Goal: Information Seeking & Learning: Learn about a topic

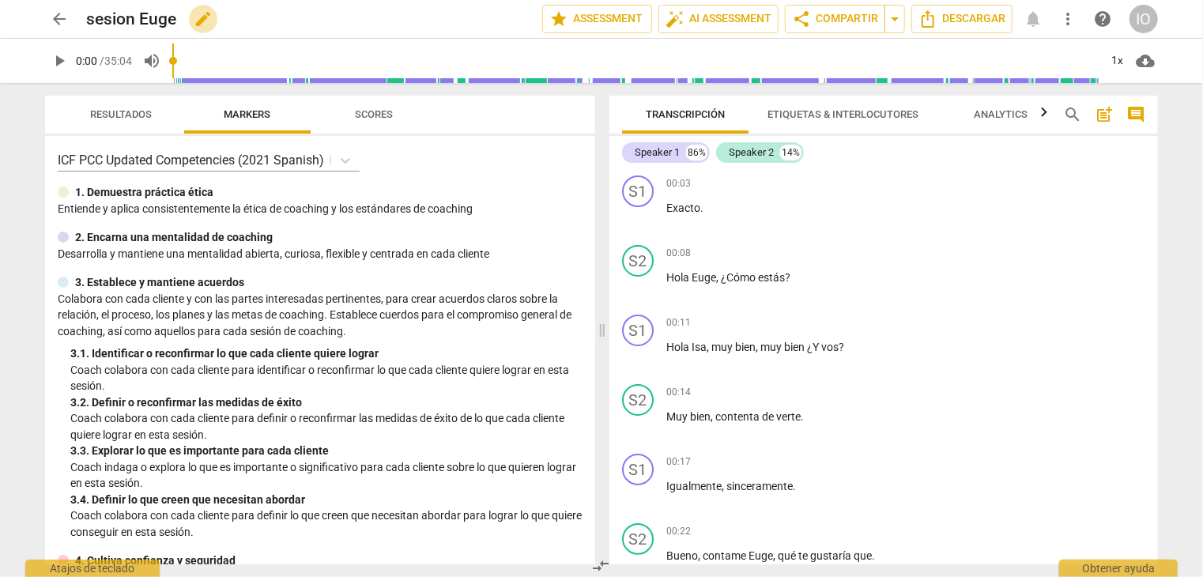
click at [202, 25] on span "edit" at bounding box center [203, 18] width 19 height 19
type input "s"
type input "2da de [PERSON_NAME]"
click at [478, 28] on button "done" at bounding box center [487, 19] width 28 height 28
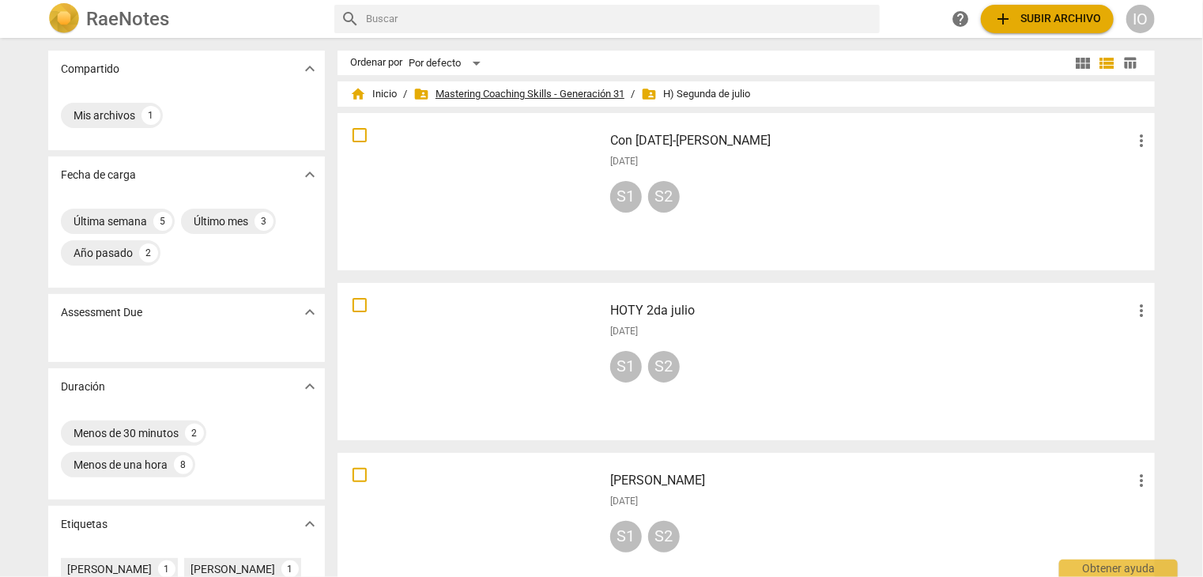
click at [500, 92] on span "folder_shared Mastering Coaching Skills - Generación 31" at bounding box center [519, 94] width 211 height 16
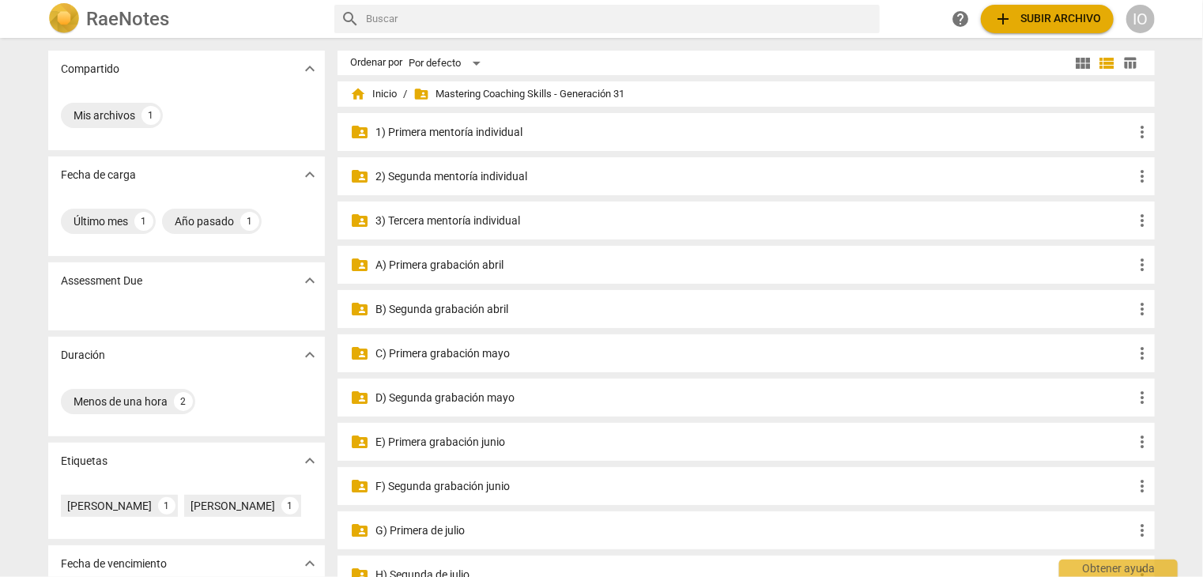
click at [459, 488] on p "F) Segunda grabación junio" at bounding box center [755, 486] width 758 height 17
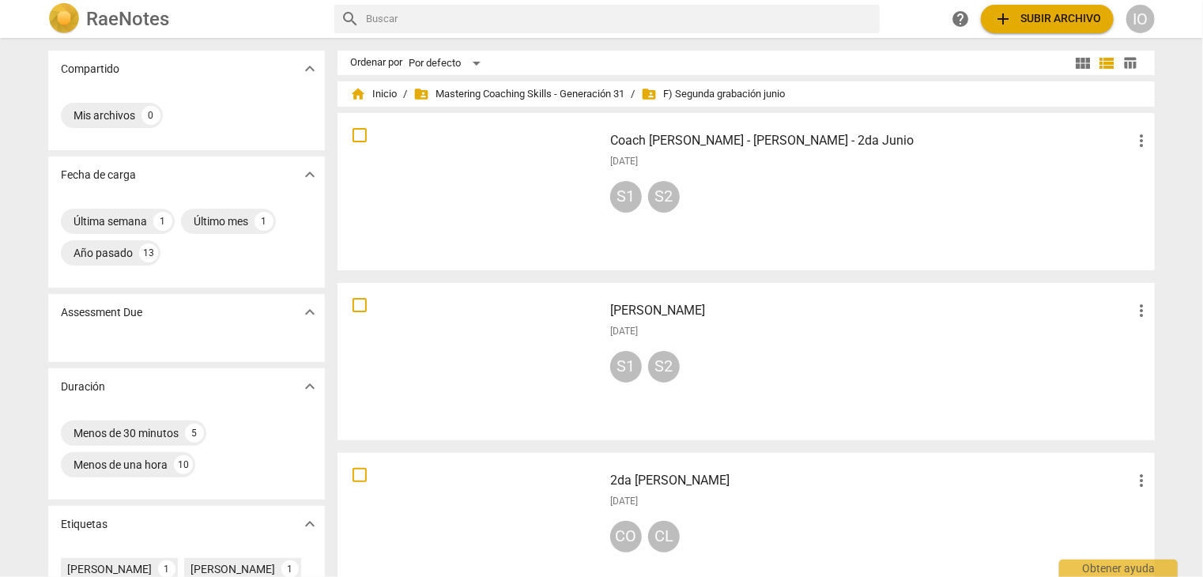
click at [1041, 21] on span "add Subir archivo" at bounding box center [1048, 18] width 108 height 19
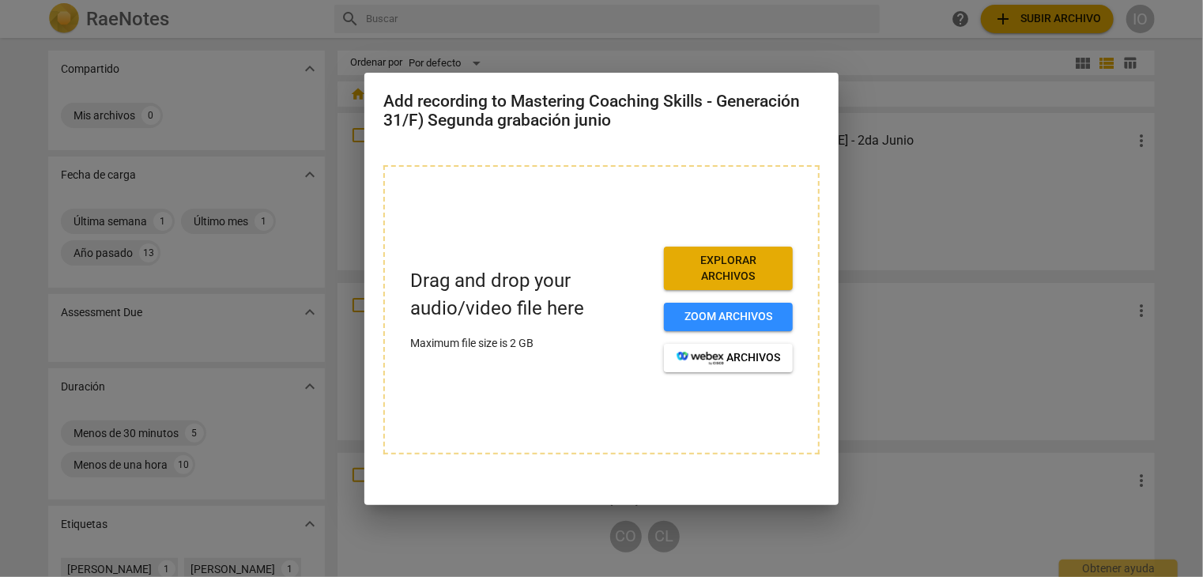
click at [719, 267] on span "Explorar archivos" at bounding box center [729, 268] width 104 height 31
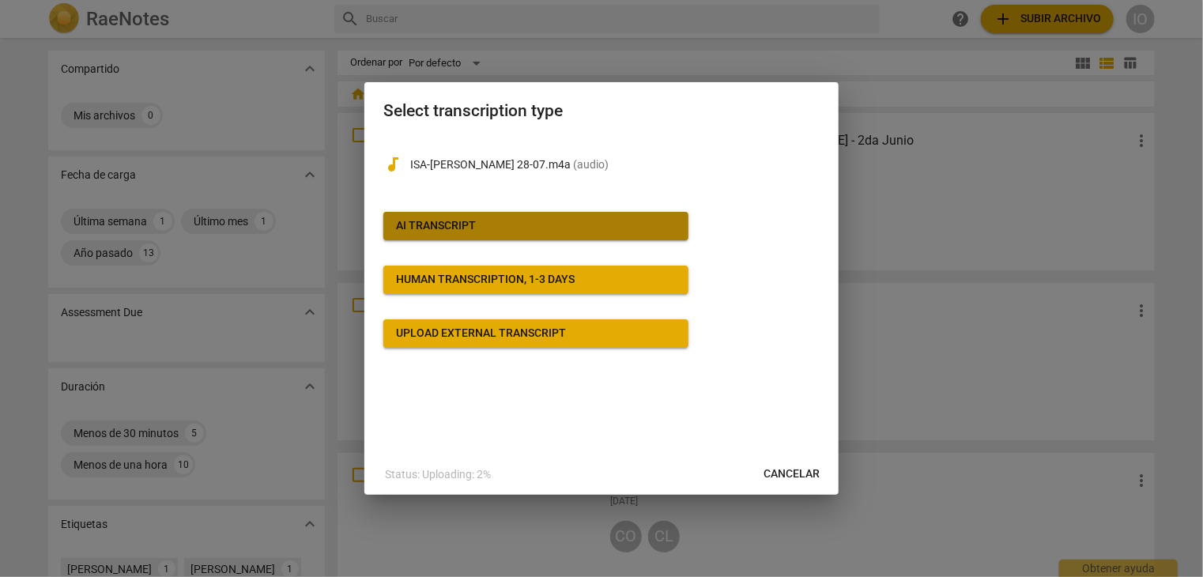
click at [487, 229] on span "AI Transcript" at bounding box center [536, 226] width 280 height 16
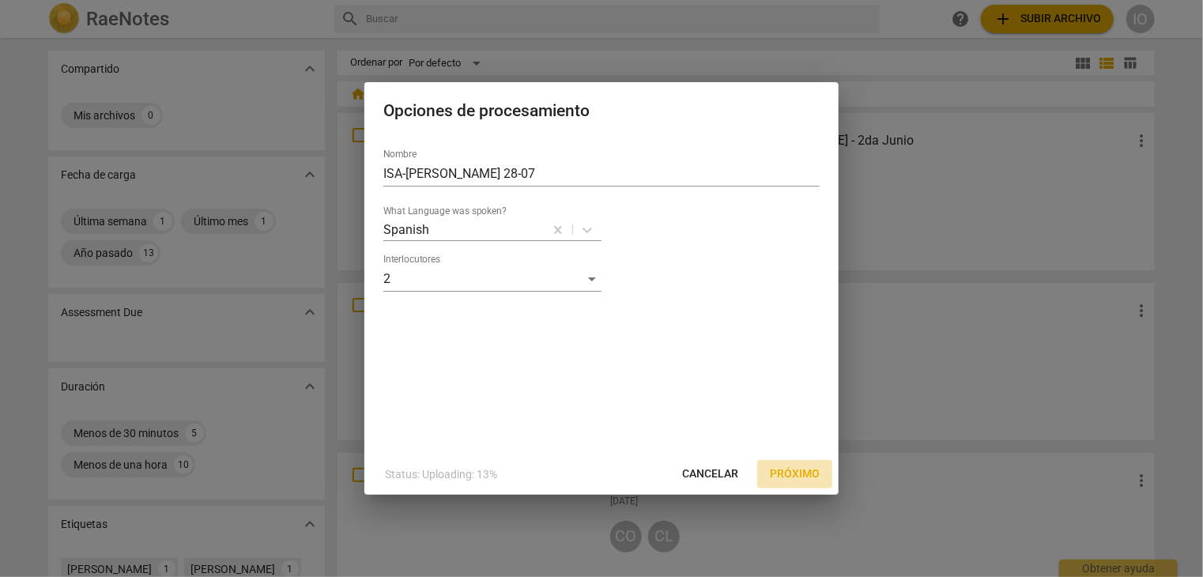
click at [803, 471] on span "Próximo" at bounding box center [795, 475] width 50 height 16
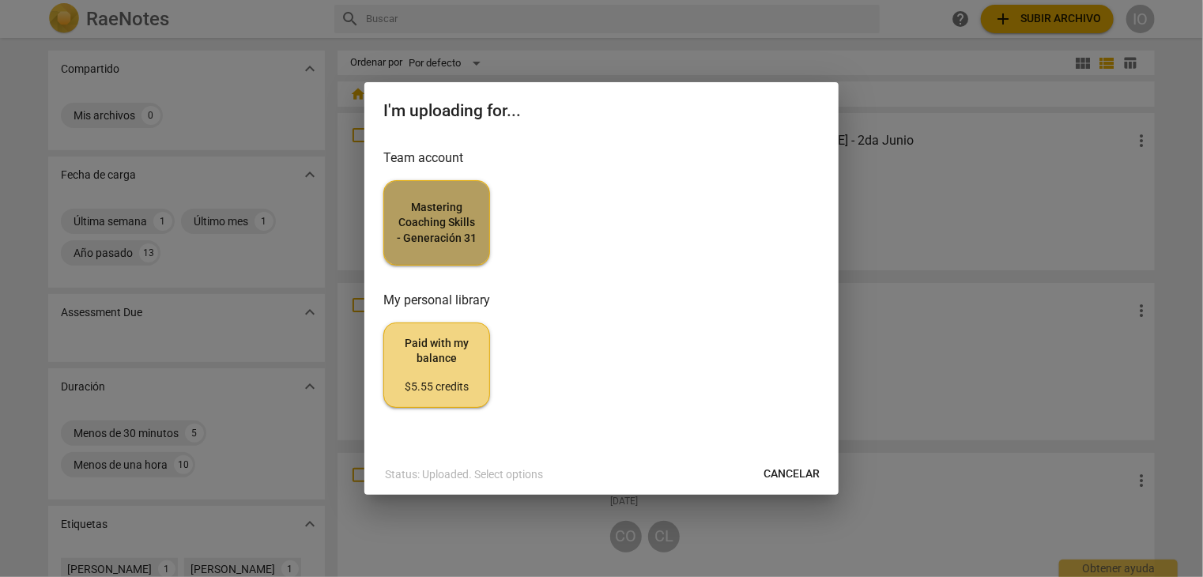
click at [421, 245] on span "Mastering Coaching Skills - Generación 31" at bounding box center [437, 223] width 80 height 47
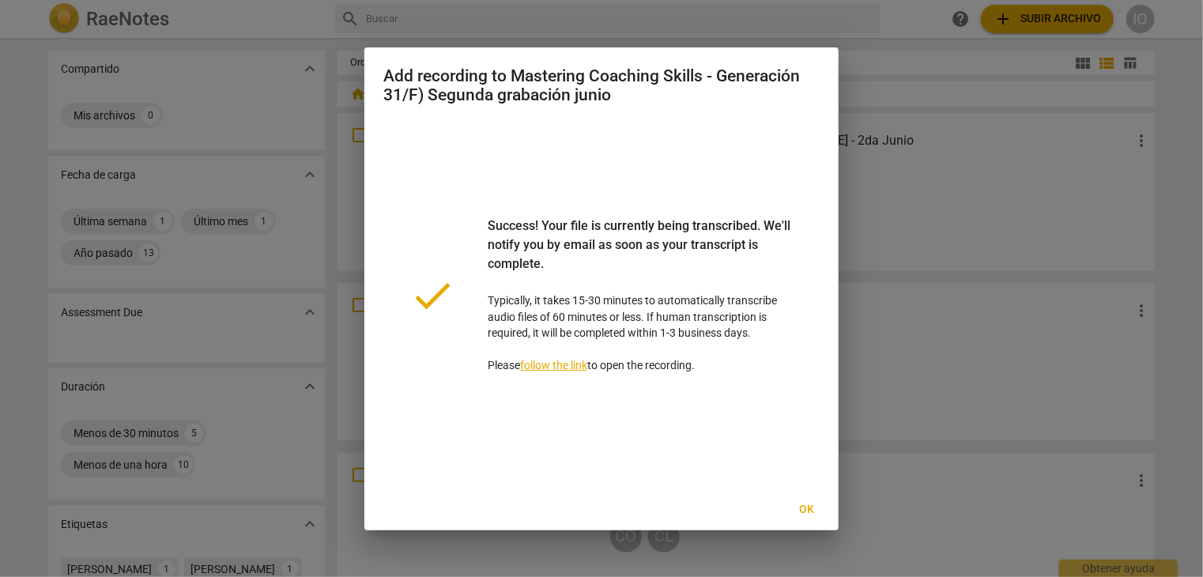
click at [808, 513] on span "Ok" at bounding box center [807, 510] width 25 height 16
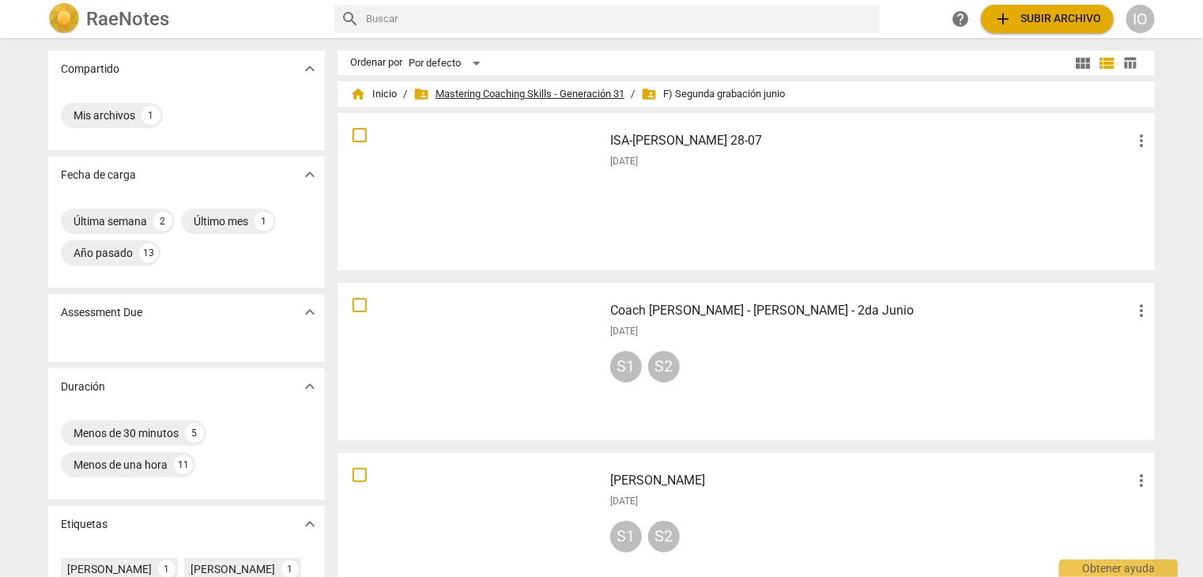
click at [510, 89] on span "folder_shared Mastering Coaching Skills - Generación 31" at bounding box center [519, 94] width 211 height 16
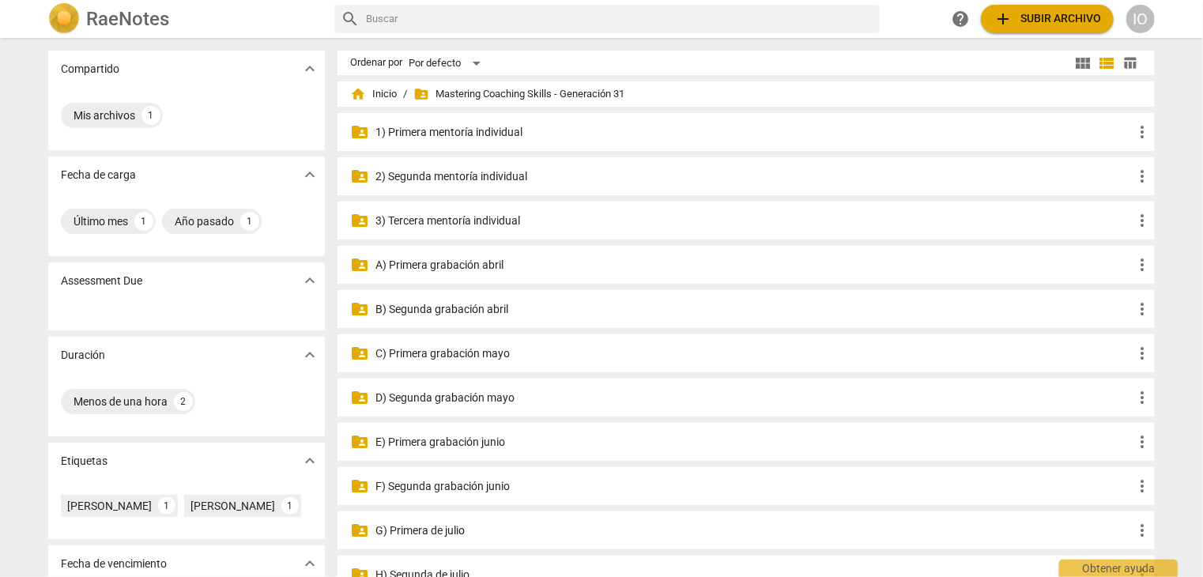
click at [455, 263] on p "A) Primera grabación abril" at bounding box center [755, 265] width 758 height 17
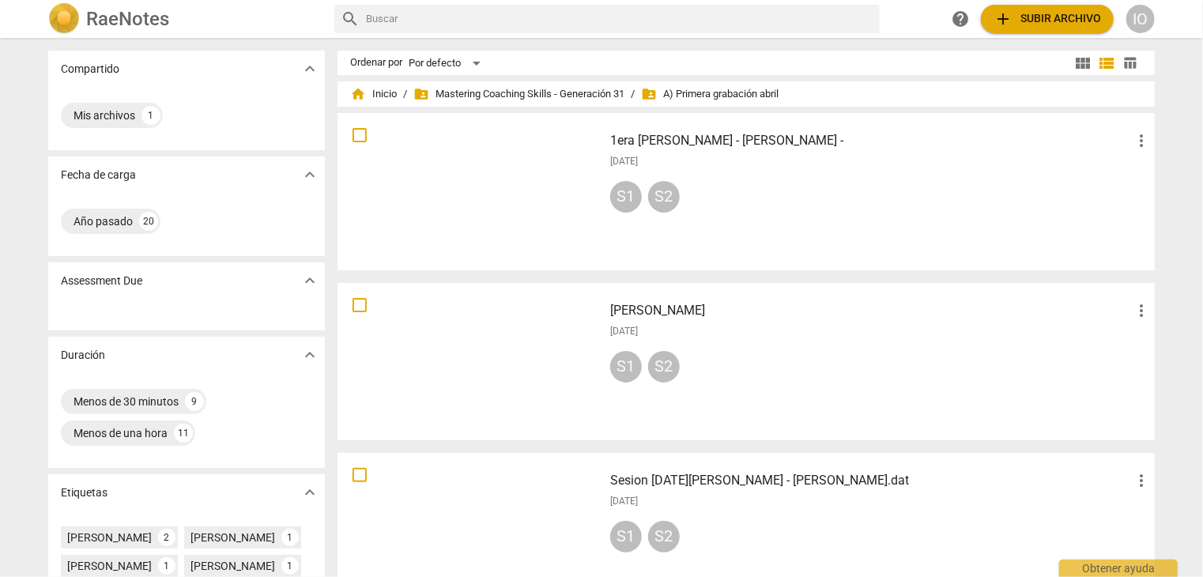
click at [471, 216] on div at bounding box center [470, 192] width 255 height 146
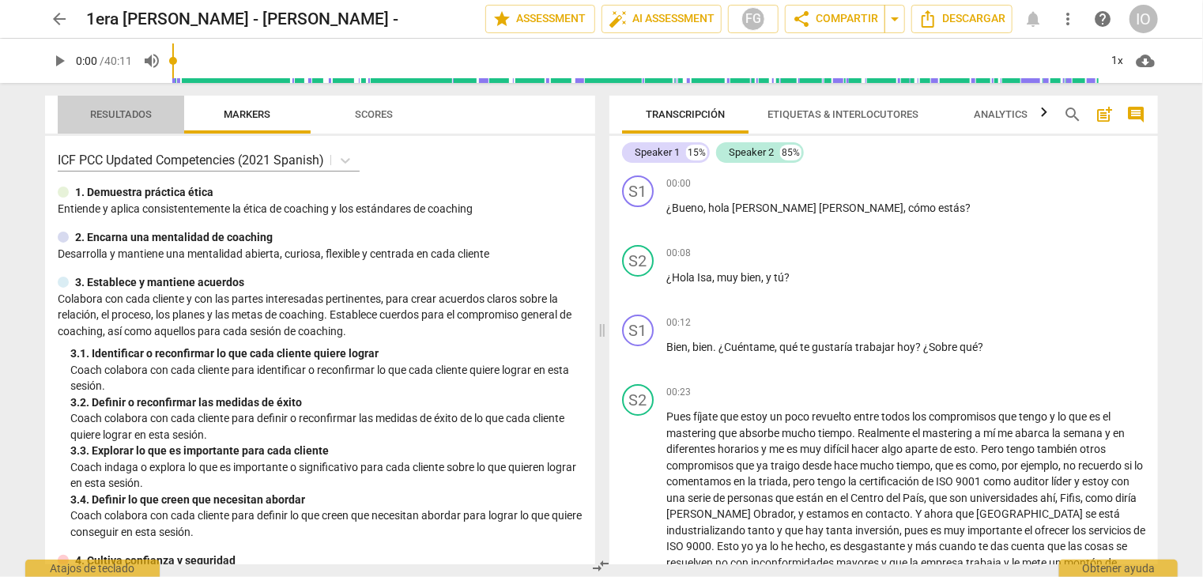
click at [124, 115] on span "Resultados" at bounding box center [121, 114] width 62 height 12
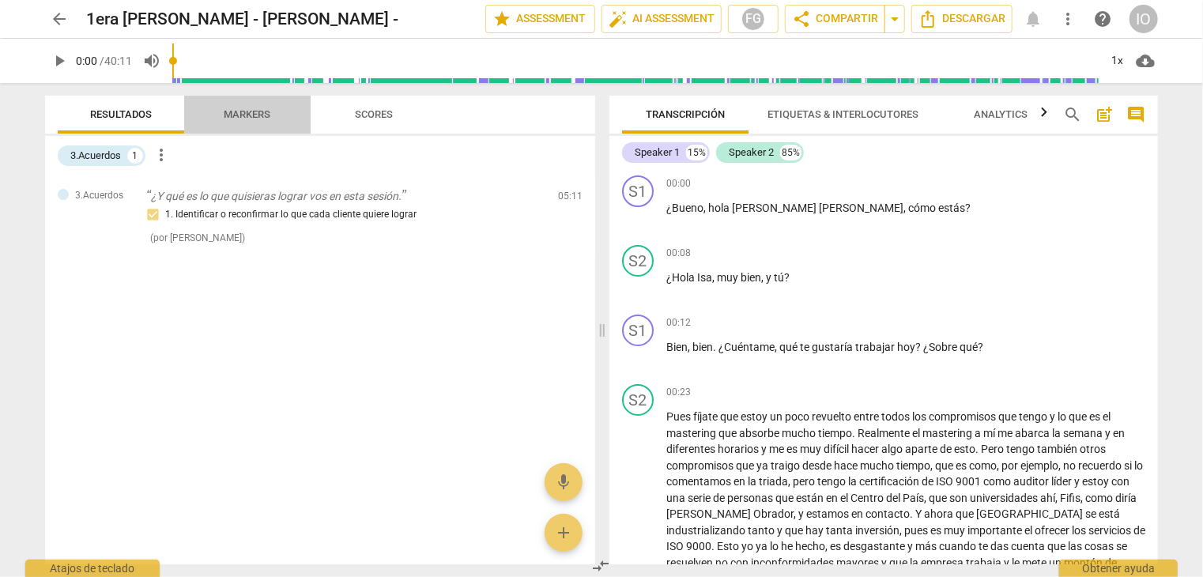
click at [260, 111] on span "Markers" at bounding box center [248, 114] width 47 height 12
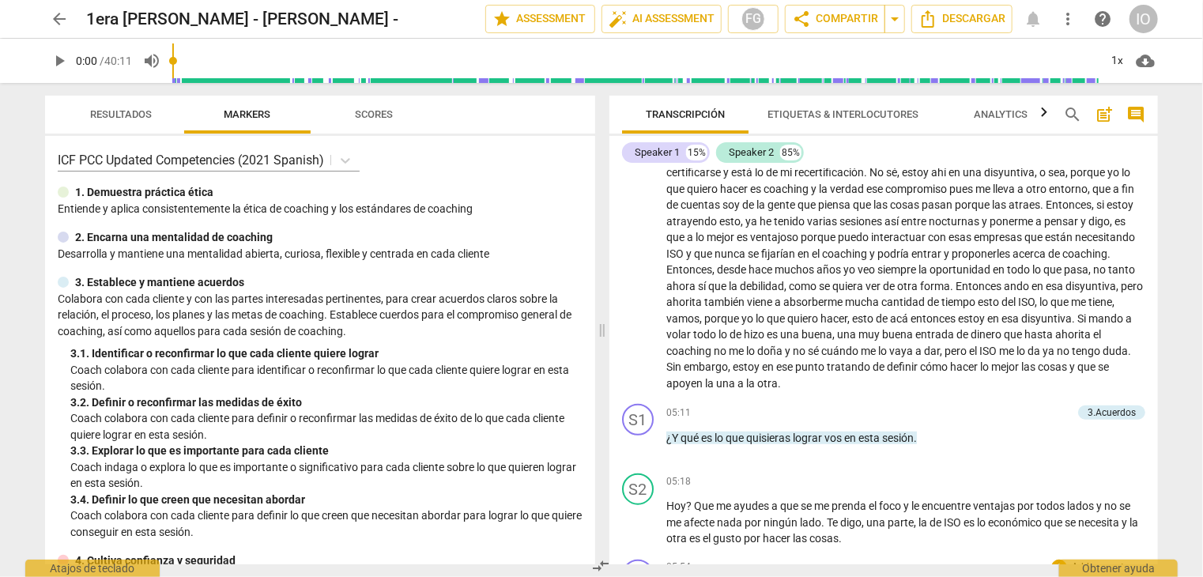
scroll to position [474, 0]
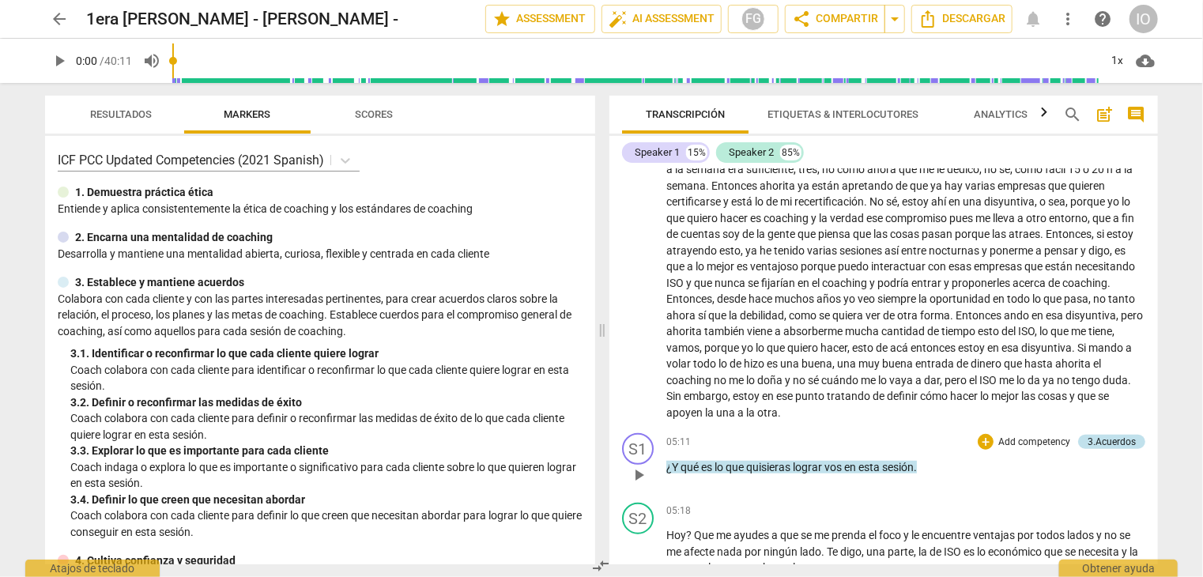
click at [1117, 440] on div "3.Acuerdos" at bounding box center [1112, 442] width 48 height 14
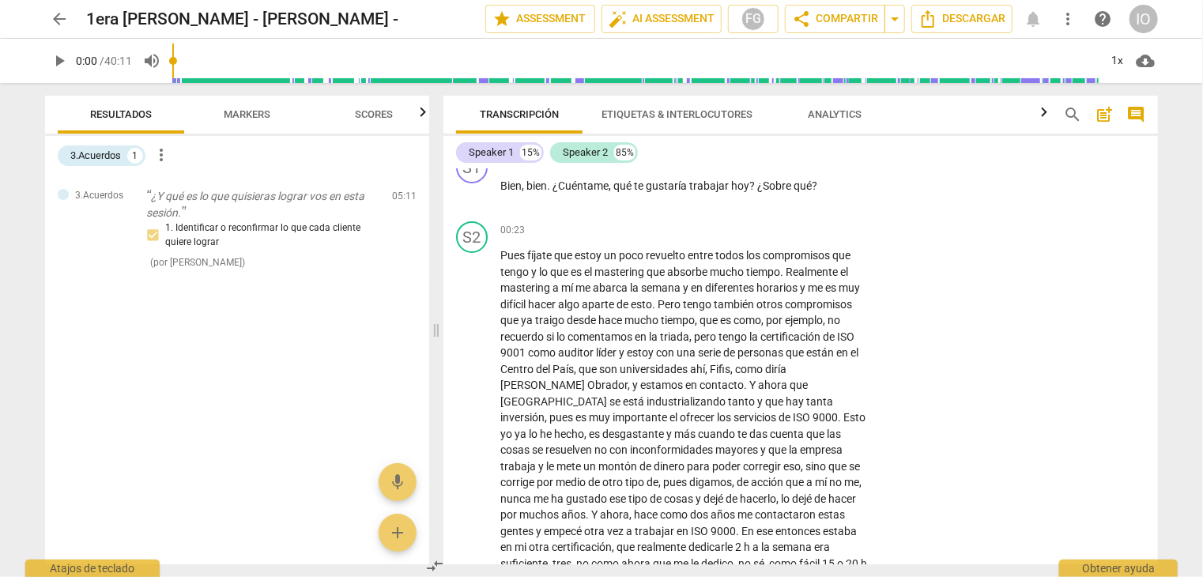
scroll to position [0, 0]
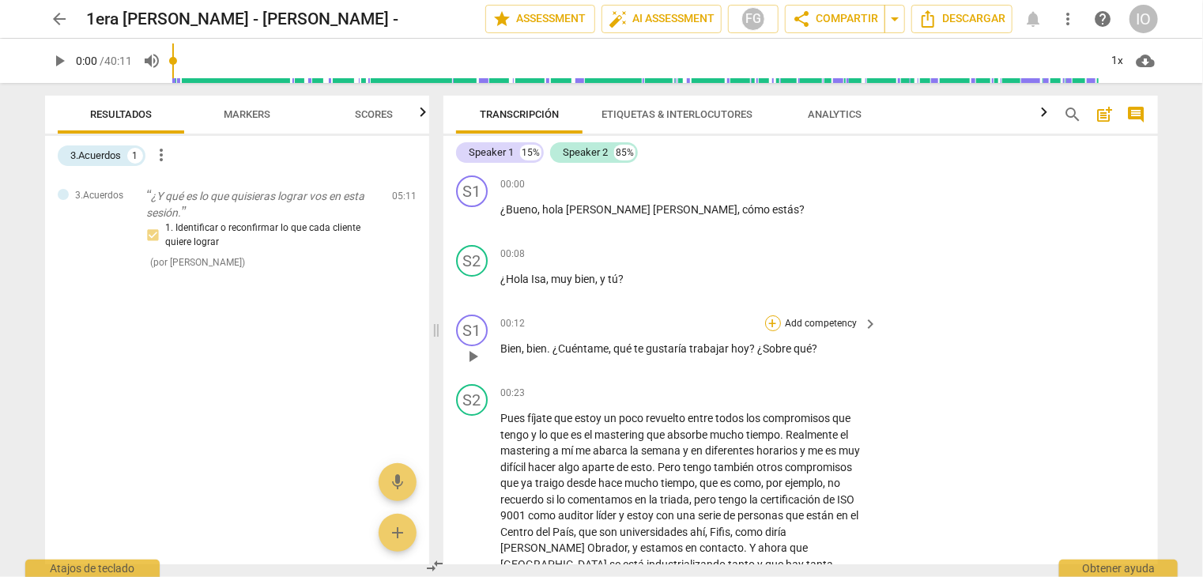
click at [774, 323] on div "+" at bounding box center [773, 323] width 16 height 16
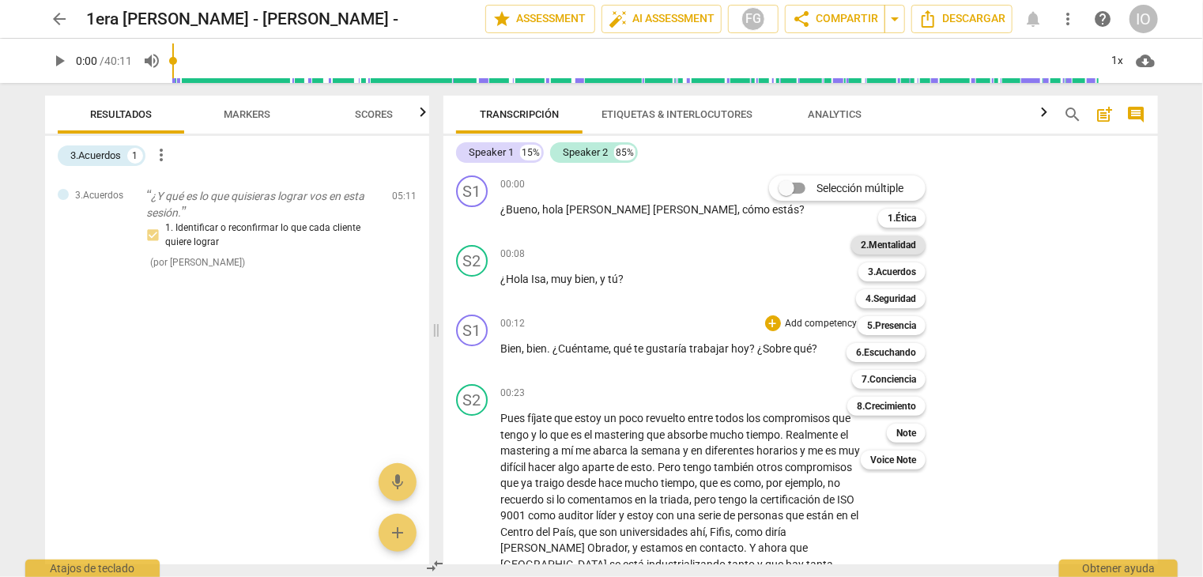
click at [879, 251] on b "2.Mentalidad" at bounding box center [888, 245] width 55 height 19
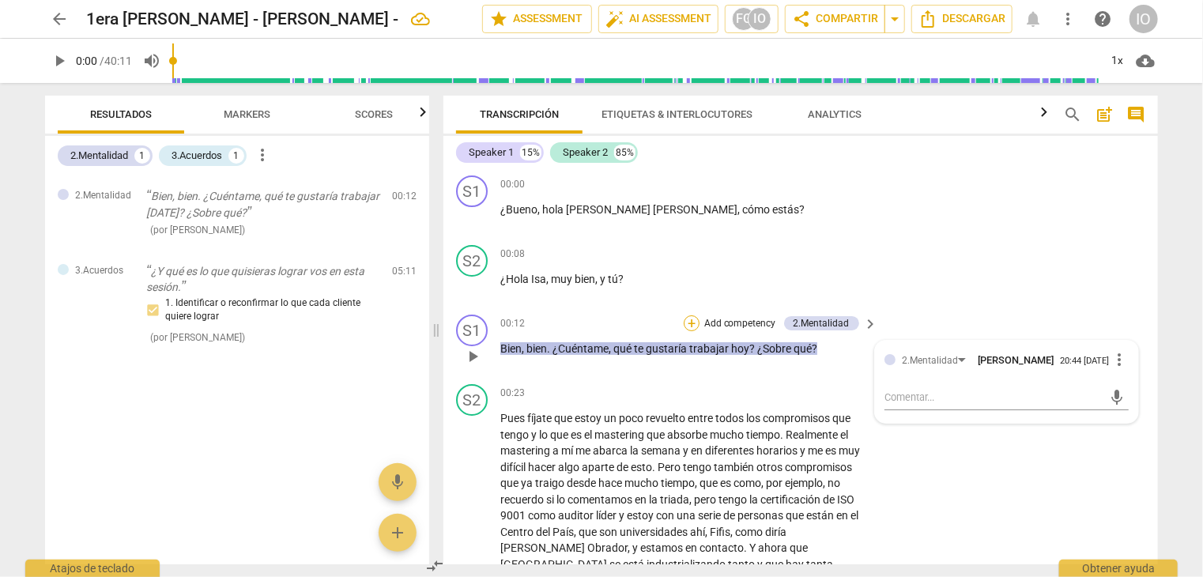
click at [690, 321] on div "+" at bounding box center [692, 323] width 16 height 16
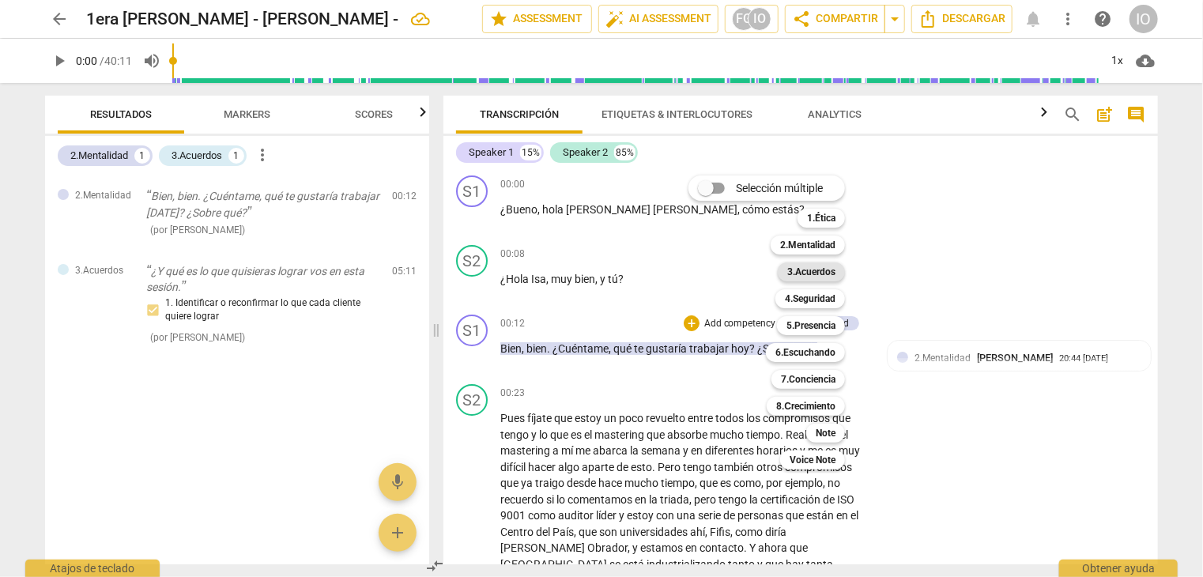
click at [794, 274] on b "3.Acuerdos" at bounding box center [812, 272] width 48 height 19
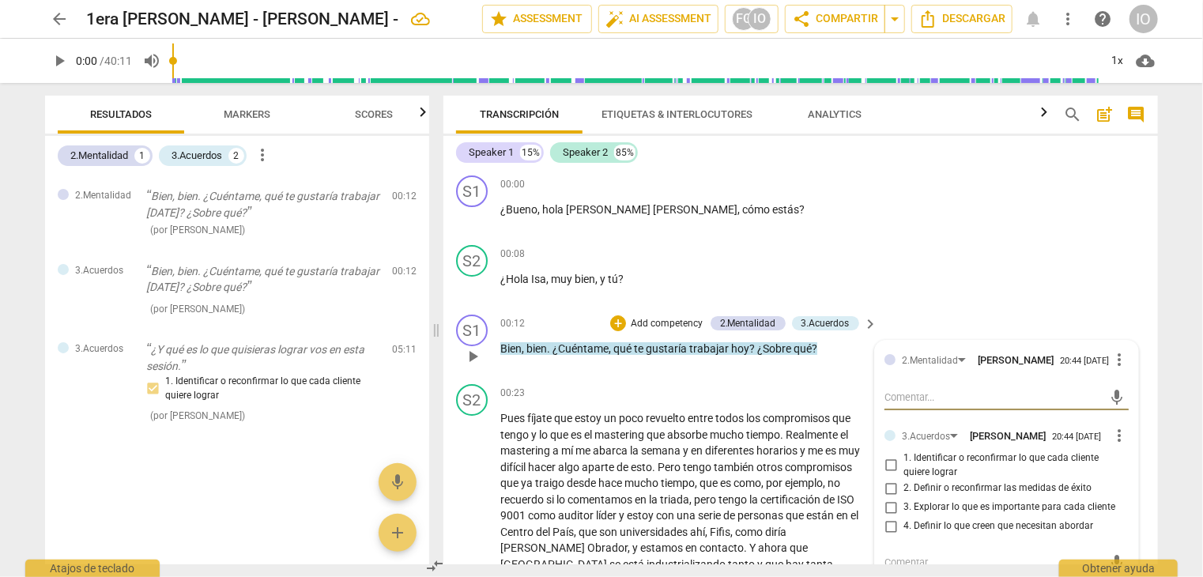
click at [890, 464] on input "1. Identificar o reconfirmar lo que cada cliente quiere lograr" at bounding box center [890, 465] width 25 height 19
checkbox input "true"
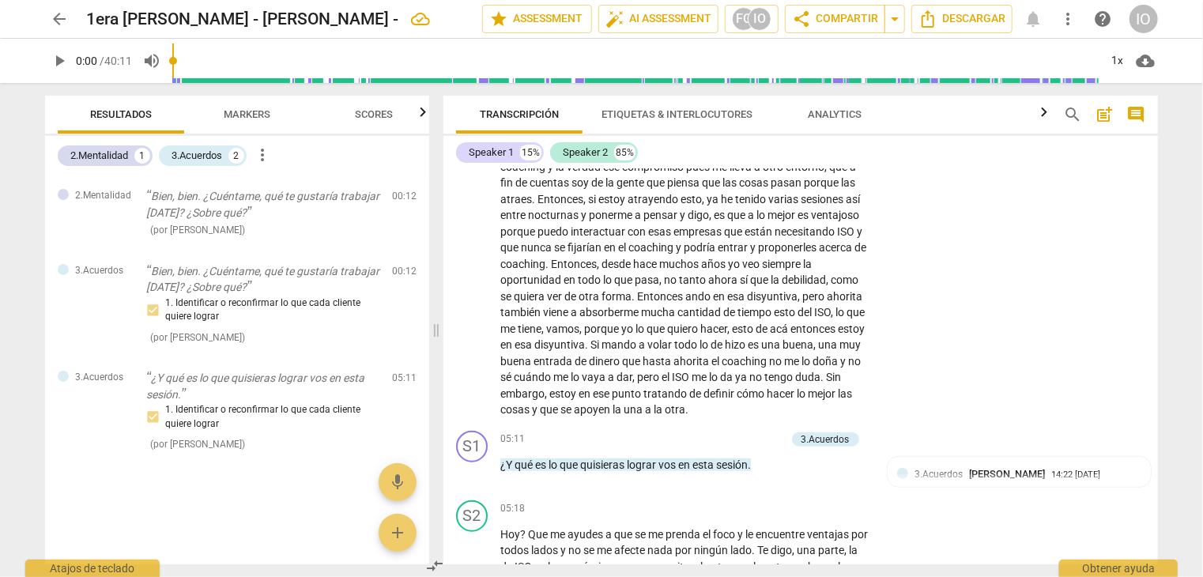
scroll to position [633, 0]
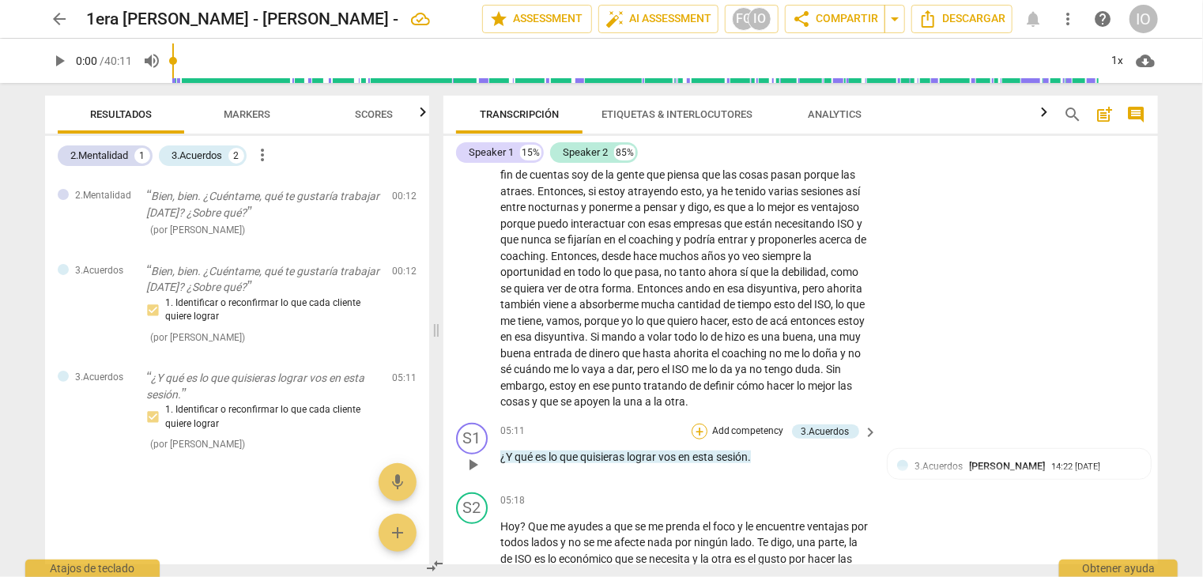
click at [700, 424] on div "+" at bounding box center [700, 432] width 16 height 16
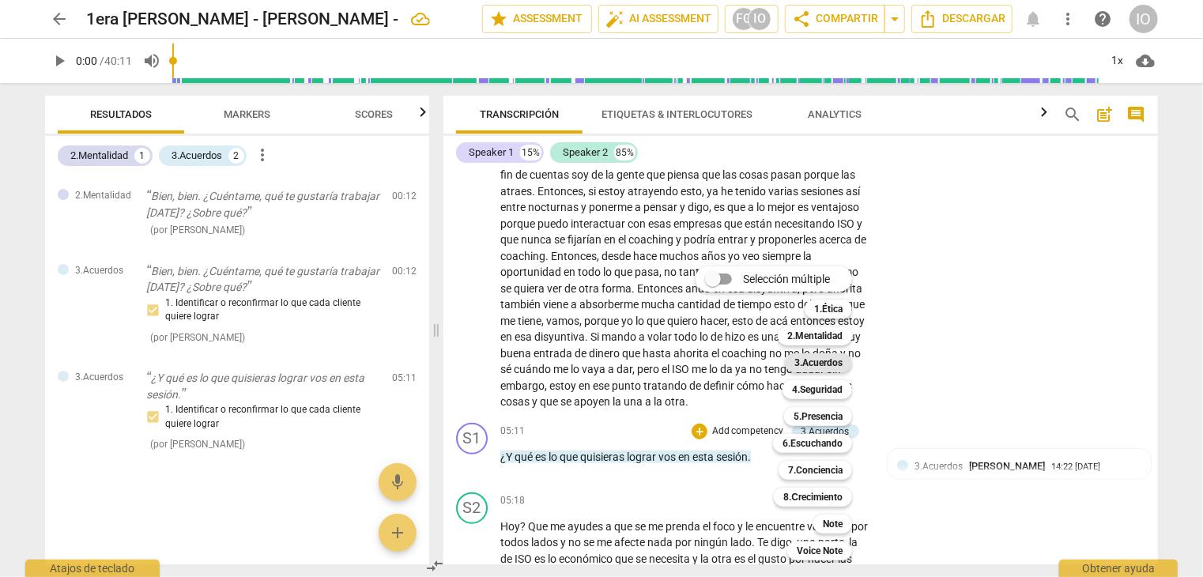
click at [815, 365] on b "3.Acuerdos" at bounding box center [819, 362] width 48 height 19
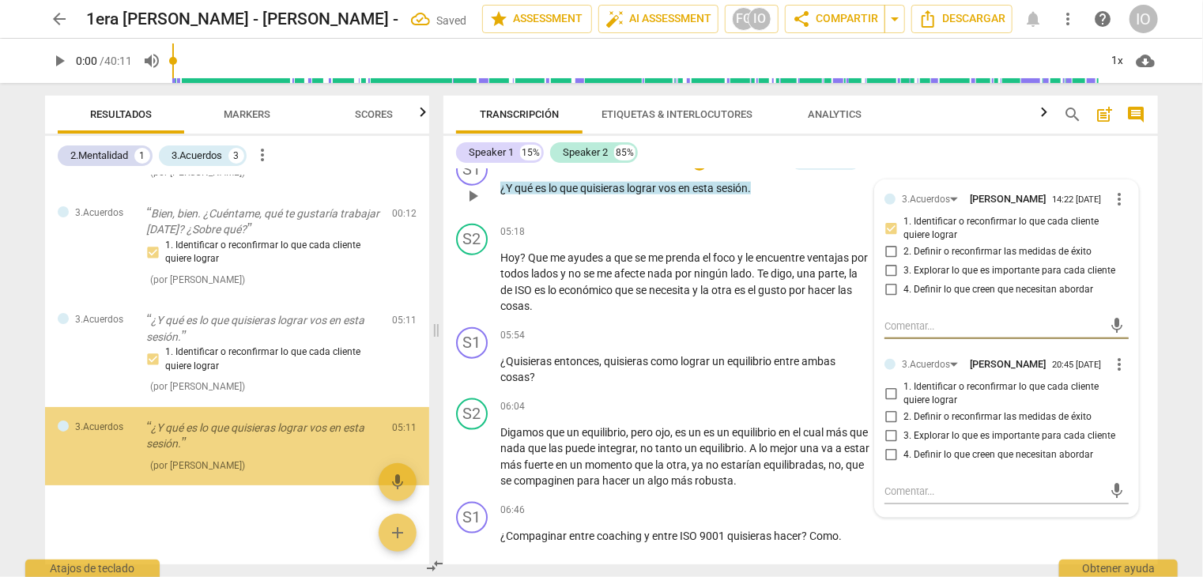
scroll to position [927, 0]
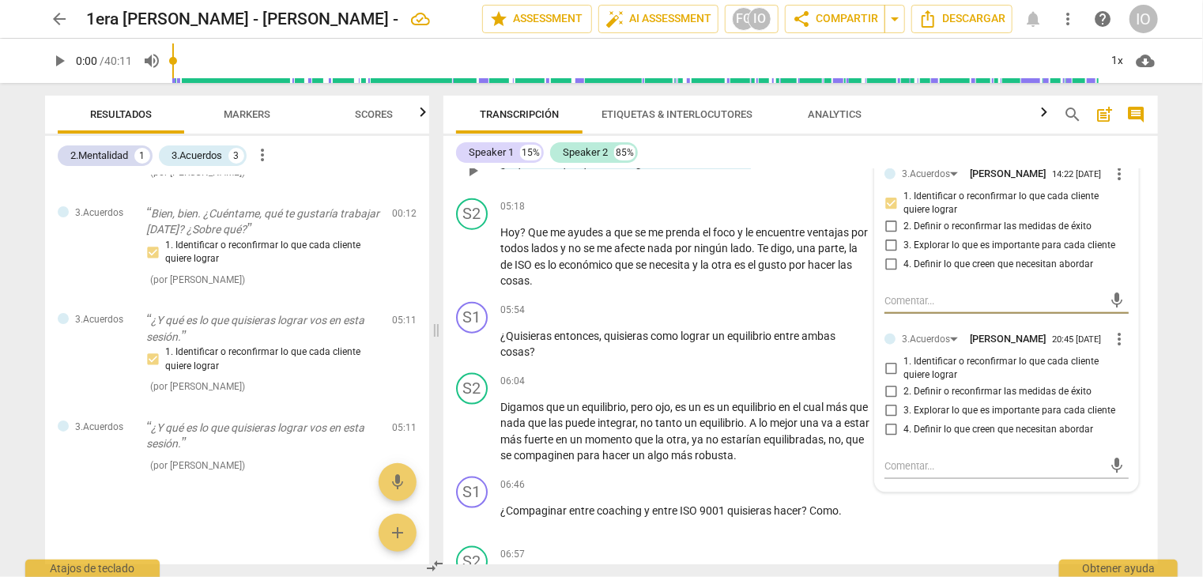
click at [890, 359] on input "1. Identificar o reconfirmar lo que cada cliente quiere lograr" at bounding box center [890, 368] width 25 height 19
checkbox input "true"
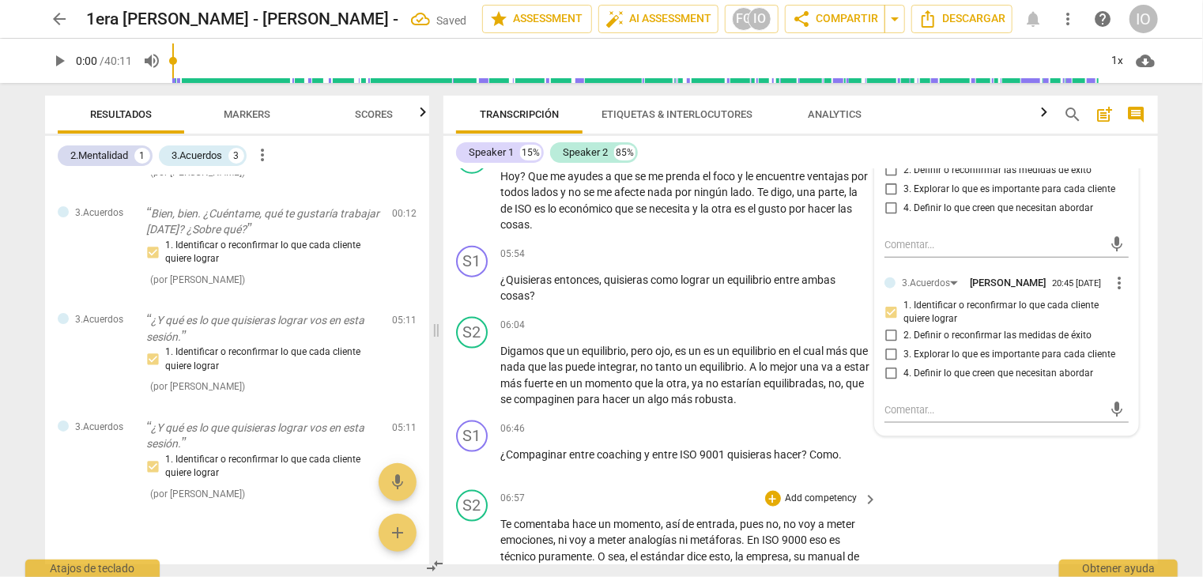
scroll to position [1006, 0]
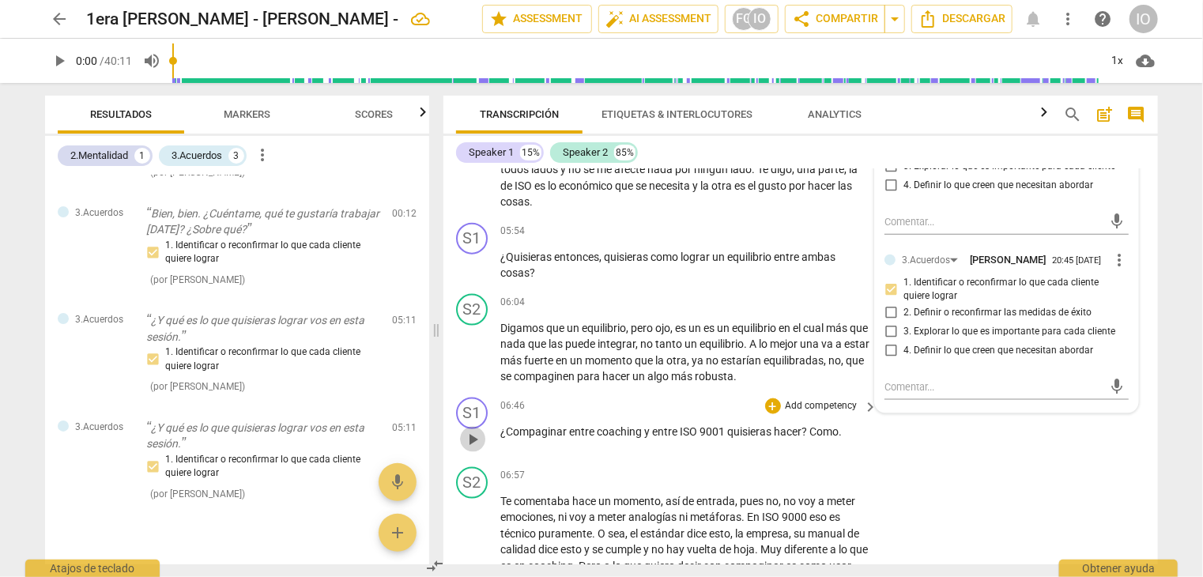
click at [474, 430] on span "play_arrow" at bounding box center [472, 439] width 19 height 19
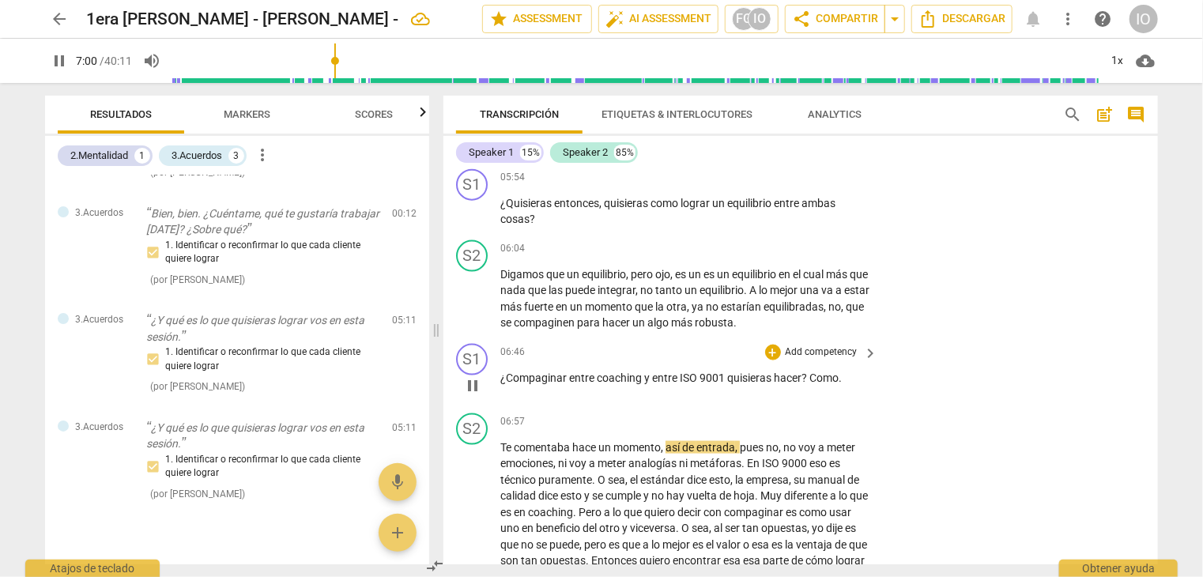
scroll to position [1085, 0]
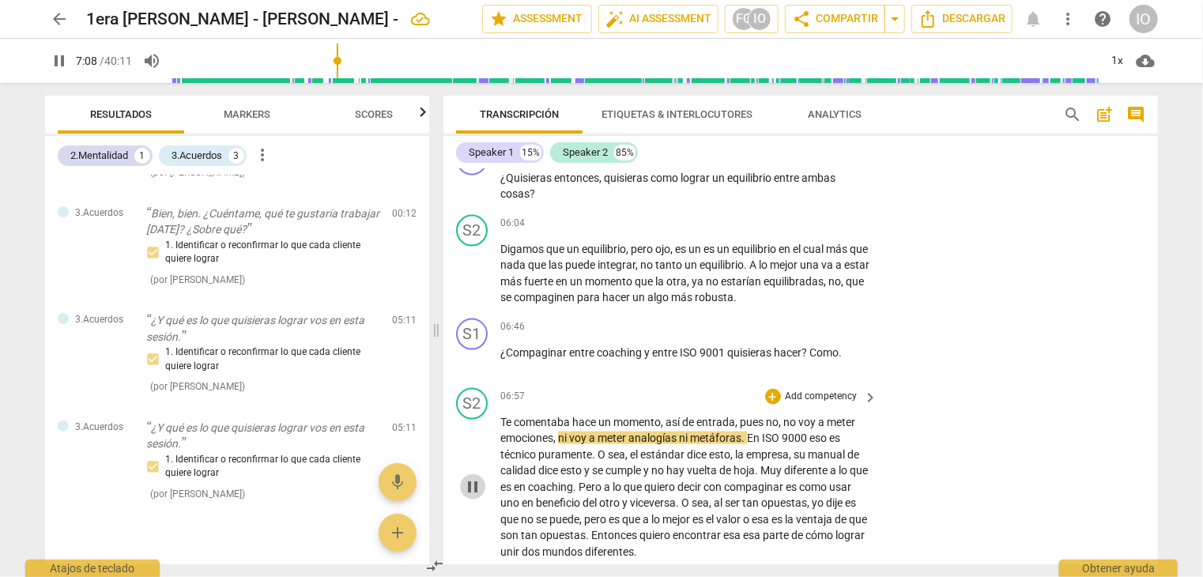
click at [478, 478] on span "pause" at bounding box center [472, 487] width 19 height 19
type input "429"
click at [225, 115] on span "Markers" at bounding box center [248, 114] width 47 height 12
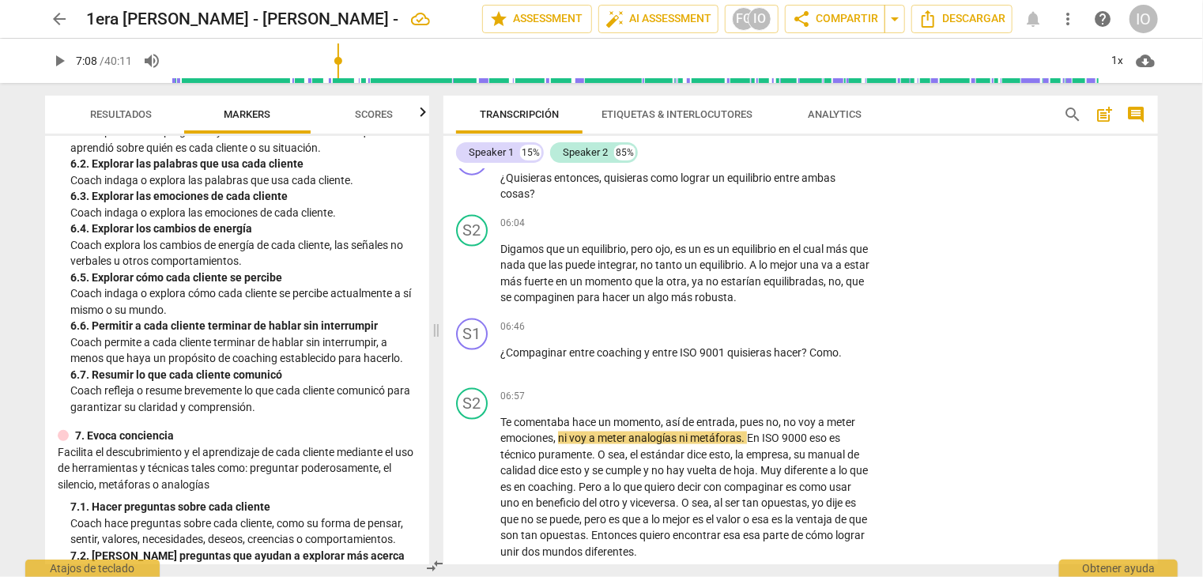
scroll to position [1107, 0]
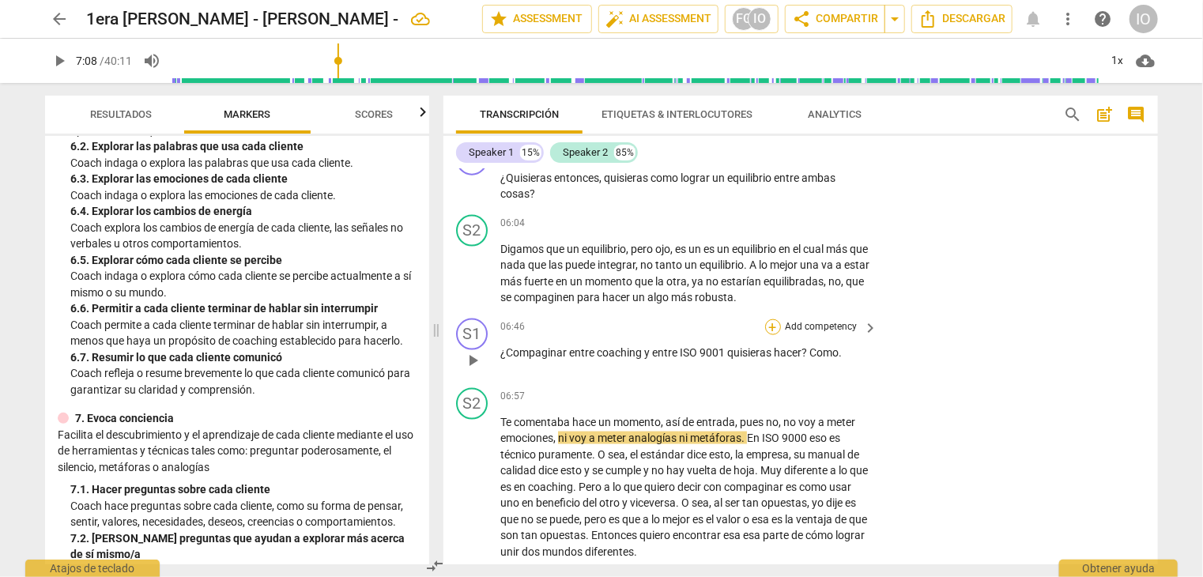
click at [770, 319] on div "+" at bounding box center [773, 327] width 16 height 16
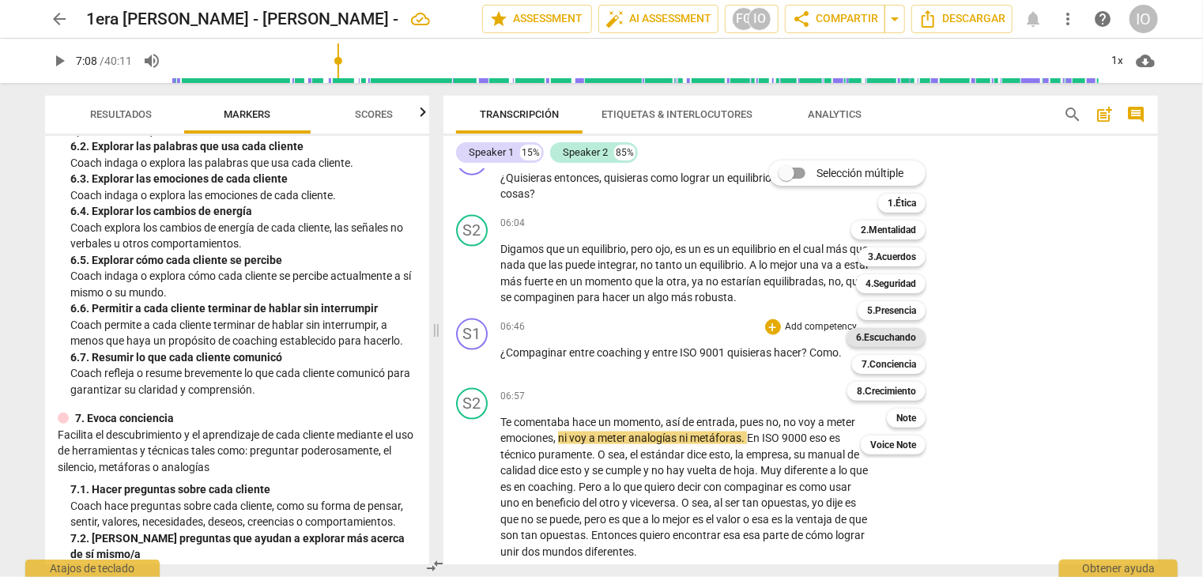
click at [894, 334] on b "6.Escuchando" at bounding box center [886, 337] width 60 height 19
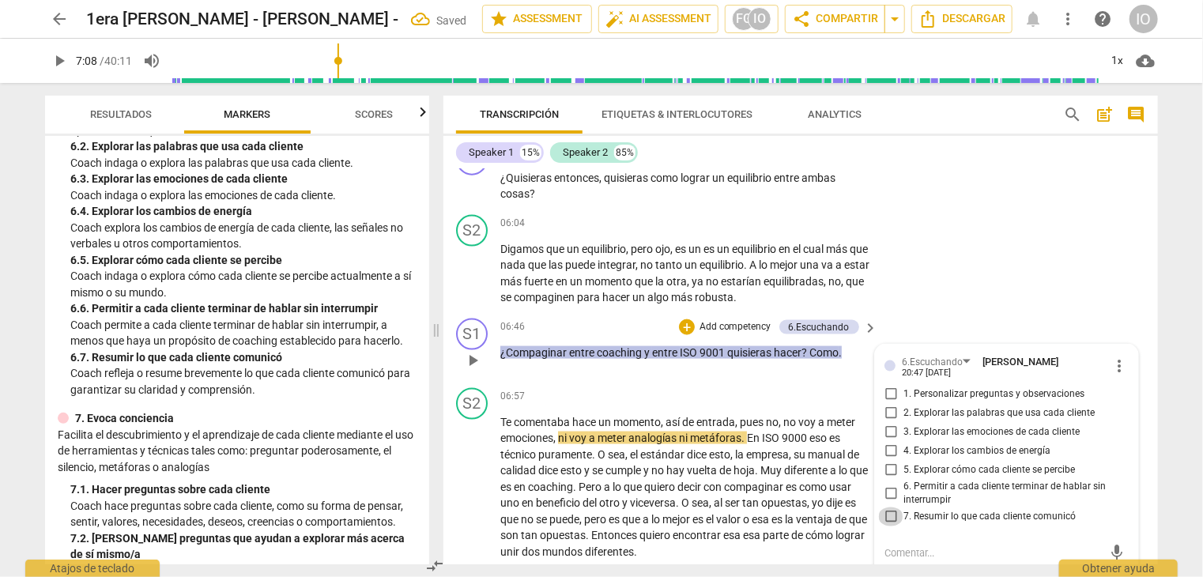
click at [889, 508] on input "7. Resumir lo que cada cliente comunicó" at bounding box center [890, 517] width 25 height 19
checkbox input "true"
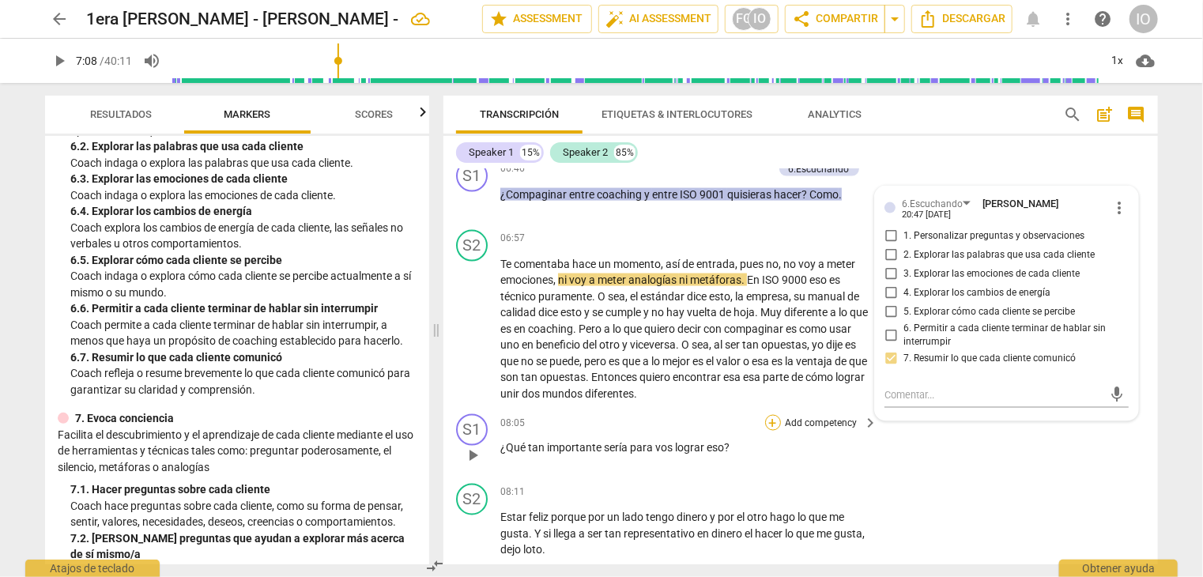
click at [766, 415] on div "+" at bounding box center [773, 423] width 16 height 16
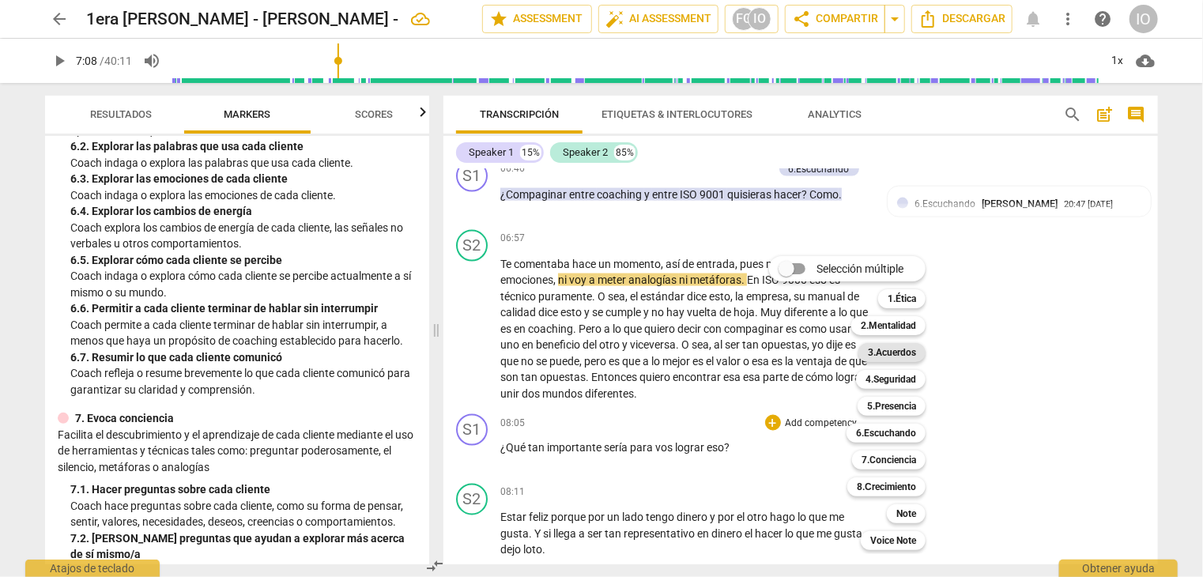
click at [897, 357] on b "3.Acuerdos" at bounding box center [892, 352] width 48 height 19
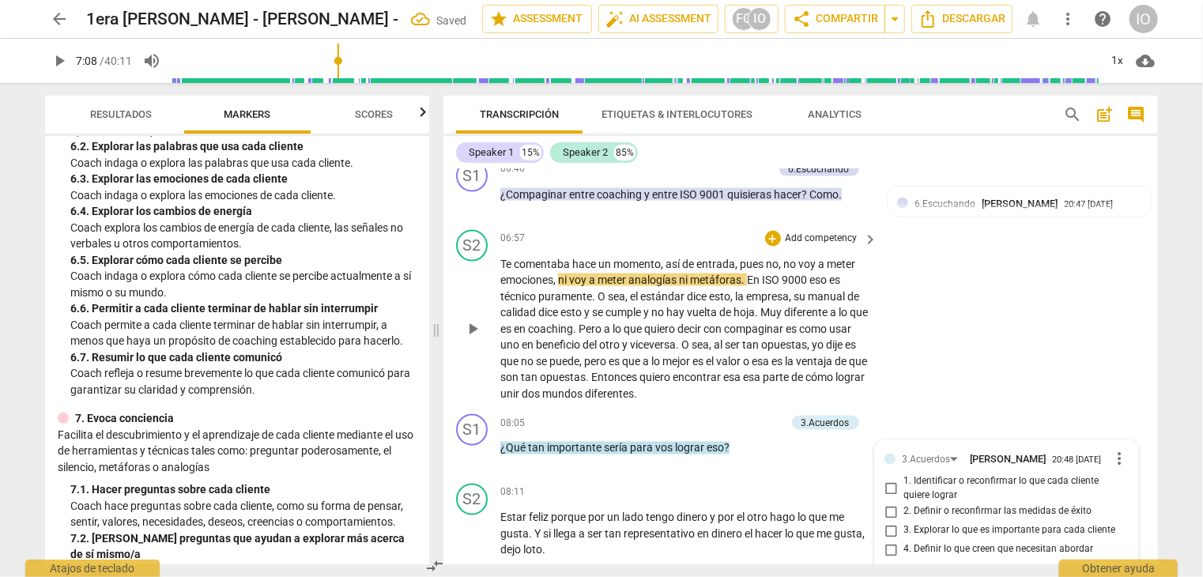
scroll to position [1252, 0]
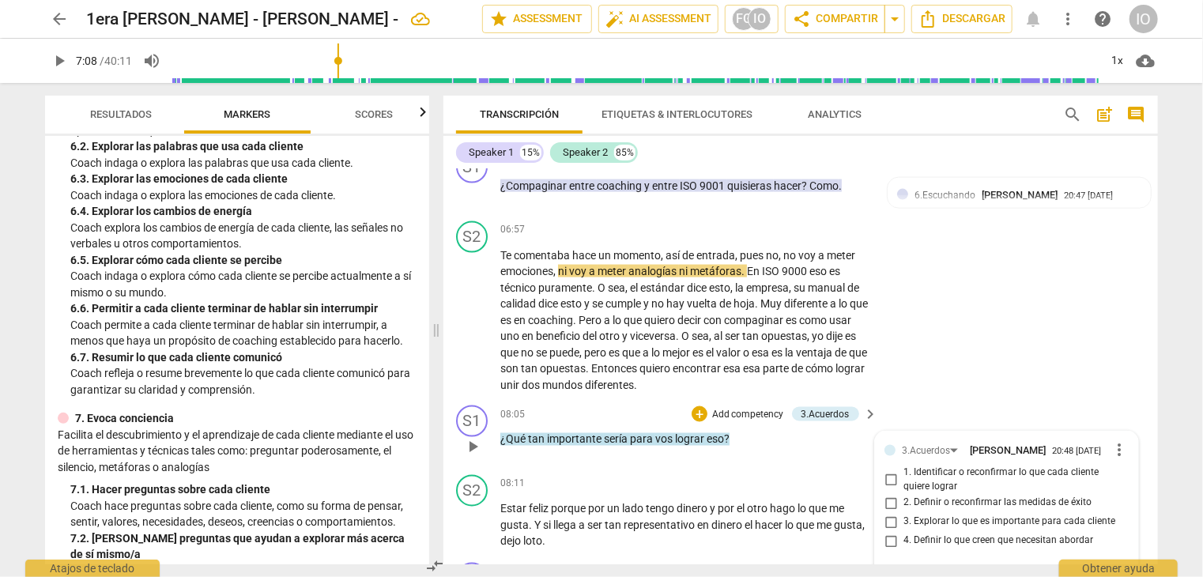
click at [887, 513] on input "3. Explorar lo que es importante para cada cliente" at bounding box center [890, 522] width 25 height 19
checkbox input "true"
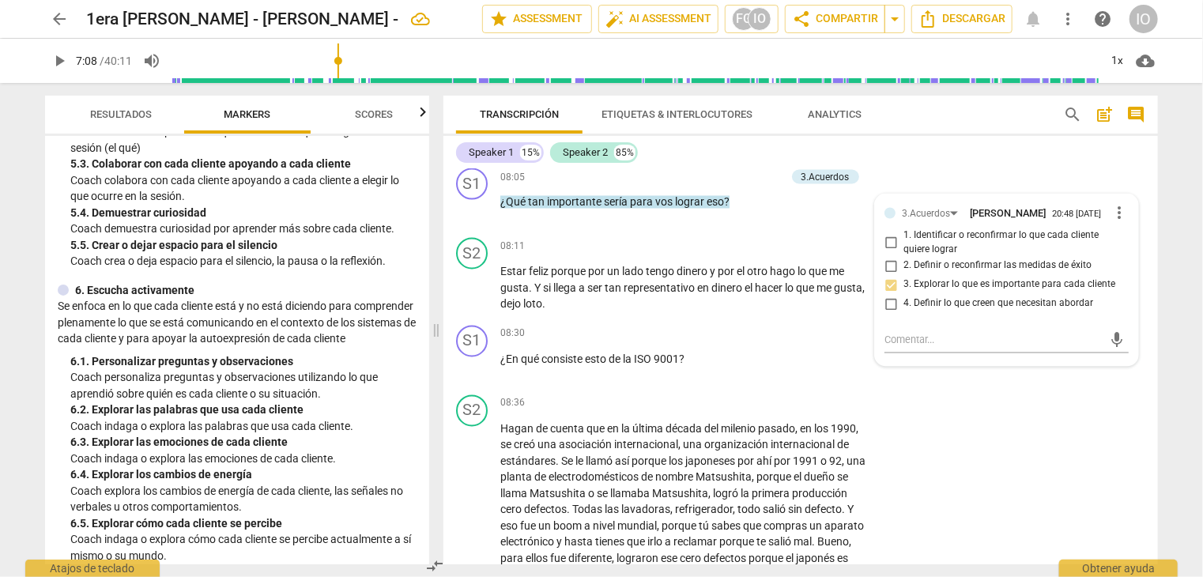
scroll to position [791, 0]
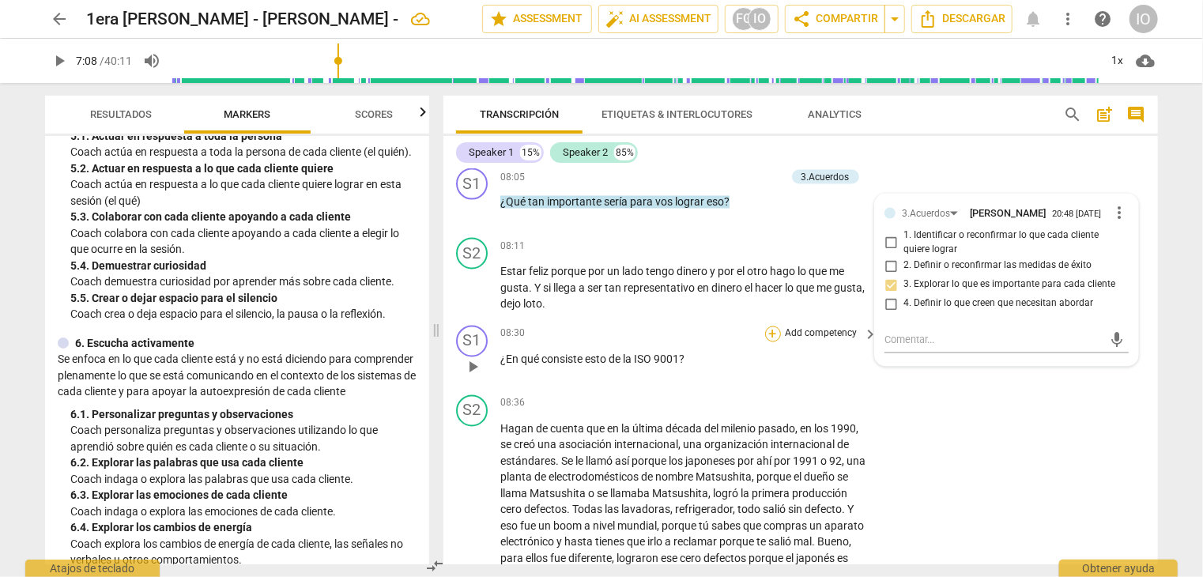
click at [768, 327] on div "+" at bounding box center [773, 335] width 16 height 16
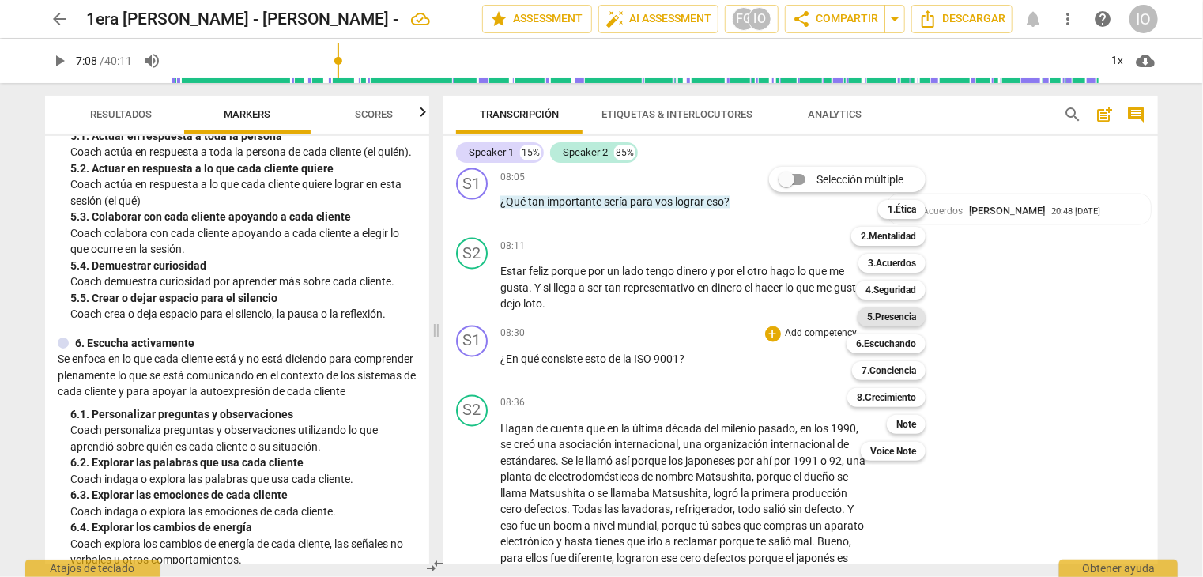
click at [879, 318] on b "5.Presencia" at bounding box center [891, 317] width 49 height 19
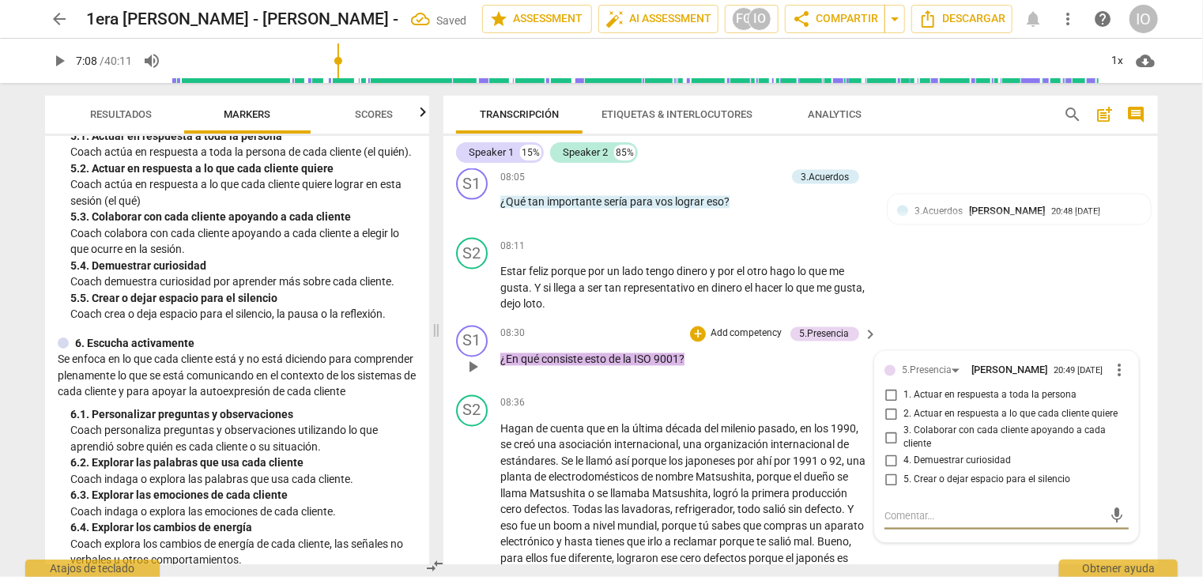
click at [887, 452] on input "4. Demuestrar curiosidad" at bounding box center [890, 461] width 25 height 19
checkbox input "true"
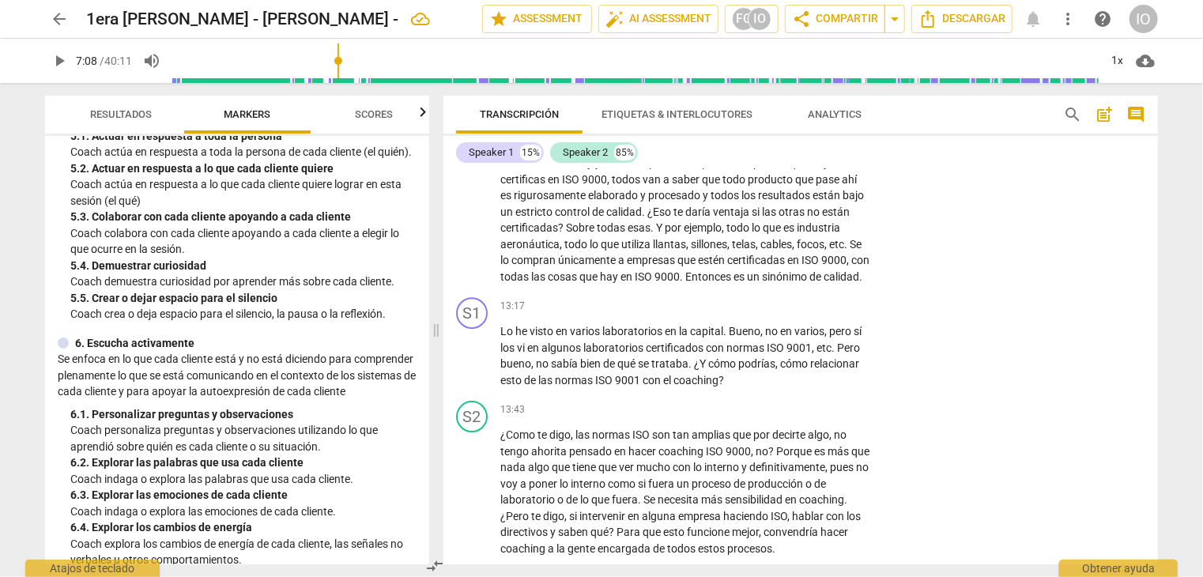
scroll to position [2438, 0]
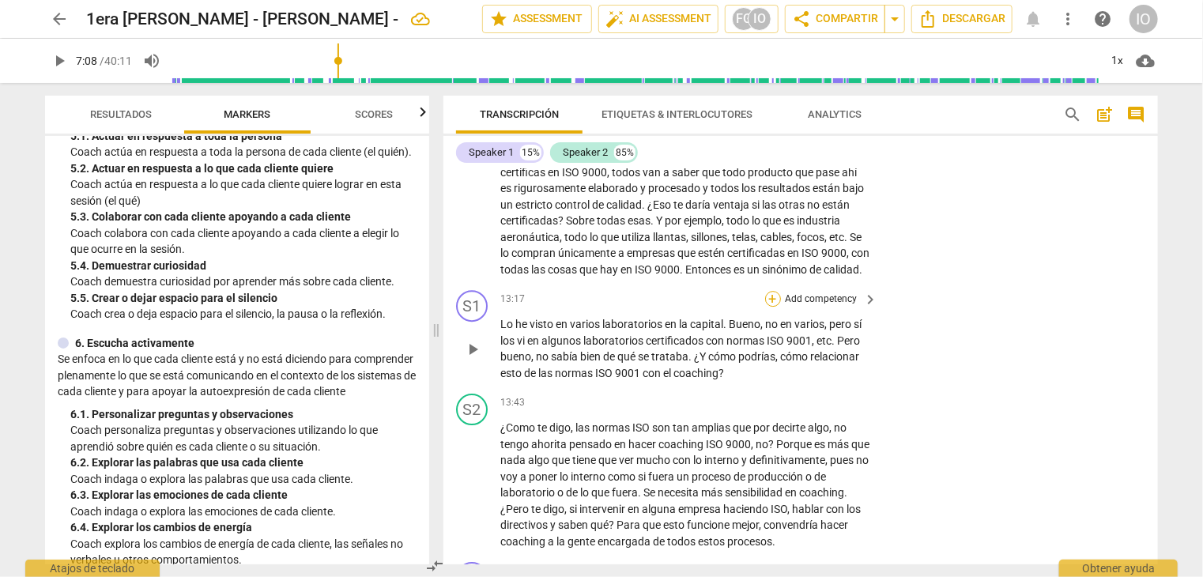
click at [768, 293] on div "+" at bounding box center [773, 299] width 16 height 16
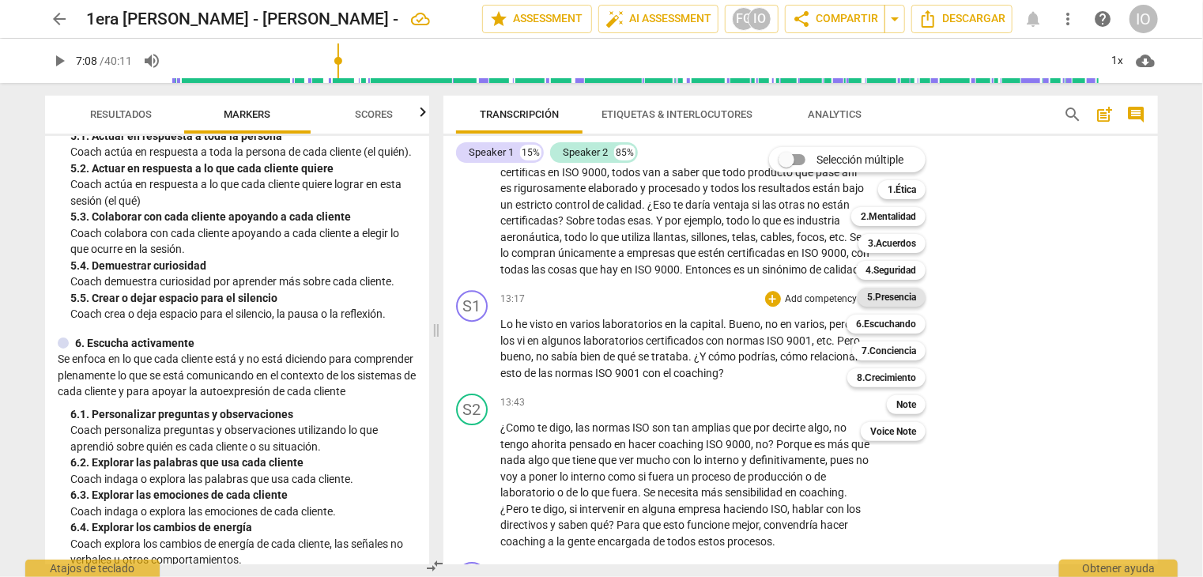
click at [878, 295] on b "5.Presencia" at bounding box center [891, 297] width 49 height 19
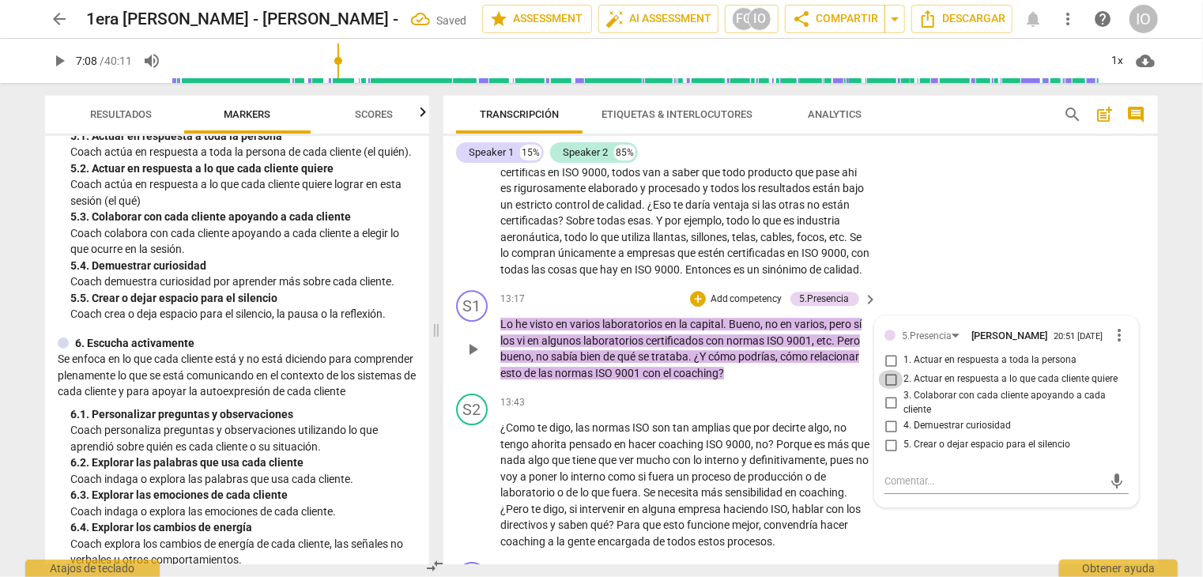
click at [886, 376] on input "2. Actuar en respuesta a lo que cada cliente quiere" at bounding box center [890, 379] width 25 height 19
checkbox input "true"
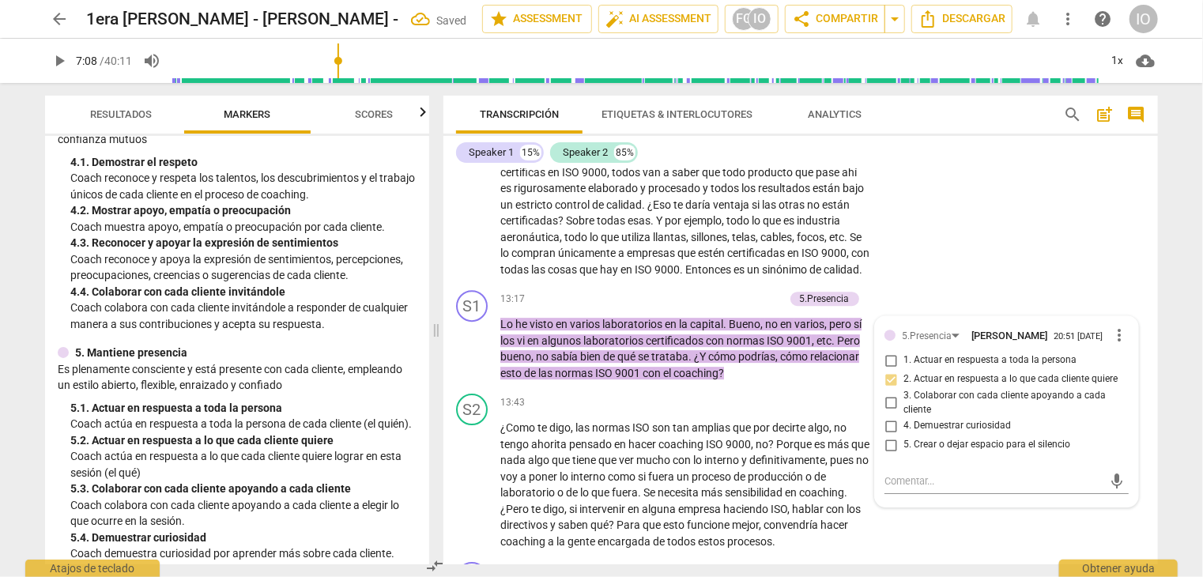
scroll to position [474, 0]
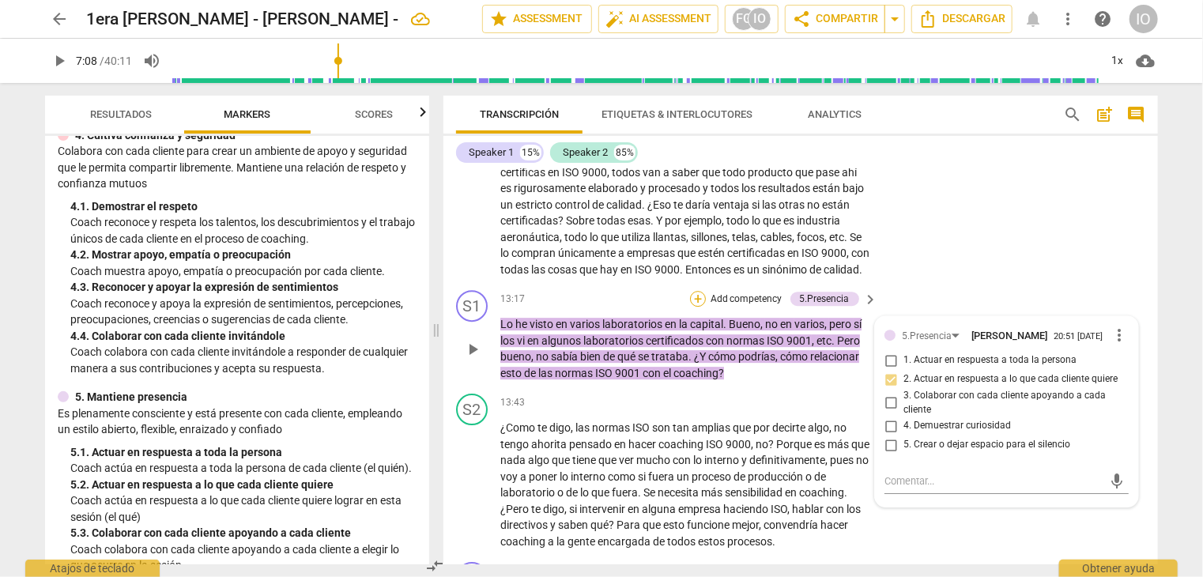
click at [696, 292] on div "+" at bounding box center [698, 299] width 16 height 16
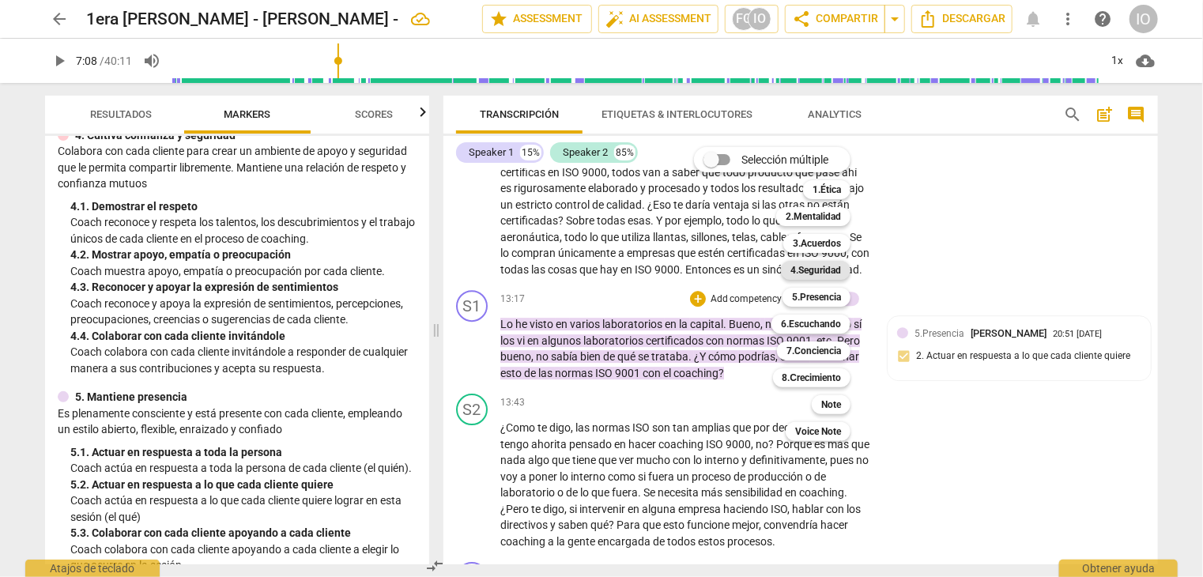
click at [804, 266] on b "4.Seguridad" at bounding box center [816, 270] width 51 height 19
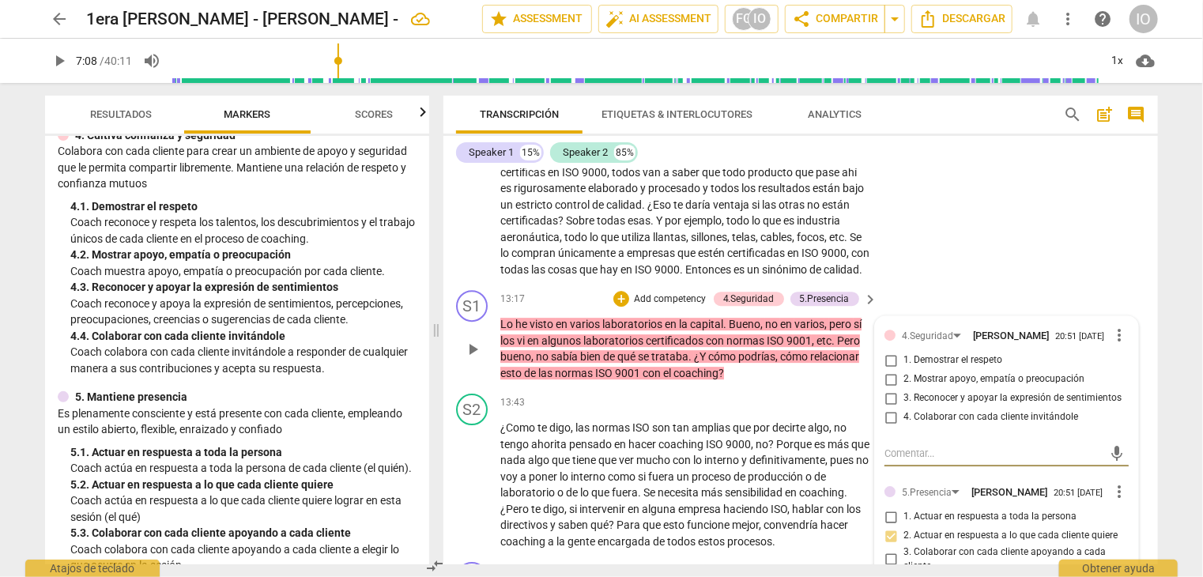
click at [892, 411] on input "4. Colaborar con cada cliente invitándole" at bounding box center [890, 417] width 25 height 19
checkbox input "true"
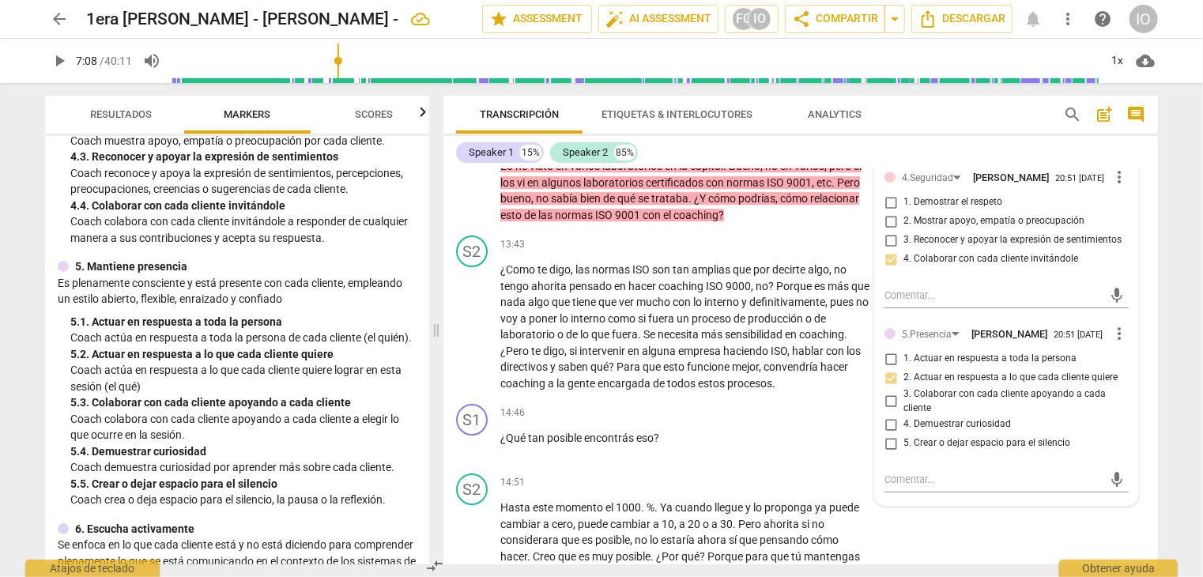
scroll to position [633, 0]
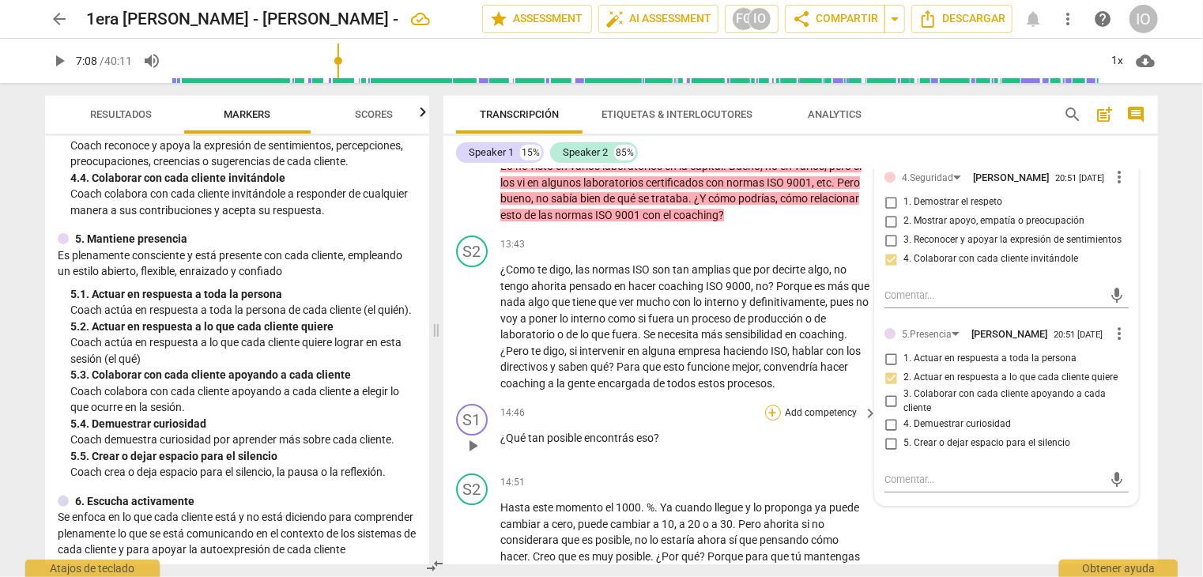
click at [771, 410] on div "+" at bounding box center [773, 413] width 16 height 16
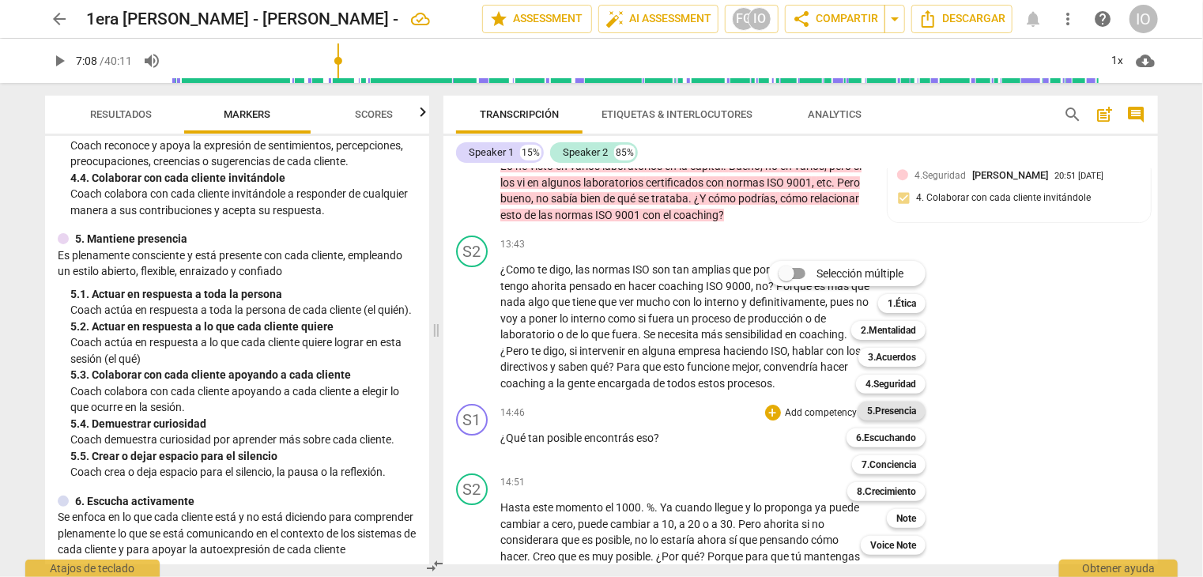
click at [879, 414] on b "5.Presencia" at bounding box center [891, 411] width 49 height 19
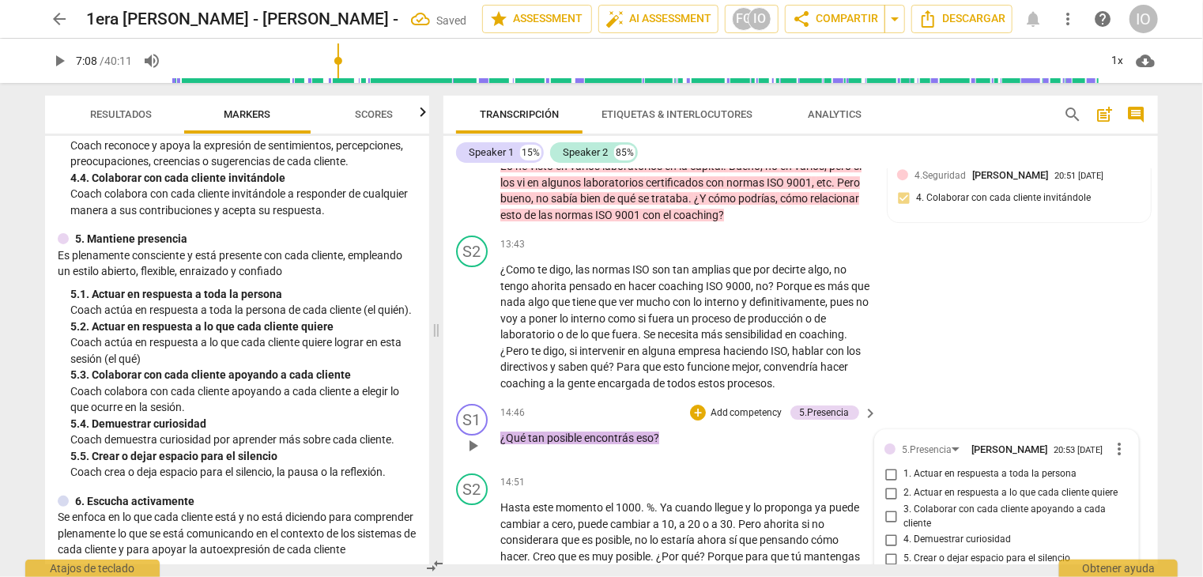
scroll to position [2819, 0]
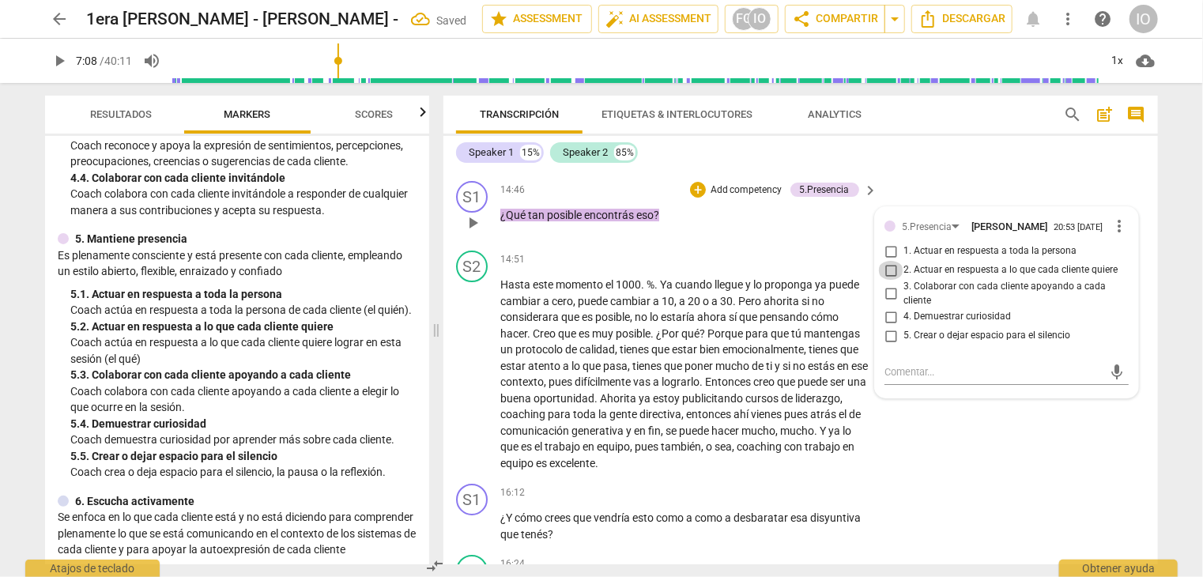
click at [883, 261] on input "2. Actuar en respuesta a lo que cada cliente quiere" at bounding box center [890, 270] width 25 height 19
checkbox input "true"
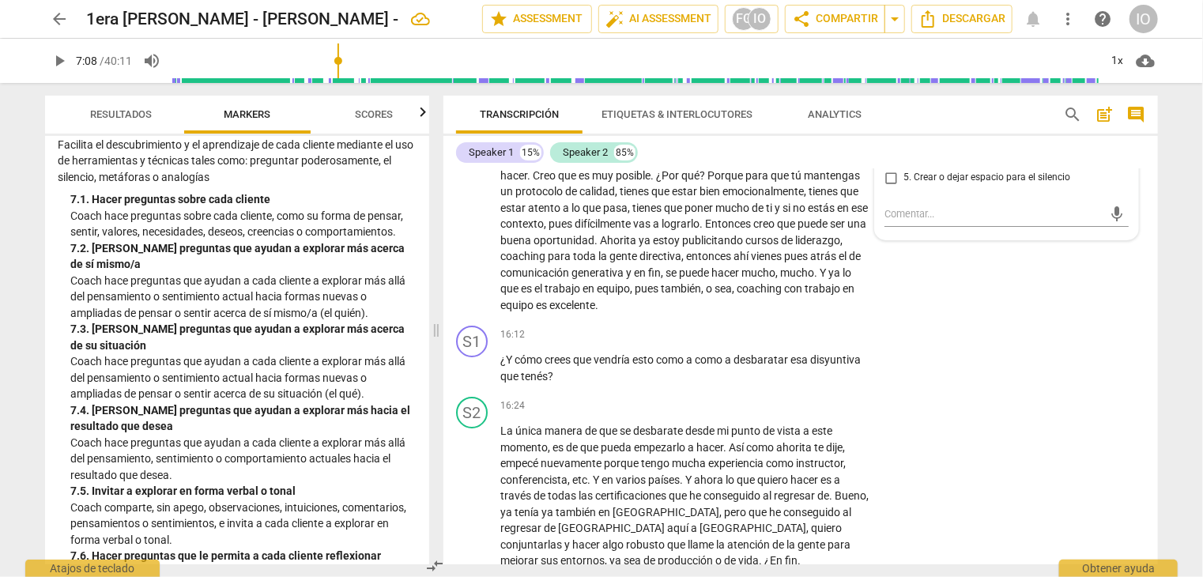
scroll to position [1423, 0]
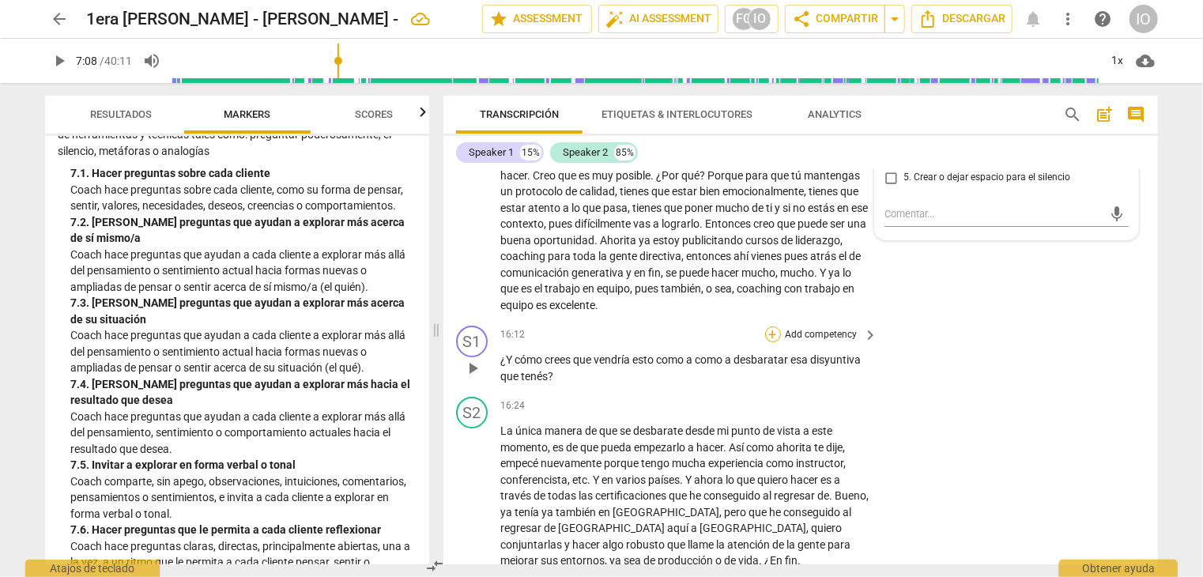
click at [774, 330] on div "+" at bounding box center [773, 335] width 16 height 16
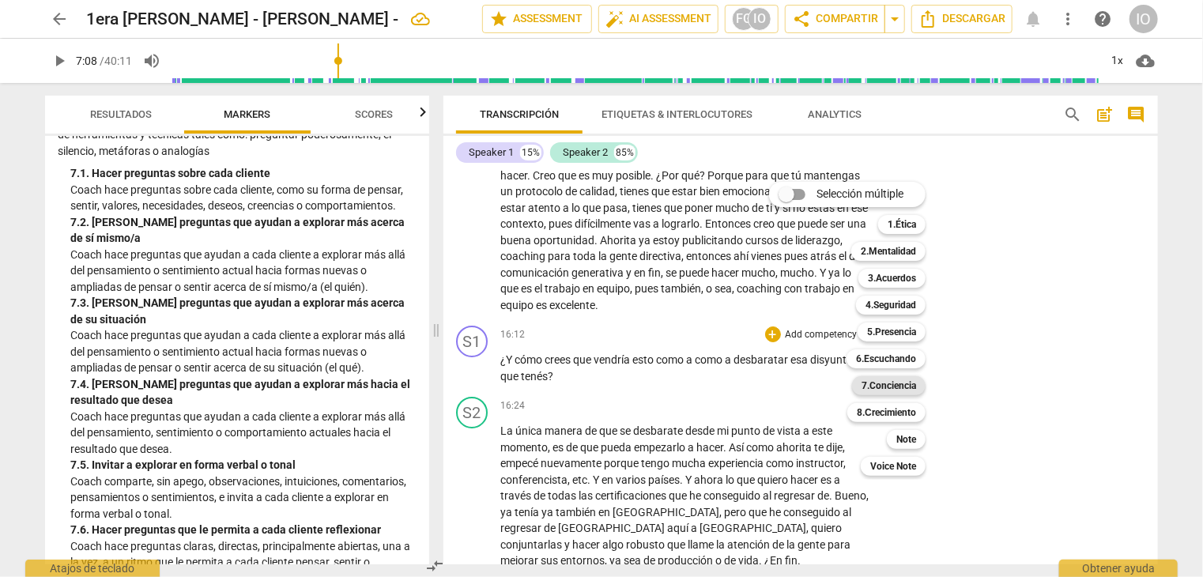
click at [913, 383] on b "7.Conciencia" at bounding box center [889, 385] width 55 height 19
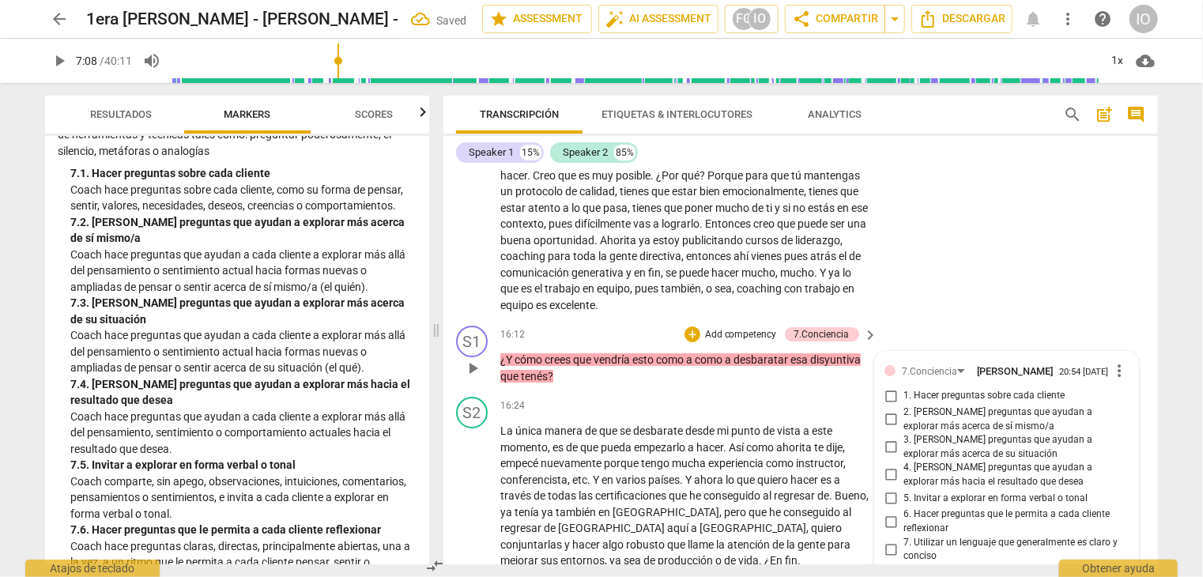
scroll to position [3222, 0]
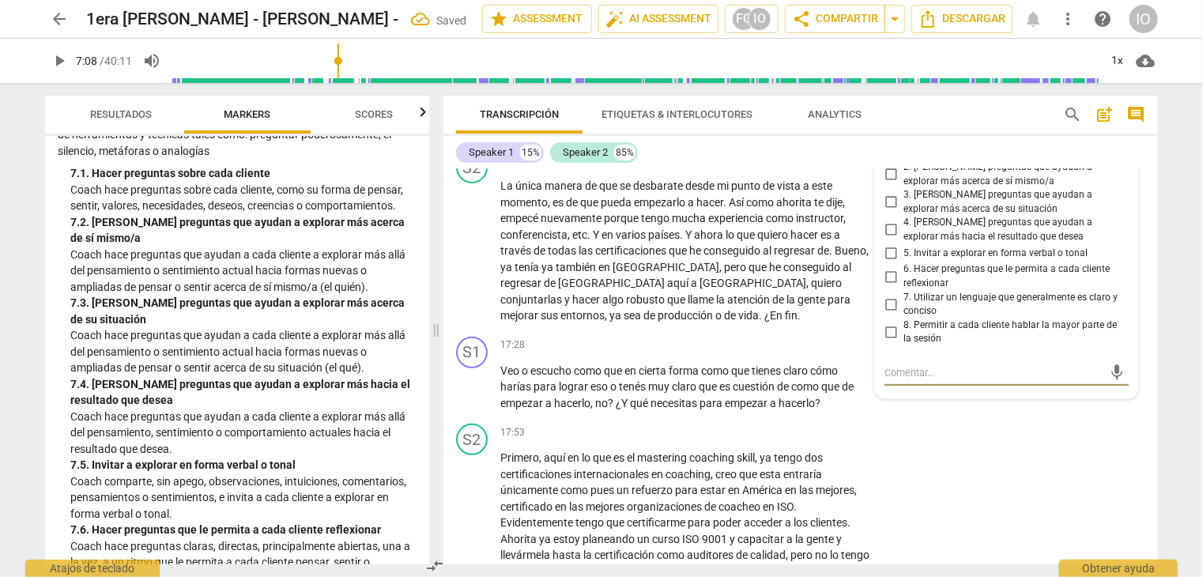
click at [886, 193] on input "3. [PERSON_NAME] preguntas que ayudan a explorar más acerca de su situación" at bounding box center [890, 202] width 25 height 19
checkbox input "true"
click at [890, 226] on input "4. [PERSON_NAME] preguntas que ayudan a explorar más hacia el resultado que des…" at bounding box center [890, 230] width 25 height 19
checkbox input "true"
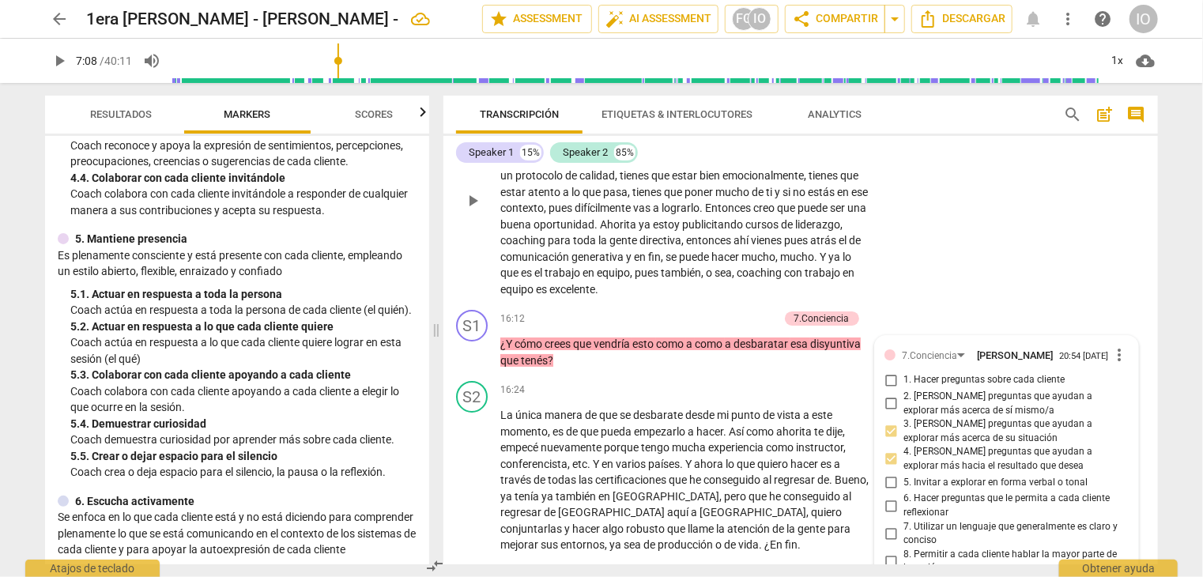
scroll to position [2985, 0]
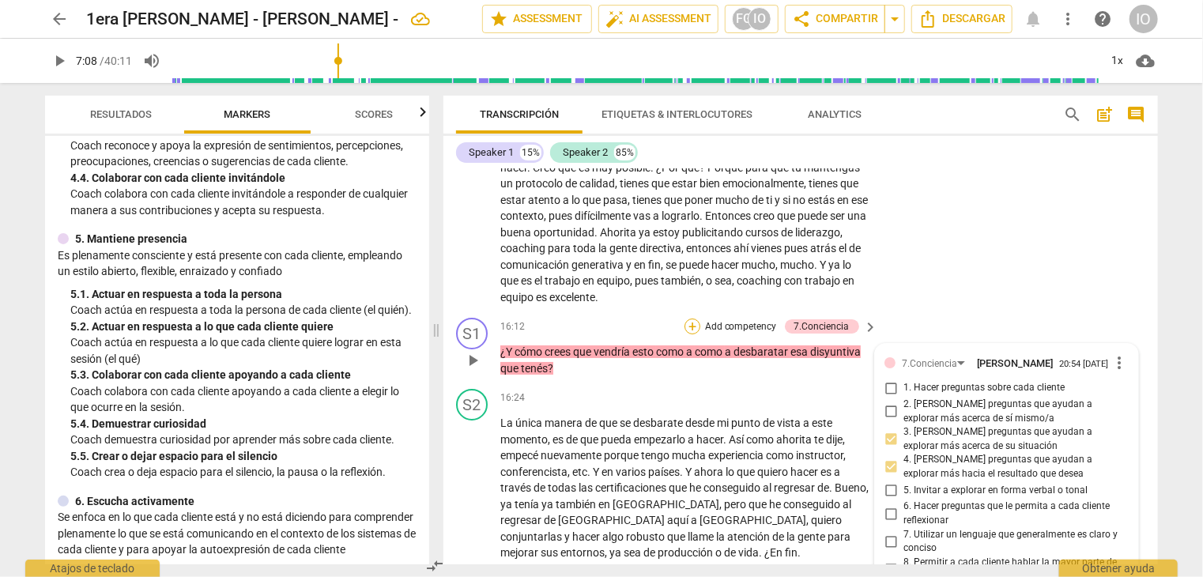
click at [685, 319] on div "+" at bounding box center [693, 327] width 16 height 16
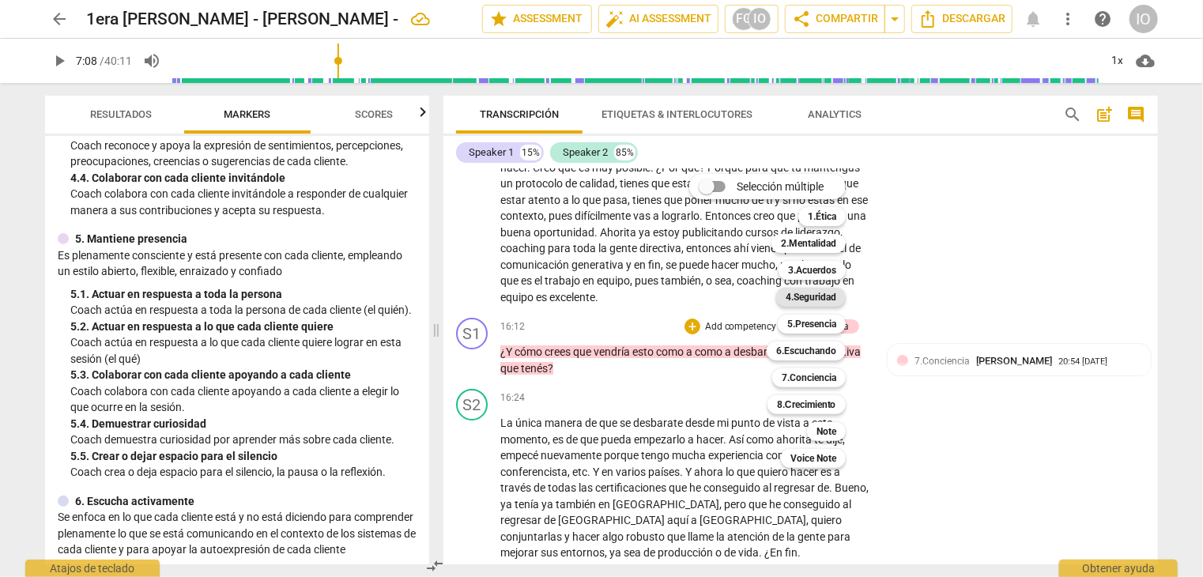
click at [800, 297] on b "4.Seguridad" at bounding box center [811, 297] width 51 height 19
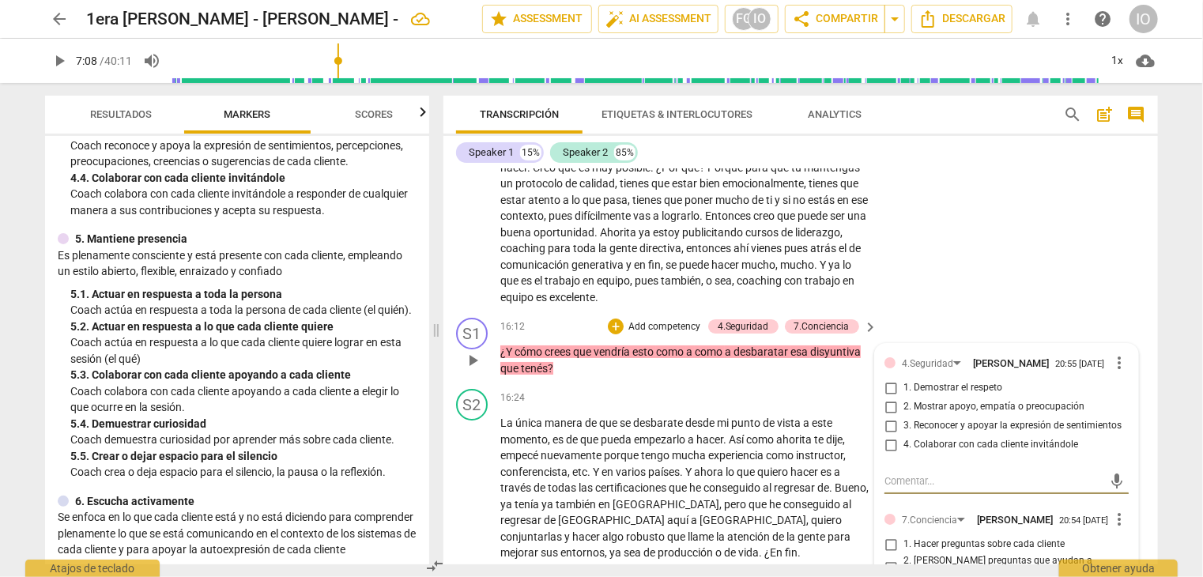
click at [886, 440] on input "4. Colaborar con cada cliente invitándole" at bounding box center [890, 445] width 25 height 19
checkbox input "true"
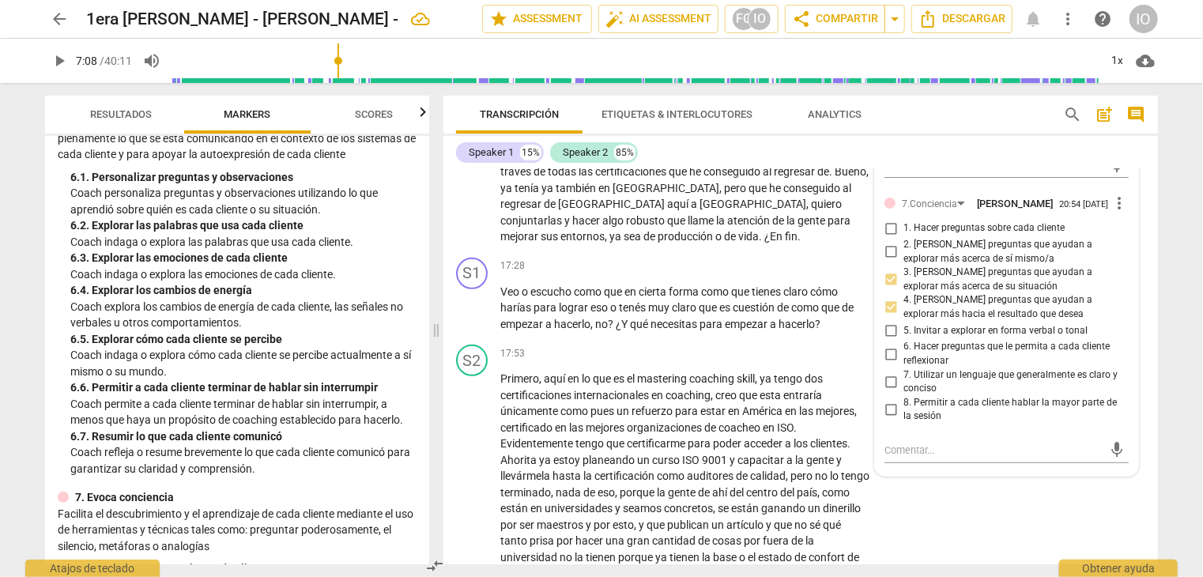
scroll to position [949, 0]
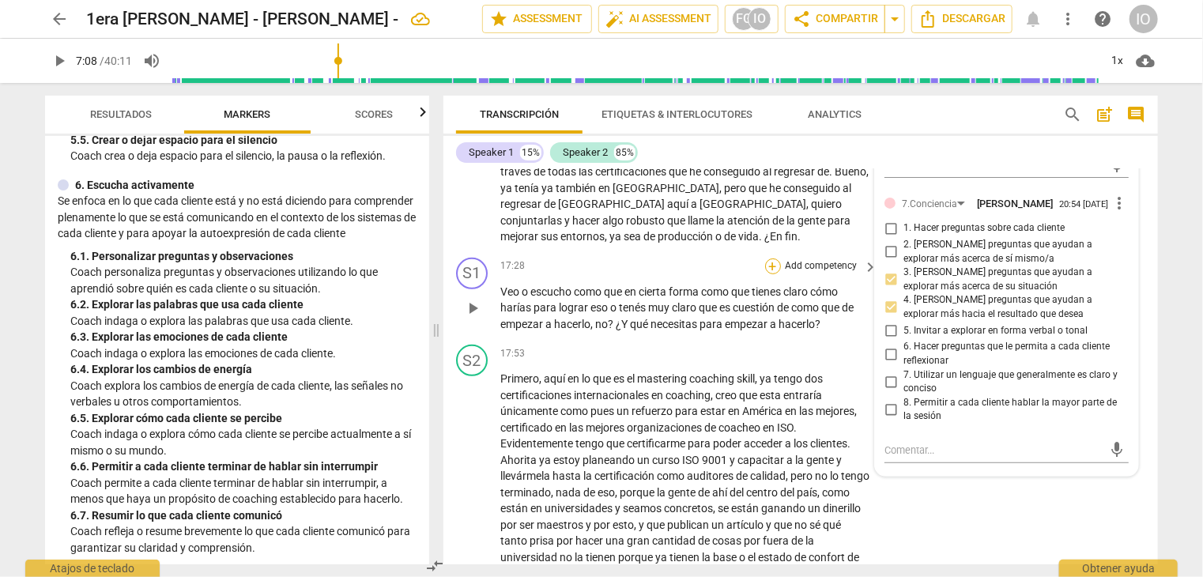
click at [769, 262] on div "+" at bounding box center [773, 267] width 16 height 16
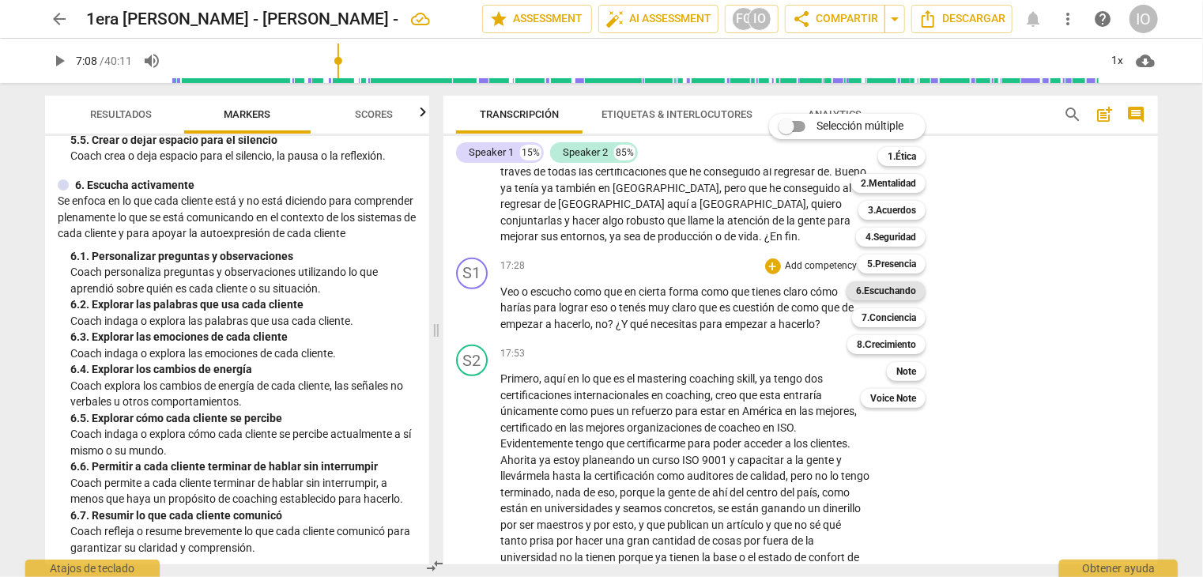
click at [870, 291] on b "6.Escuchando" at bounding box center [886, 290] width 60 height 19
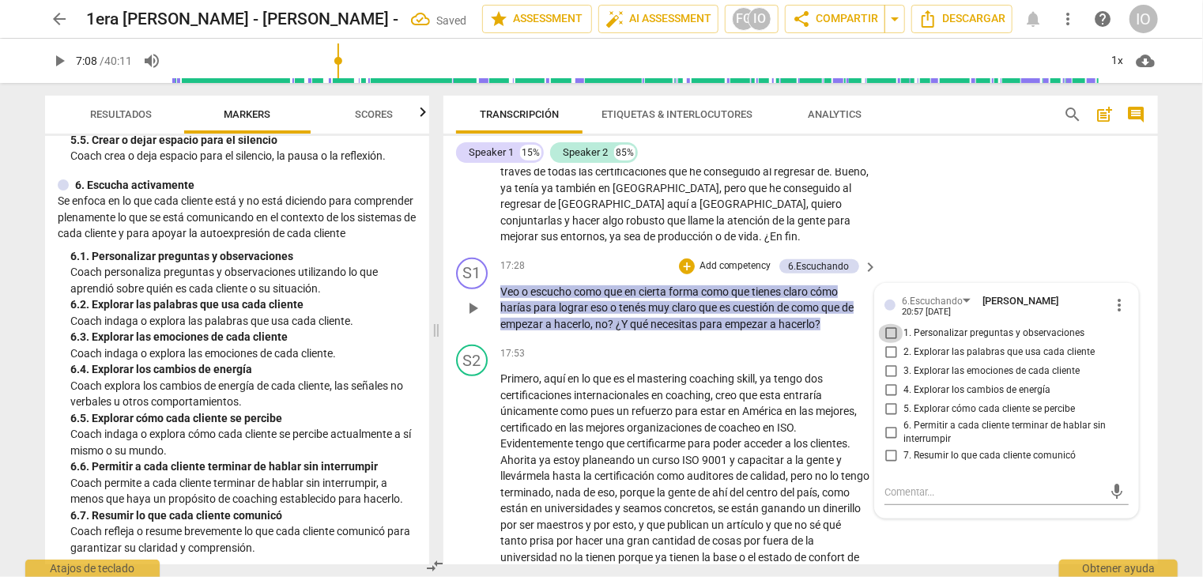
click at [892, 324] on input "1. Personalizar preguntas y observaciones" at bounding box center [890, 333] width 25 height 19
checkbox input "true"
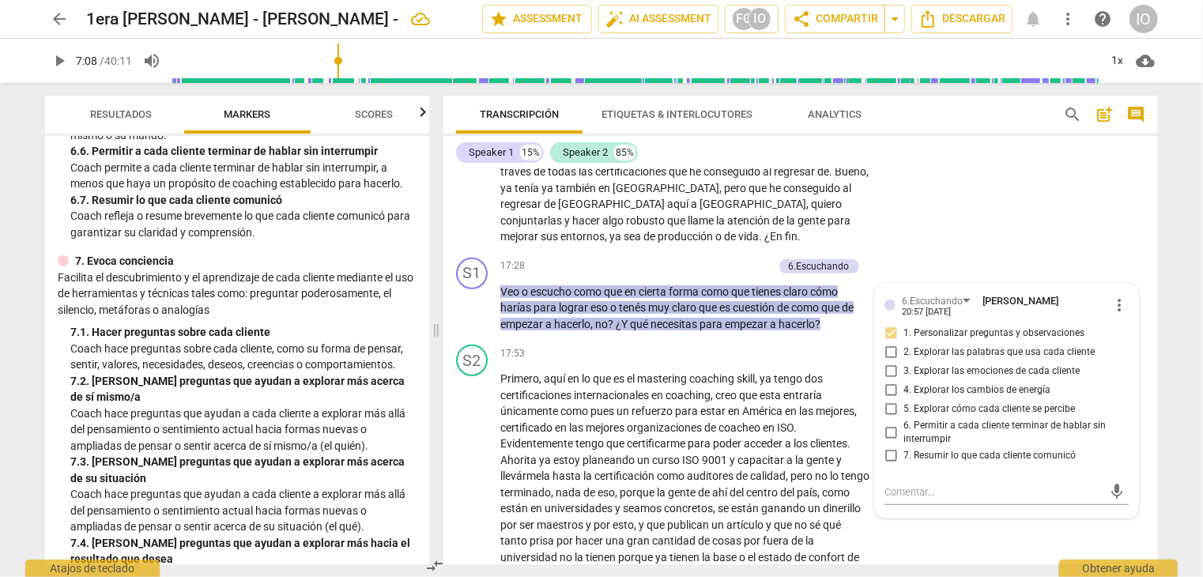
scroll to position [1265, 0]
click at [683, 259] on div "+" at bounding box center [687, 267] width 16 height 16
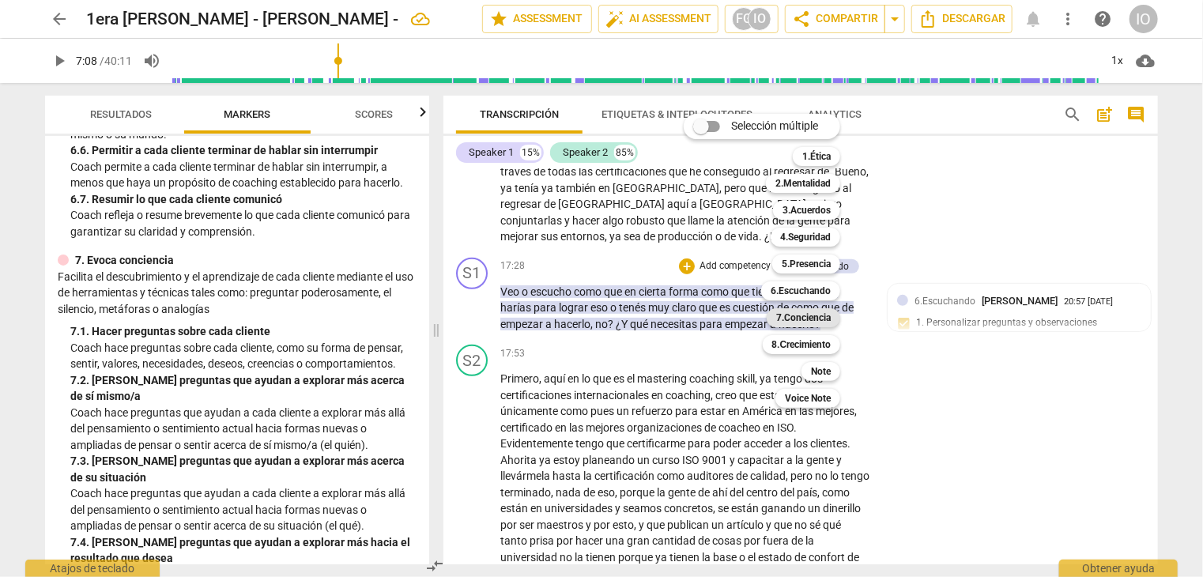
click at [803, 315] on b "7.Conciencia" at bounding box center [803, 317] width 55 height 19
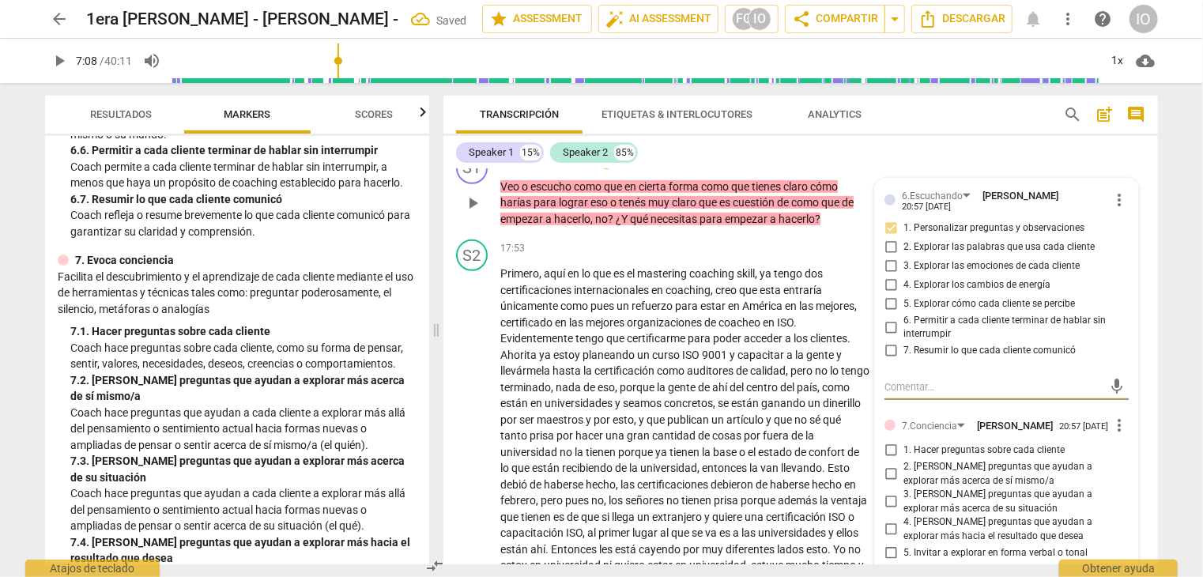
scroll to position [3538, 0]
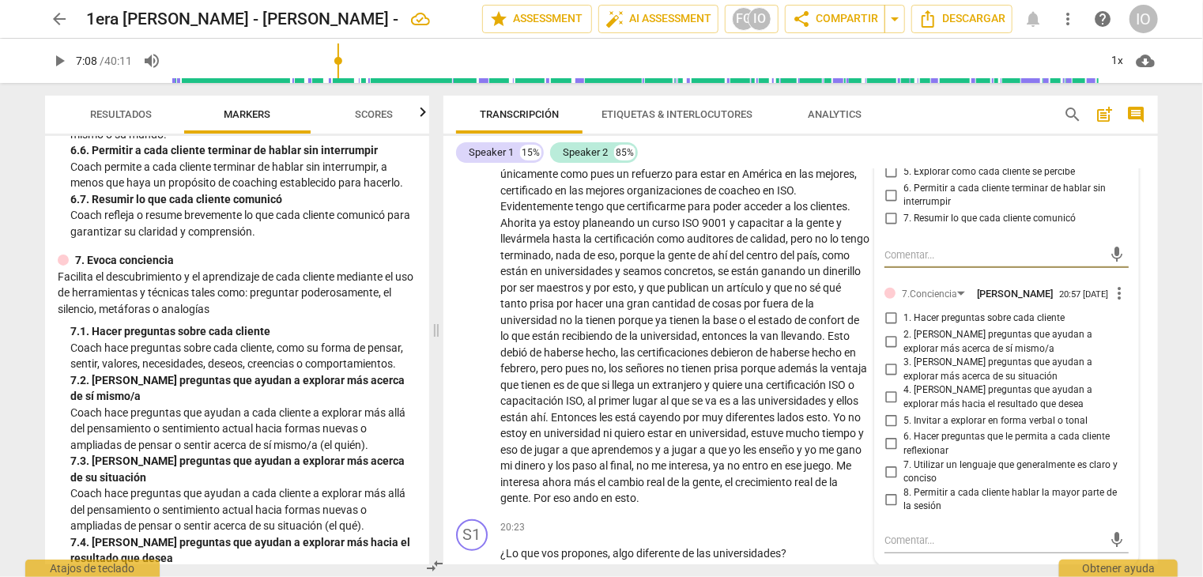
click at [894, 310] on input "1. Hacer preguntas sobre cada cliente" at bounding box center [890, 318] width 25 height 19
checkbox input "true"
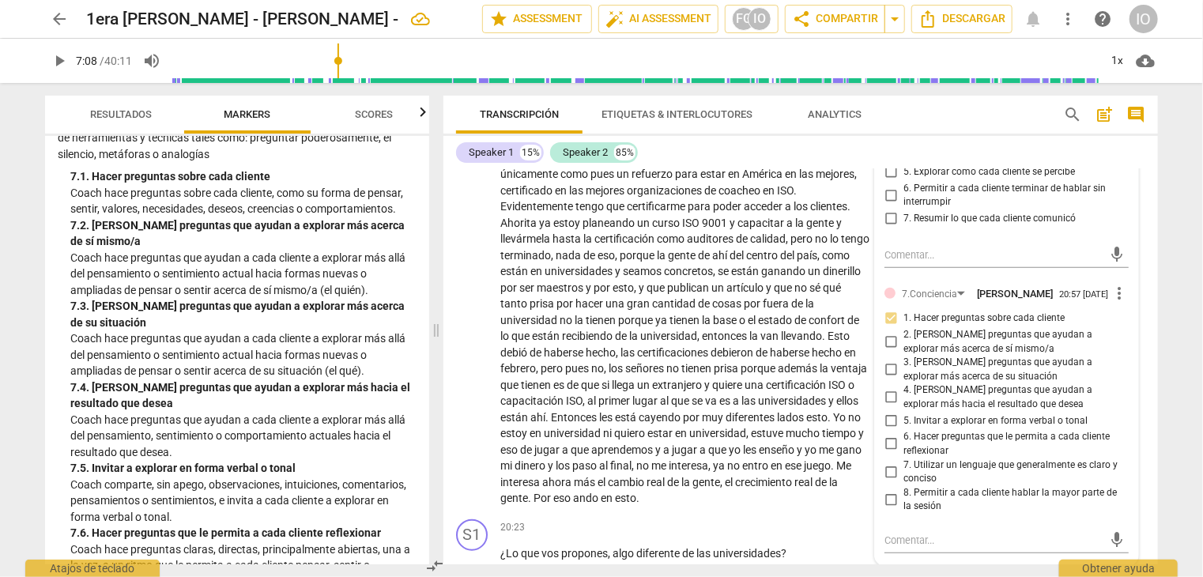
scroll to position [1423, 0]
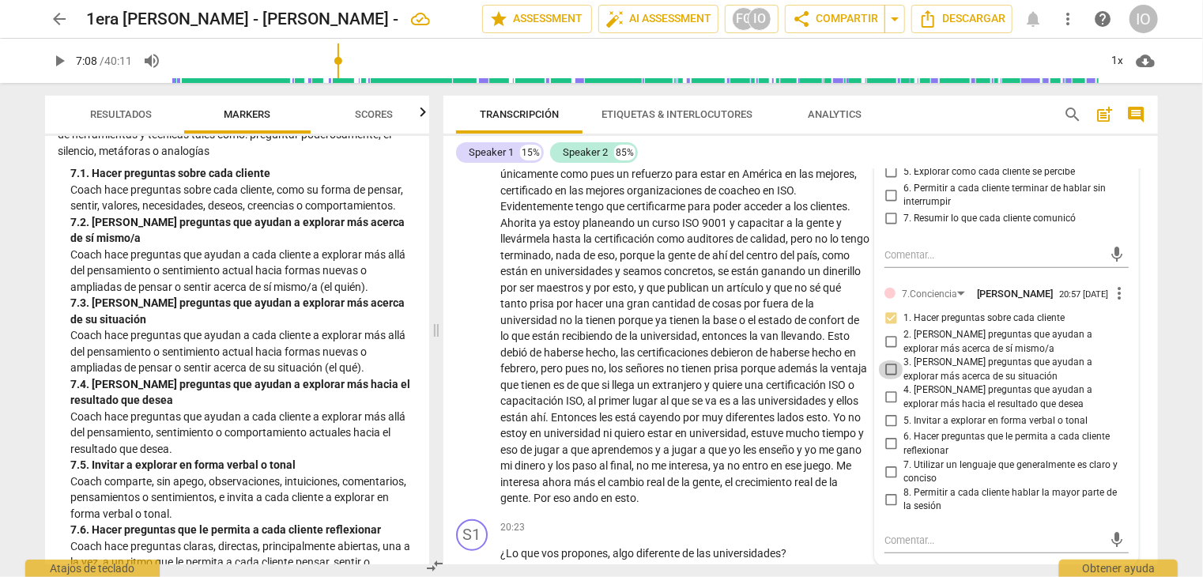
click at [883, 361] on input "3. [PERSON_NAME] preguntas que ayudan a explorar más acerca de su situación" at bounding box center [890, 370] width 25 height 19
checkbox input "true"
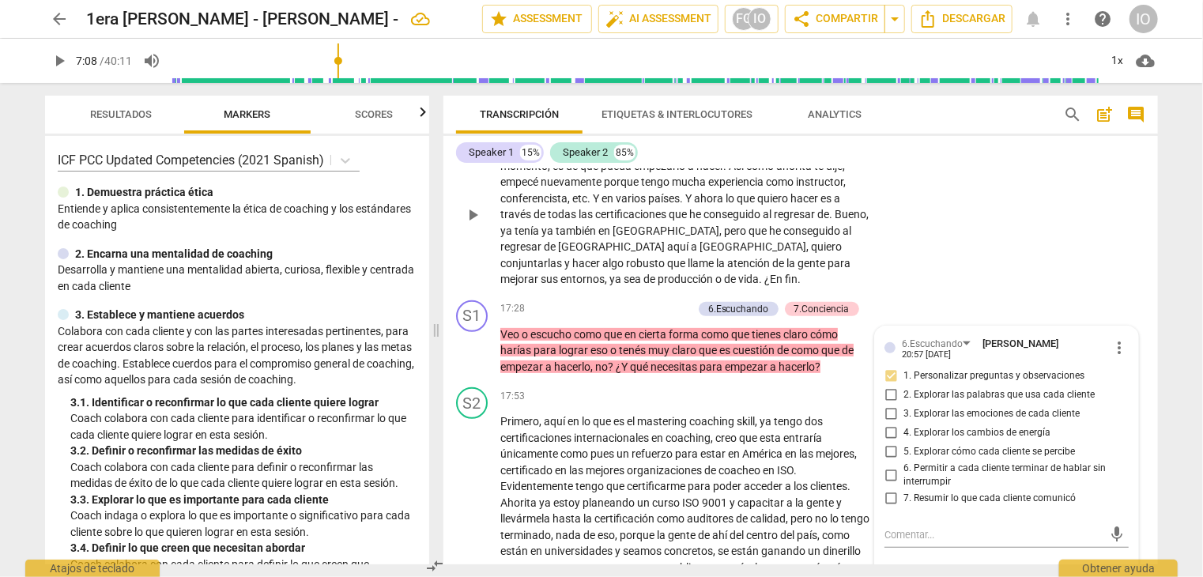
scroll to position [3222, 0]
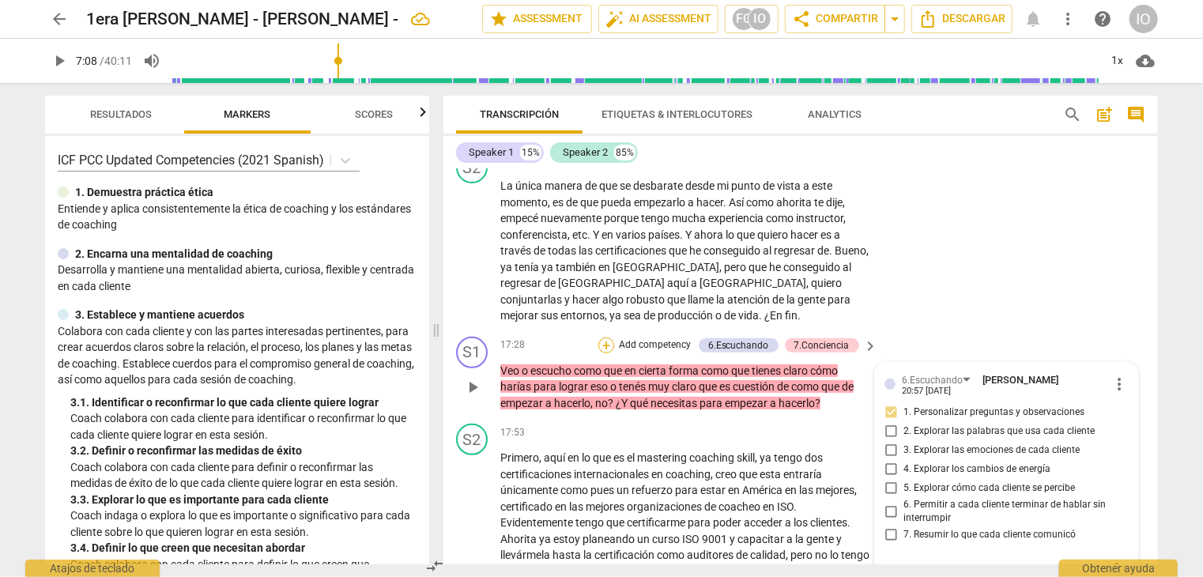
click at [612, 339] on div "+" at bounding box center [607, 346] width 16 height 16
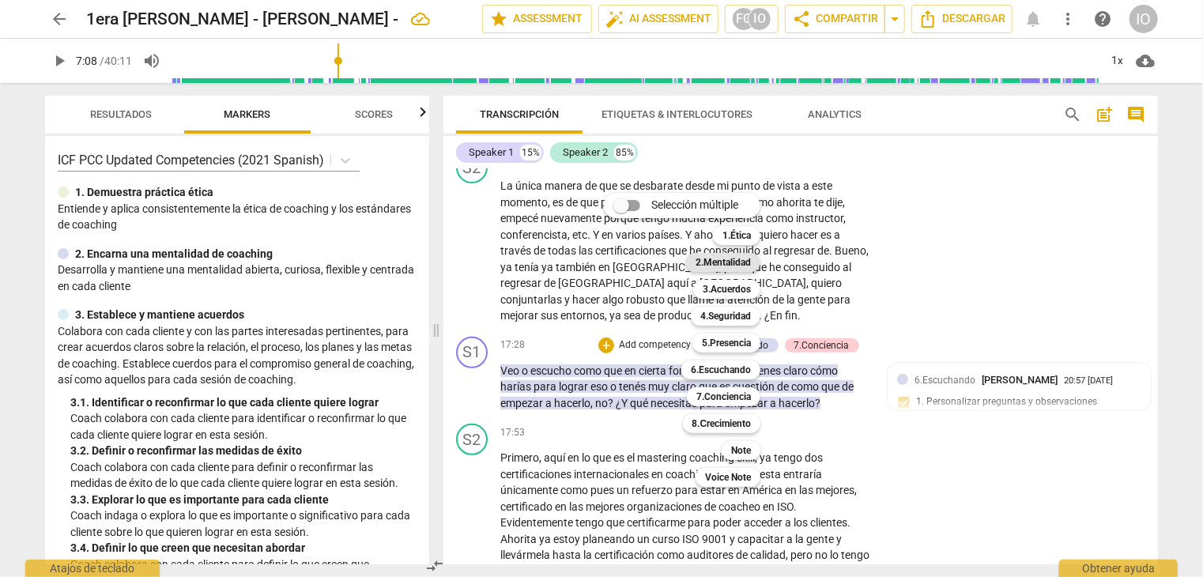
click at [718, 265] on b "2.Mentalidad" at bounding box center [723, 262] width 55 height 19
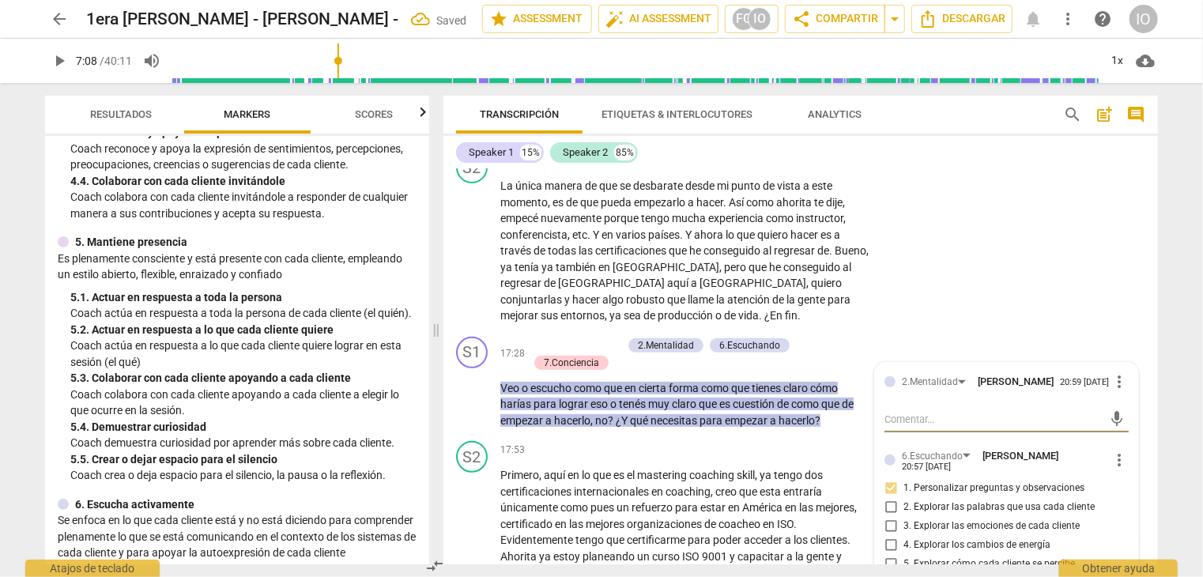
scroll to position [633, 0]
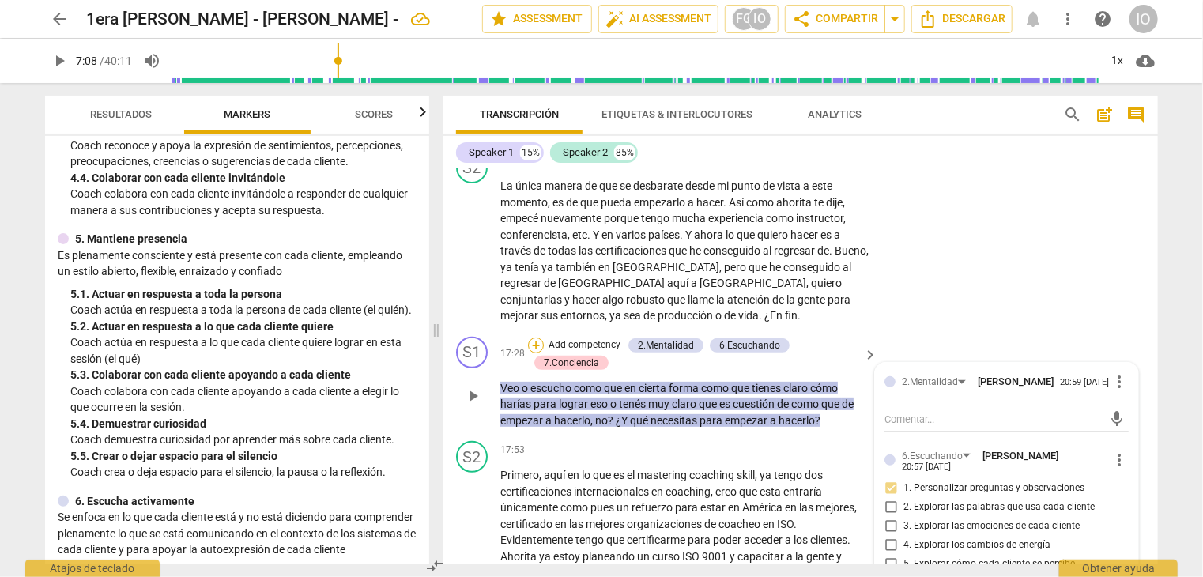
click at [531, 338] on div "+" at bounding box center [536, 346] width 16 height 16
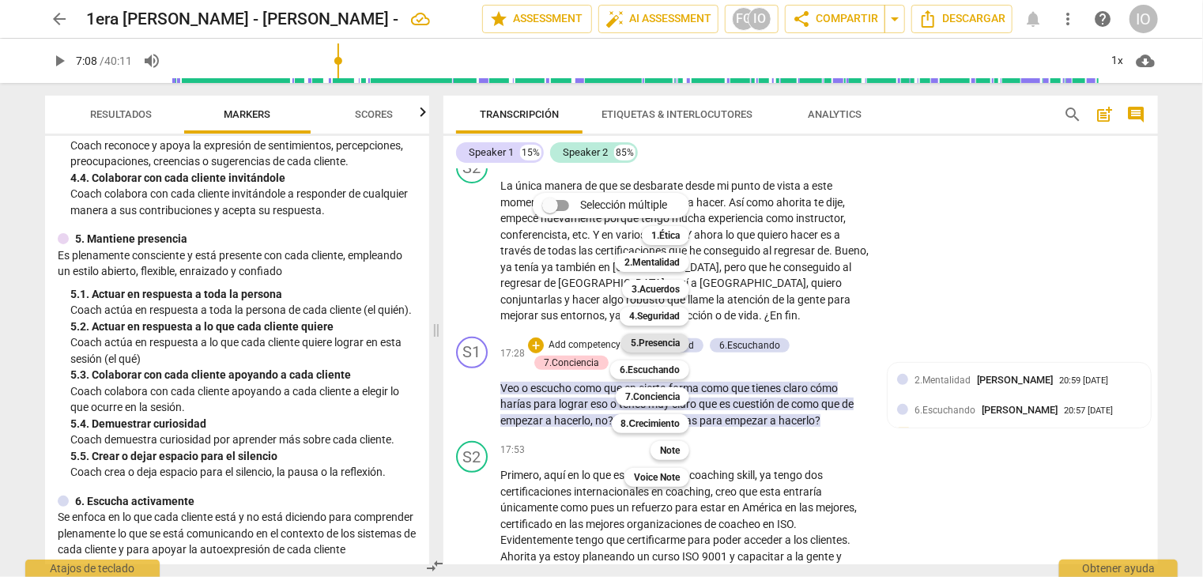
click at [633, 343] on b "5.Presencia" at bounding box center [655, 343] width 49 height 19
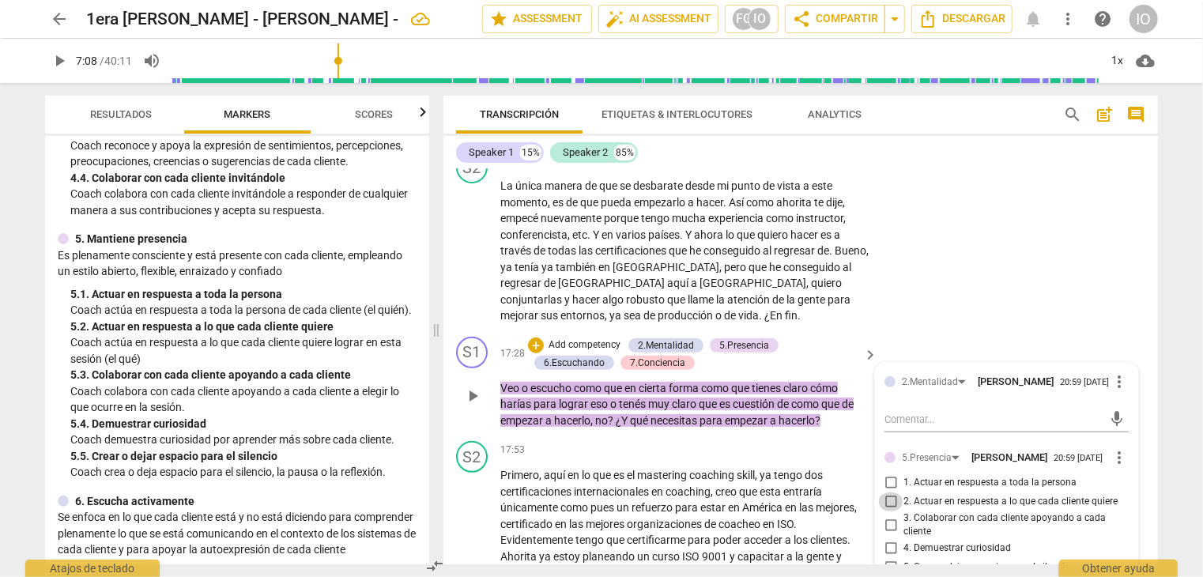
click at [888, 497] on input "2. Actuar en respuesta a lo que cada cliente quiere" at bounding box center [890, 502] width 25 height 19
checkbox input "true"
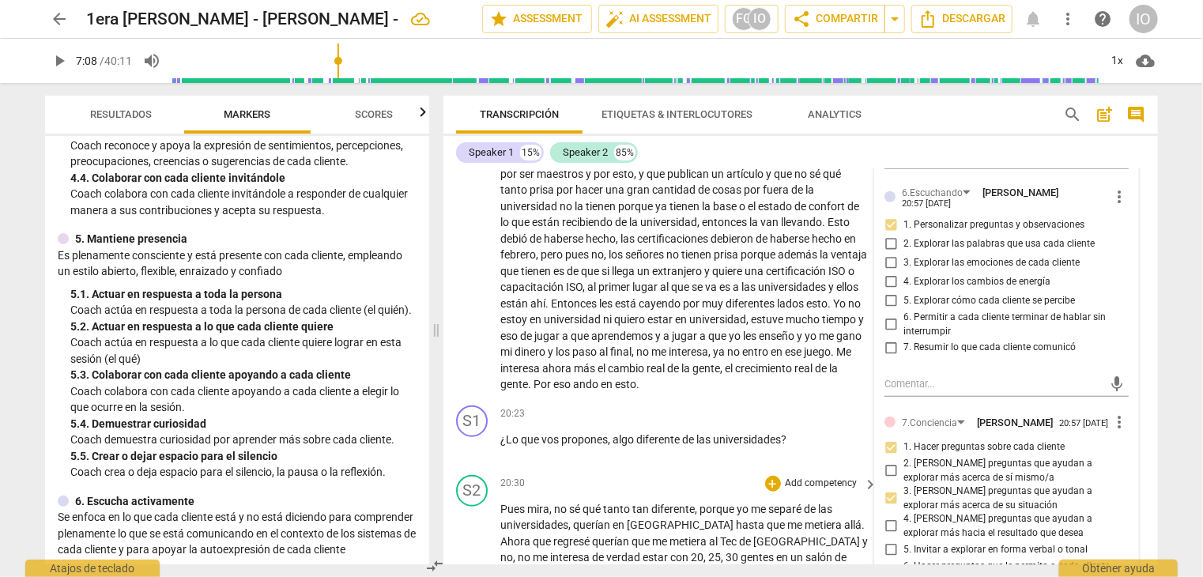
scroll to position [3697, 0]
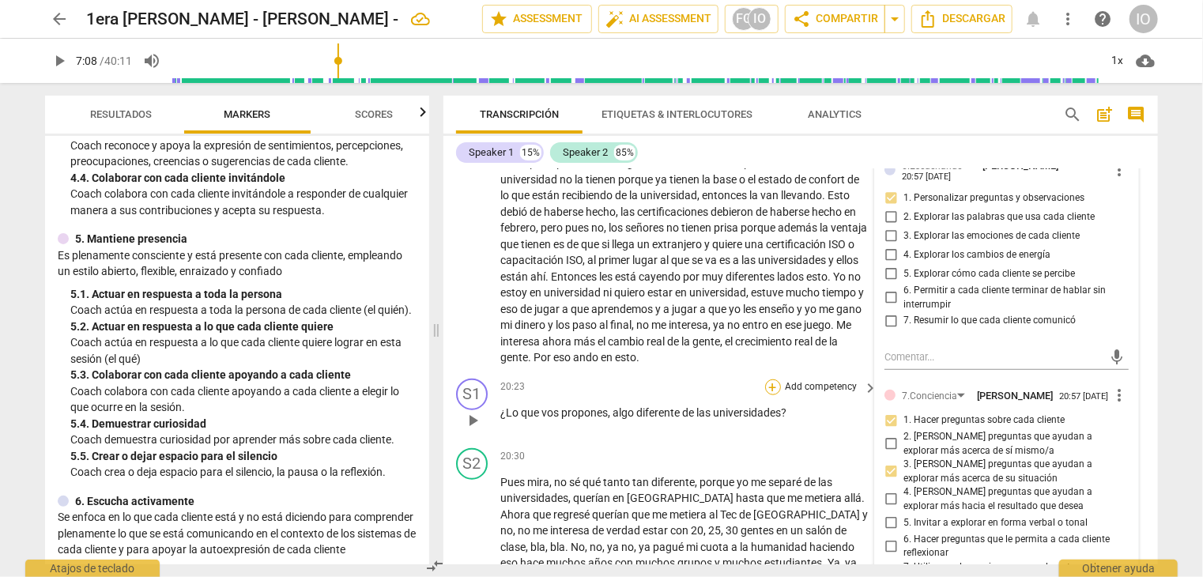
click at [770, 384] on div "+" at bounding box center [773, 388] width 16 height 16
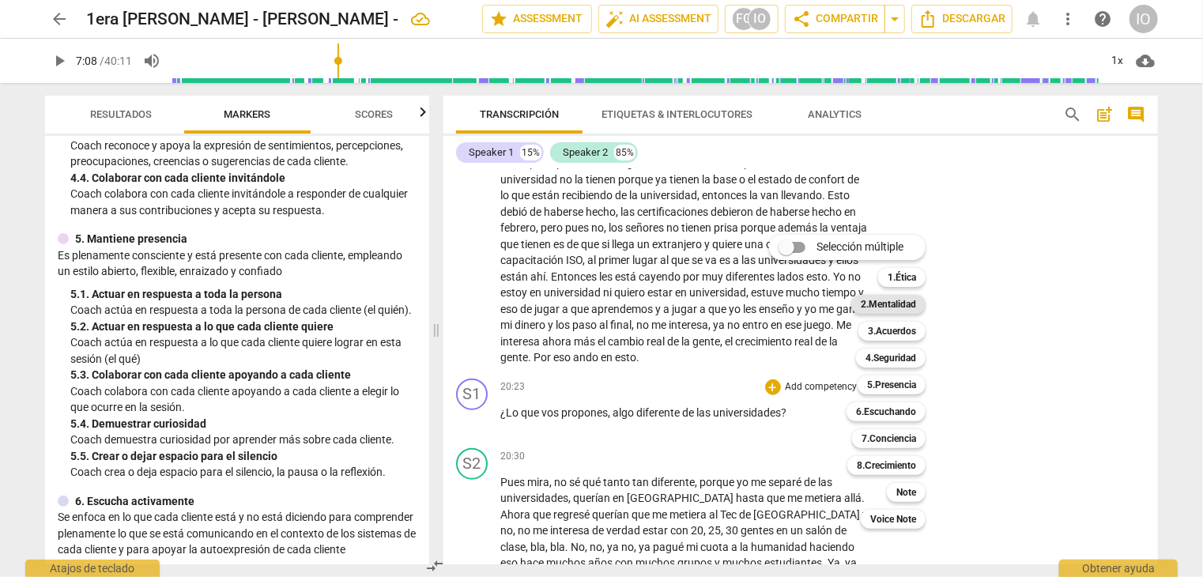
drag, startPoint x: 882, startPoint y: 300, endPoint x: 875, endPoint y: 306, distance: 9.5
click at [882, 301] on b "2.Mentalidad" at bounding box center [888, 304] width 55 height 19
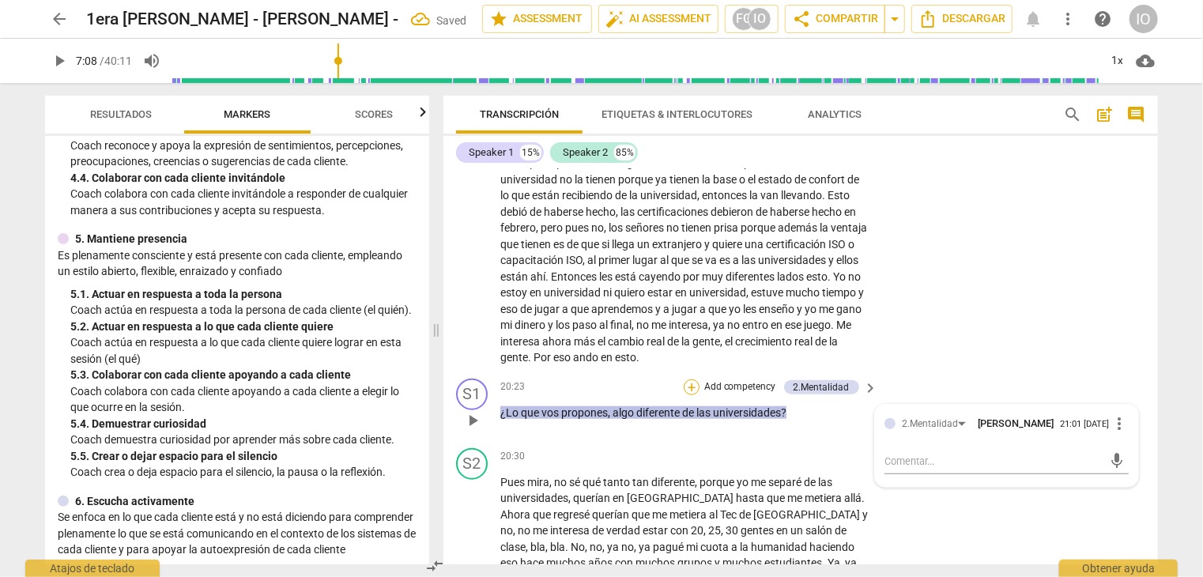
click at [693, 383] on div "+" at bounding box center [692, 388] width 16 height 16
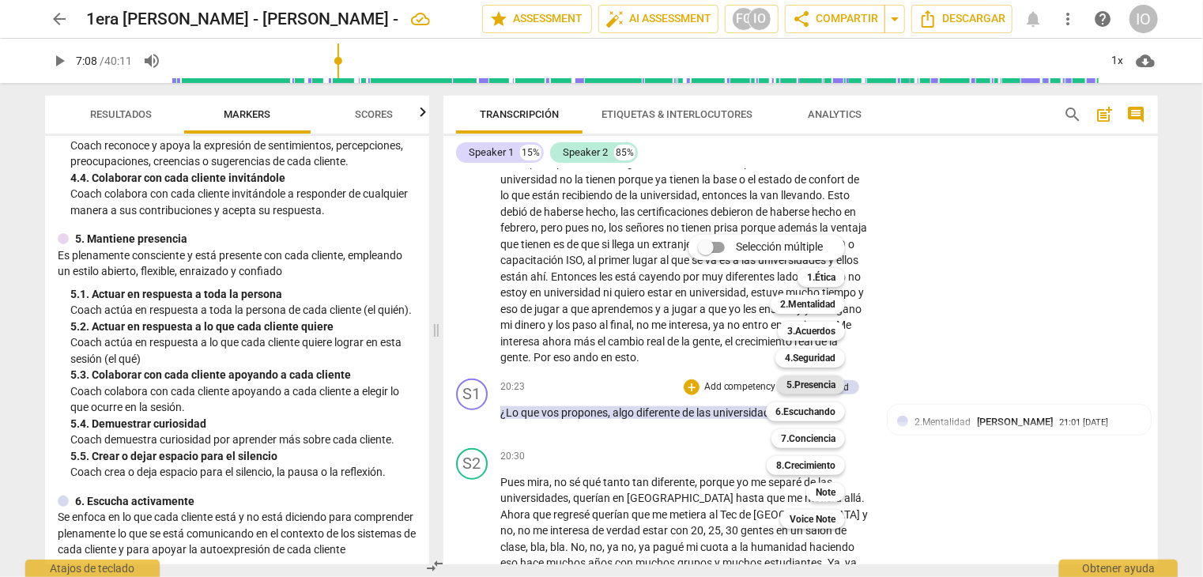
click at [792, 387] on b "5.Presencia" at bounding box center [811, 385] width 49 height 19
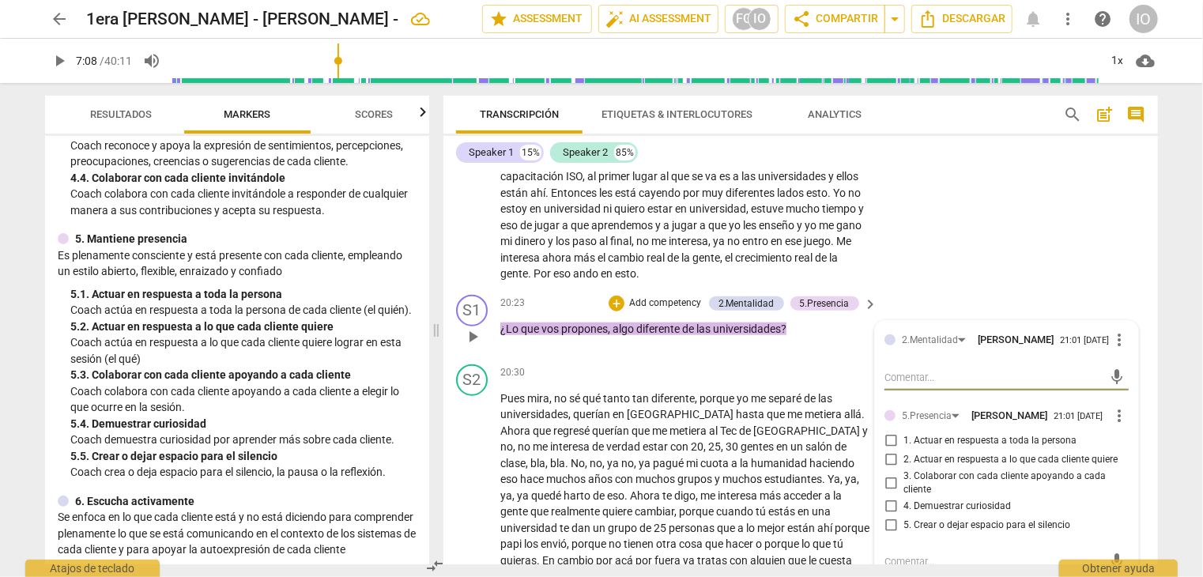
scroll to position [3855, 0]
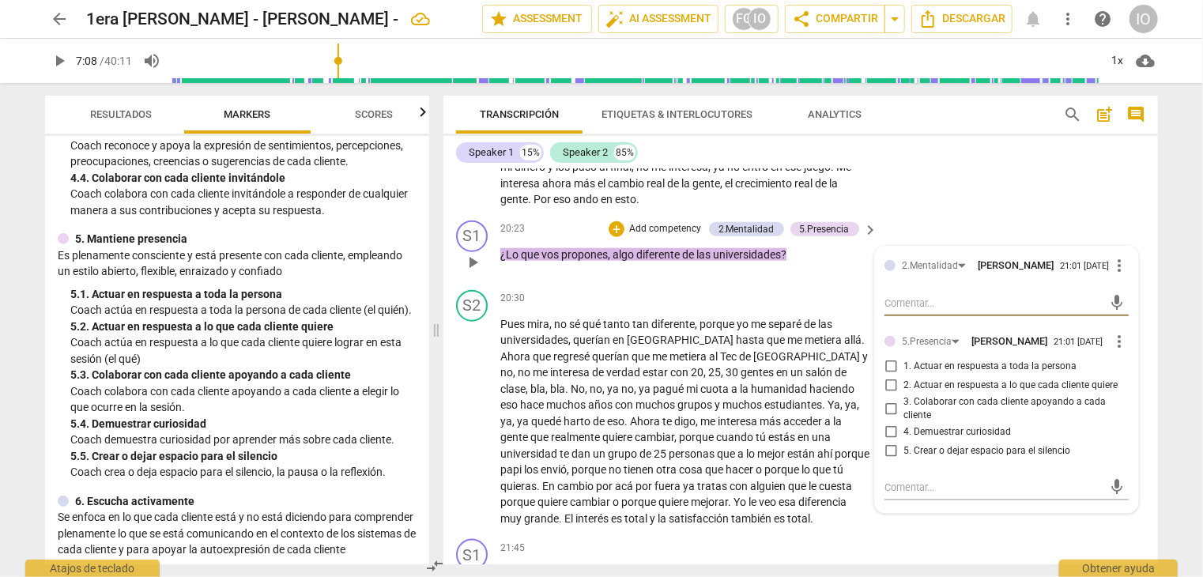
click at [888, 429] on input "4. Demuestrar curiosidad" at bounding box center [890, 432] width 25 height 19
checkbox input "true"
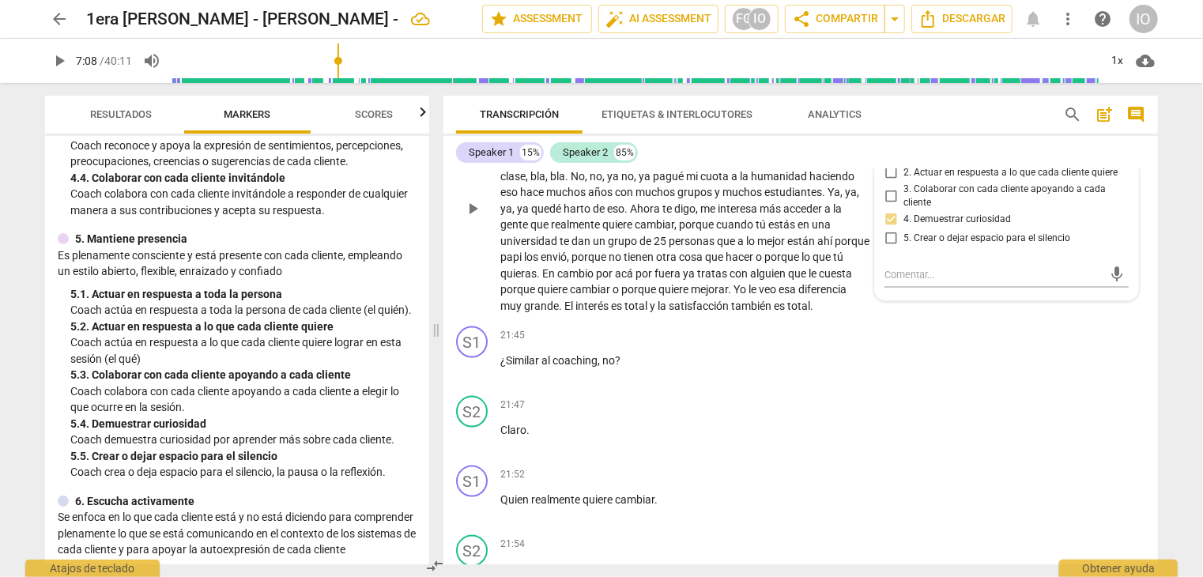
scroll to position [4092, 0]
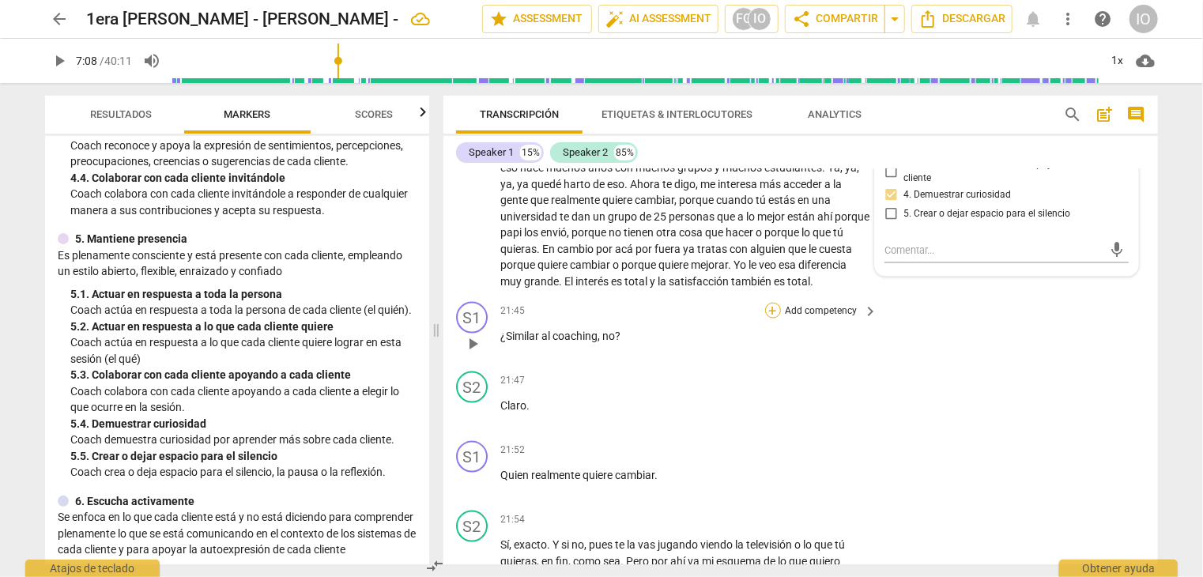
click at [765, 306] on div "+" at bounding box center [773, 311] width 16 height 16
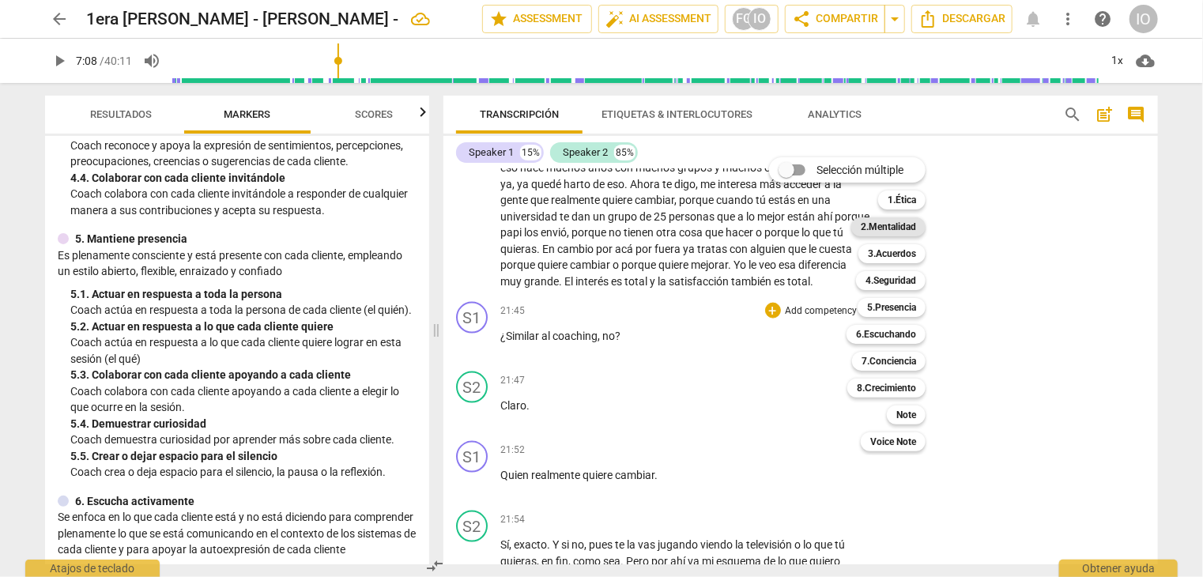
click at [882, 225] on b "2.Mentalidad" at bounding box center [888, 226] width 55 height 19
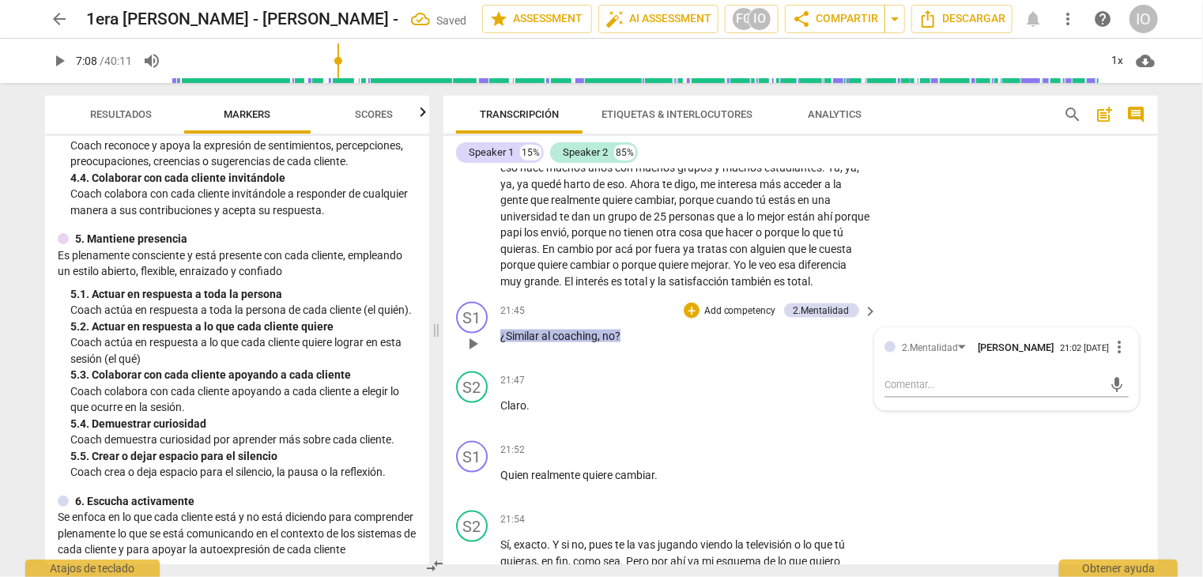
click at [772, 304] on p "Add competency" at bounding box center [740, 311] width 75 height 14
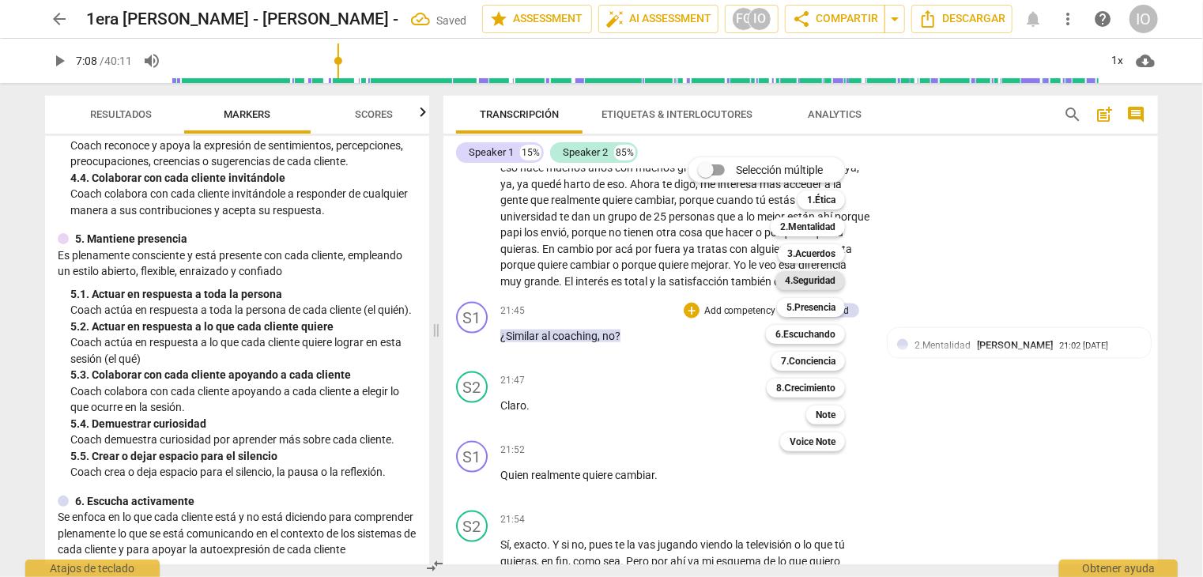
click at [814, 285] on b "4.Seguridad" at bounding box center [810, 280] width 51 height 19
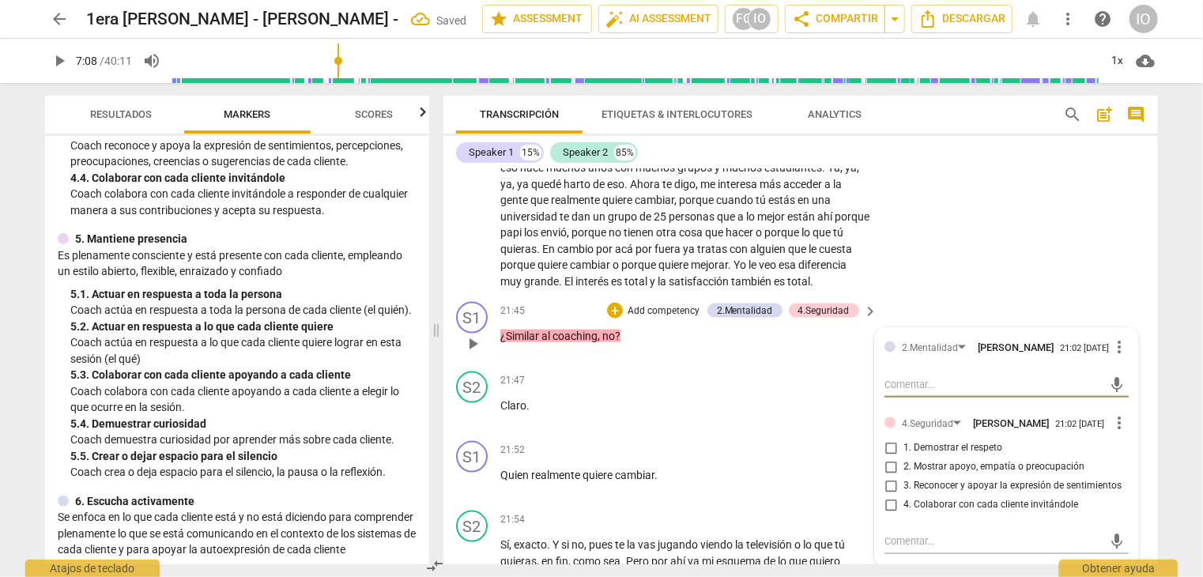
click at [886, 500] on input "4. Colaborar con cada cliente invitándole" at bounding box center [890, 505] width 25 height 19
checkbox input "true"
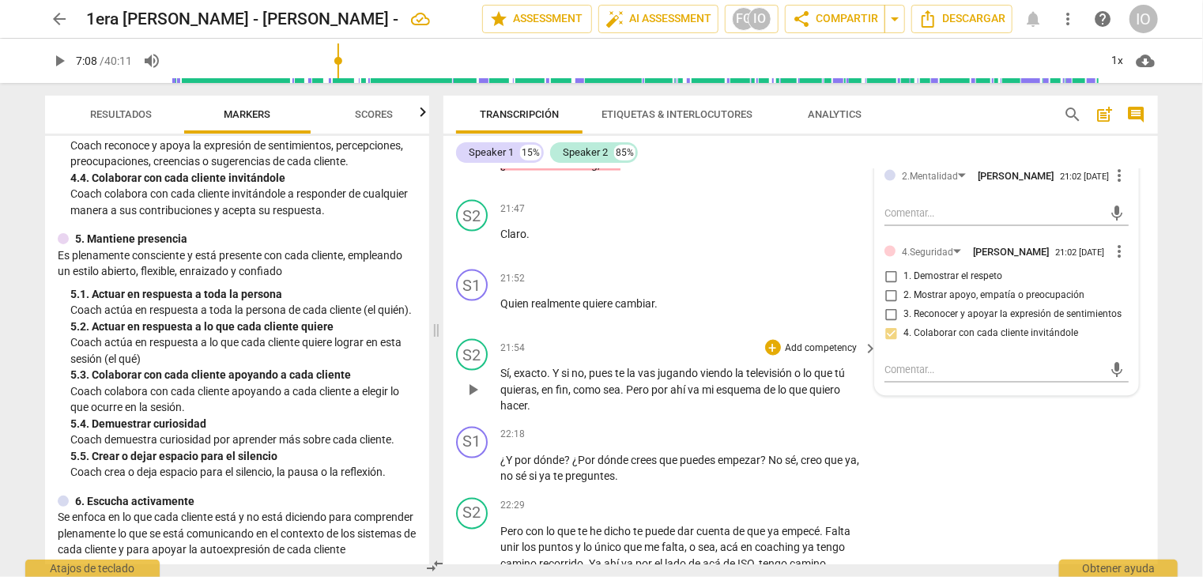
scroll to position [4329, 0]
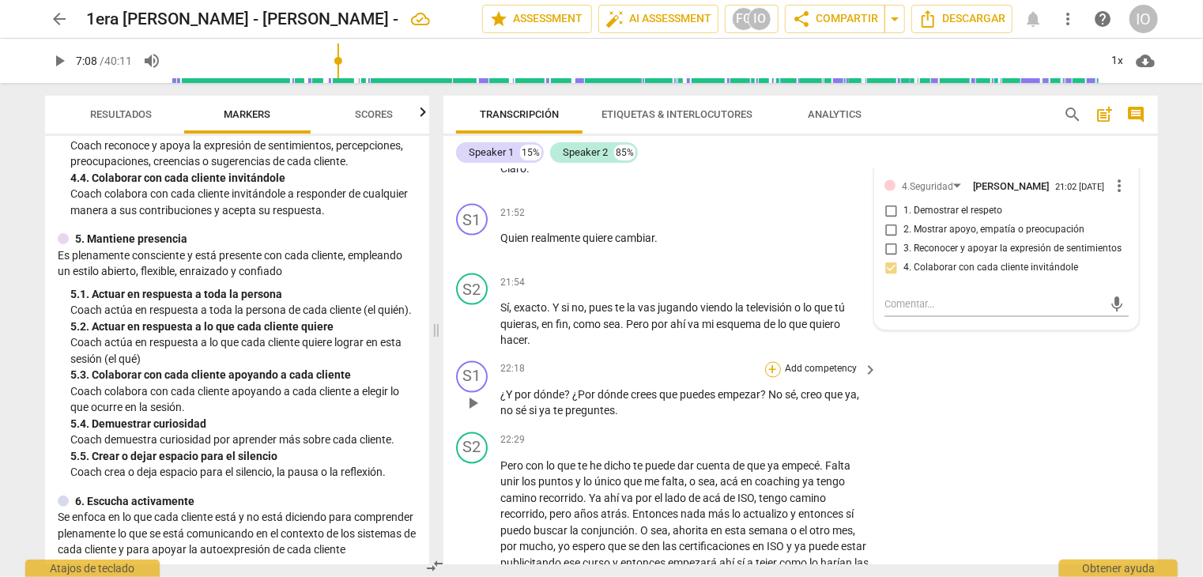
click at [772, 364] on div "+" at bounding box center [773, 370] width 16 height 16
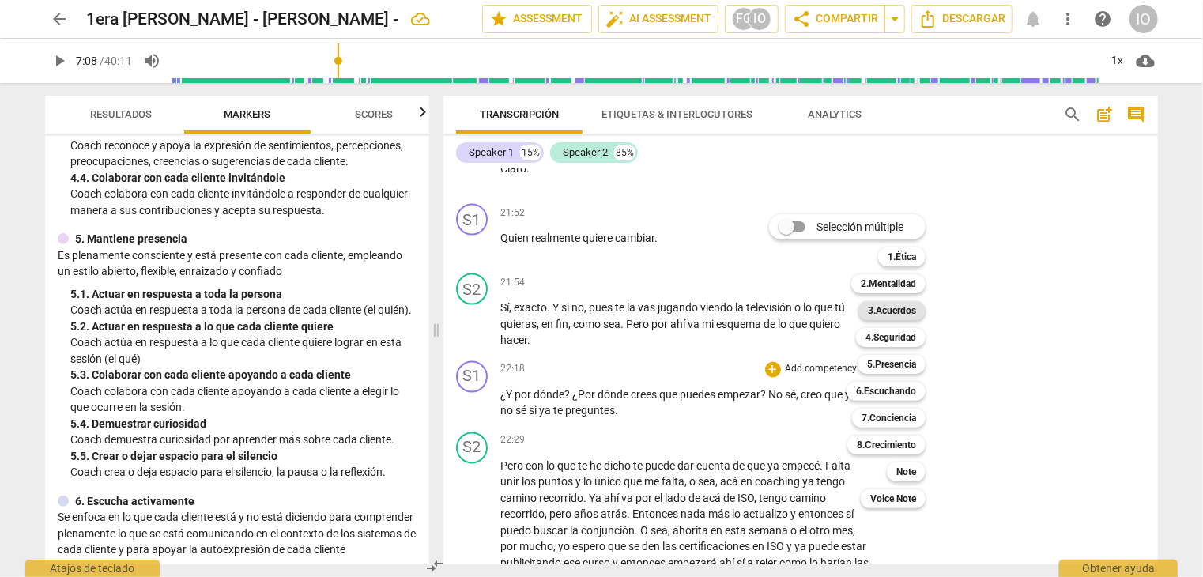
click at [877, 309] on b "3.Acuerdos" at bounding box center [892, 310] width 48 height 19
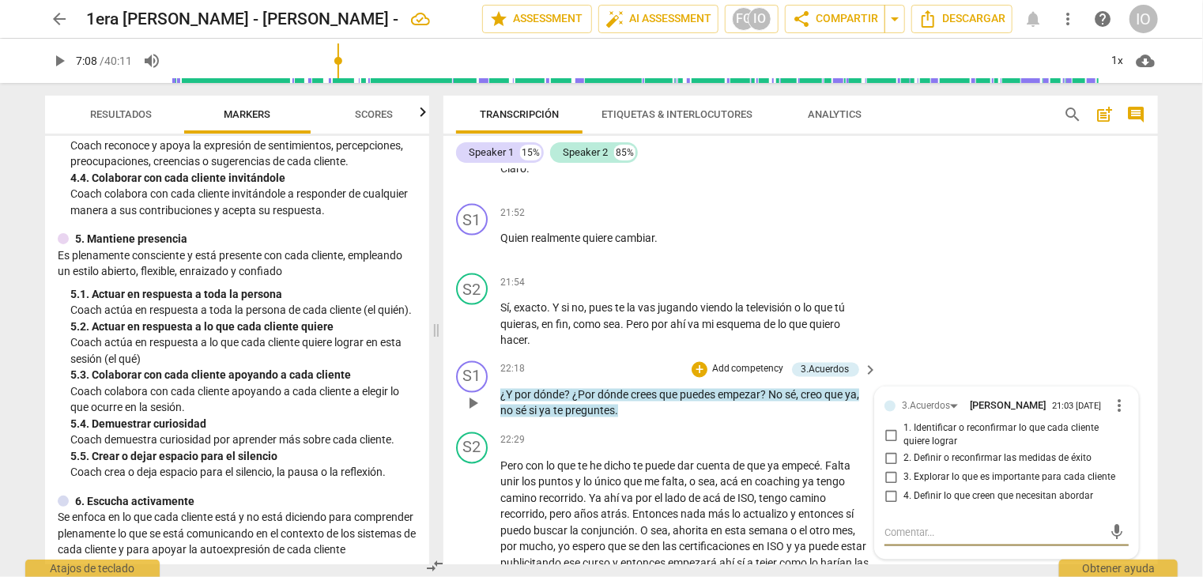
click at [886, 488] on input "4. Definir lo que creen que necesitan abordar" at bounding box center [890, 497] width 25 height 19
checkbox input "true"
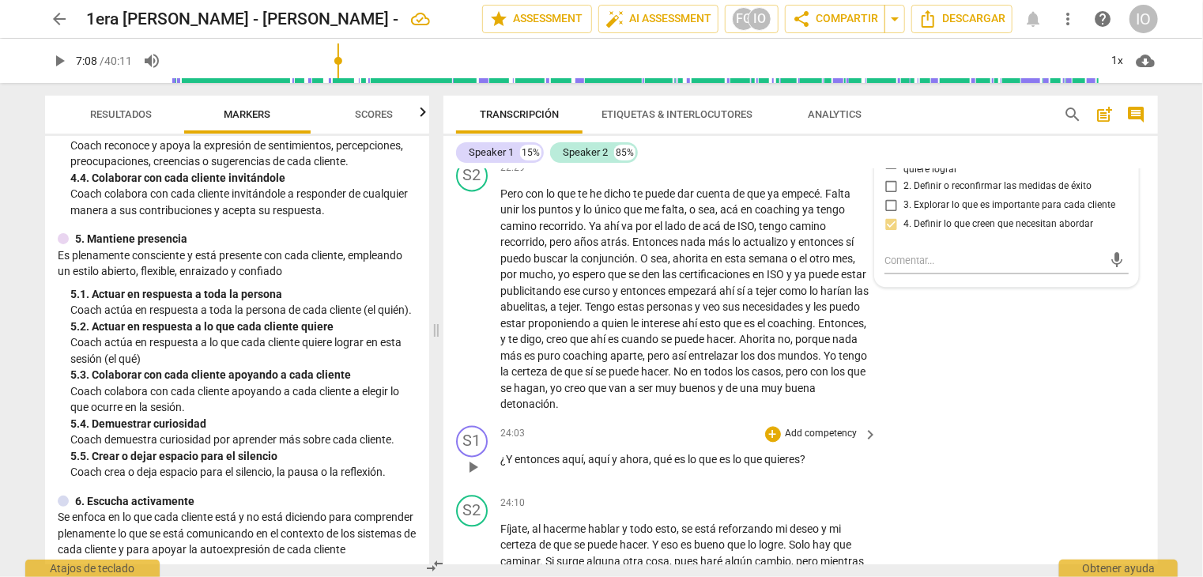
scroll to position [4646, 0]
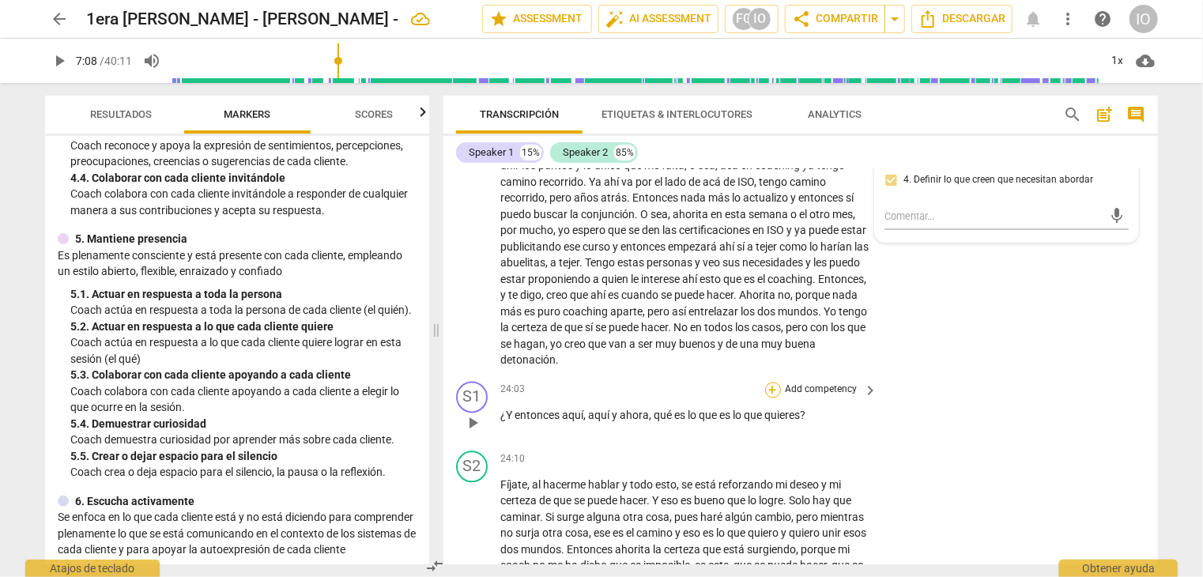
click at [772, 383] on div "+" at bounding box center [773, 391] width 16 height 16
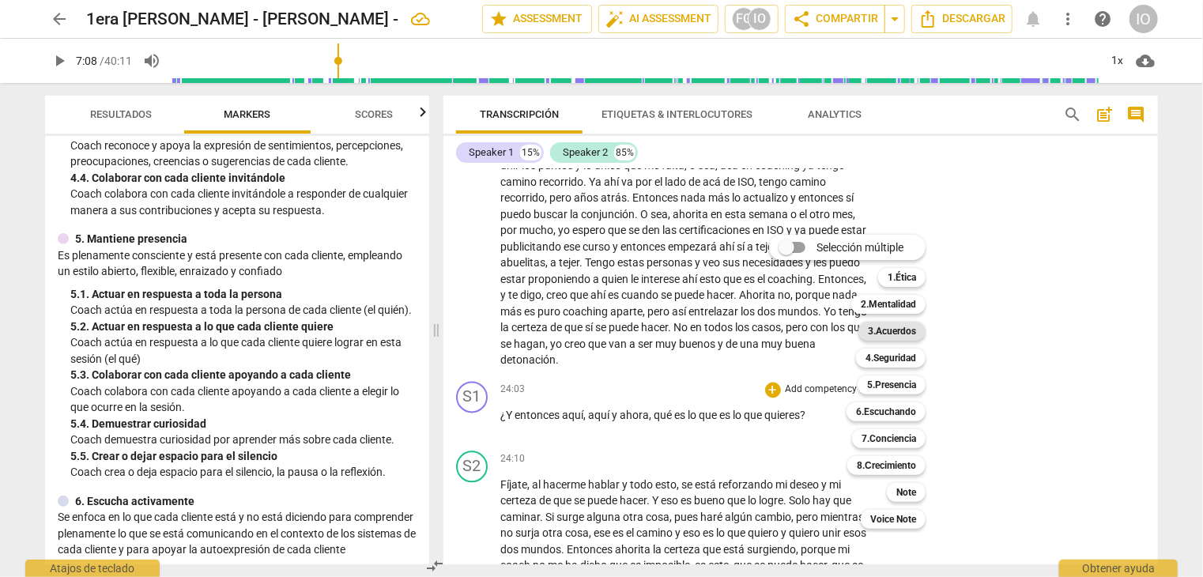
click at [886, 333] on b "3.Acuerdos" at bounding box center [892, 331] width 48 height 19
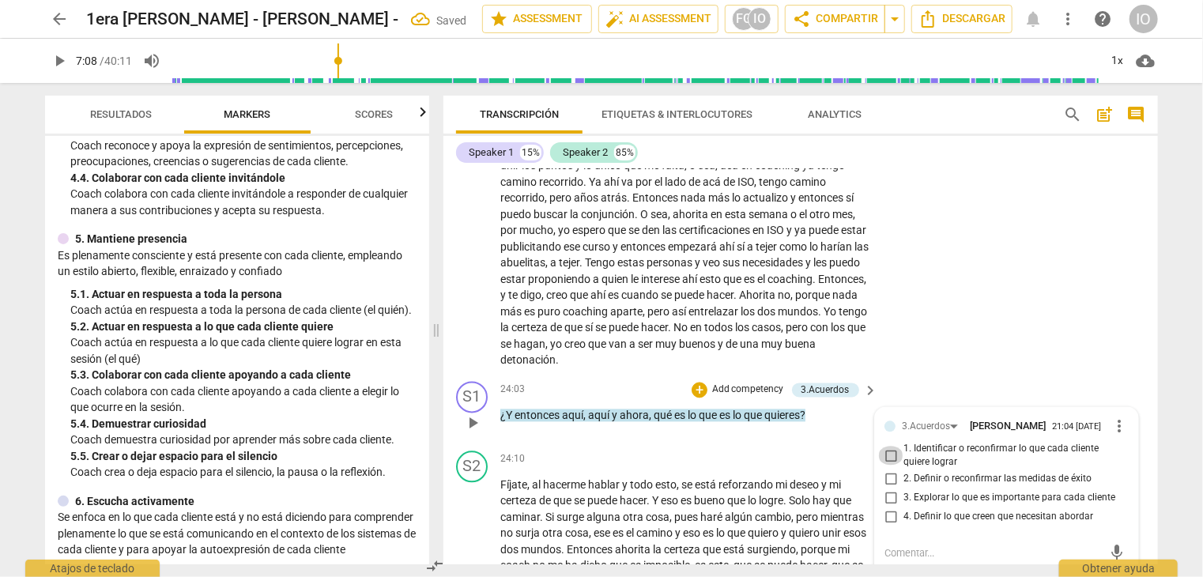
click at [889, 447] on input "1. Identificar o reconfirmar lo que cada cliente quiere lograr" at bounding box center [890, 456] width 25 height 19
checkbox input "true"
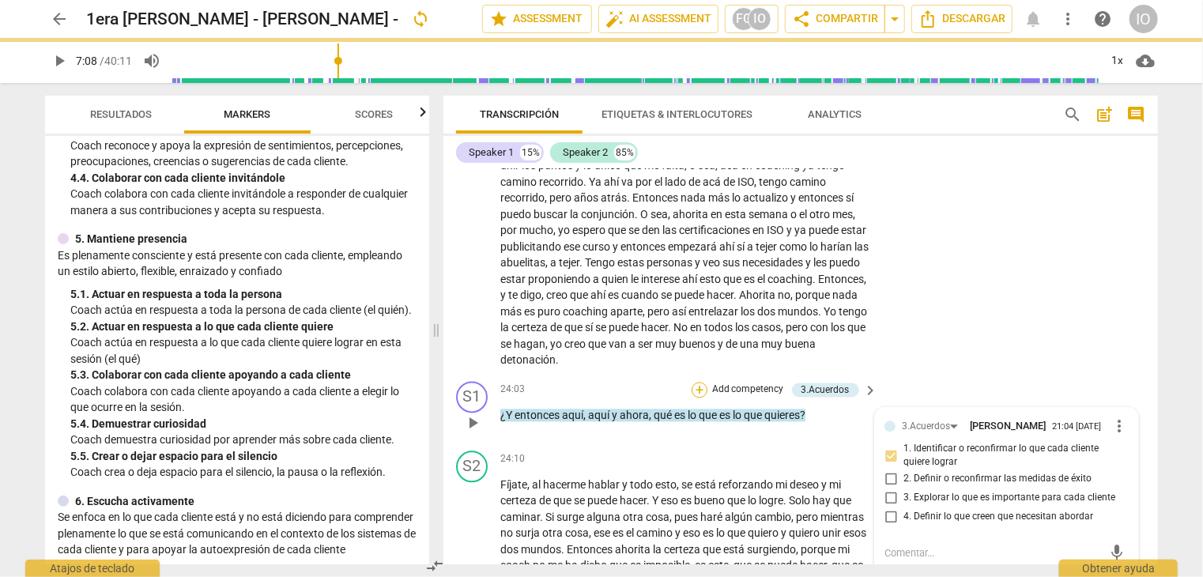
click at [693, 383] on div "+" at bounding box center [700, 391] width 16 height 16
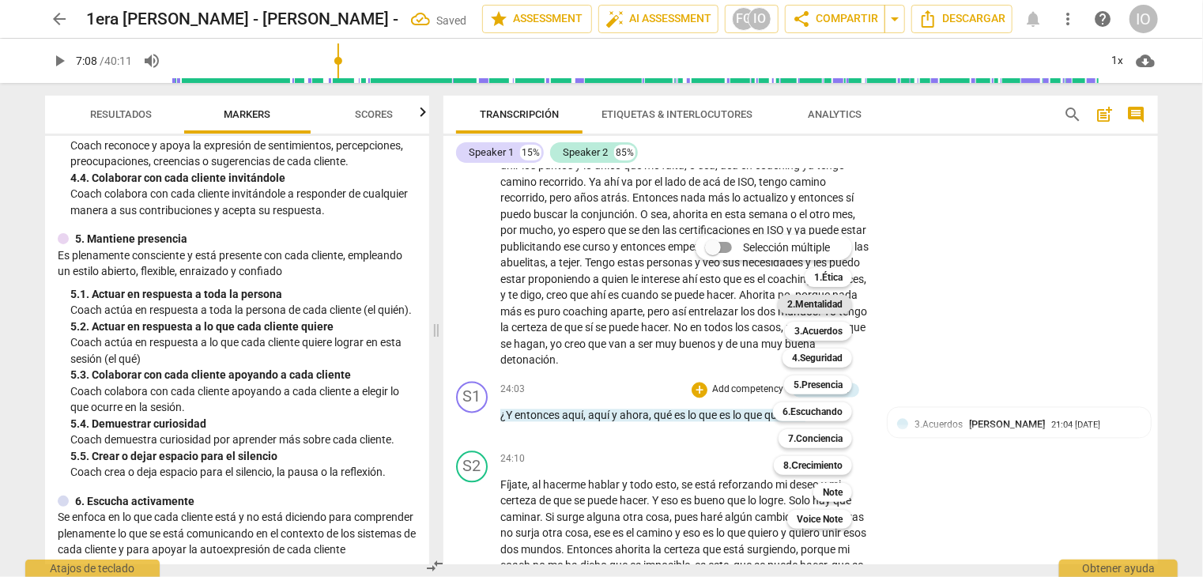
click at [808, 304] on b "2.Mentalidad" at bounding box center [815, 304] width 55 height 19
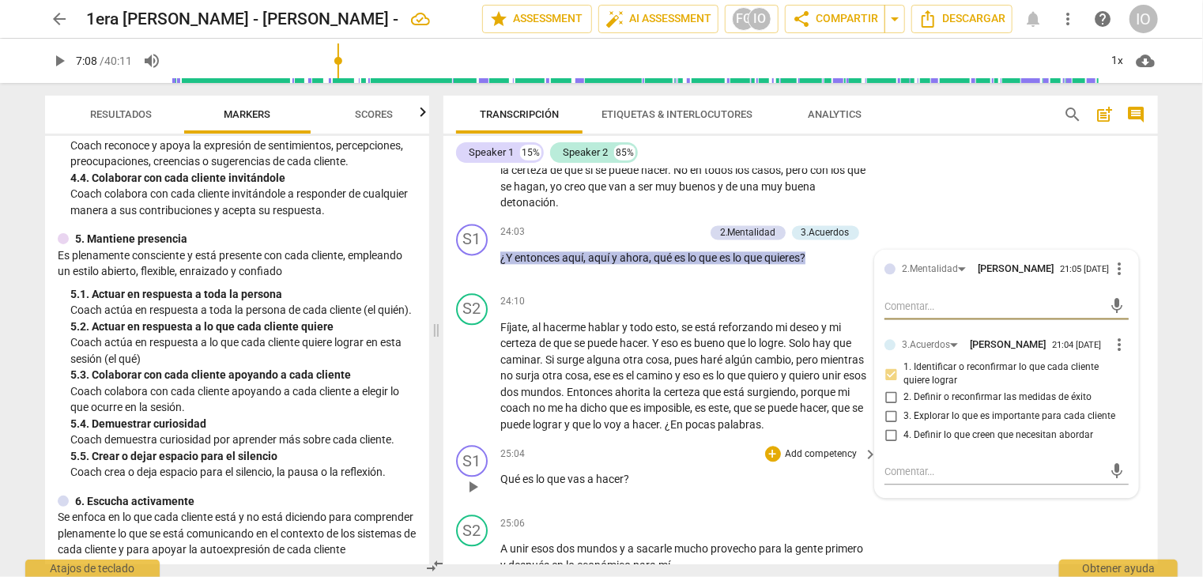
scroll to position [4883, 0]
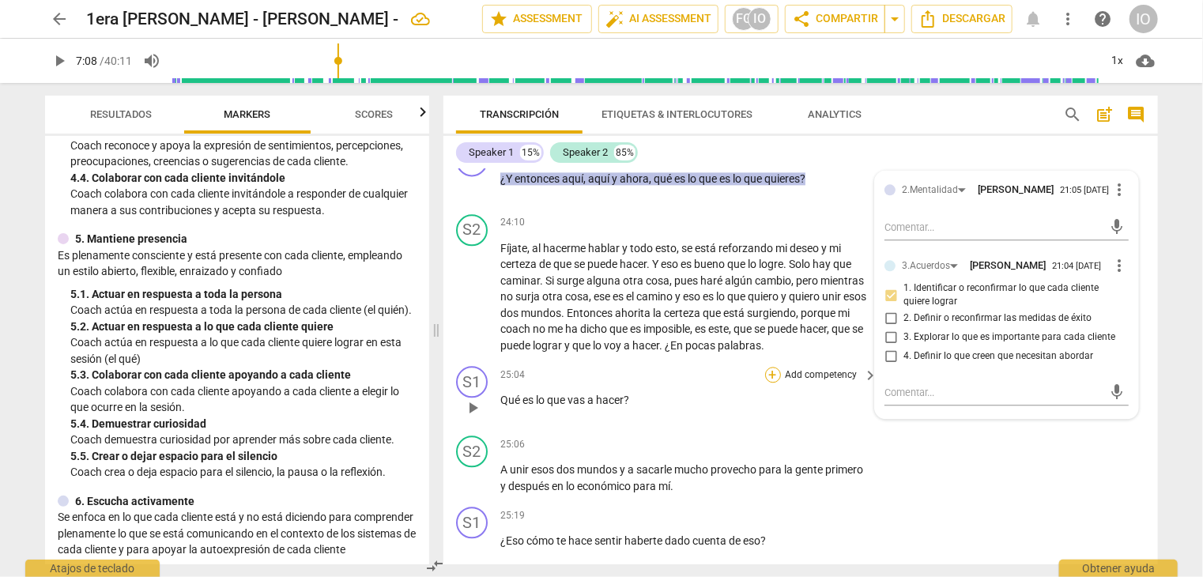
click at [775, 368] on div "+" at bounding box center [773, 375] width 16 height 16
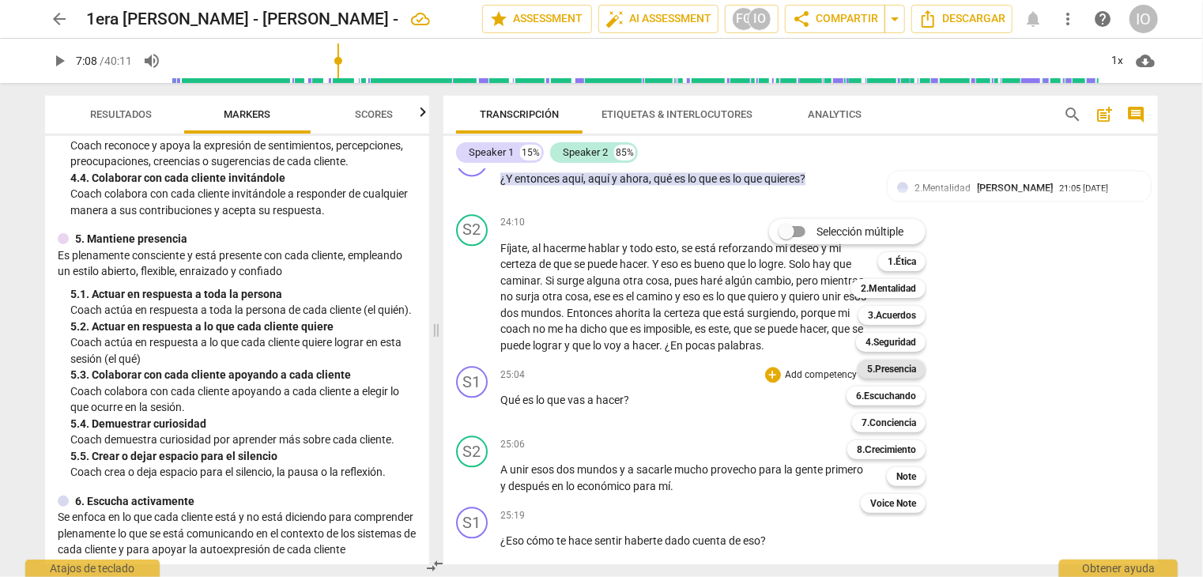
click at [879, 368] on b "5.Presencia" at bounding box center [891, 369] width 49 height 19
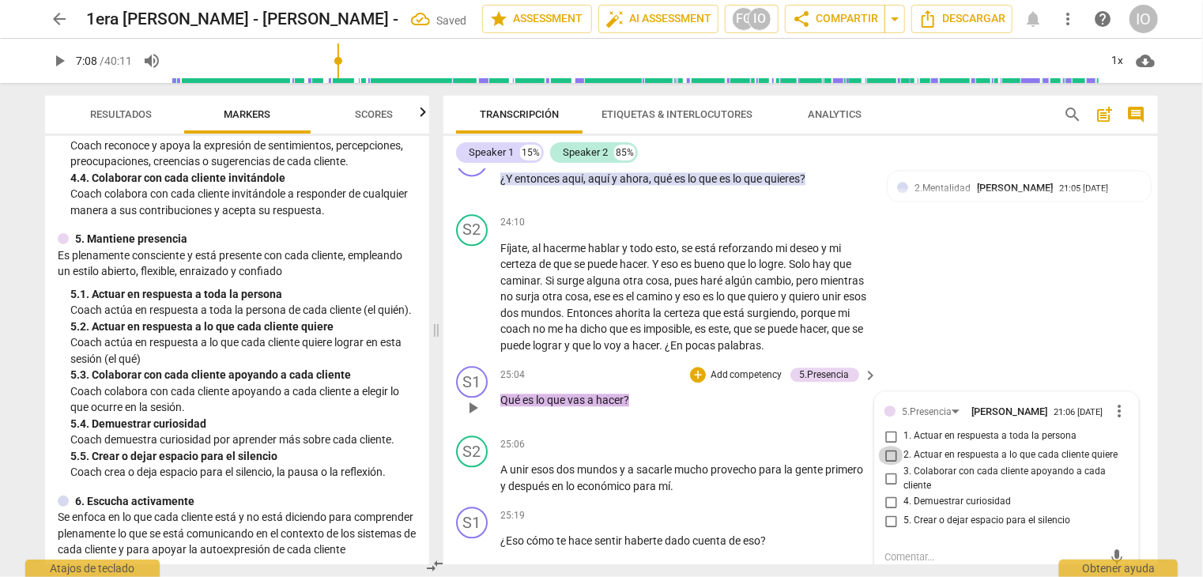
click at [888, 446] on input "2. Actuar en respuesta a lo que cada cliente quiere" at bounding box center [890, 455] width 25 height 19
checkbox input "true"
click at [699, 368] on div "+" at bounding box center [698, 375] width 16 height 16
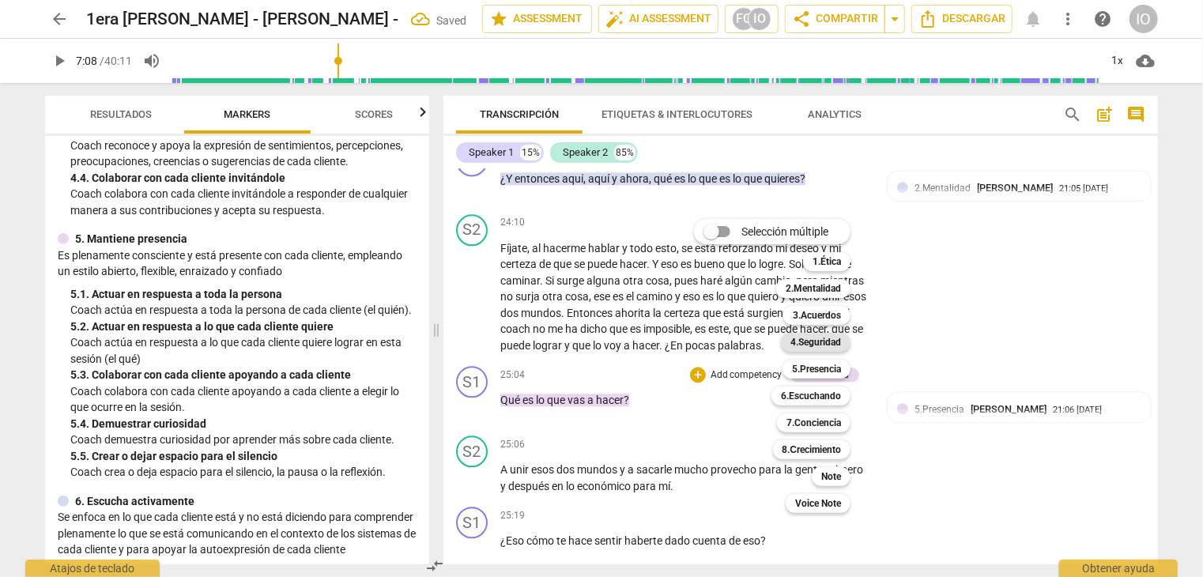
click at [803, 346] on b "4.Seguridad" at bounding box center [816, 342] width 51 height 19
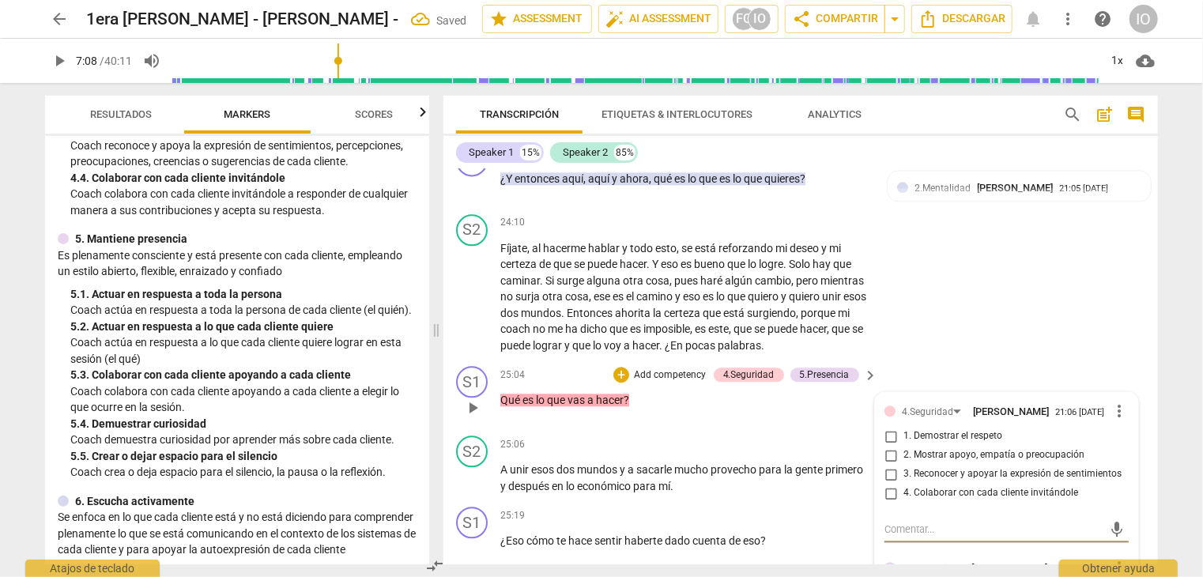
click at [889, 485] on input "4. Colaborar con cada cliente invitándole" at bounding box center [890, 493] width 25 height 19
checkbox input "true"
click at [626, 370] on div "+" at bounding box center [622, 375] width 16 height 16
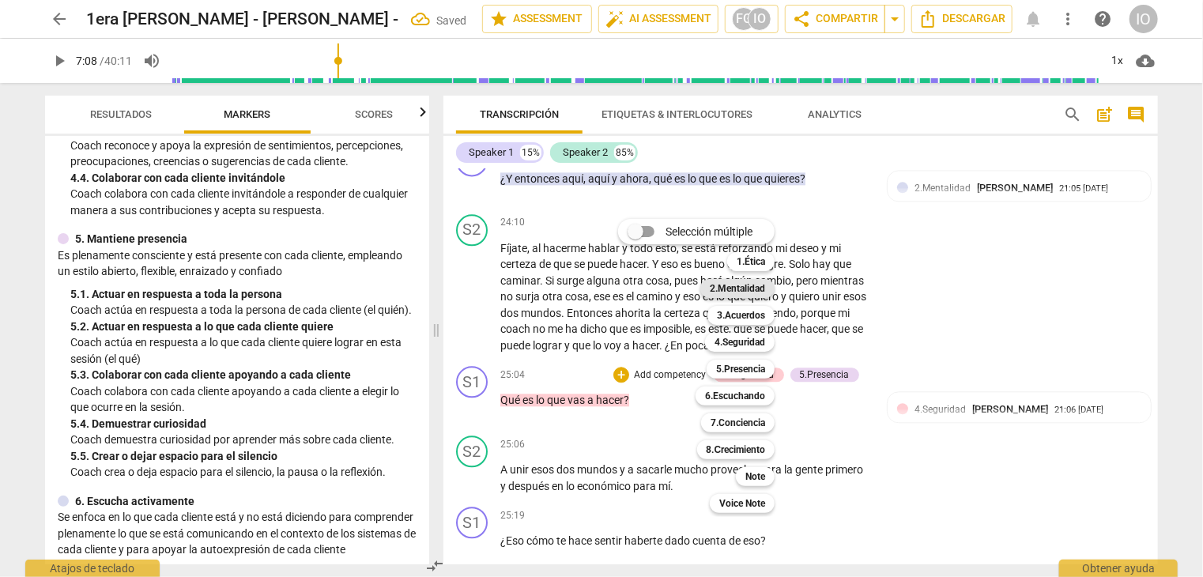
click at [721, 289] on b "2.Mentalidad" at bounding box center [737, 288] width 55 height 19
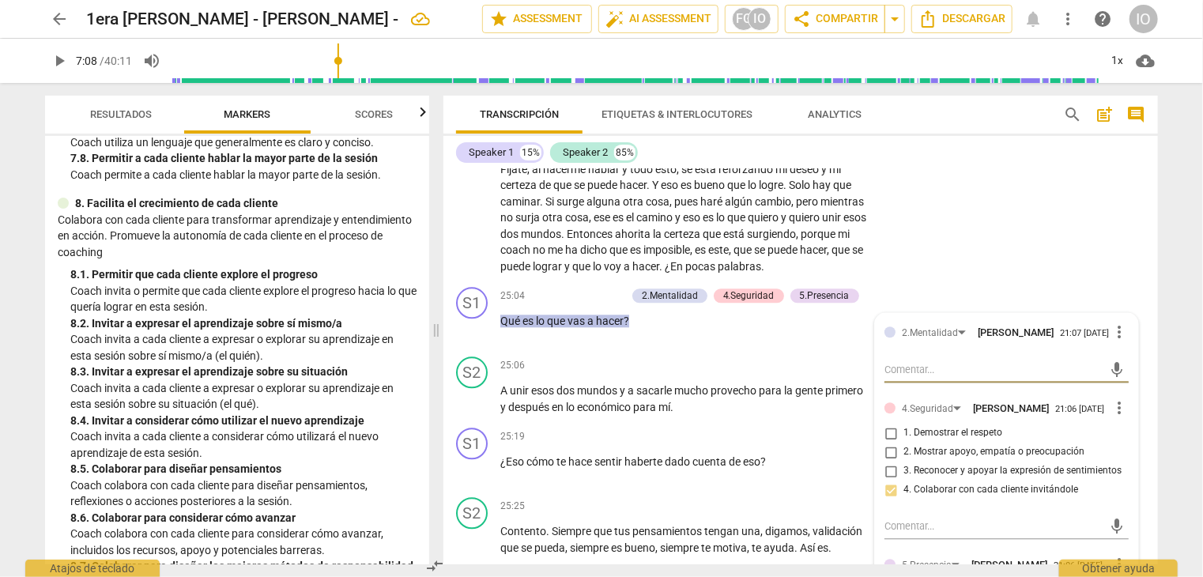
scroll to position [1898, 0]
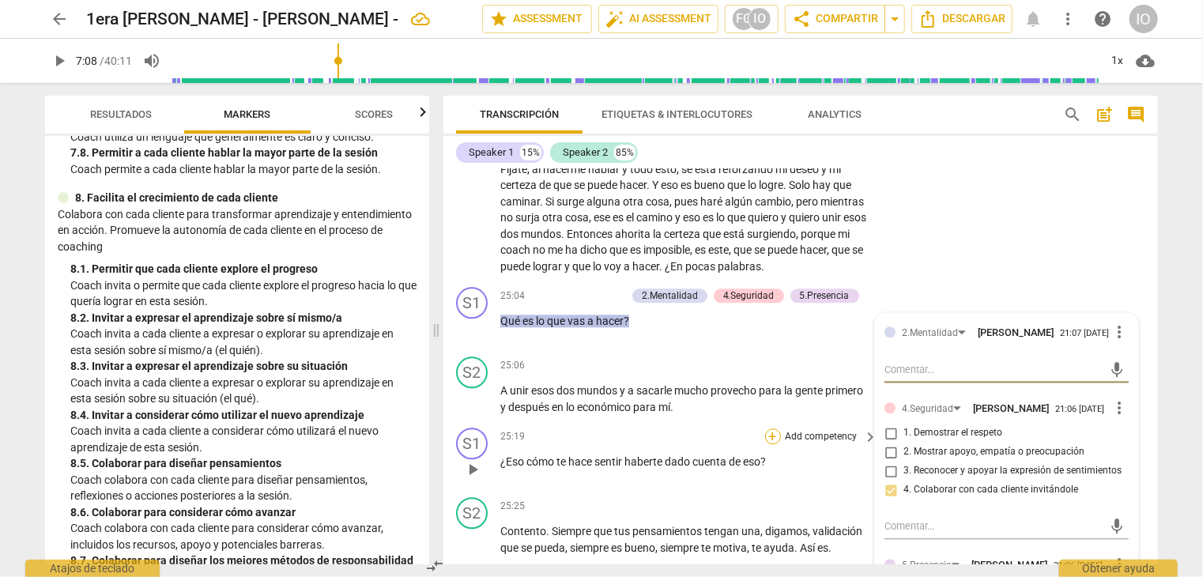
click at [767, 429] on div "+" at bounding box center [773, 437] width 16 height 16
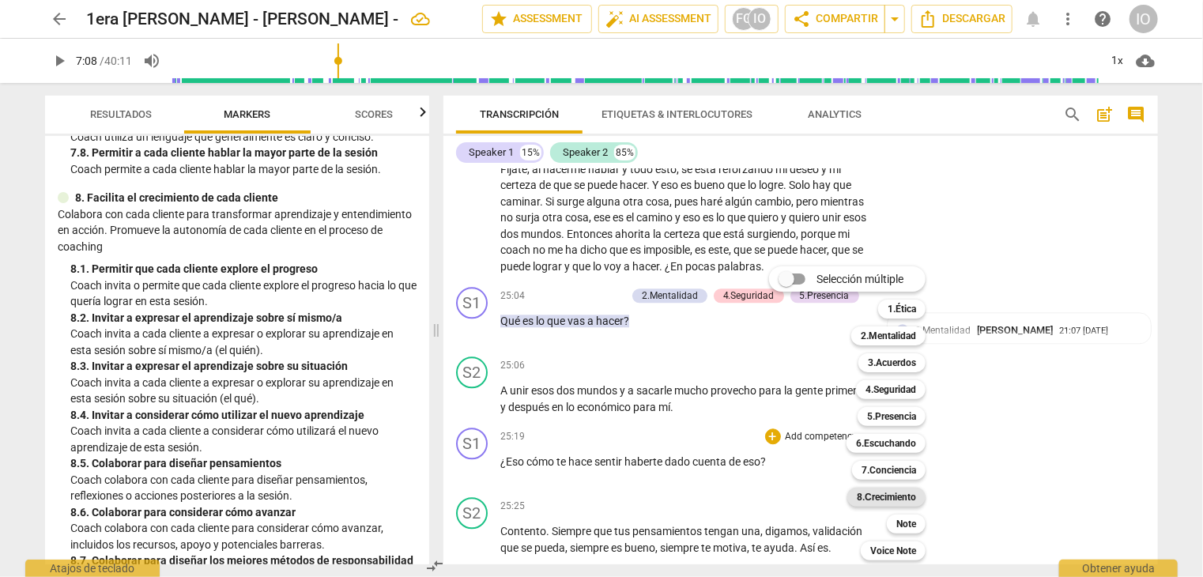
click at [892, 494] on b "8.Сrecimiento" at bounding box center [886, 497] width 59 height 19
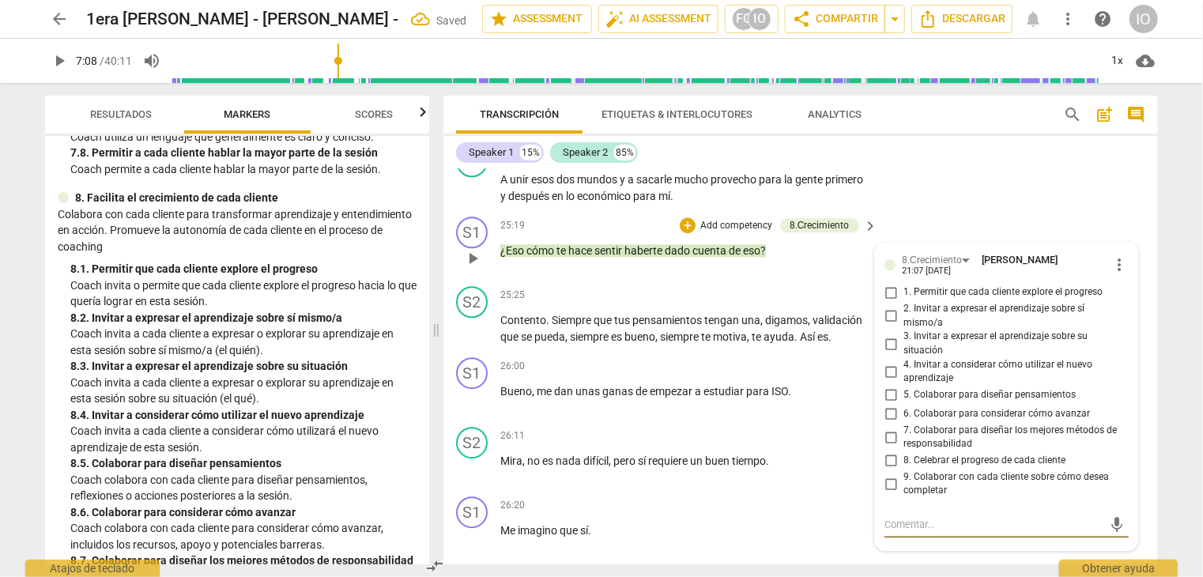
scroll to position [5157, 0]
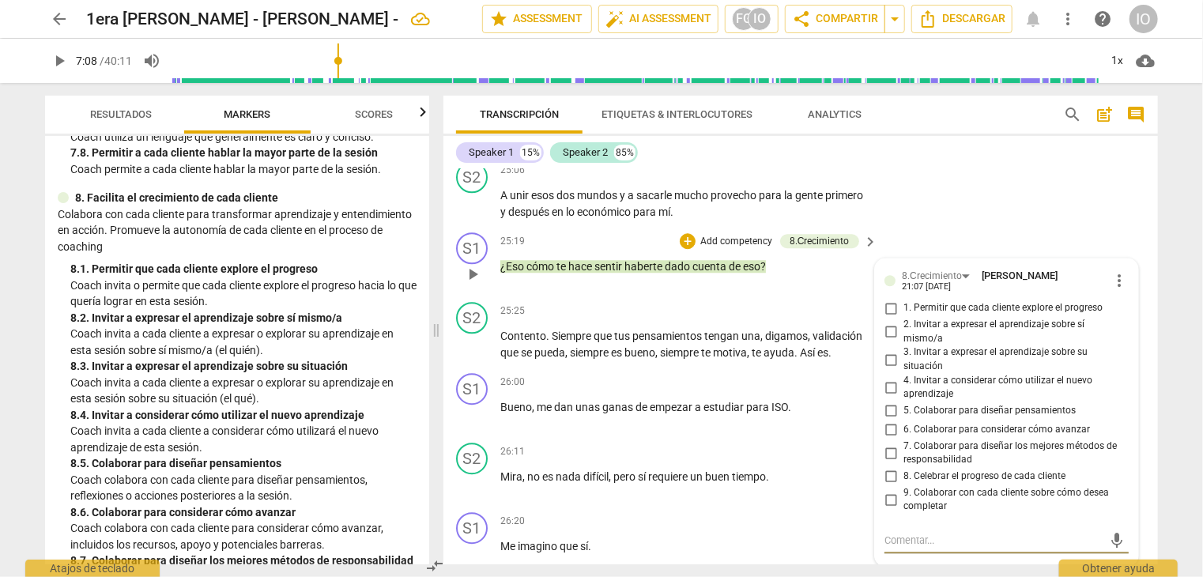
click at [889, 323] on input "2. Invitar a expresar el aprendizaje sobre sí mismo/a" at bounding box center [890, 332] width 25 height 19
checkbox input "true"
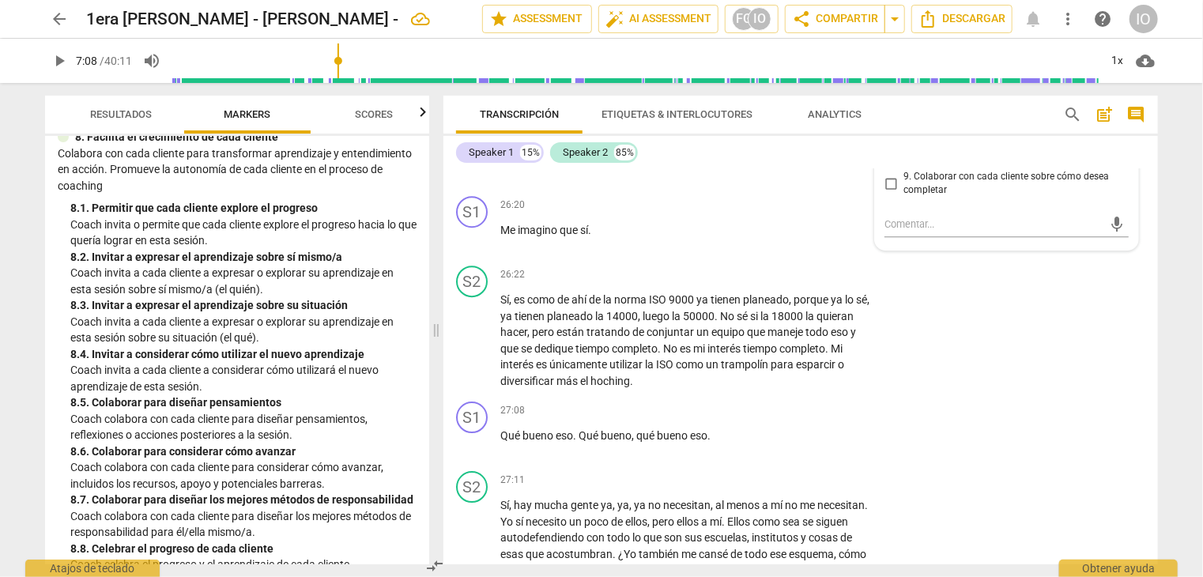
scroll to position [2060, 0]
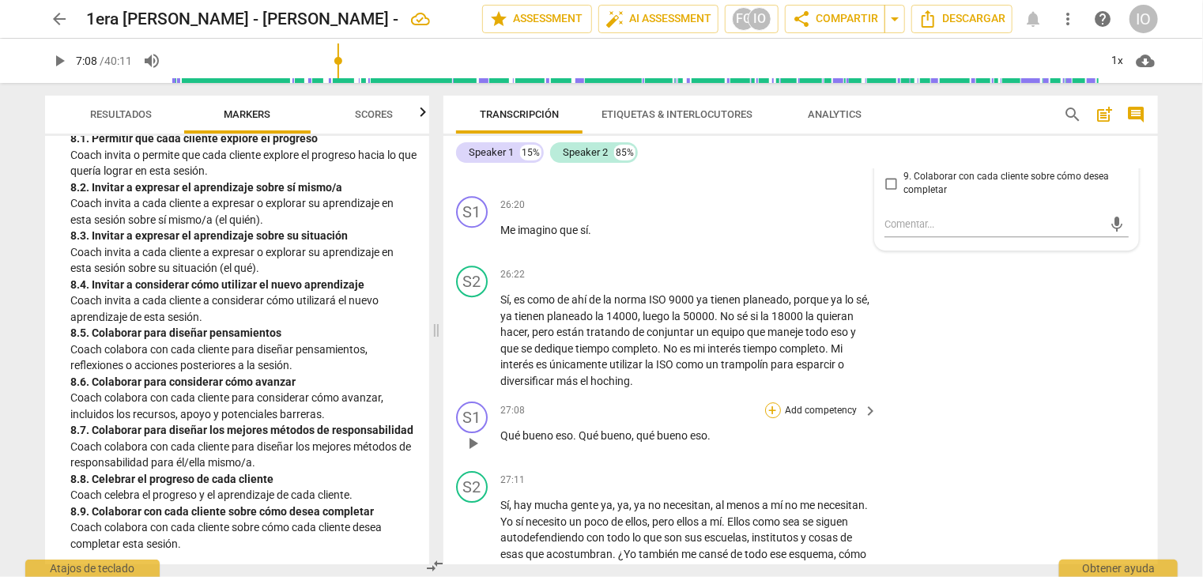
click at [774, 402] on div "+" at bounding box center [773, 410] width 16 height 16
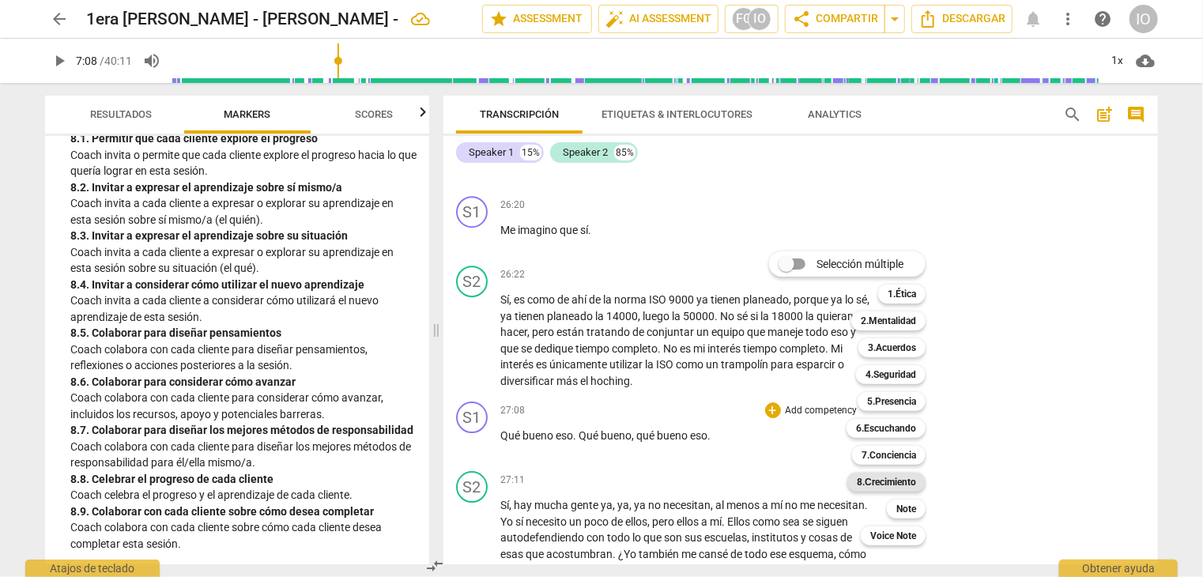
click at [904, 488] on b "8.Сrecimiento" at bounding box center [886, 482] width 59 height 19
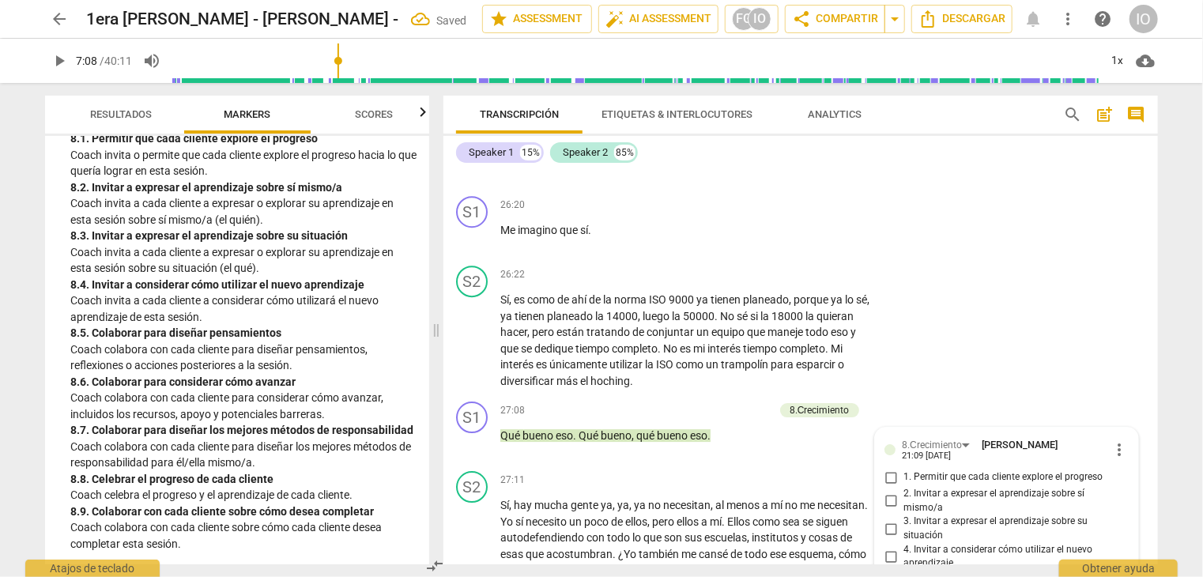
scroll to position [5798, 0]
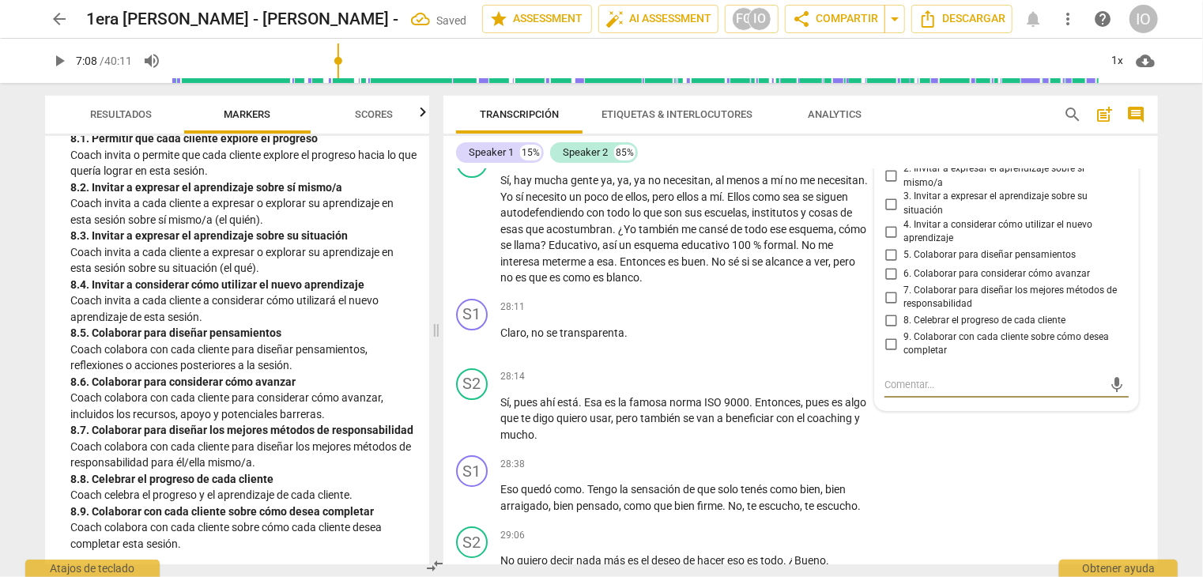
click at [889, 312] on input "8. Celebrar el progreso de cada cliente" at bounding box center [890, 321] width 25 height 19
checkbox input "true"
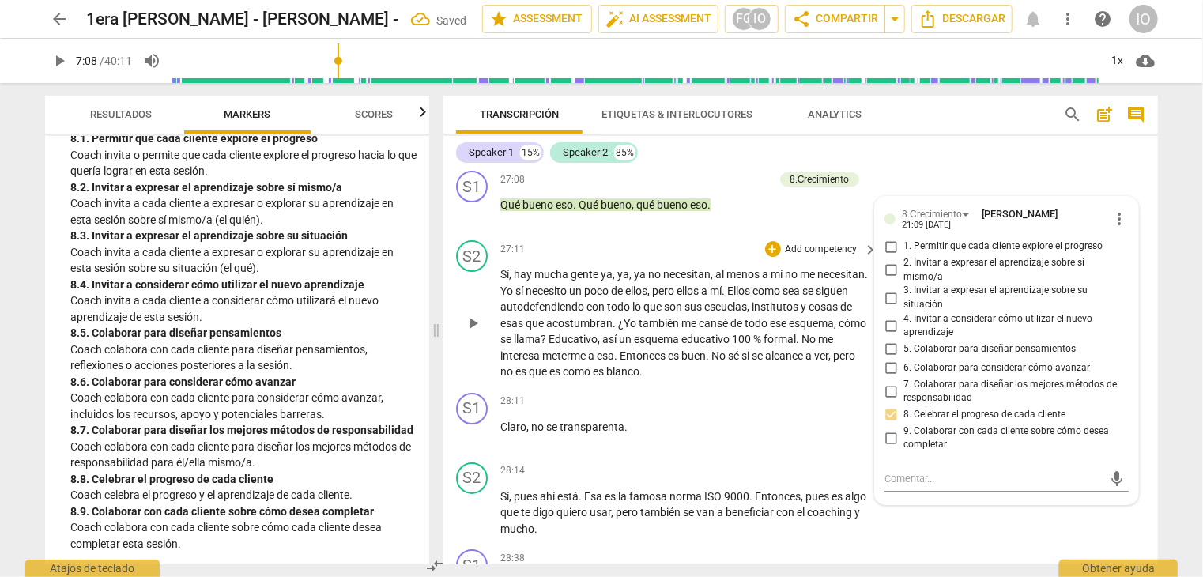
scroll to position [5561, 0]
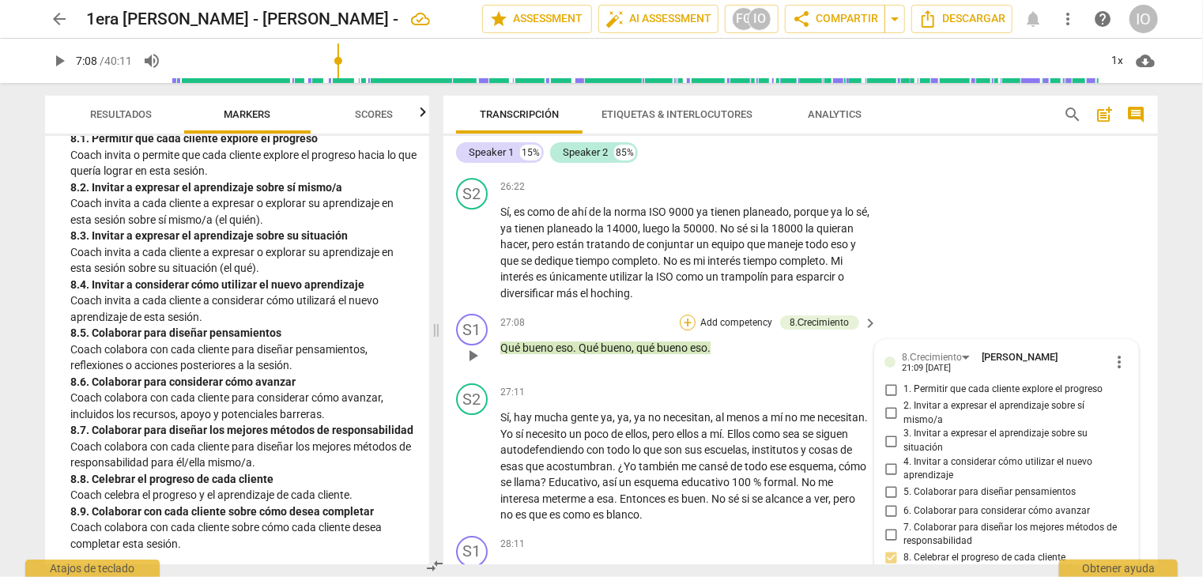
click at [686, 315] on div "+" at bounding box center [688, 323] width 16 height 16
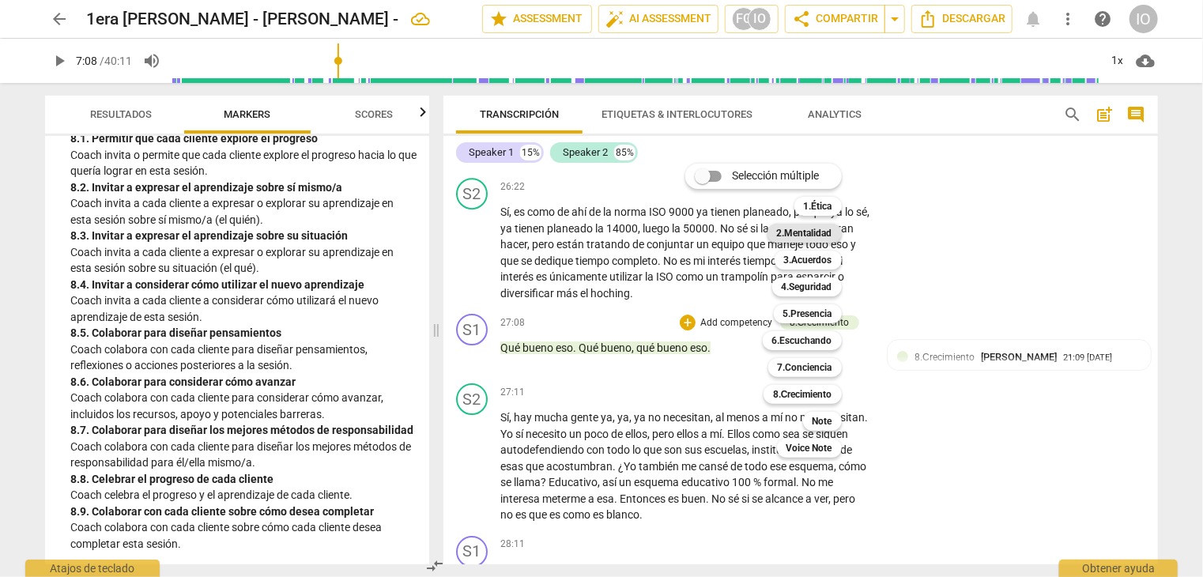
drag, startPoint x: 806, startPoint y: 232, endPoint x: 798, endPoint y: 232, distance: 7.9
click at [803, 232] on b "2.Mentalidad" at bounding box center [804, 233] width 55 height 19
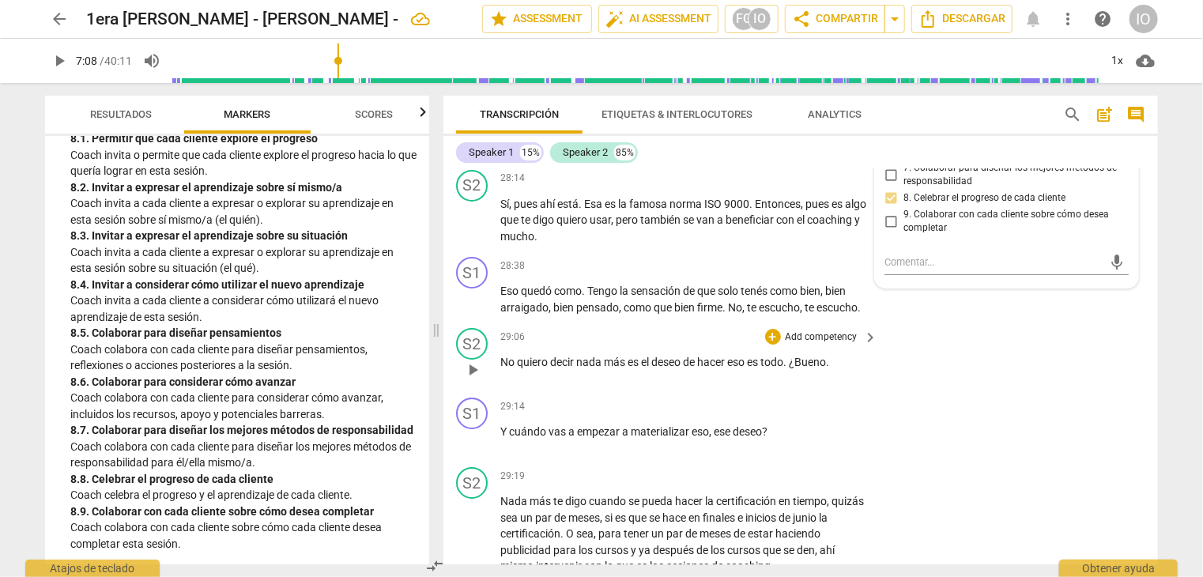
scroll to position [6036, 0]
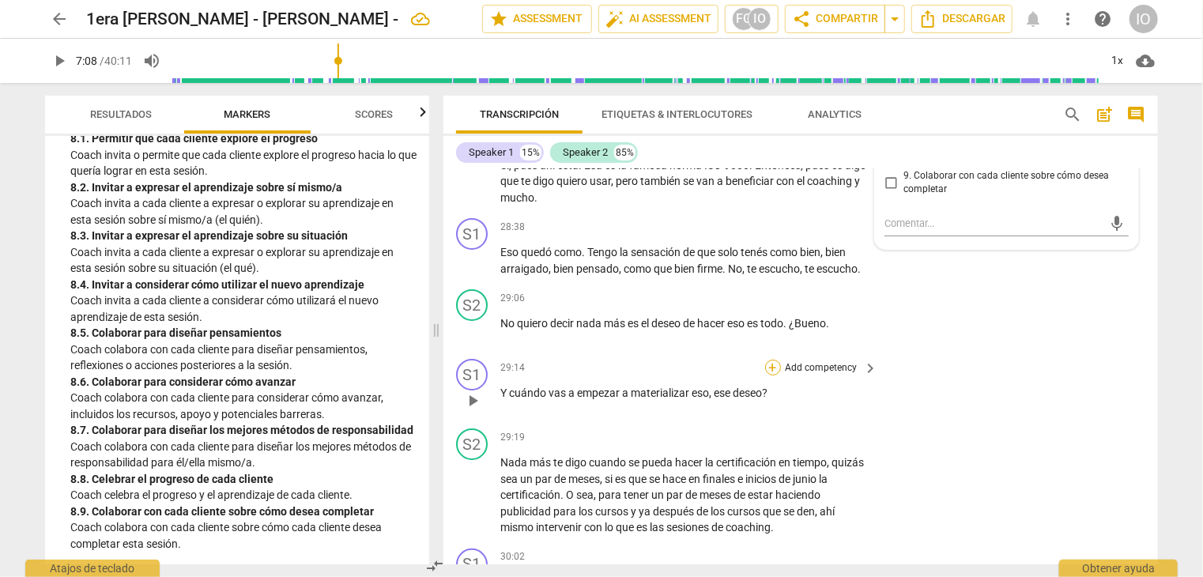
click at [775, 360] on div "+" at bounding box center [773, 368] width 16 height 16
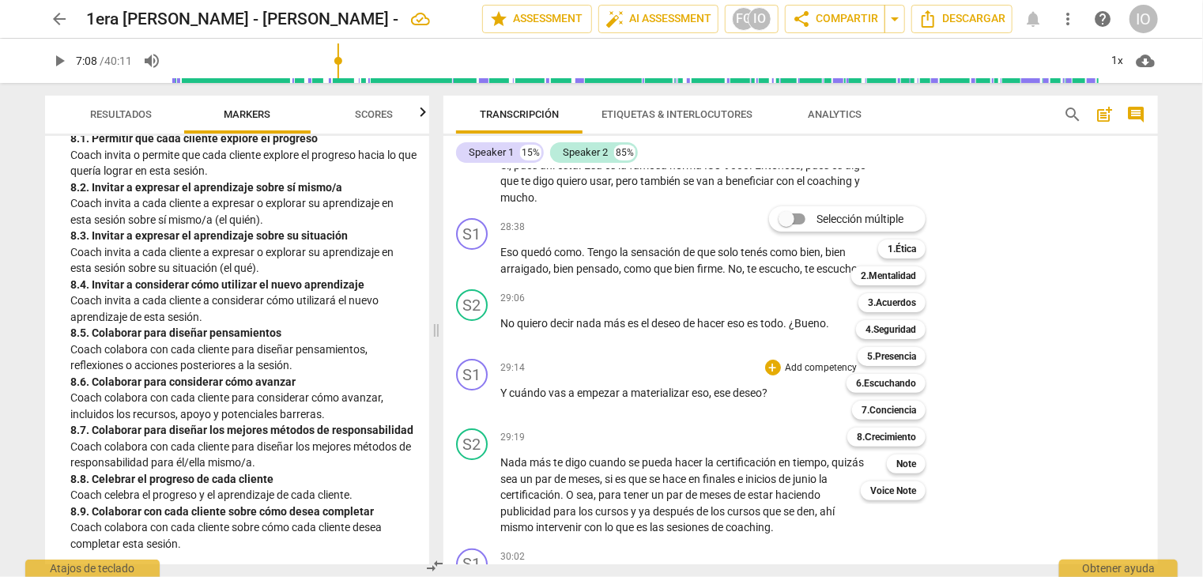
click at [414, 338] on div at bounding box center [601, 288] width 1203 height 577
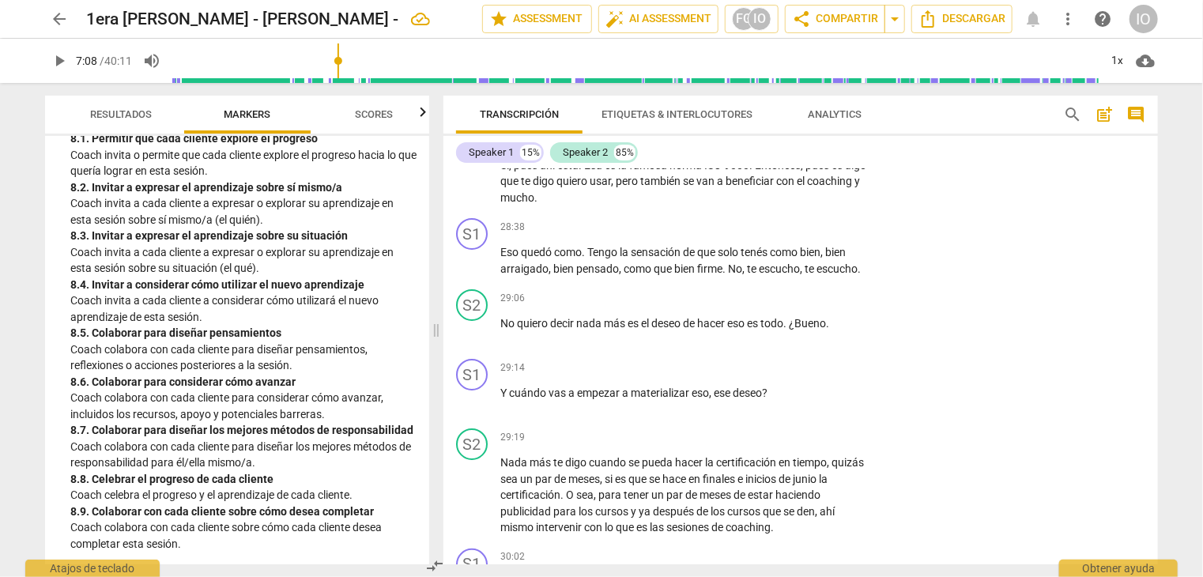
scroll to position [2056, 0]
click at [771, 360] on div "+" at bounding box center [773, 368] width 16 height 16
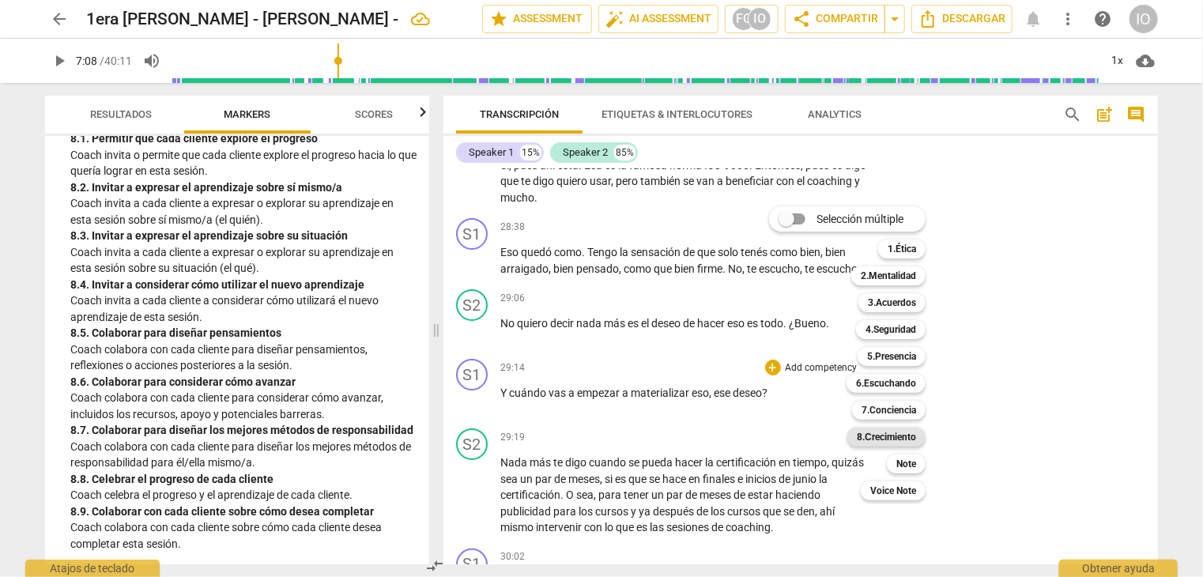
click at [901, 440] on b "8.Сrecimiento" at bounding box center [886, 437] width 59 height 19
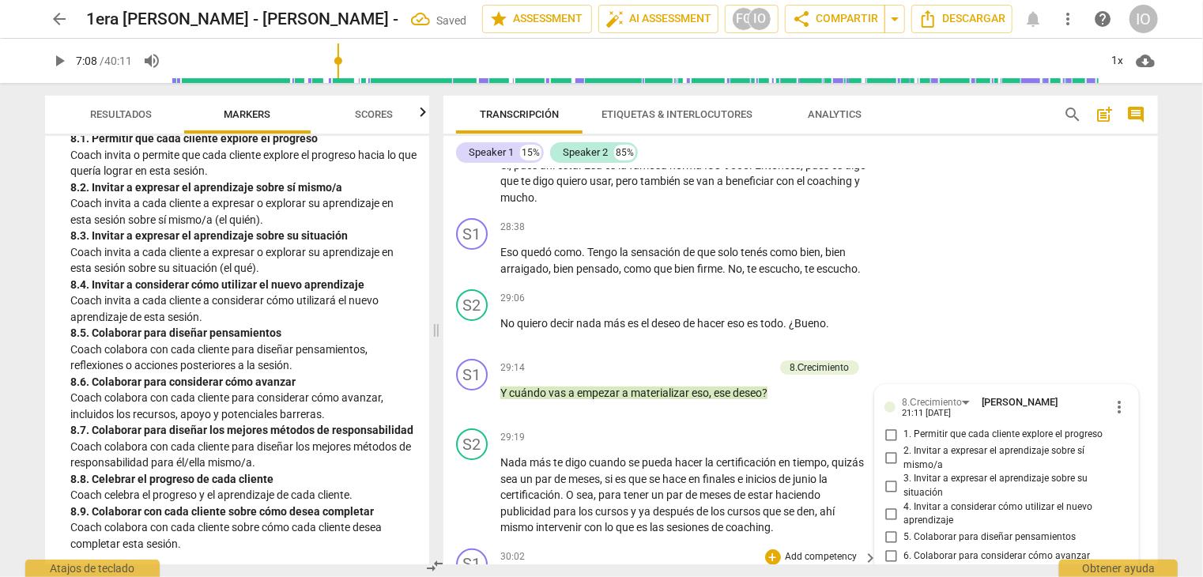
scroll to position [6316, 0]
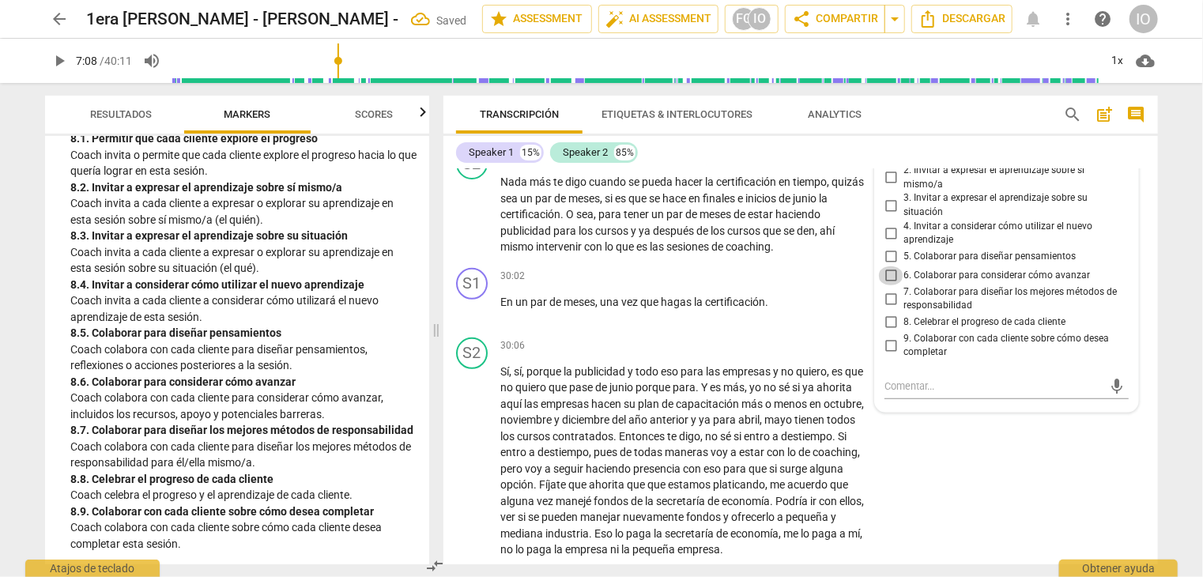
drag, startPoint x: 890, startPoint y: 257, endPoint x: 922, endPoint y: 287, distance: 44.2
click at [890, 266] on input "6. Colaborar para considerar cómo avanzar" at bounding box center [890, 275] width 25 height 19
checkbox input "true"
click at [886, 289] on input "7. Colaborar para diseñar los mejores métodos de responsabilidad" at bounding box center [890, 298] width 25 height 19
checkbox input "true"
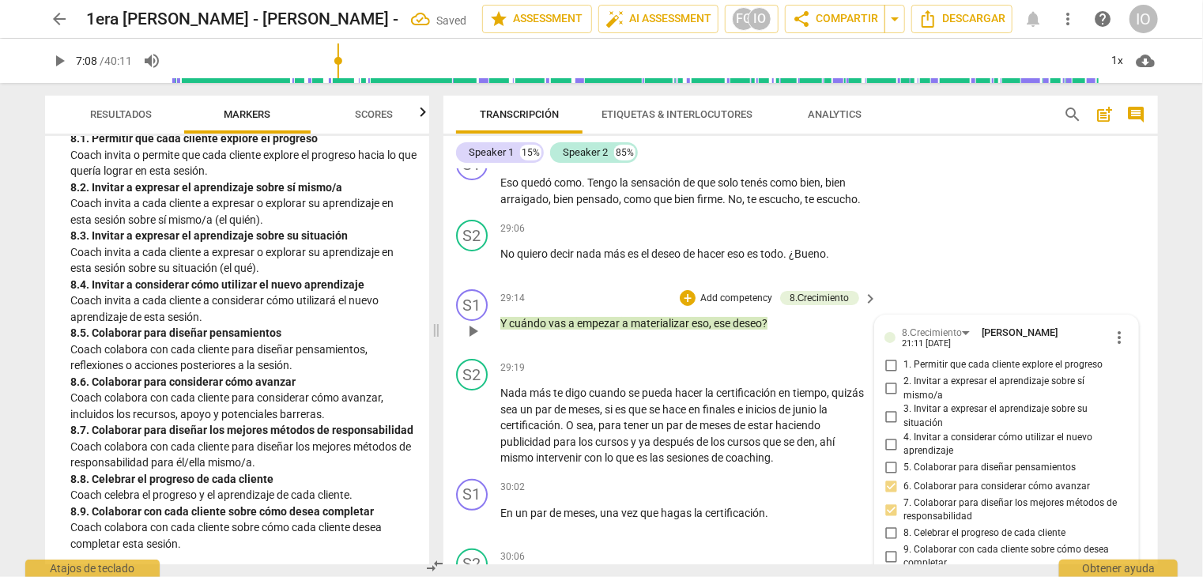
scroll to position [6079, 0]
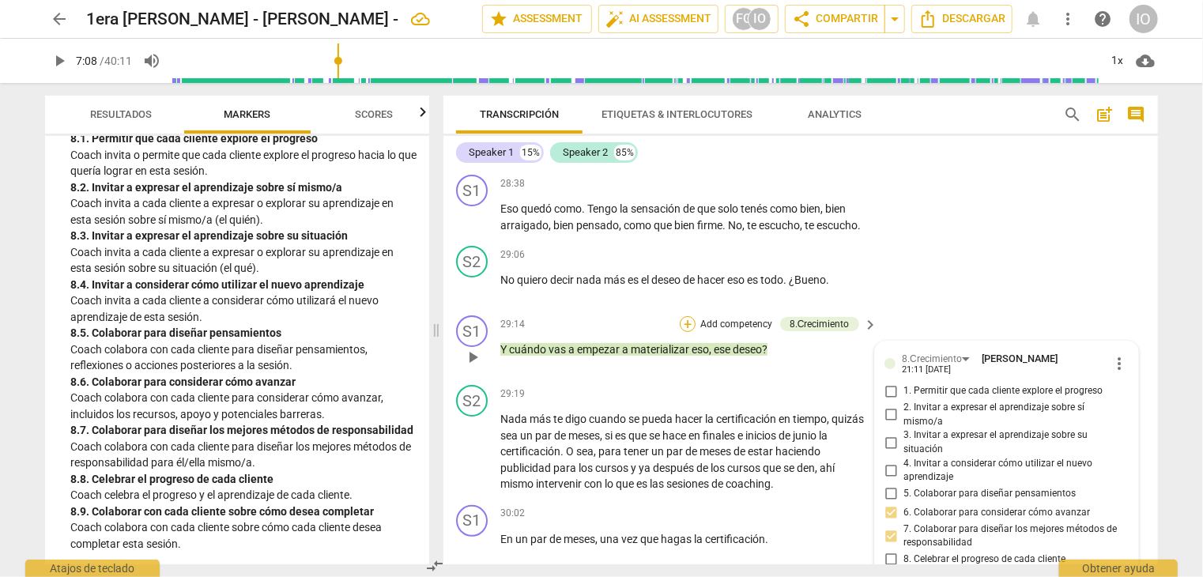
click at [689, 316] on div "+" at bounding box center [688, 324] width 16 height 16
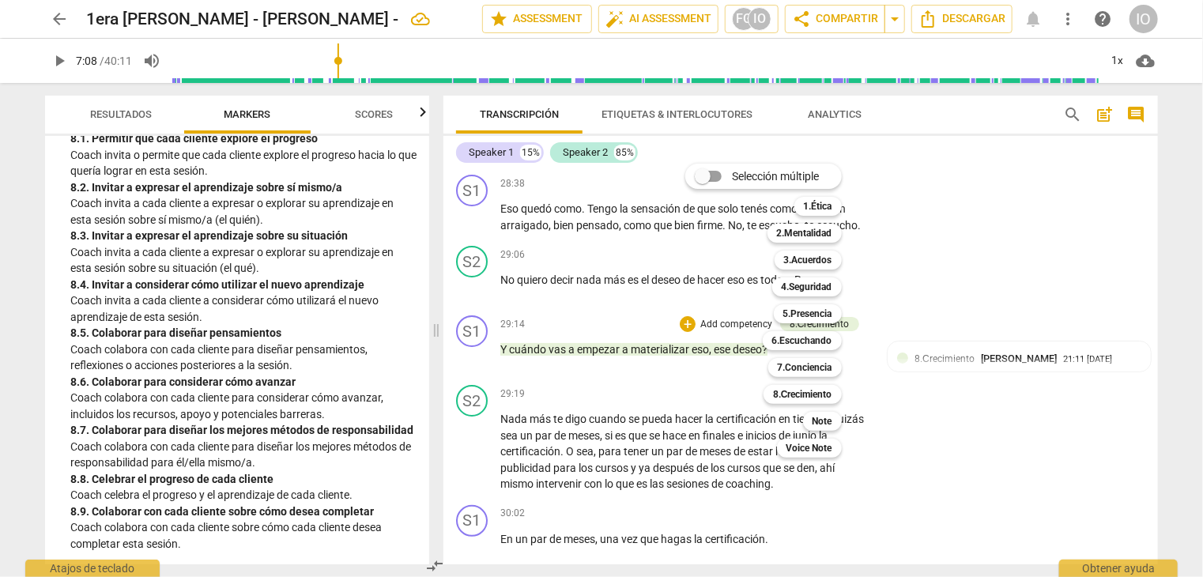
drag, startPoint x: 795, startPoint y: 236, endPoint x: 792, endPoint y: 249, distance: 13.8
click at [793, 238] on b "2.Mentalidad" at bounding box center [804, 233] width 55 height 19
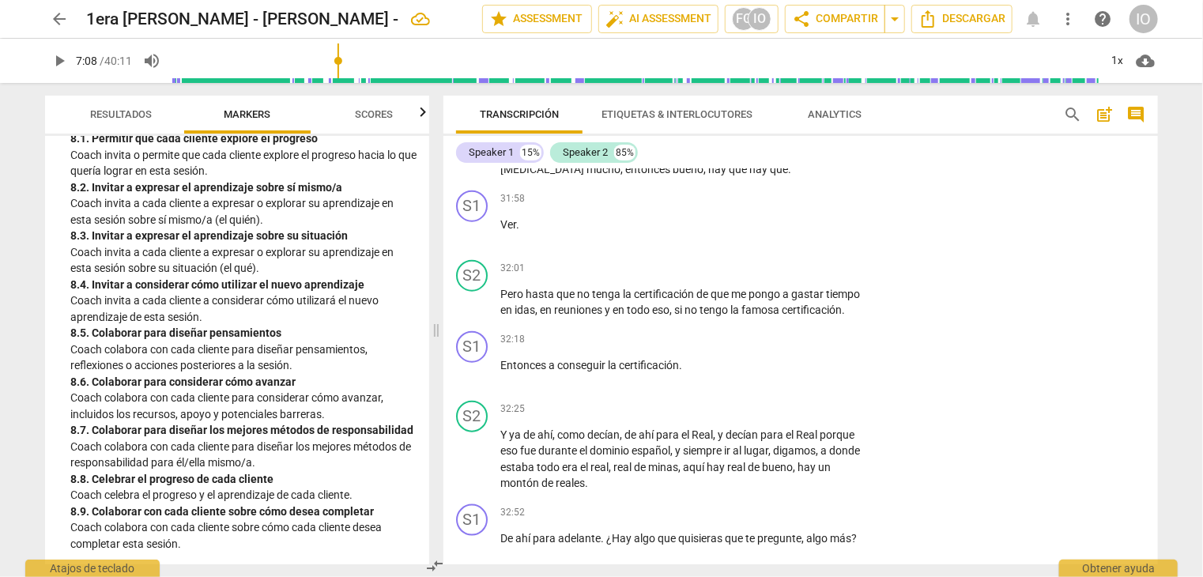
scroll to position [2060, 0]
click at [773, 332] on div "+" at bounding box center [773, 340] width 16 height 16
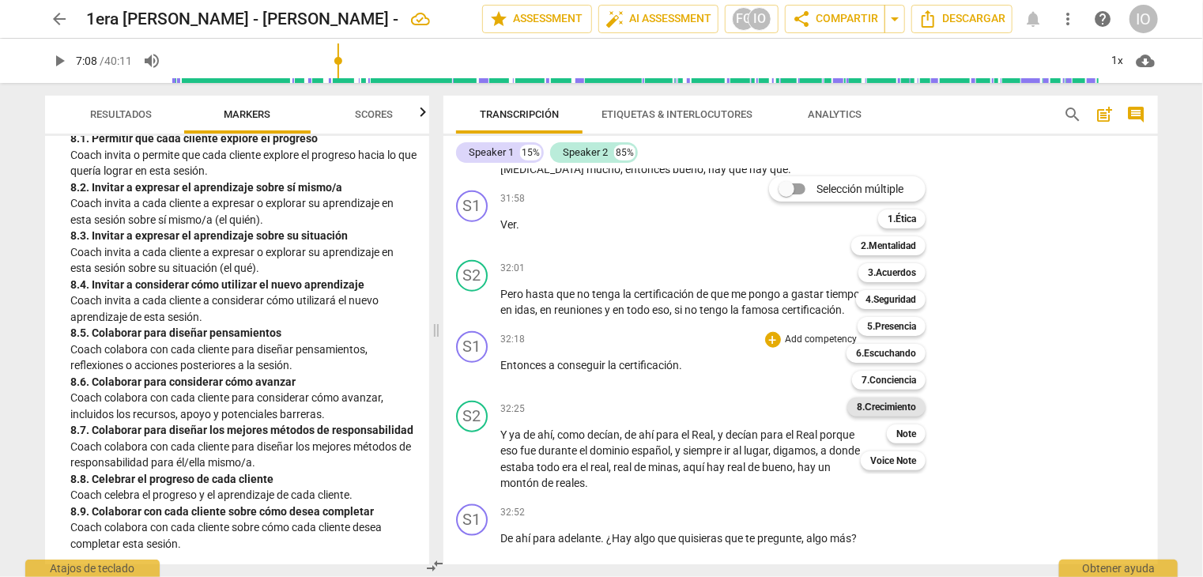
click at [870, 405] on b "8.Сrecimiento" at bounding box center [886, 407] width 59 height 19
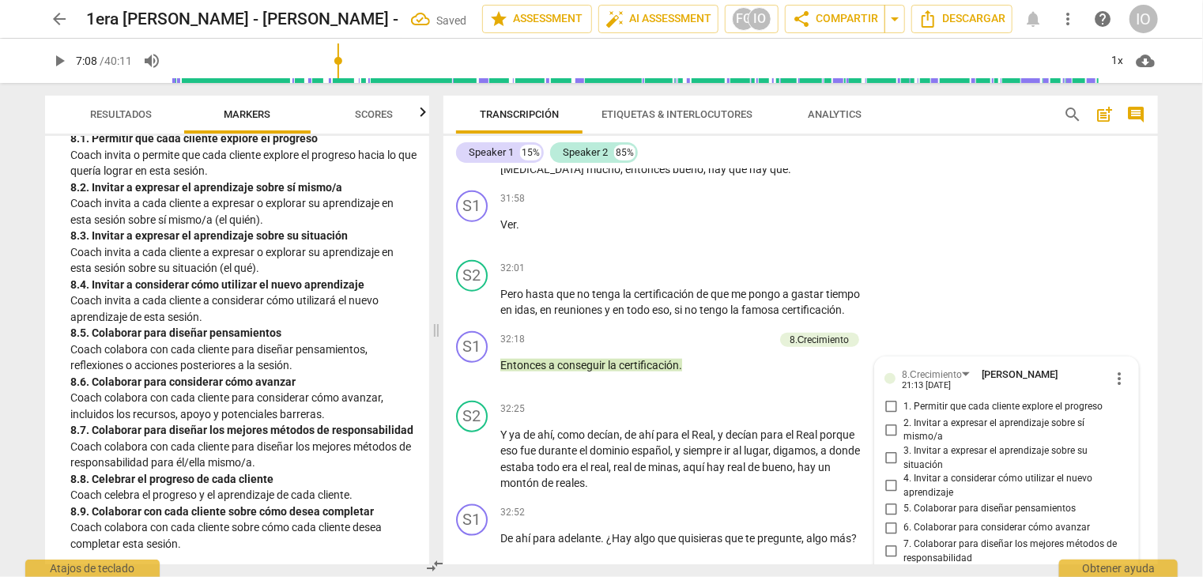
scroll to position [7120, 0]
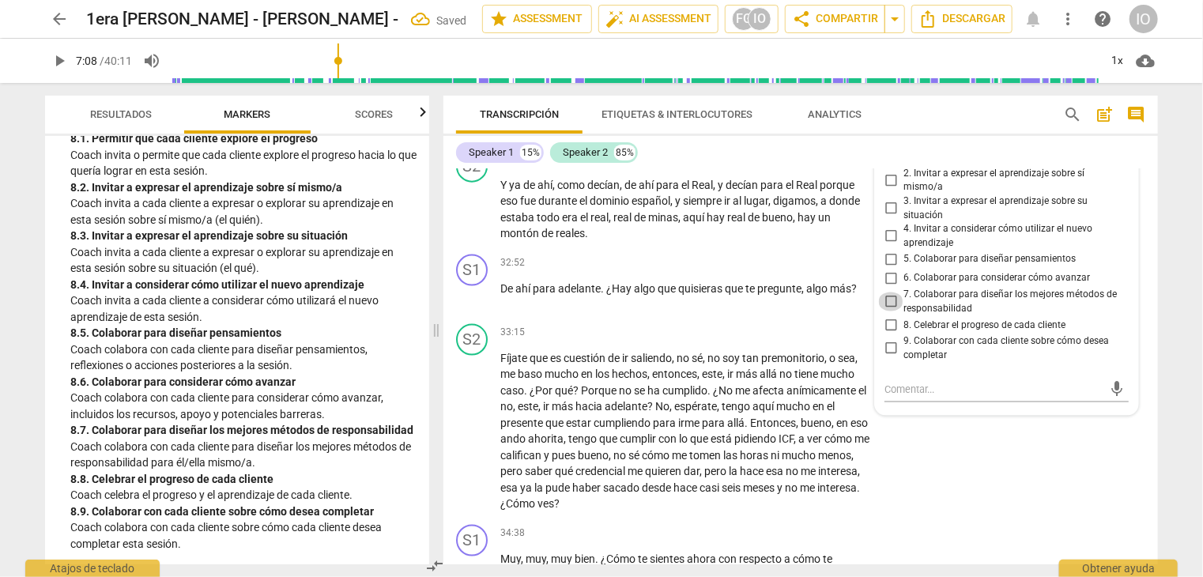
click at [889, 293] on input "7. Colaborar para diseñar los mejores métodos de responsabilidad" at bounding box center [890, 302] width 25 height 19
checkbox input "true"
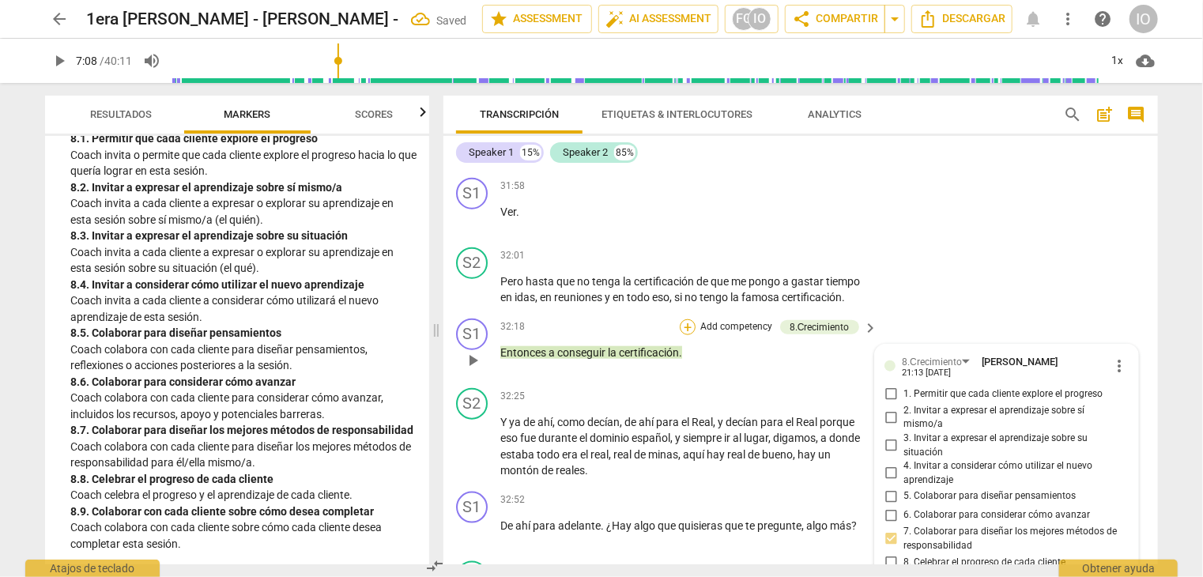
click at [685, 319] on div "+" at bounding box center [688, 327] width 16 height 16
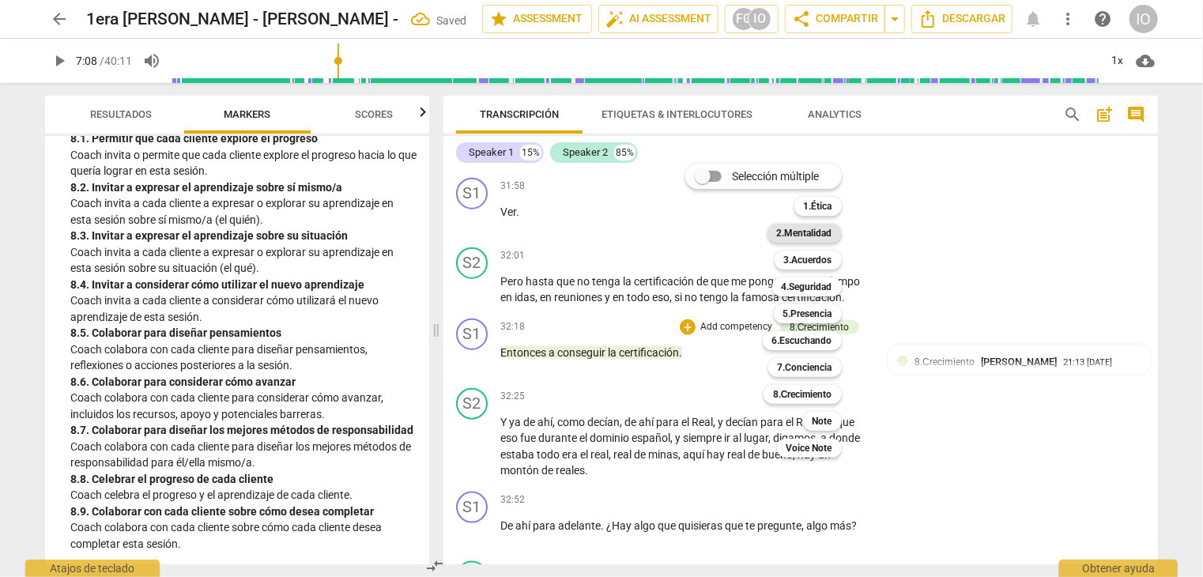
click at [781, 236] on b "2.Mentalidad" at bounding box center [804, 233] width 55 height 19
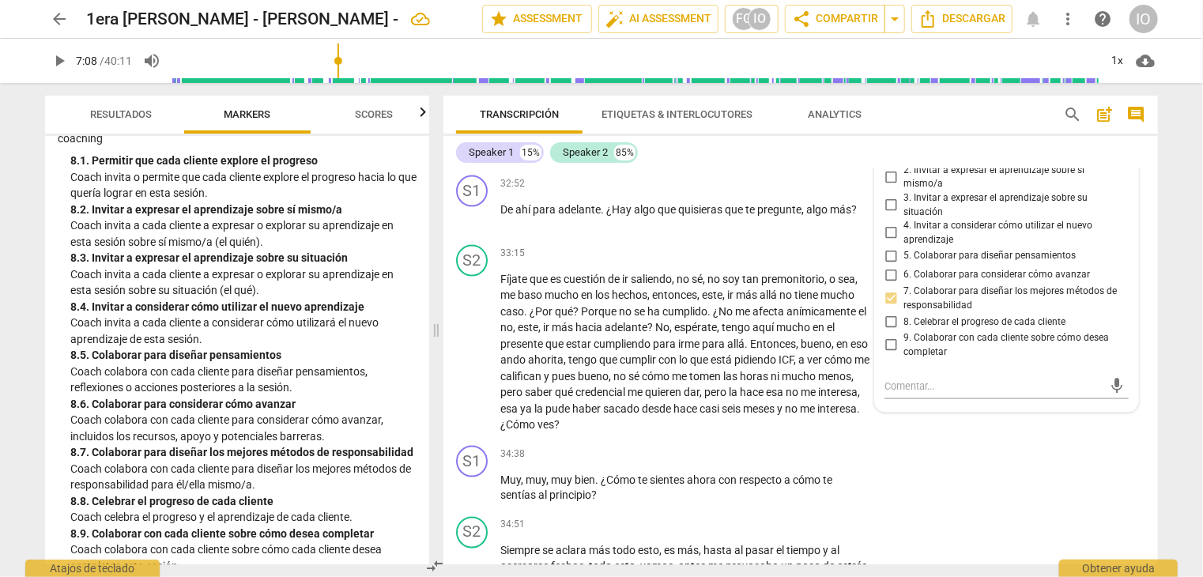
scroll to position [1981, 0]
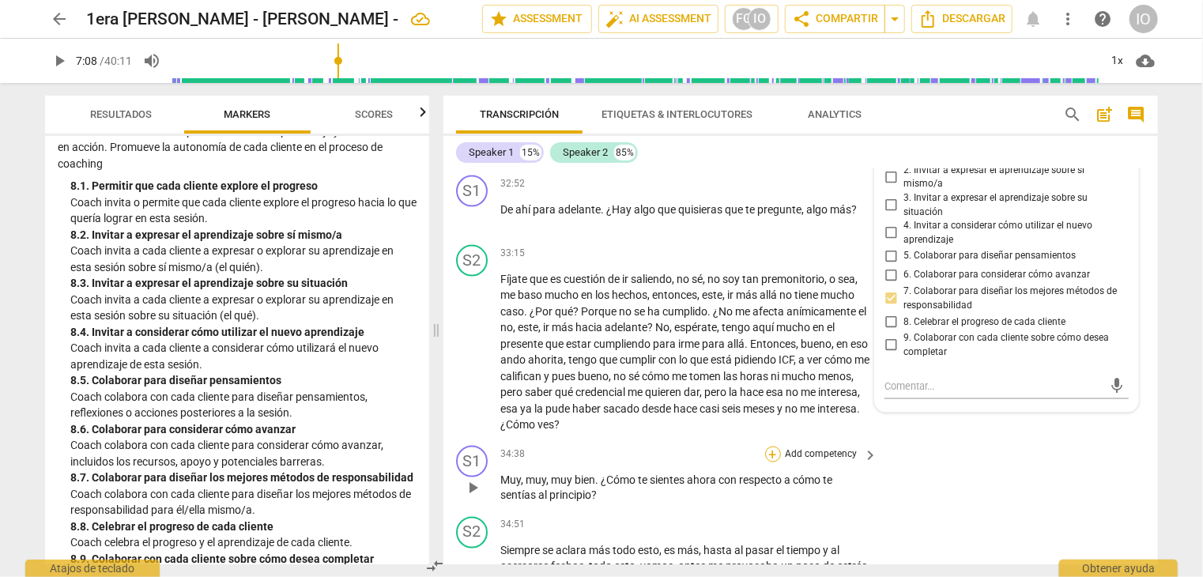
click at [769, 447] on div "+" at bounding box center [773, 455] width 16 height 16
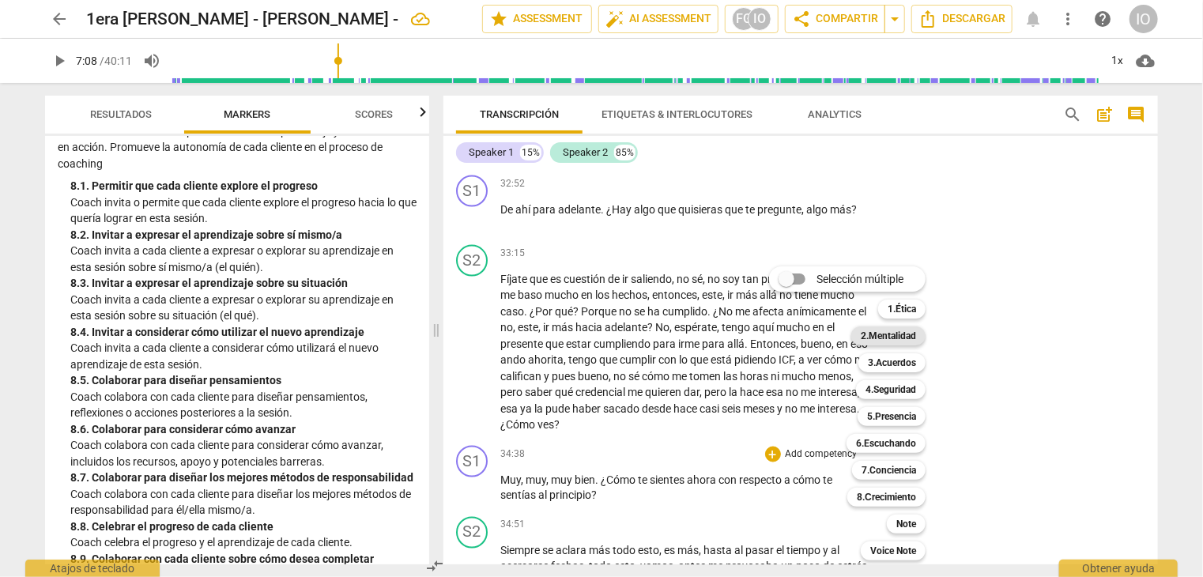
click at [916, 339] on b "2.Mentalidad" at bounding box center [888, 336] width 55 height 19
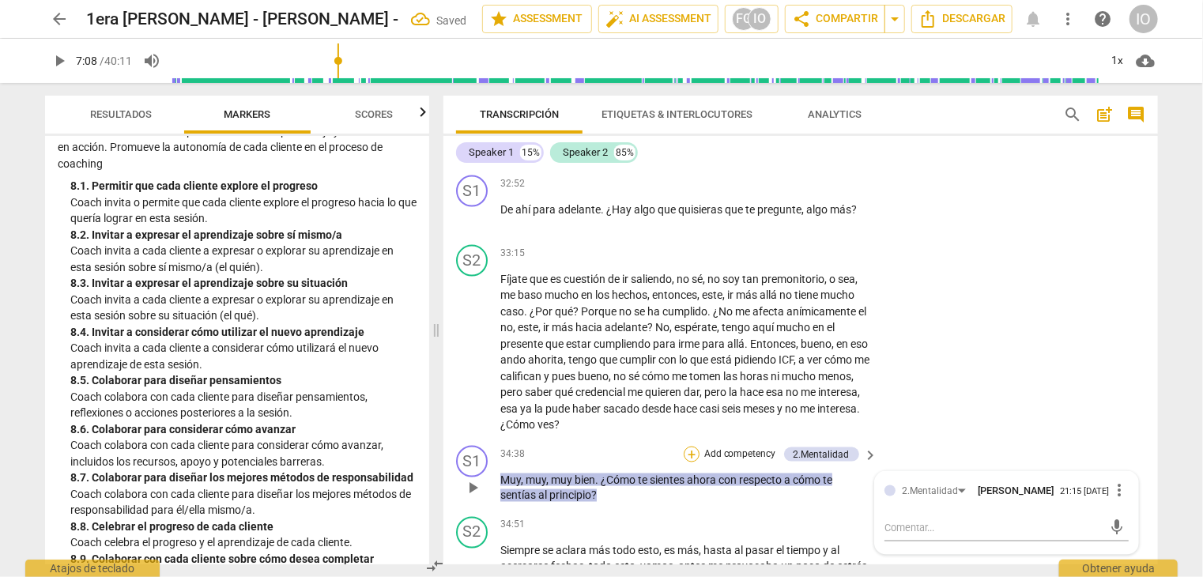
click at [692, 447] on div "+" at bounding box center [692, 455] width 16 height 16
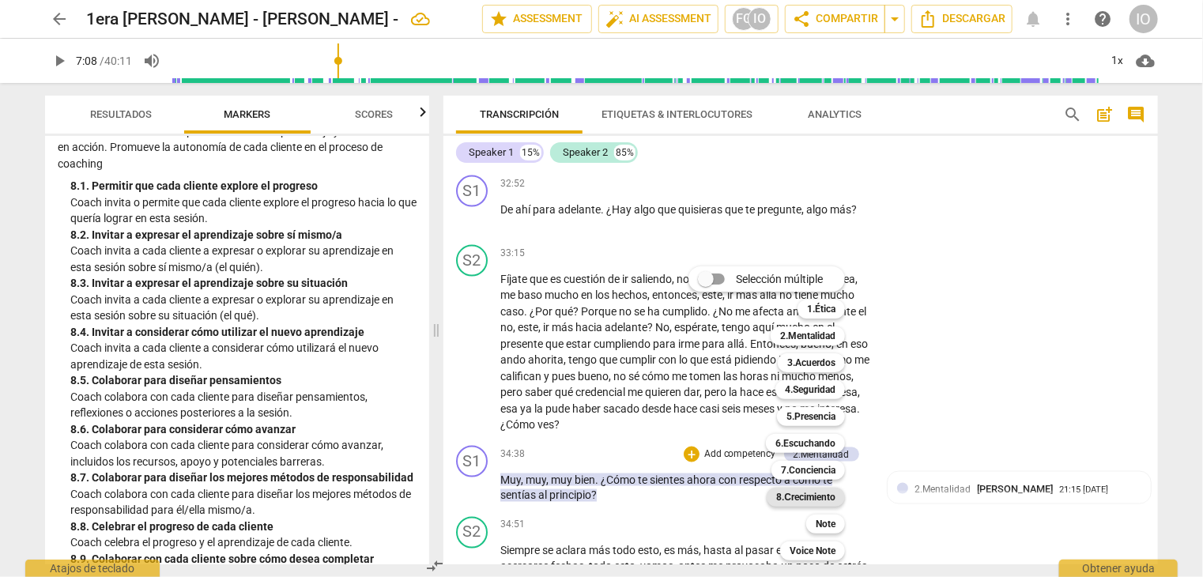
click at [803, 493] on b "8.Сrecimiento" at bounding box center [805, 497] width 59 height 19
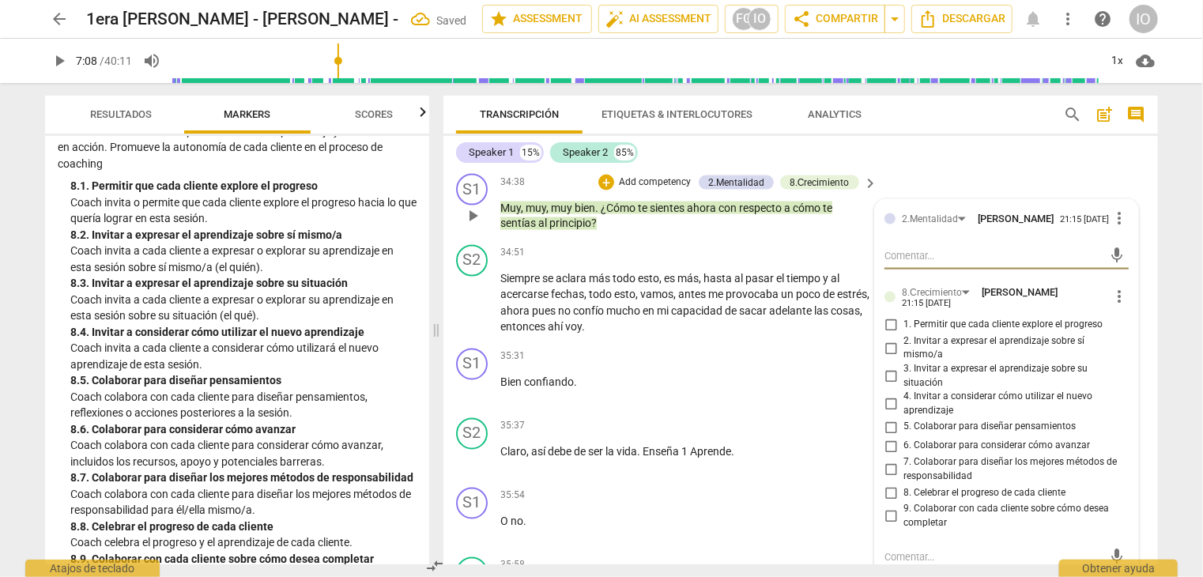
scroll to position [7515, 0]
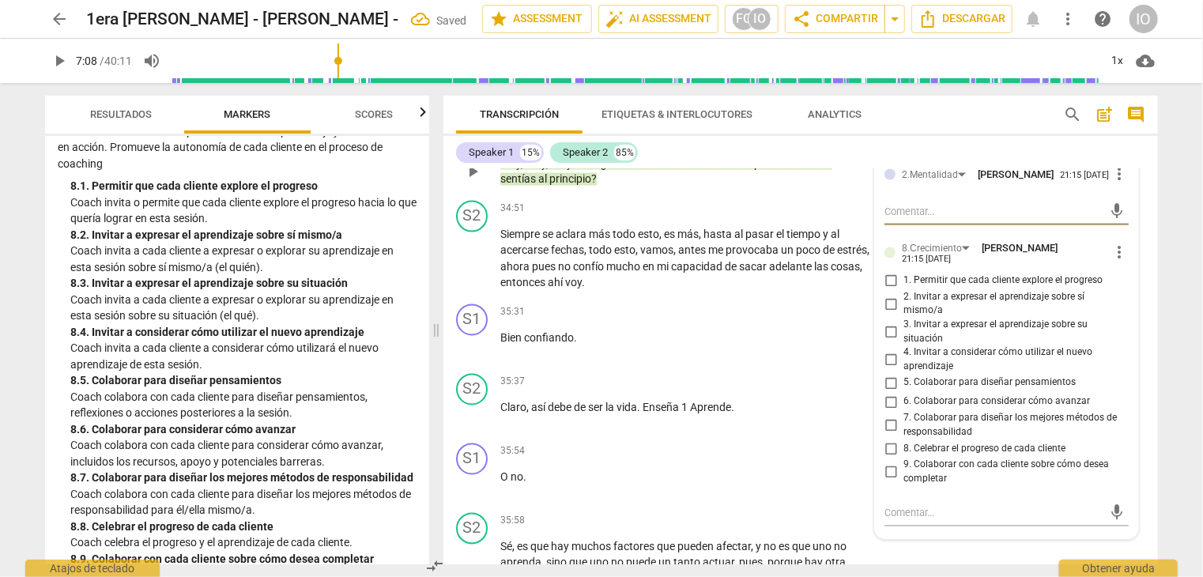
click at [886, 295] on input "2. Invitar a expresar el aprendizaje sobre sí mismo/a" at bounding box center [890, 304] width 25 height 19
checkbox input "true"
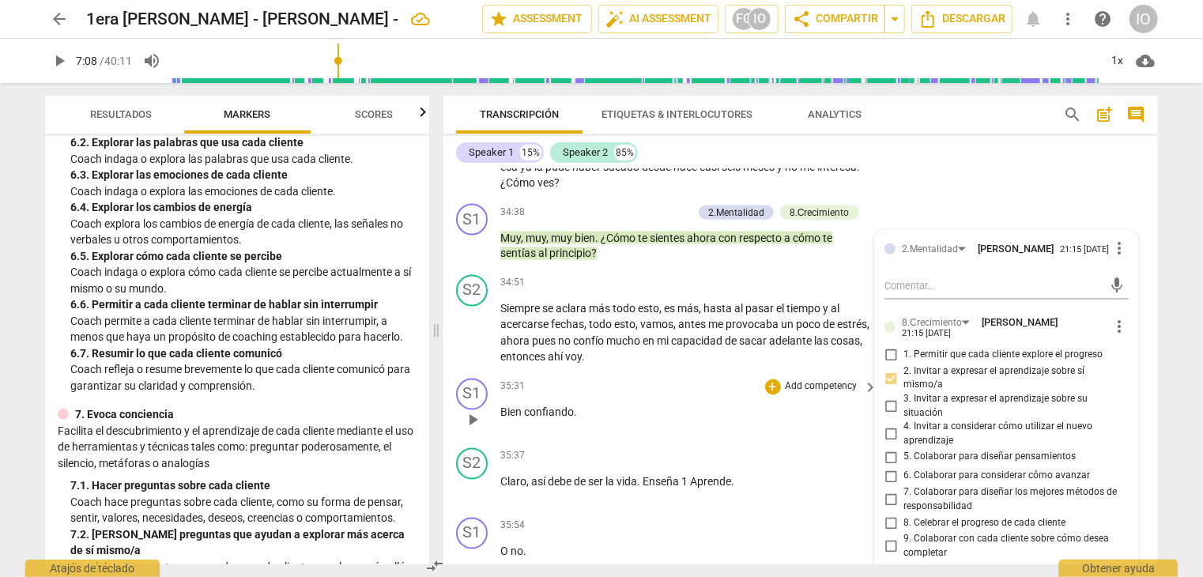
scroll to position [7436, 0]
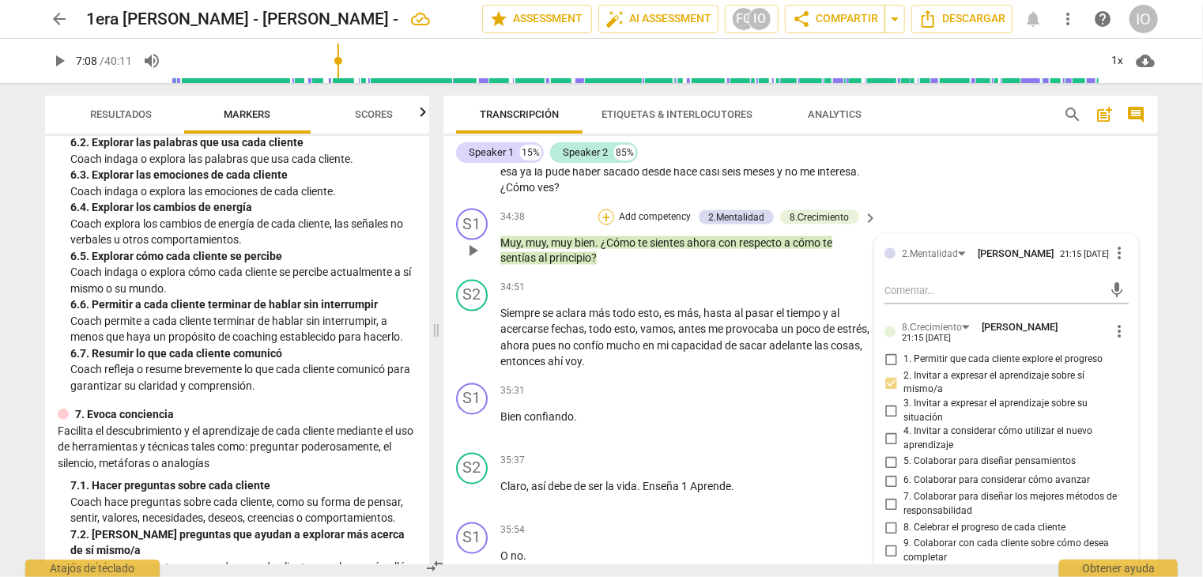
click at [606, 210] on div "+" at bounding box center [607, 218] width 16 height 16
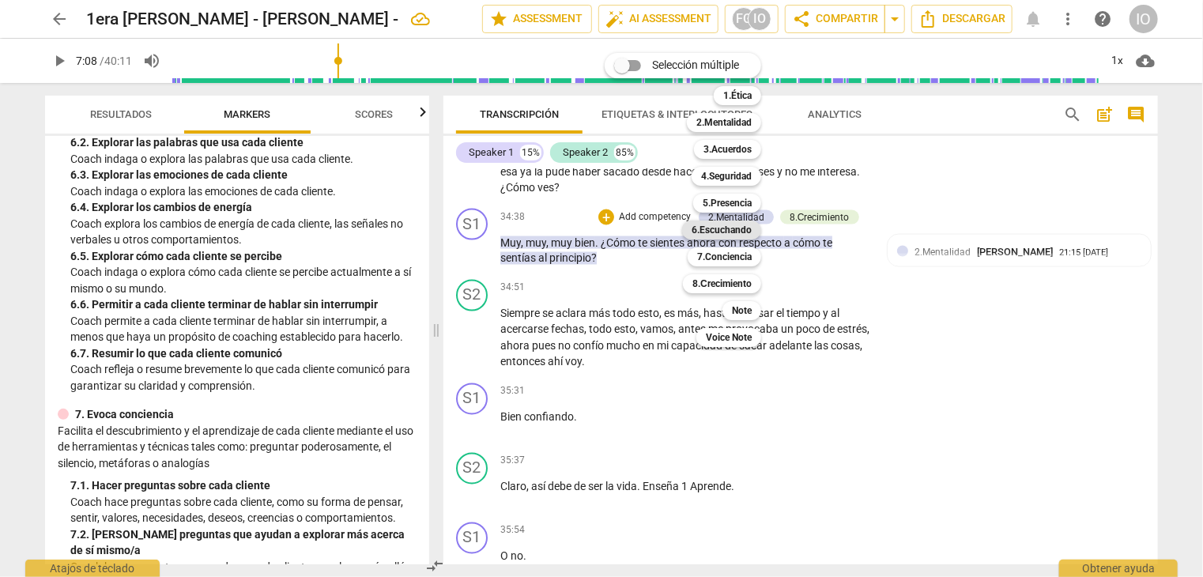
click at [719, 225] on b "6.Escuchando" at bounding box center [722, 230] width 60 height 19
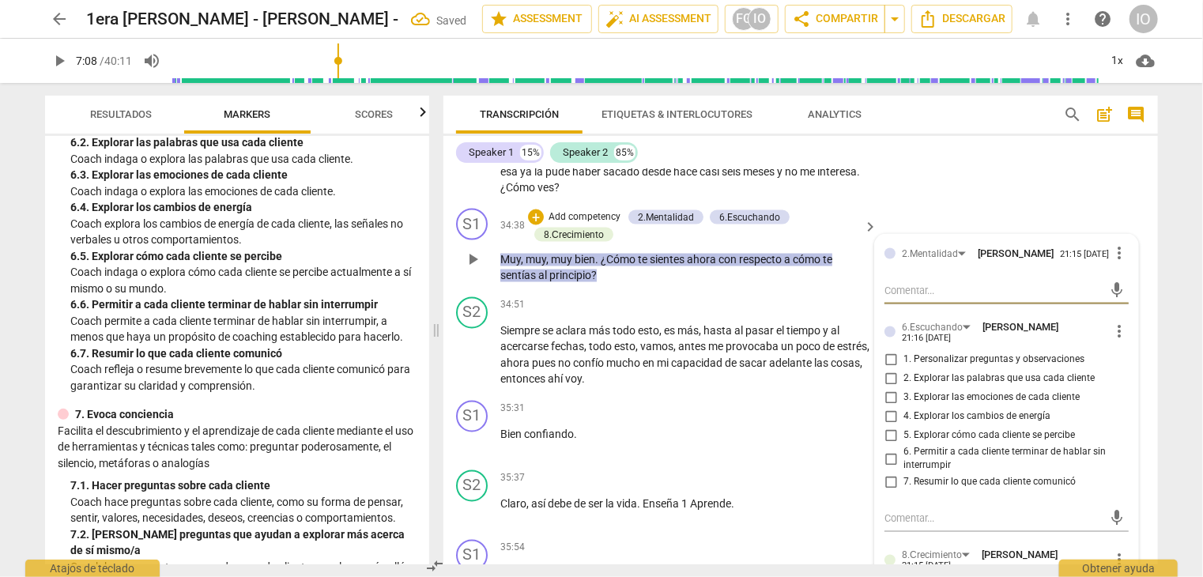
click at [883, 427] on input "5. Explorar cómo cada cliente se percibe" at bounding box center [890, 436] width 25 height 19
checkbox input "true"
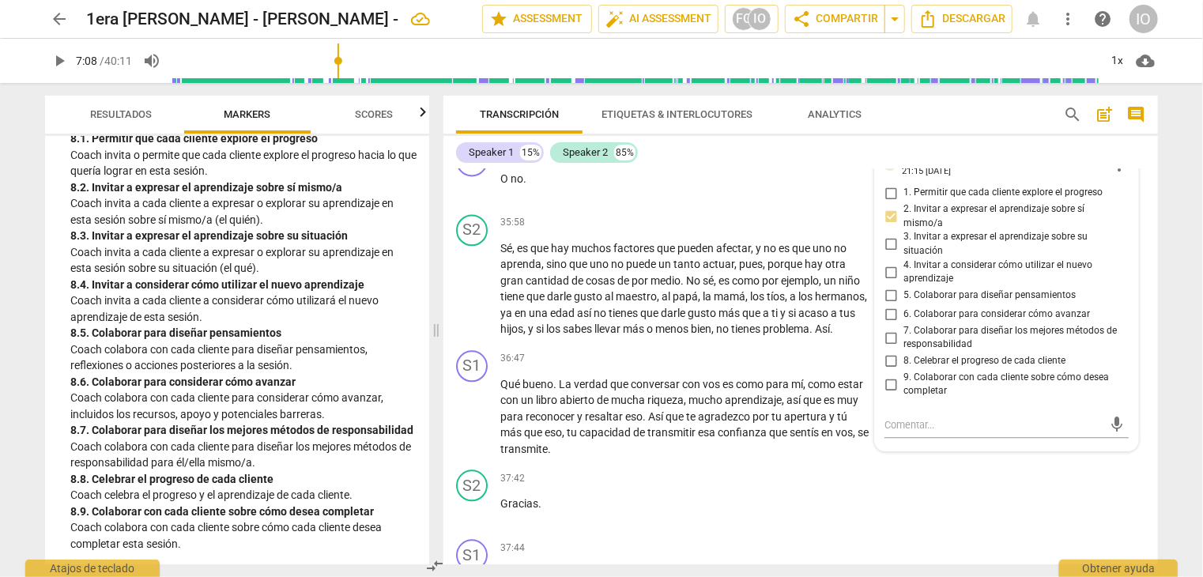
scroll to position [2060, 0]
click at [773, 355] on div "+" at bounding box center [773, 359] width 16 height 16
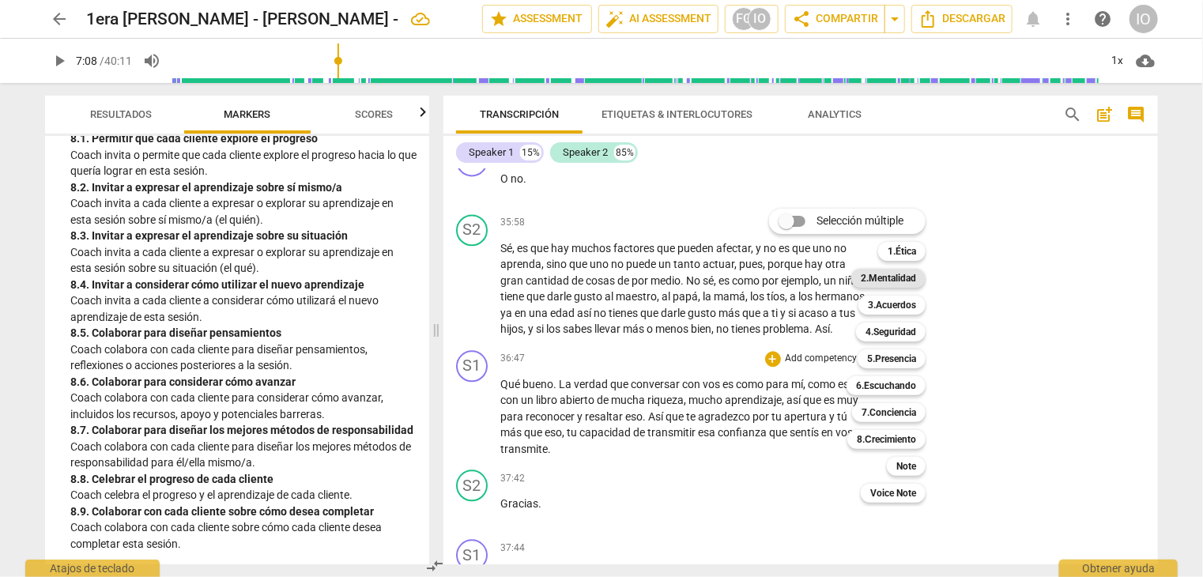
click at [889, 280] on b "2.Mentalidad" at bounding box center [888, 278] width 55 height 19
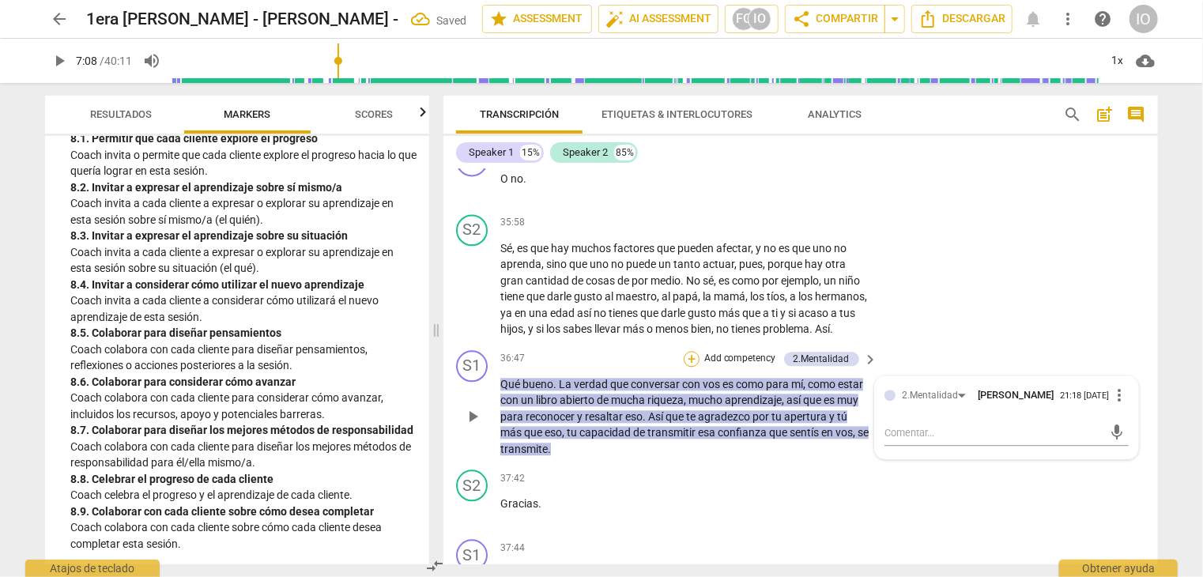
click at [692, 356] on div "+" at bounding box center [692, 359] width 16 height 16
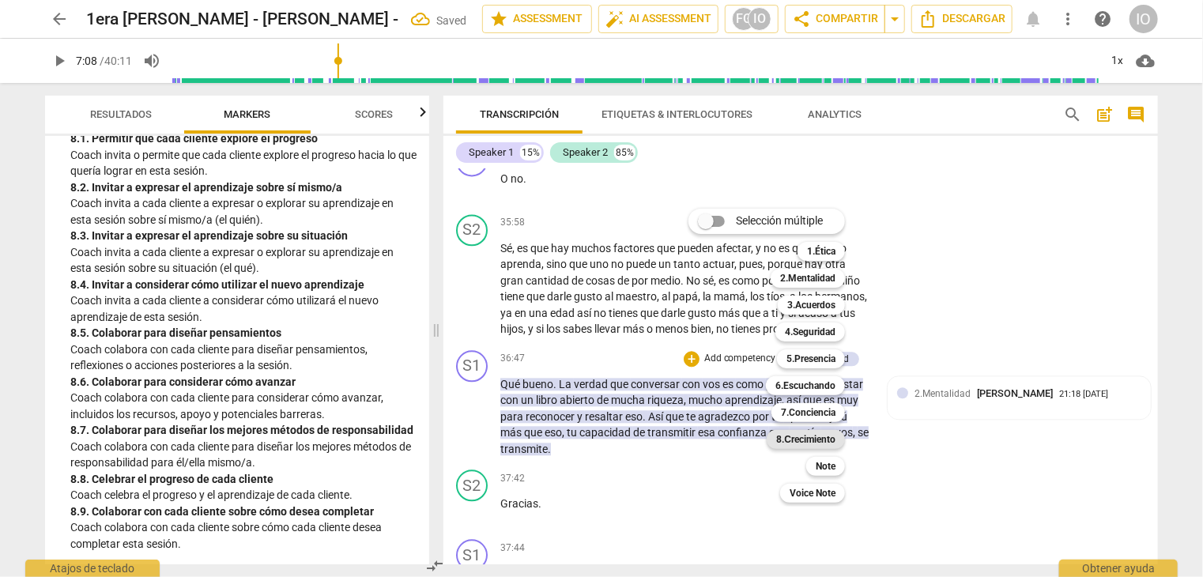
click at [804, 431] on b "8.Сrecimiento" at bounding box center [805, 439] width 59 height 19
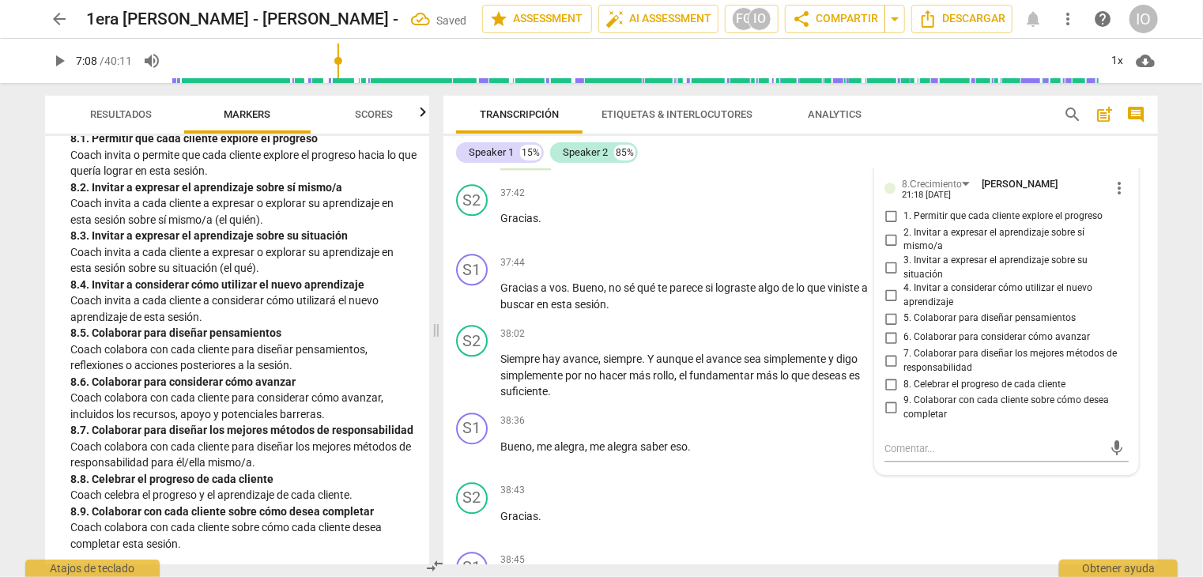
scroll to position [8148, 0]
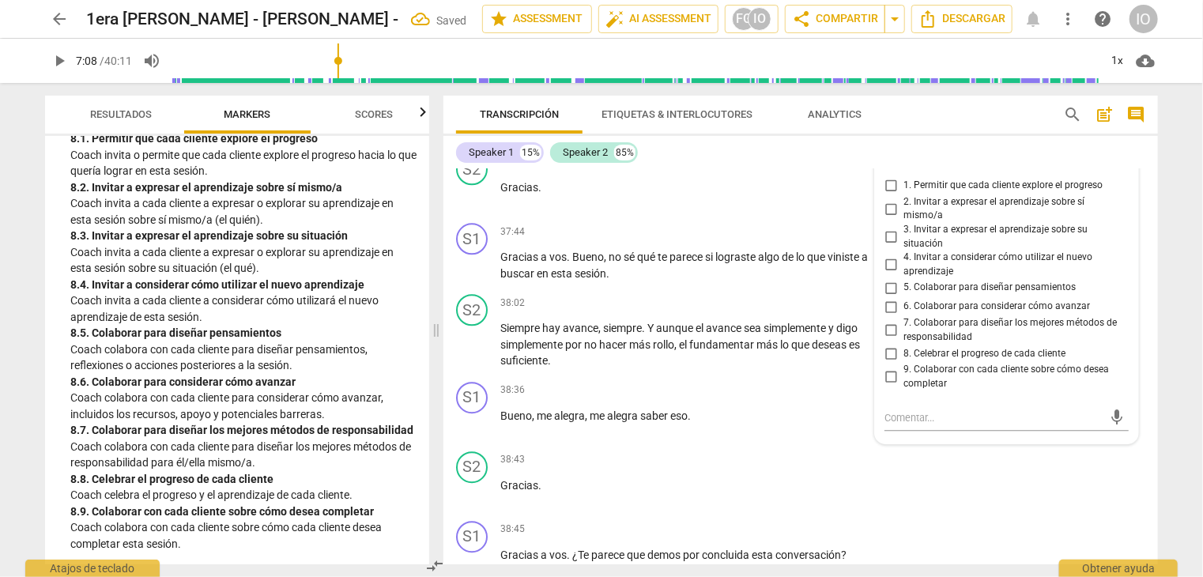
click at [889, 344] on input "8. Celebrar el progreso de cada cliente" at bounding box center [890, 353] width 25 height 19
checkbox input "true"
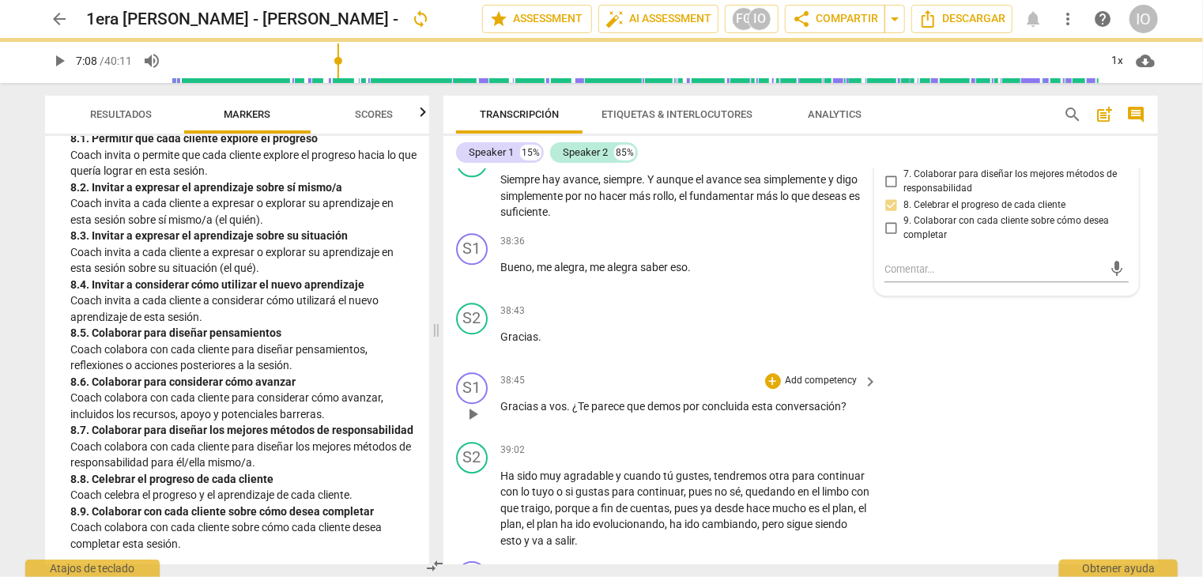
scroll to position [8306, 0]
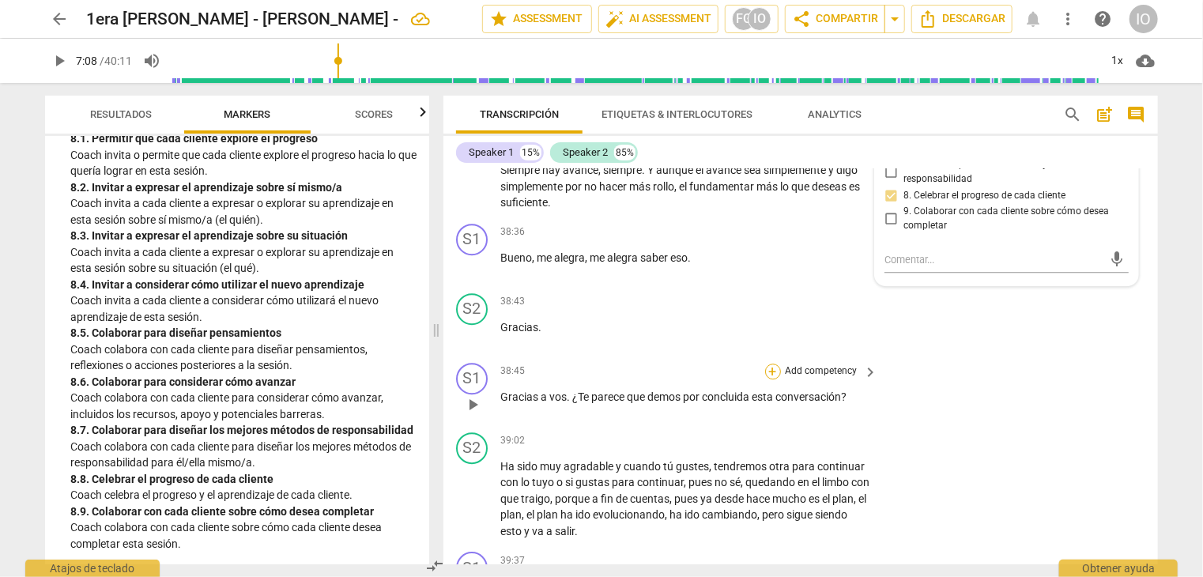
click at [771, 366] on div "+" at bounding box center [773, 372] width 16 height 16
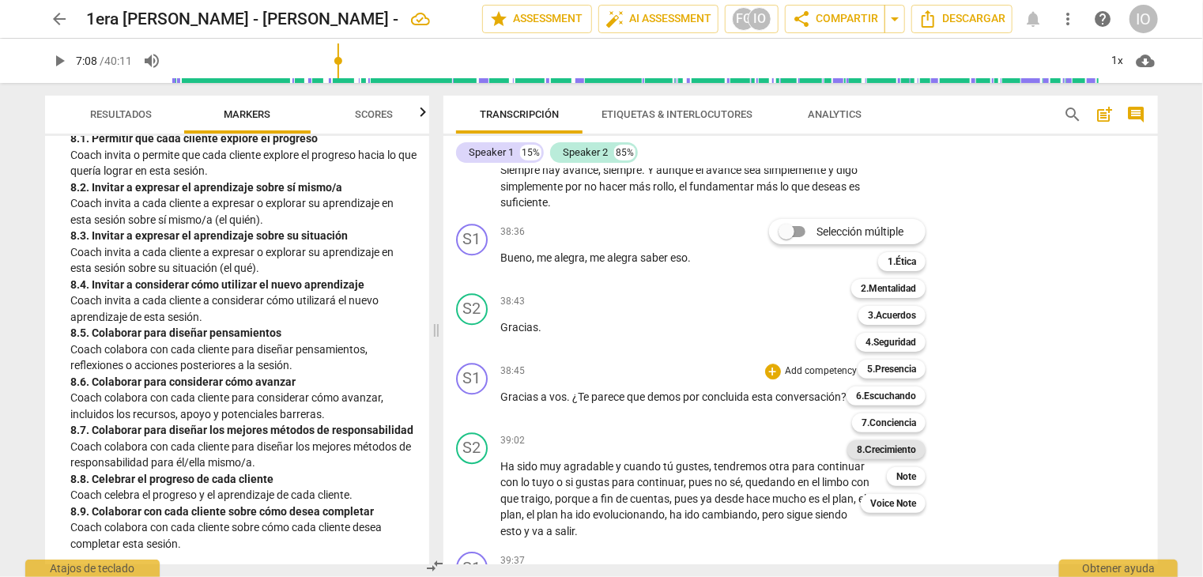
click at [881, 444] on b "8.Сrecimiento" at bounding box center [886, 449] width 59 height 19
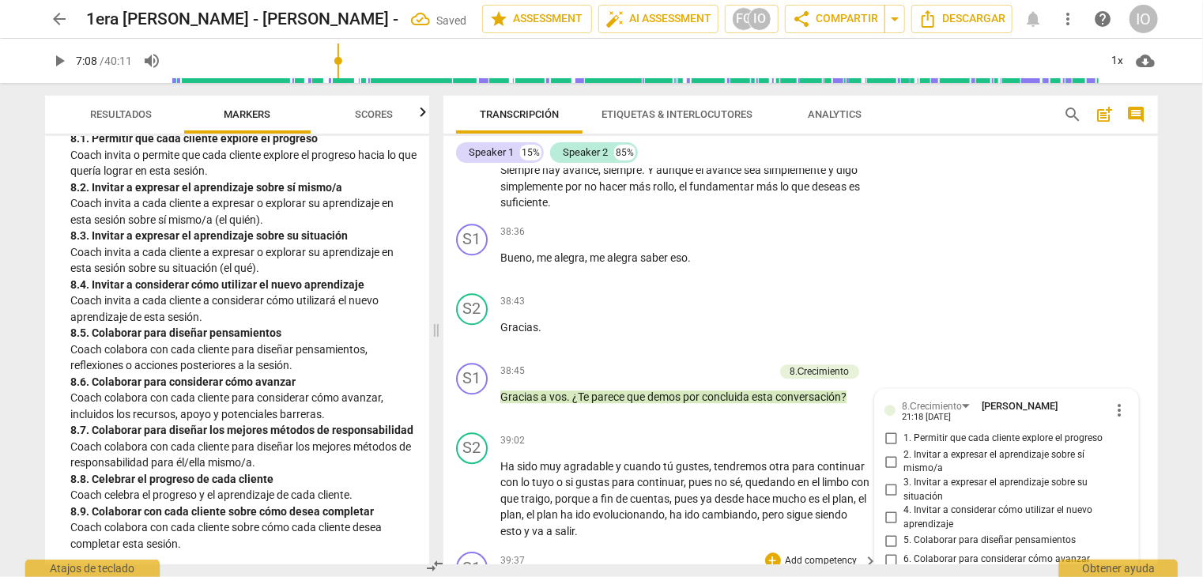
scroll to position [8496, 0]
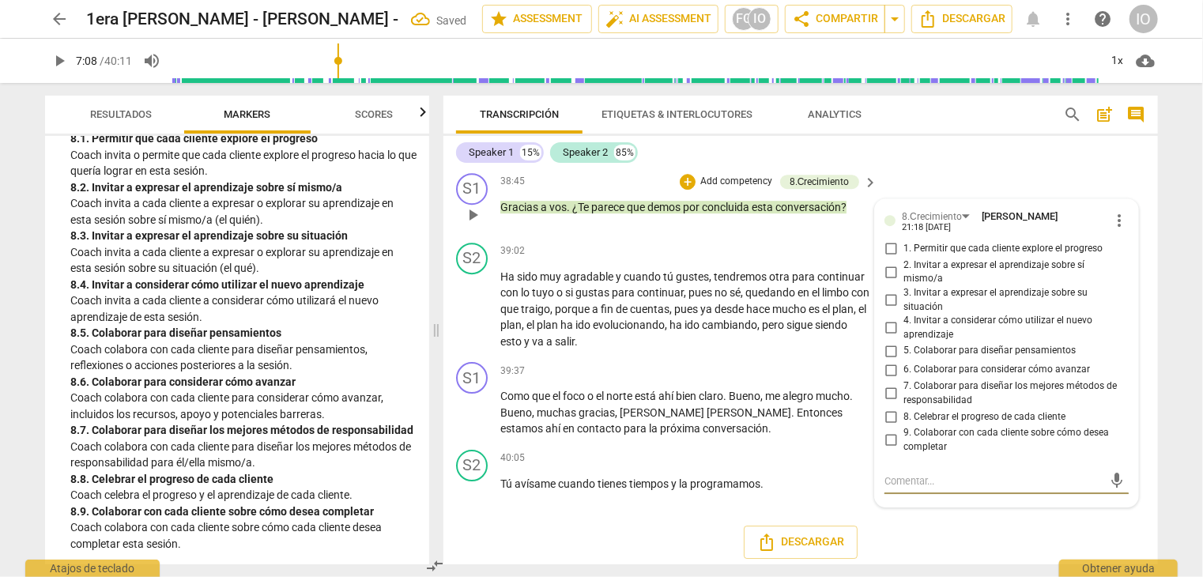
click at [887, 431] on input "9. Colaborar con cada cliente sobre cómo desea completar" at bounding box center [890, 440] width 25 height 19
checkbox input "true"
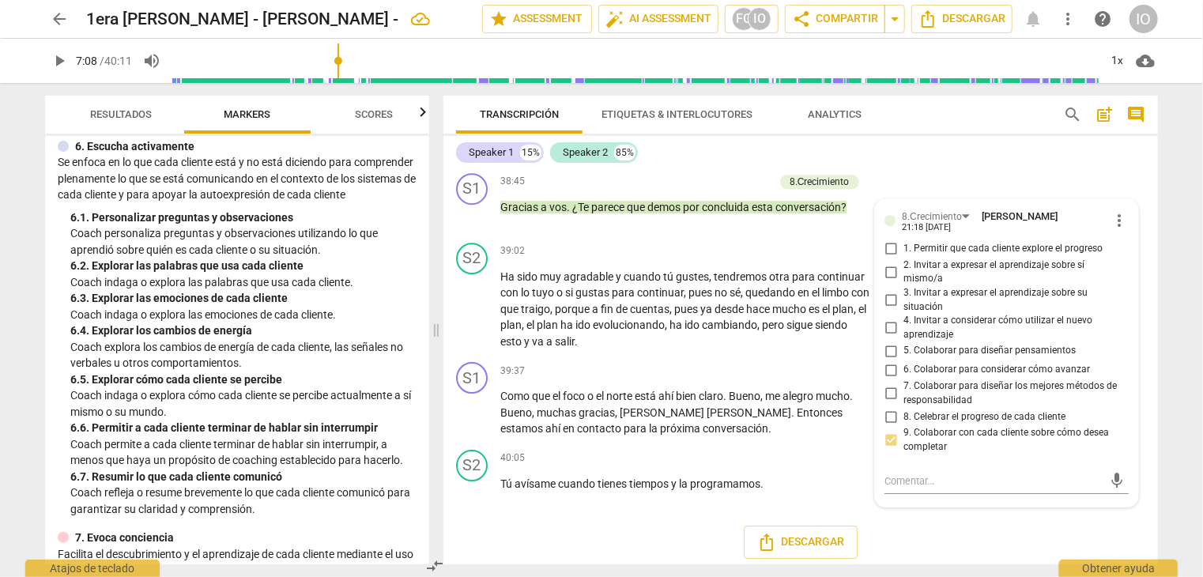
scroll to position [953, 0]
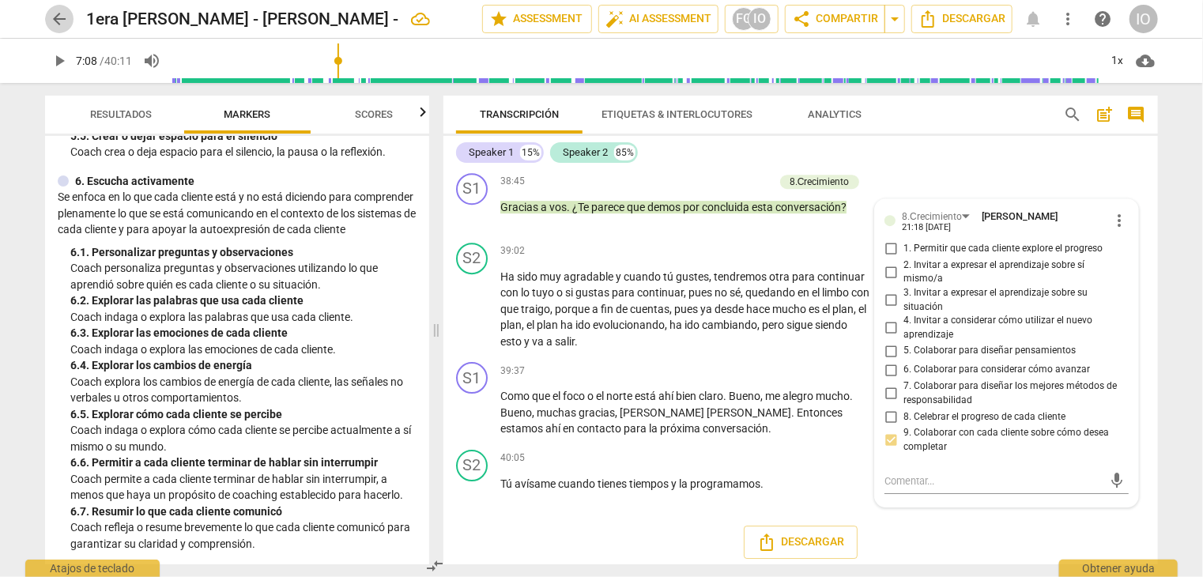
click at [53, 28] on span "arrow_back" at bounding box center [59, 18] width 19 height 19
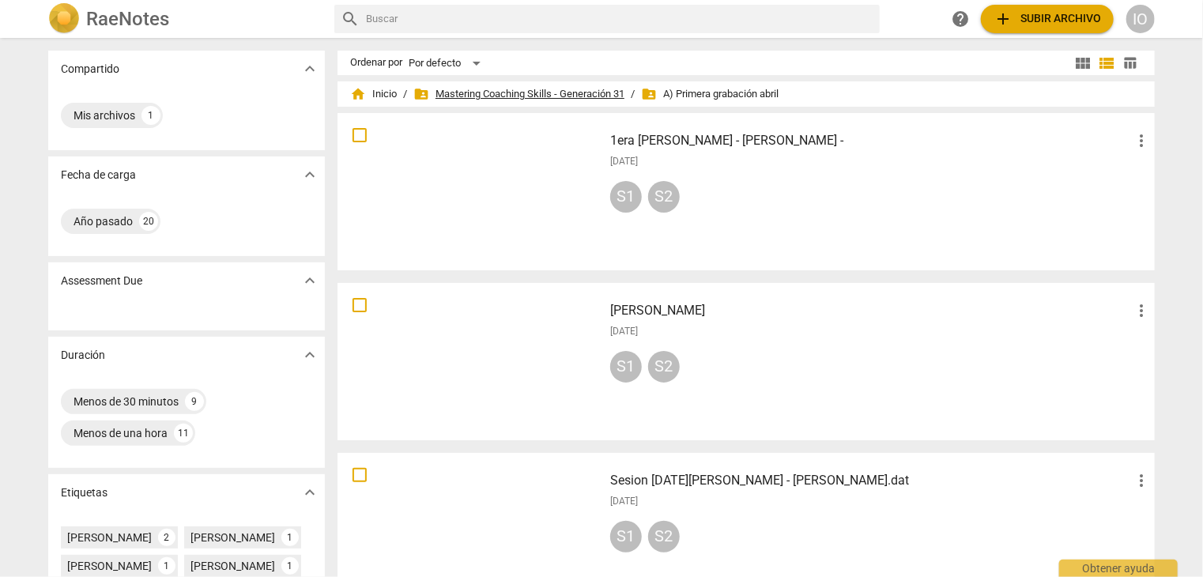
click at [477, 91] on span "folder_shared Mastering Coaching Skills - Generación 31" at bounding box center [519, 94] width 211 height 16
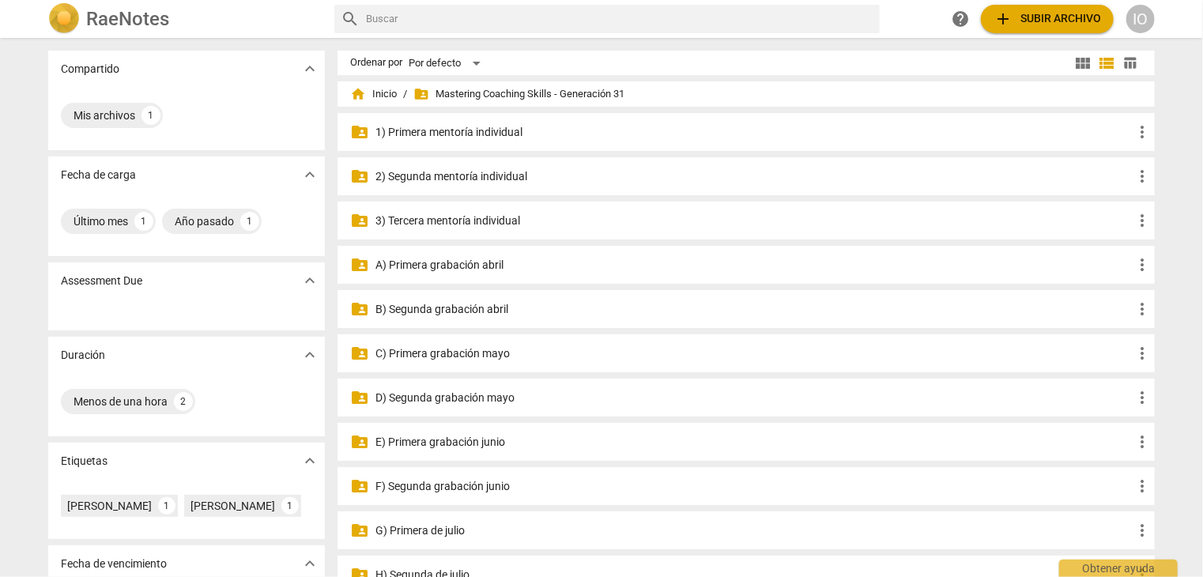
click at [452, 307] on p "B) Segunda grabación abril" at bounding box center [755, 309] width 758 height 17
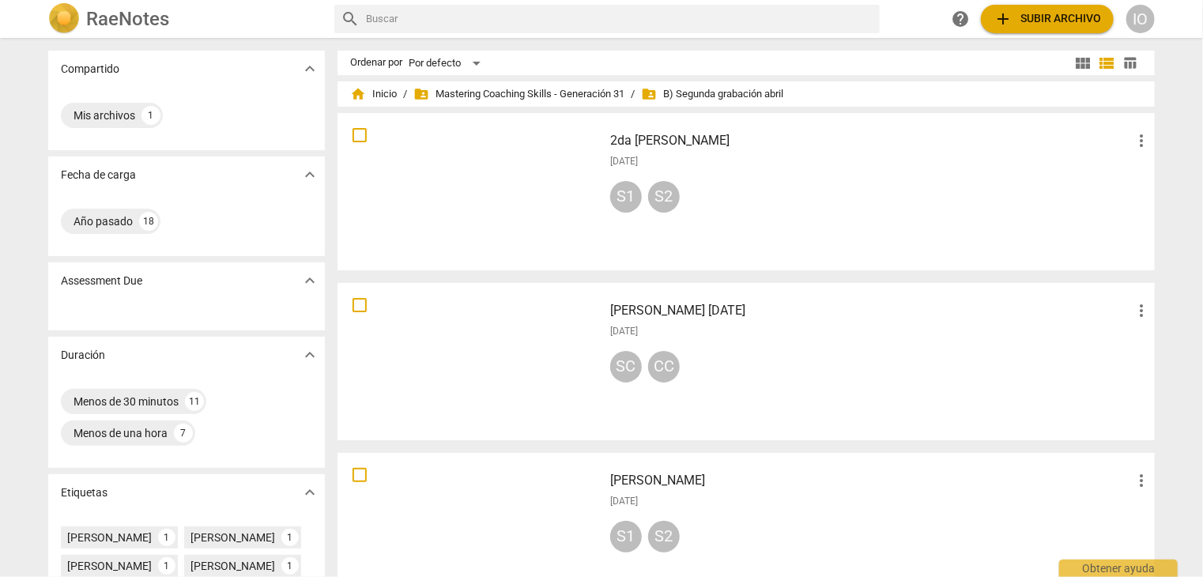
click at [633, 150] on div "2da [PERSON_NAME] more_vert [DATE] S1 S2" at bounding box center [881, 192] width 566 height 146
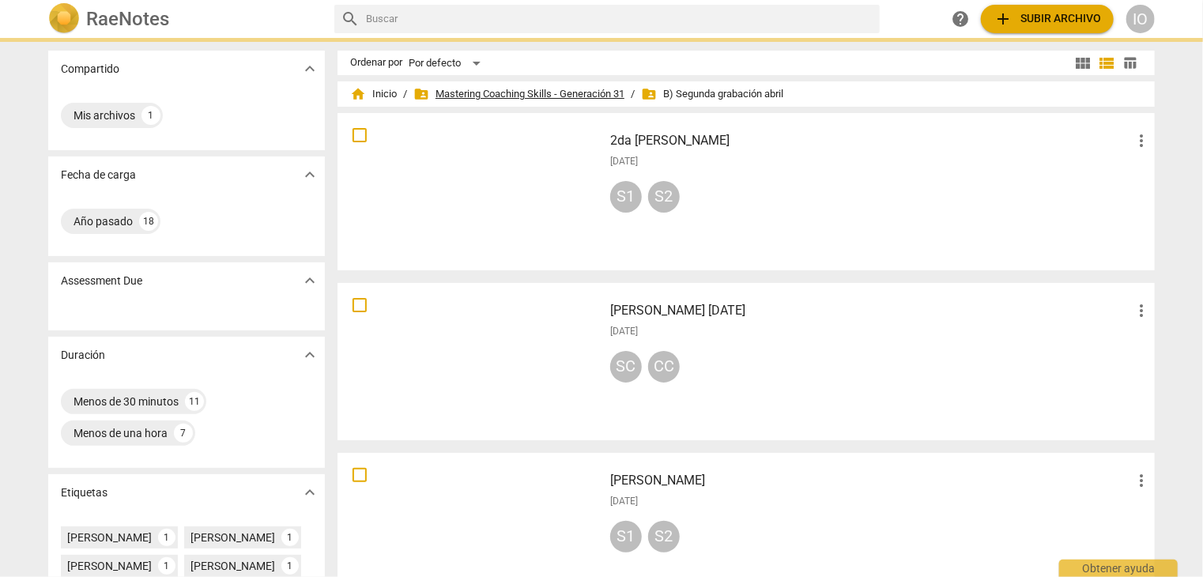
click at [516, 96] on span "folder_shared Mastering Coaching Skills - Generación 31" at bounding box center [519, 94] width 211 height 16
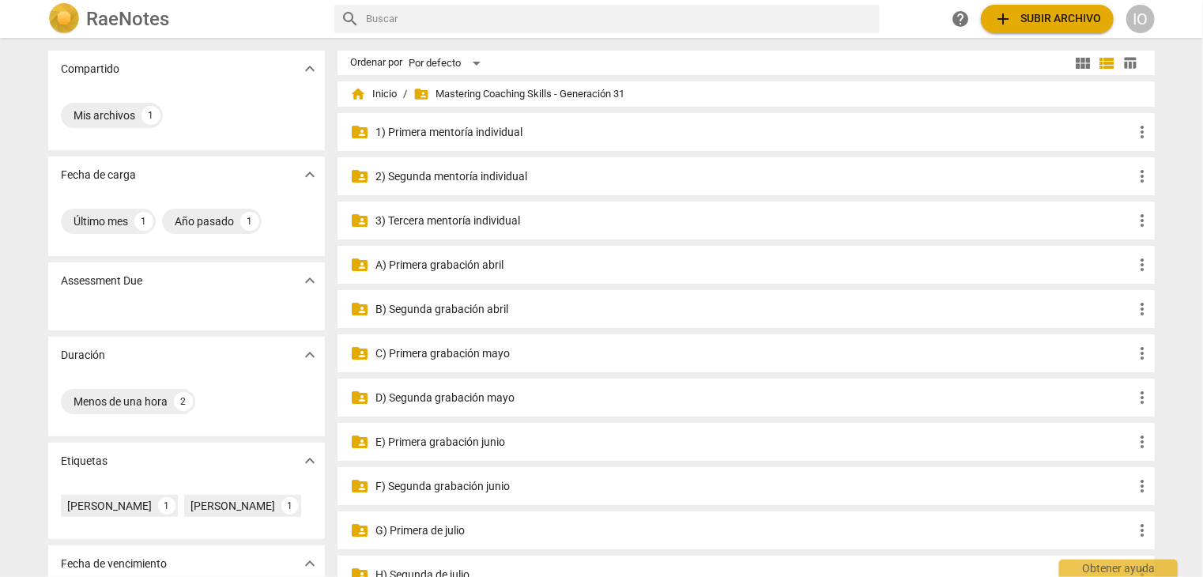
click at [448, 489] on p "F) Segunda grabación junio" at bounding box center [755, 486] width 758 height 17
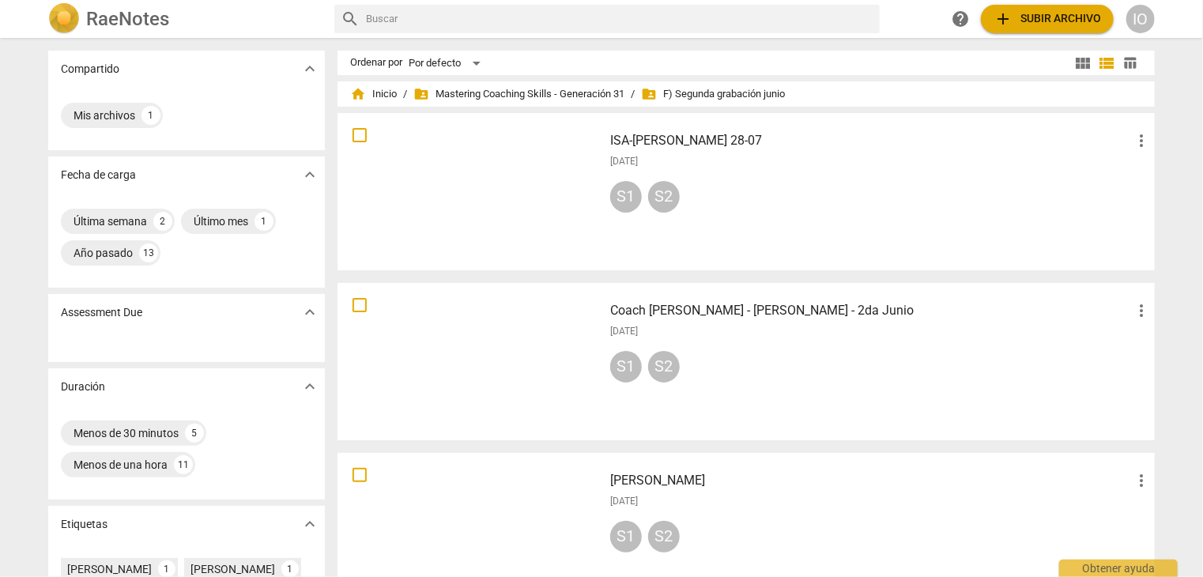
click at [468, 180] on div at bounding box center [470, 192] width 255 height 146
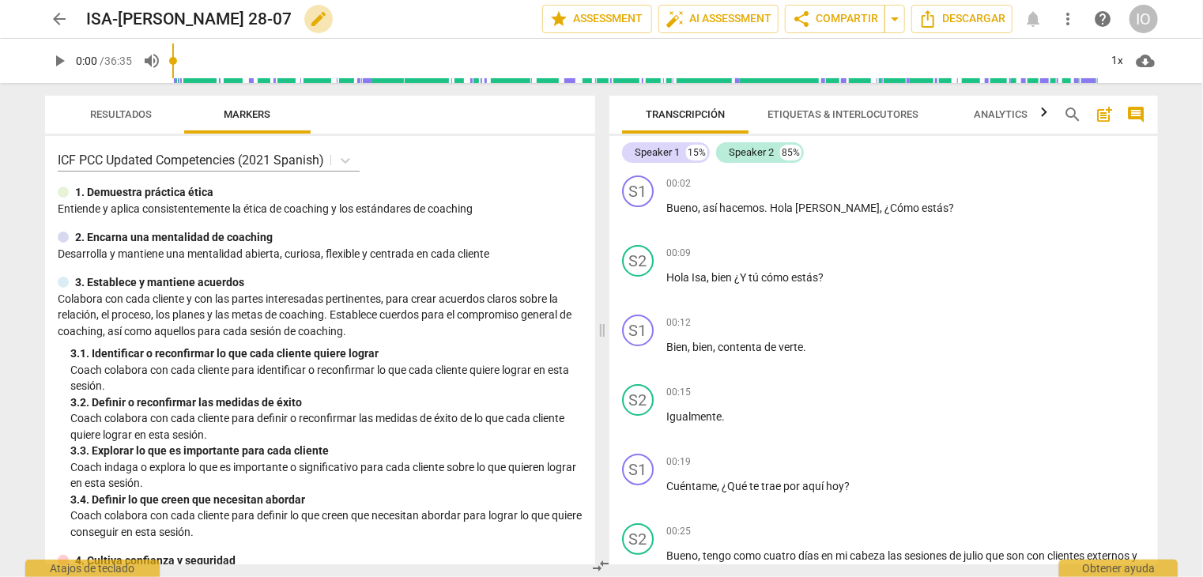
click at [309, 26] on span "edit" at bounding box center [318, 18] width 19 height 19
type input "I"
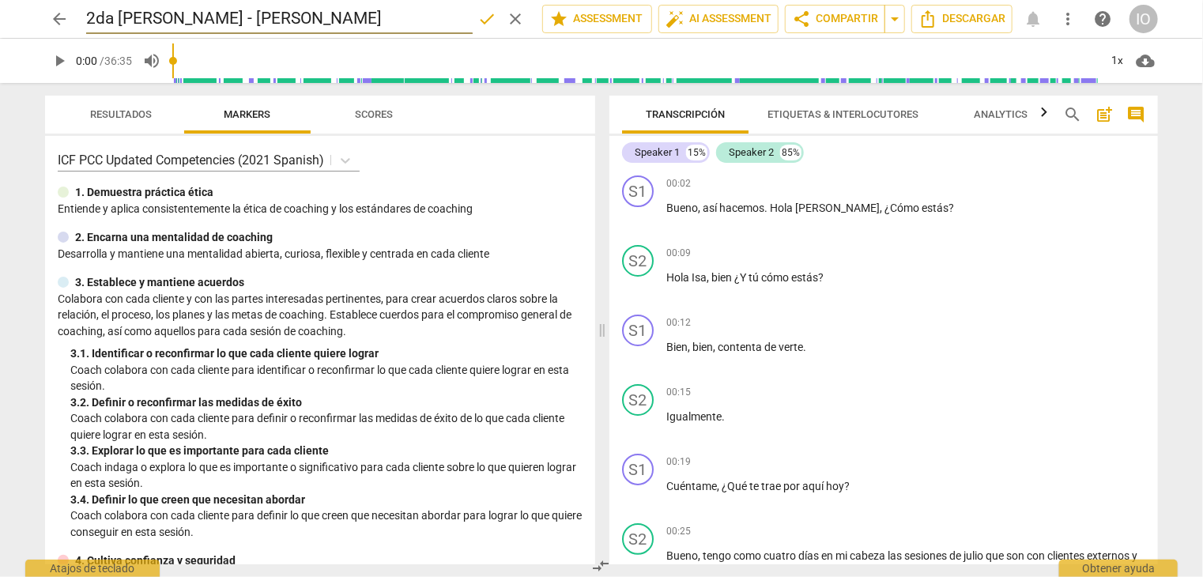
type input "2da [PERSON_NAME] - [PERSON_NAME]"
click at [486, 23] on span "done" at bounding box center [487, 18] width 19 height 19
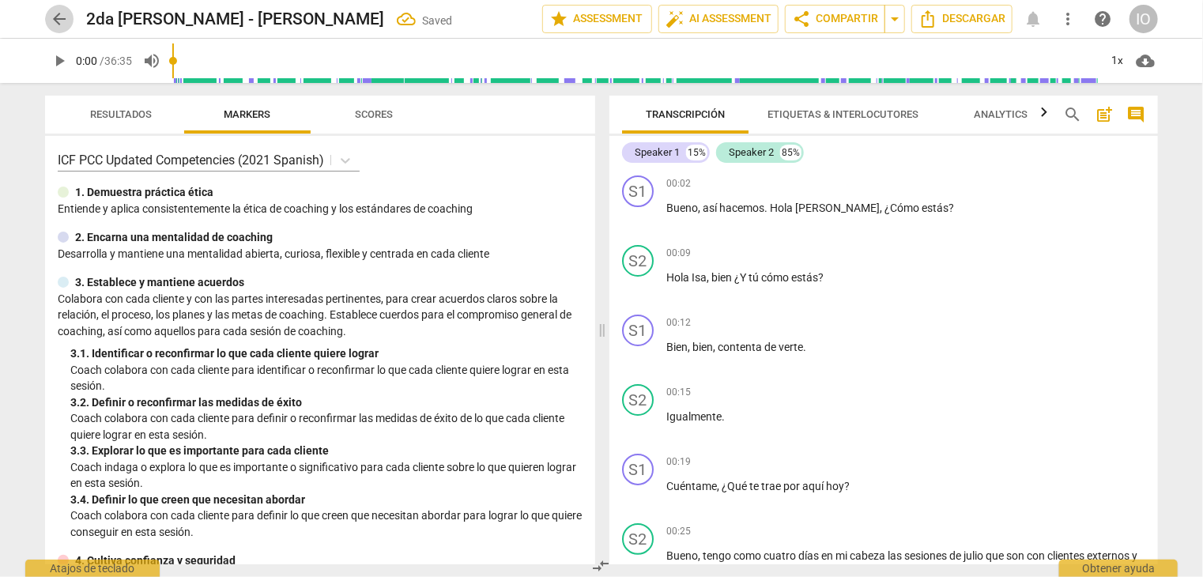
click at [59, 13] on span "arrow_back" at bounding box center [59, 18] width 19 height 19
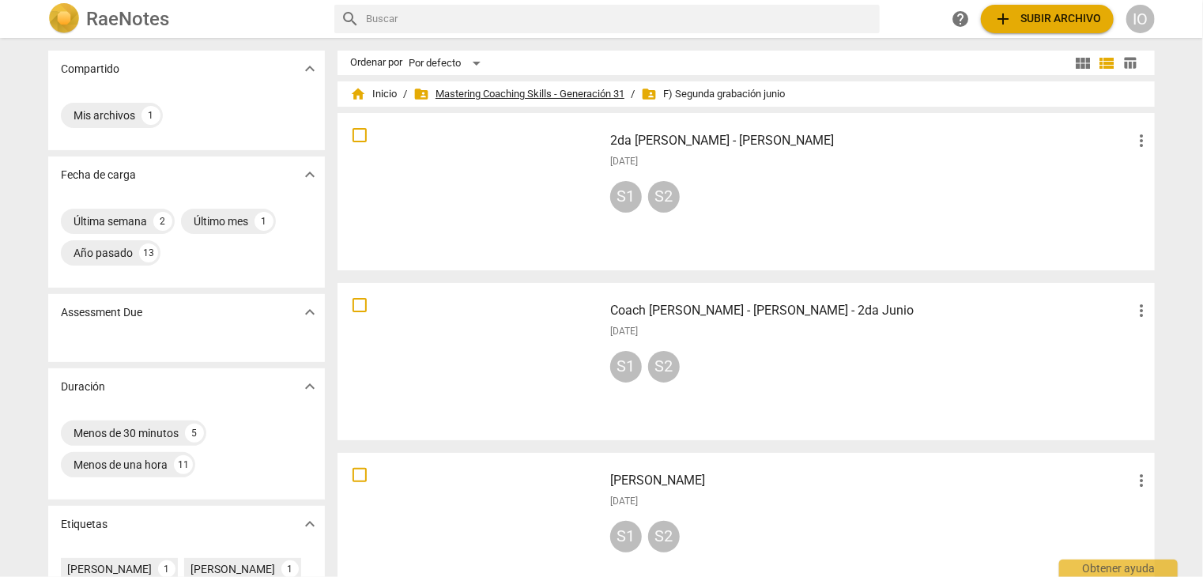
click at [539, 93] on span "folder_shared Mastering Coaching Skills - Generación 31" at bounding box center [519, 94] width 211 height 16
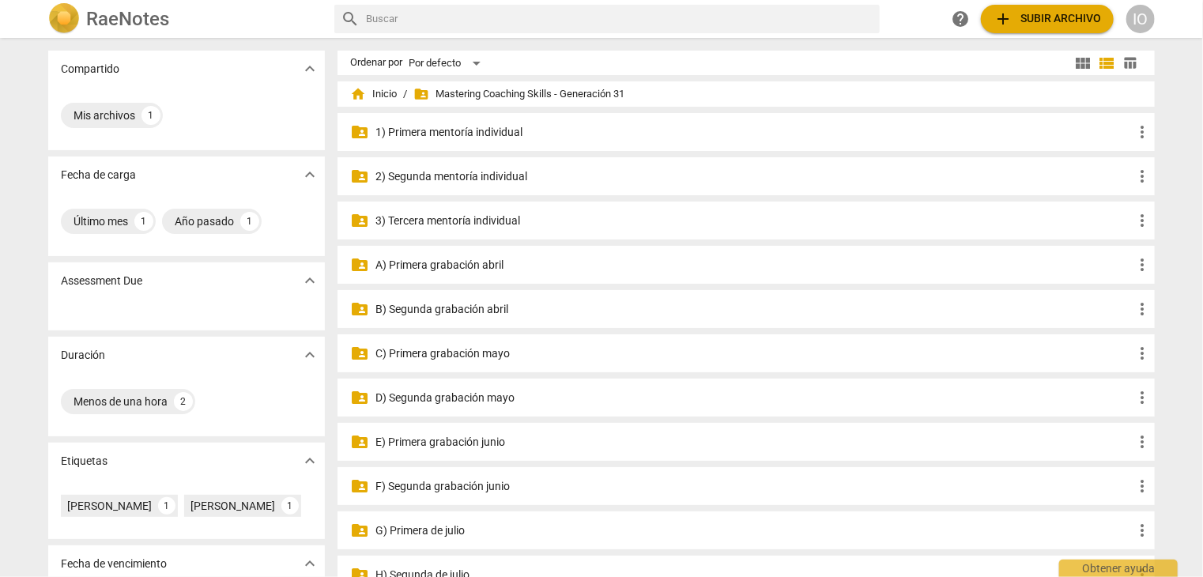
click at [460, 310] on p "B) Segunda grabación abril" at bounding box center [755, 309] width 758 height 17
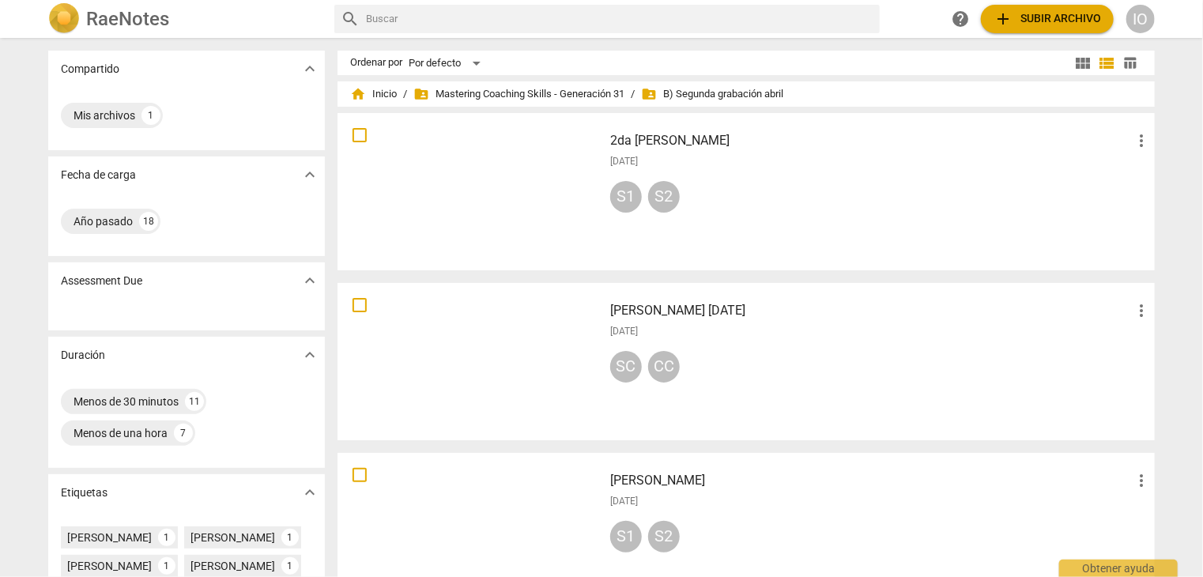
click at [658, 153] on div "2da [PERSON_NAME] more_vert [DATE] S1 S2" at bounding box center [881, 192] width 566 height 146
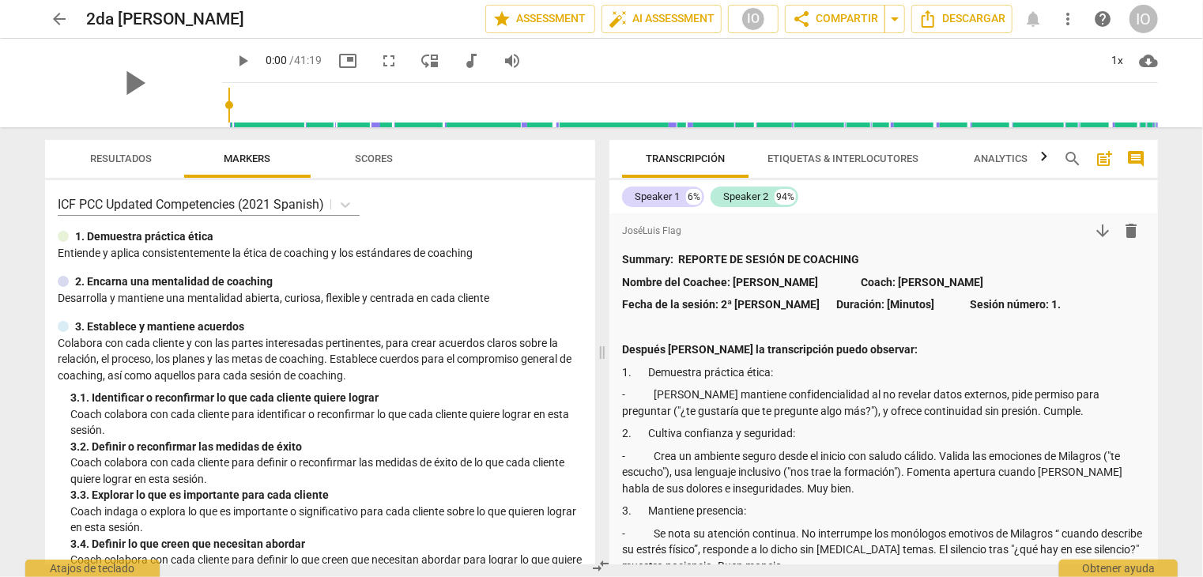
click at [55, 19] on span "arrow_back" at bounding box center [59, 18] width 19 height 19
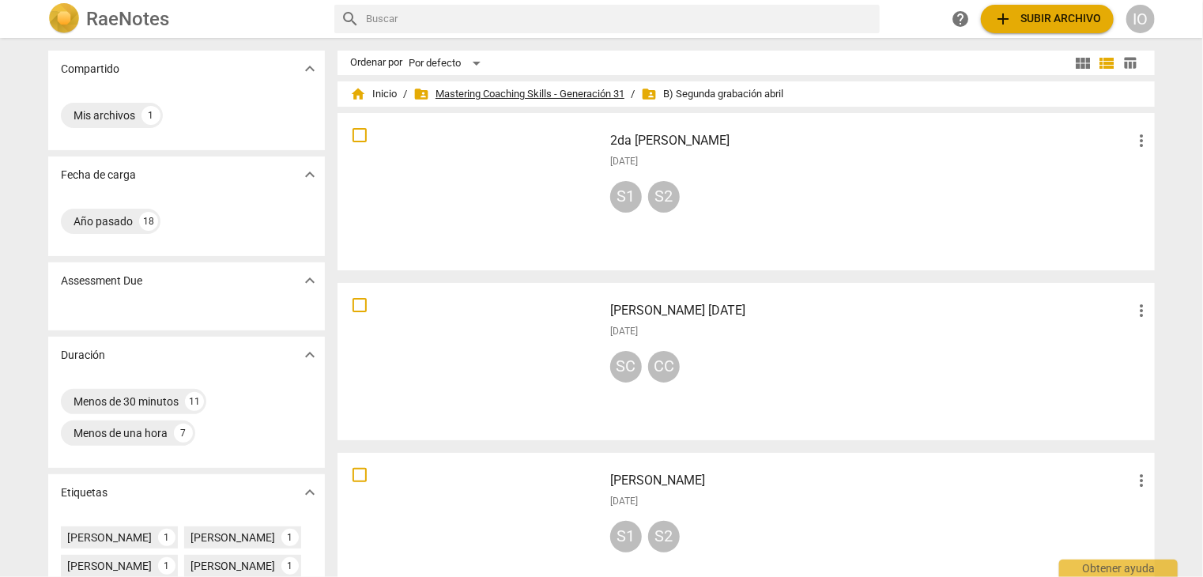
click at [504, 89] on span "folder_shared Mastering Coaching Skills - Generación 31" at bounding box center [519, 94] width 211 height 16
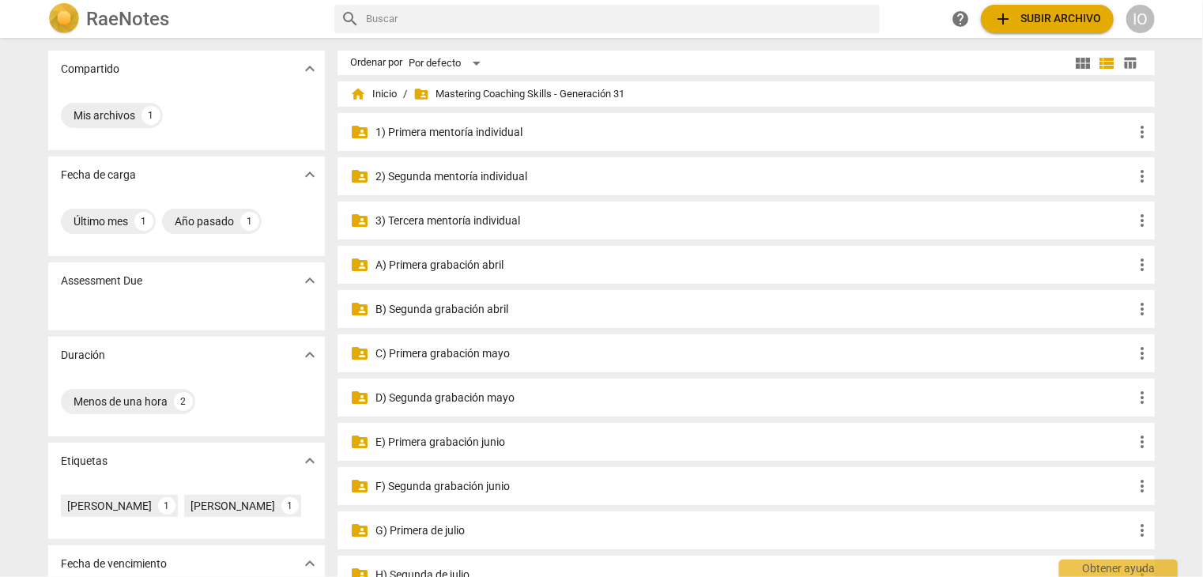
click at [455, 356] on p "C) Primera grabación mayo" at bounding box center [755, 354] width 758 height 17
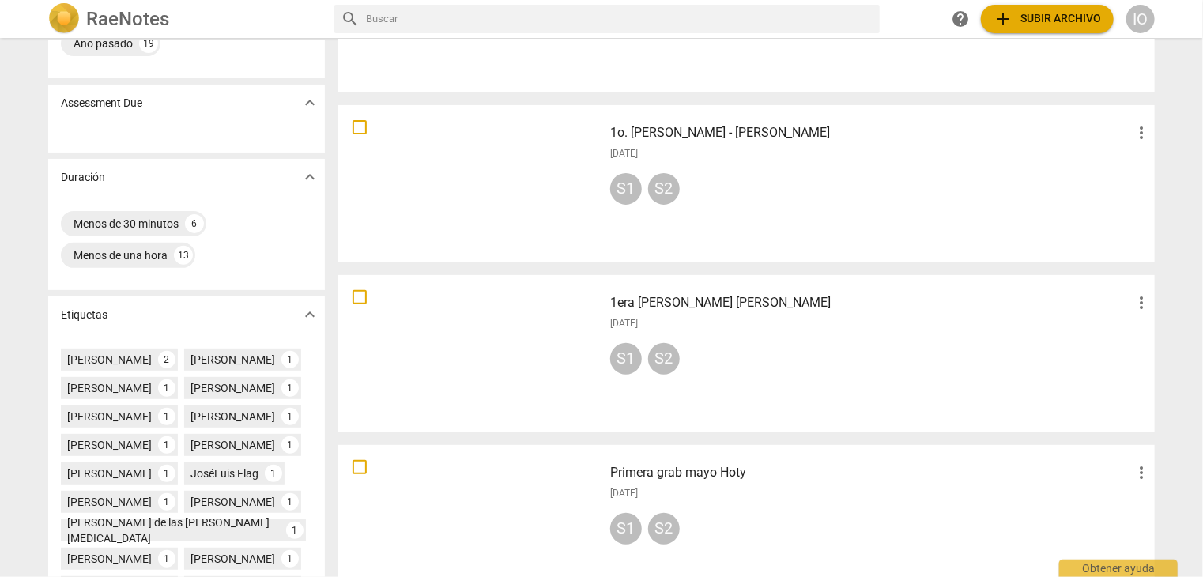
scroll to position [237, 0]
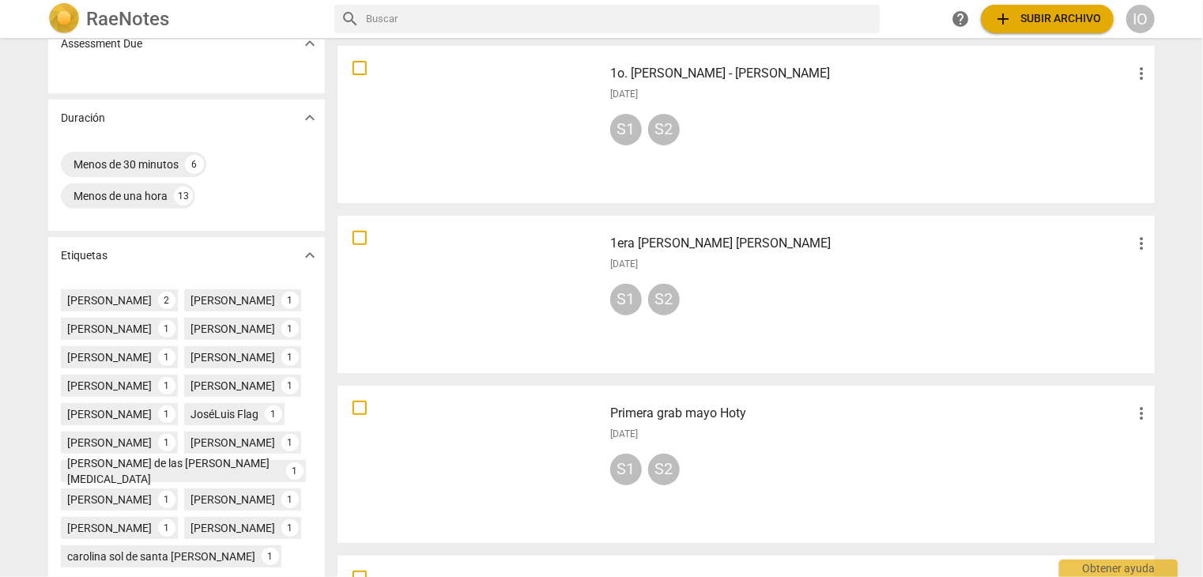
click at [480, 282] on div at bounding box center [470, 294] width 255 height 146
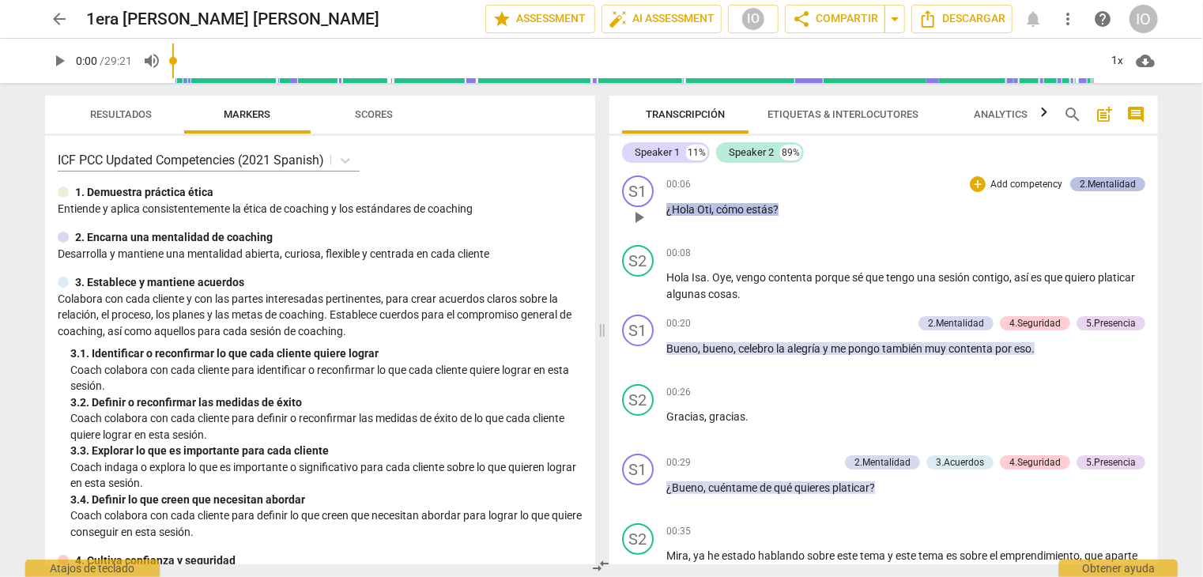
click at [1094, 190] on div "2.Mentalidad" at bounding box center [1108, 184] width 56 height 14
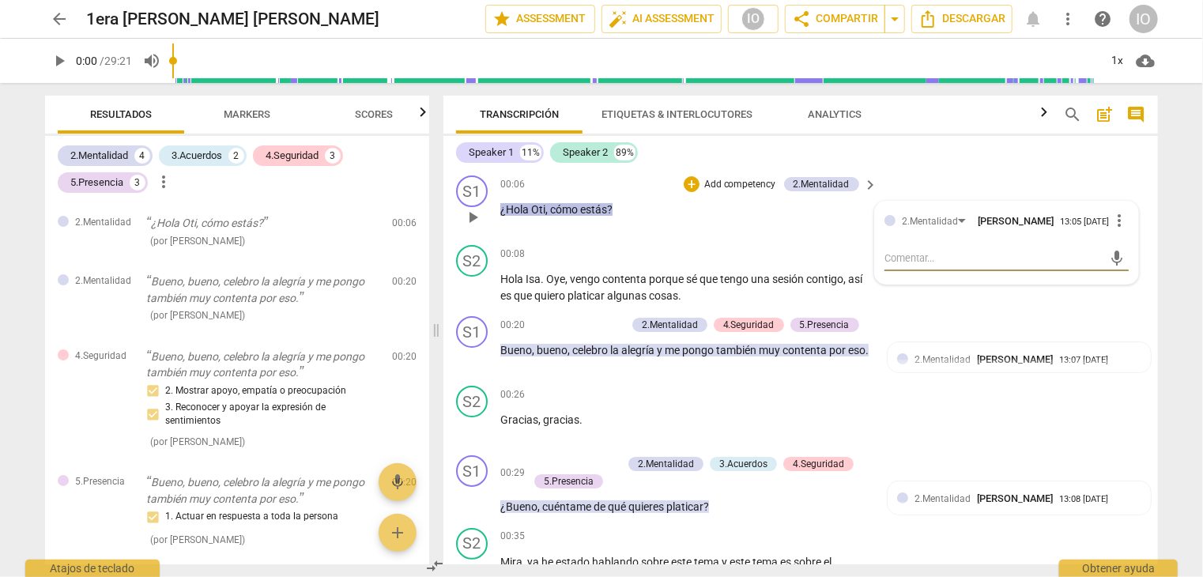
click at [1020, 169] on div "S1 play_arrow pause 00:06 + Add competency 2.Mentalidad keyboard_arrow_right ¿H…" at bounding box center [801, 204] width 715 height 70
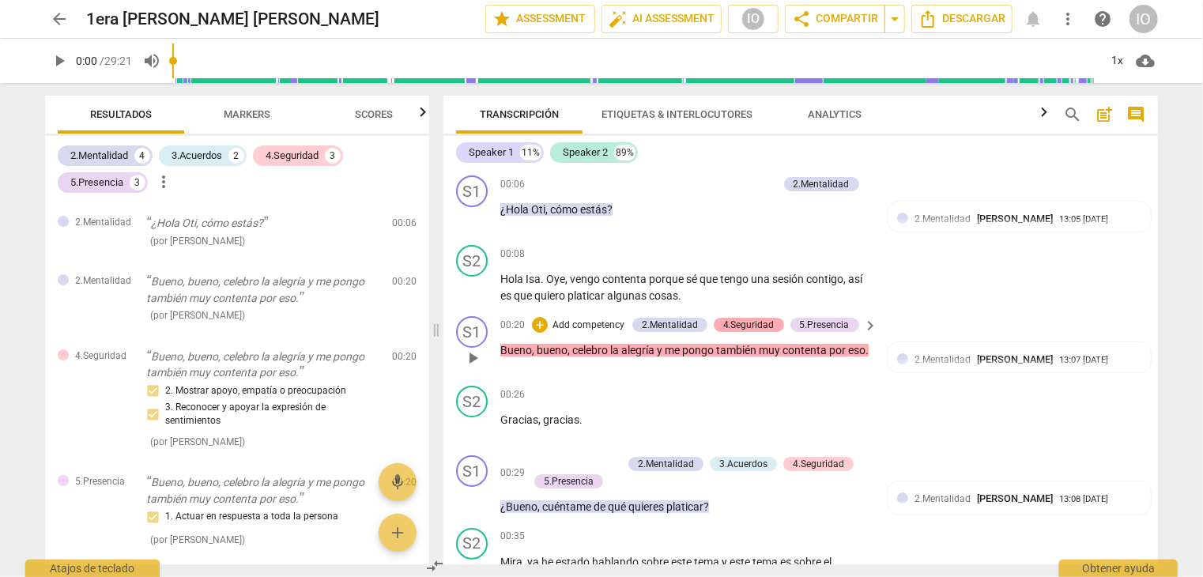
click at [748, 327] on div "4.Seguridad" at bounding box center [749, 325] width 51 height 14
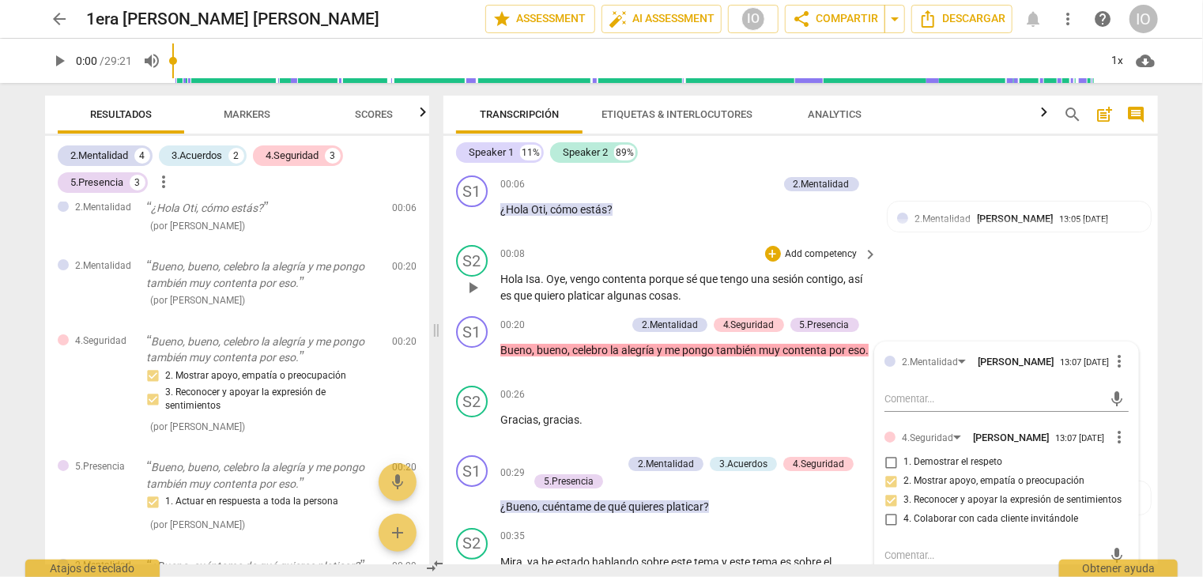
click at [965, 289] on div "S2 play_arrow pause 00:08 + Add competency keyboard_arrow_right [PERSON_NAME] .…" at bounding box center [801, 274] width 715 height 71
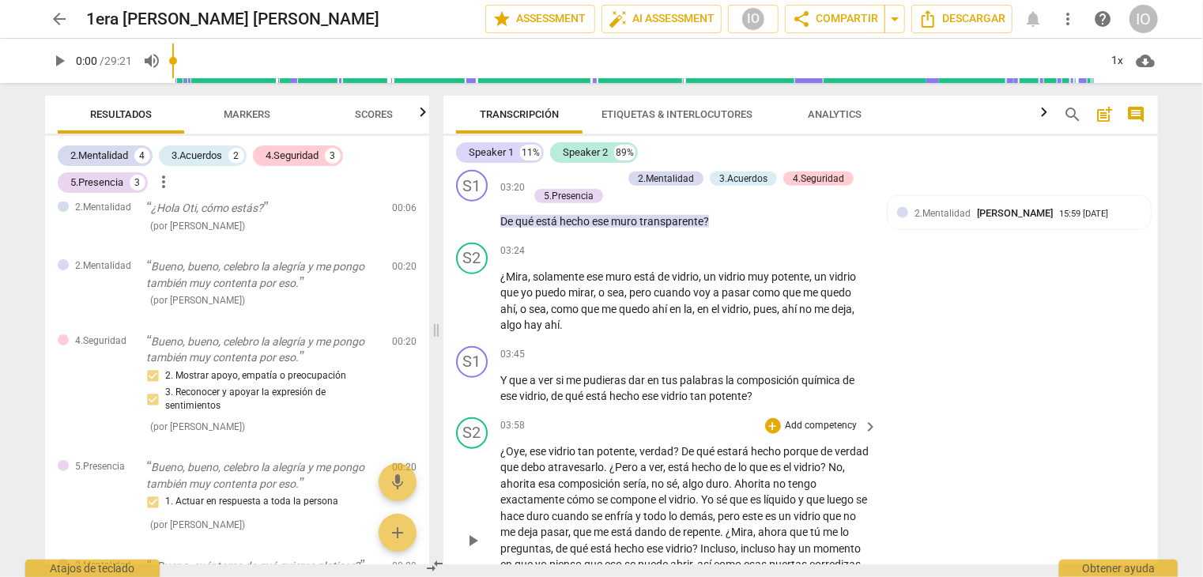
scroll to position [870, 0]
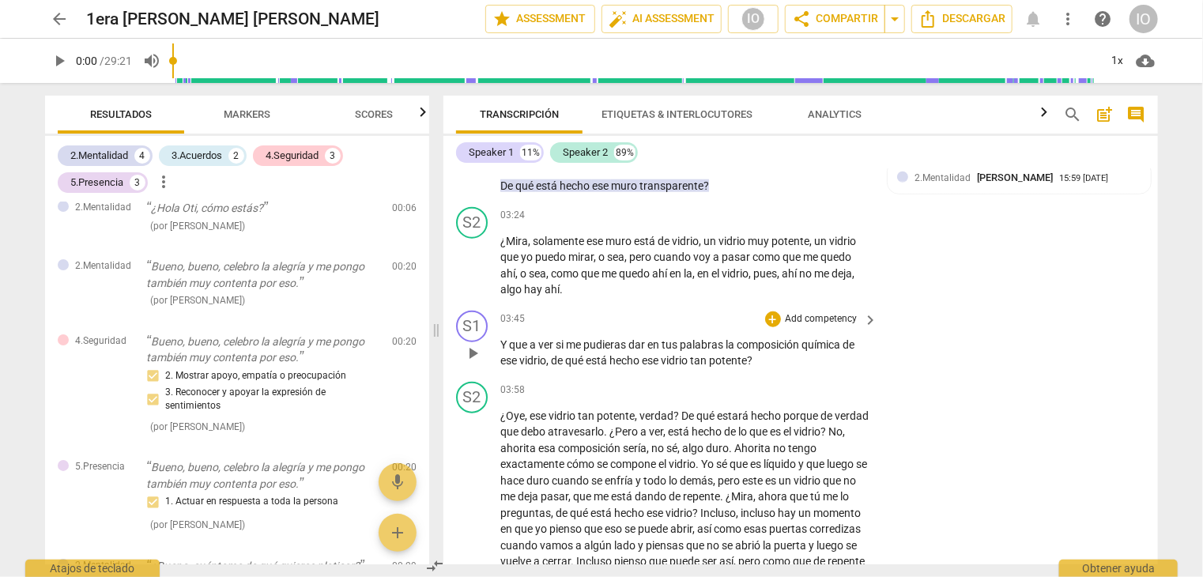
click at [805, 317] on p "Add competency" at bounding box center [821, 319] width 75 height 14
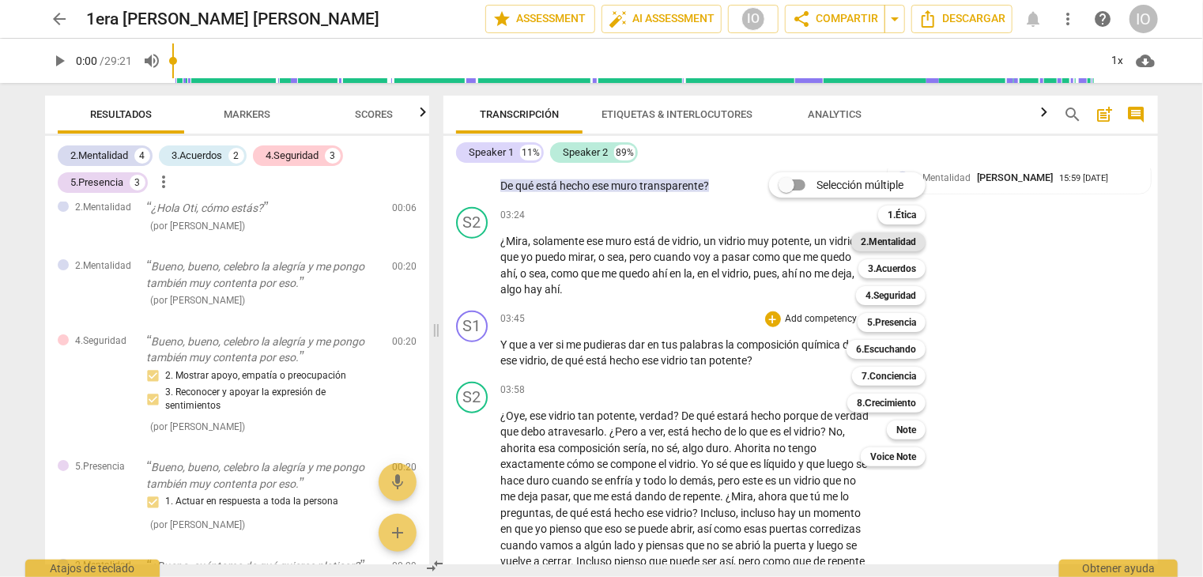
click at [890, 242] on b "2.Mentalidad" at bounding box center [888, 241] width 55 height 19
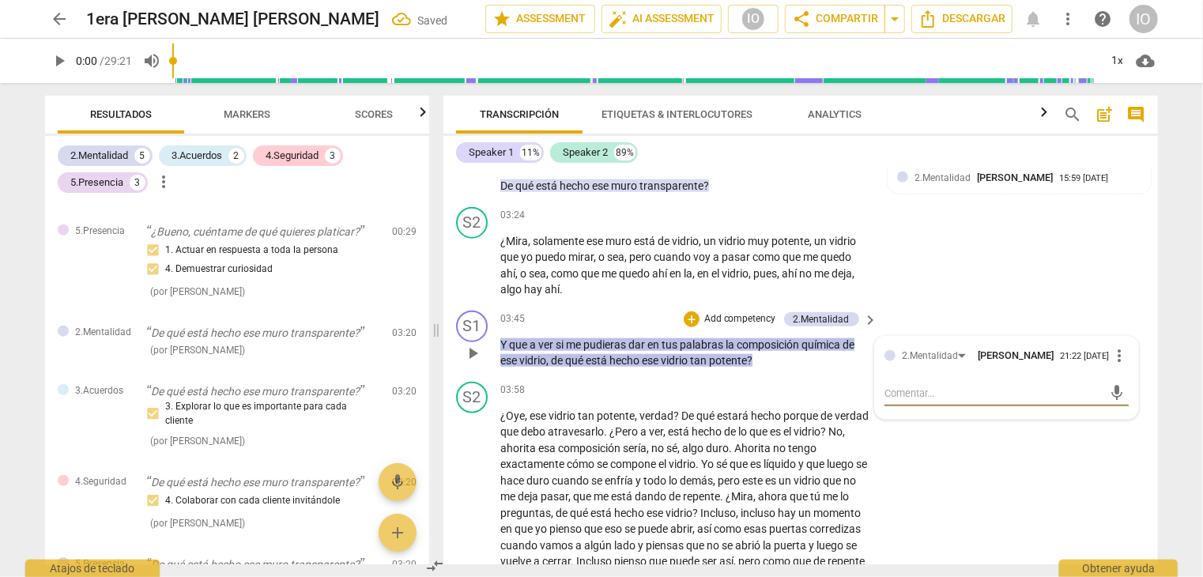
scroll to position [856, 0]
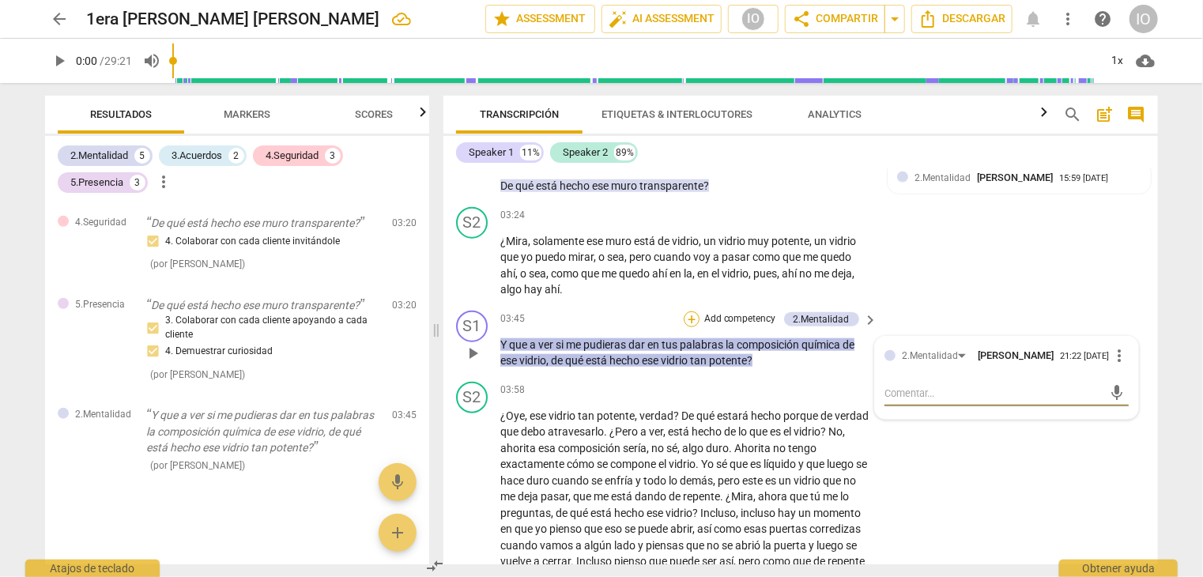
click at [684, 317] on div "+" at bounding box center [692, 320] width 16 height 16
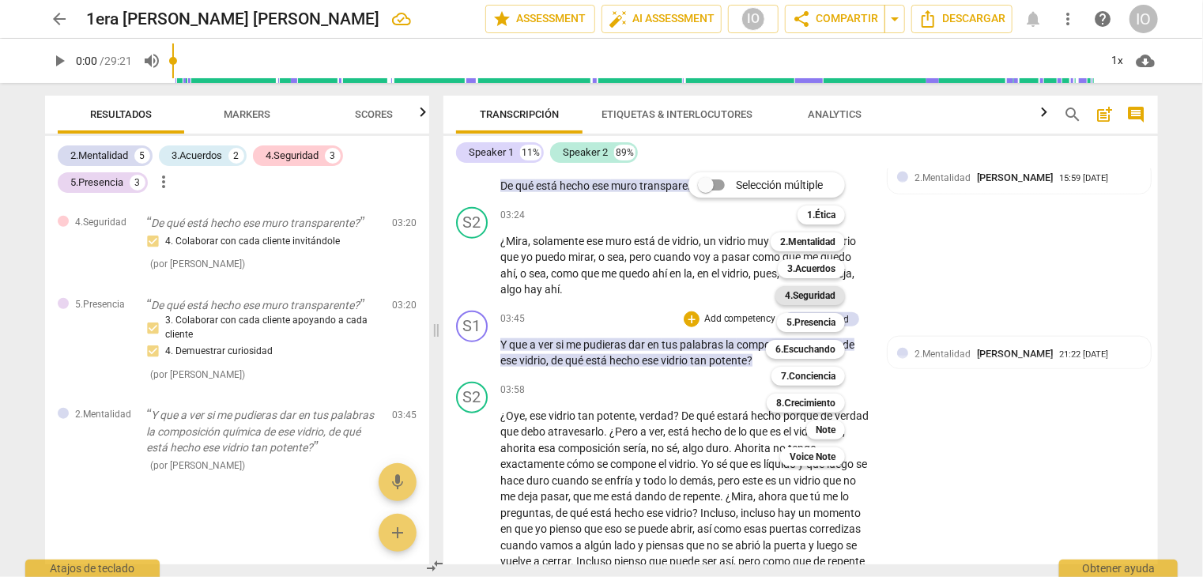
click at [793, 295] on b "4.Seguridad" at bounding box center [810, 295] width 51 height 19
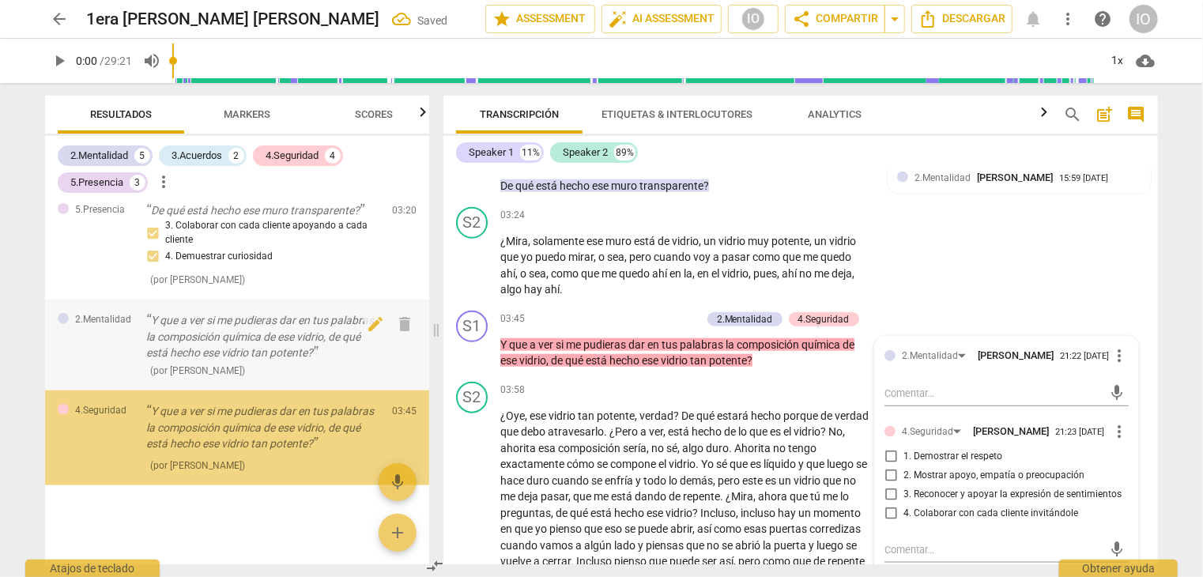
scroll to position [968, 0]
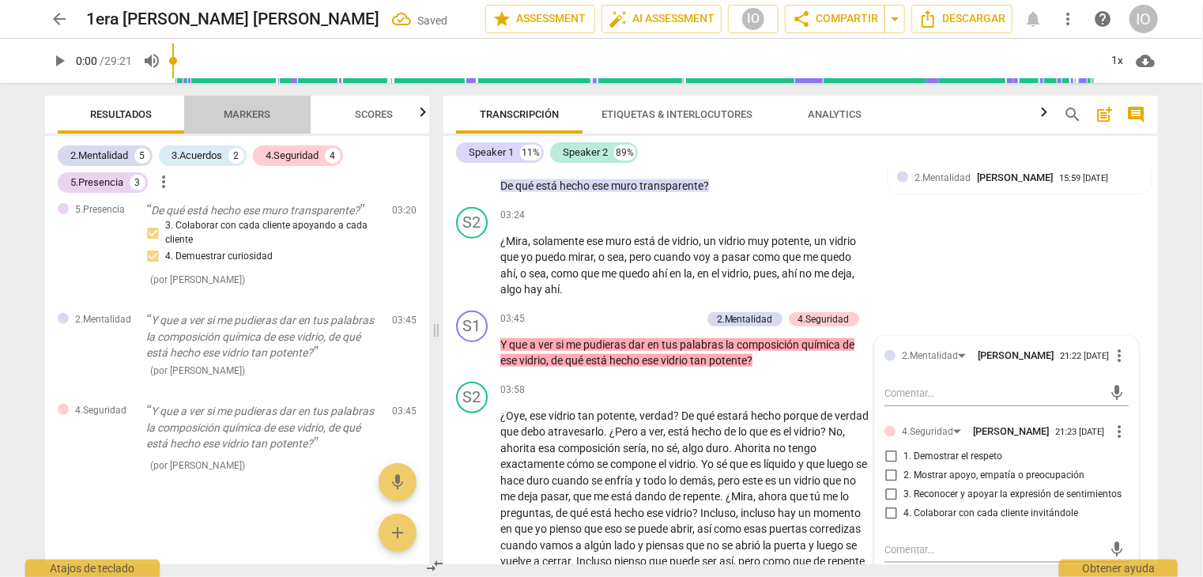
click at [244, 111] on span "Markers" at bounding box center [248, 114] width 47 height 12
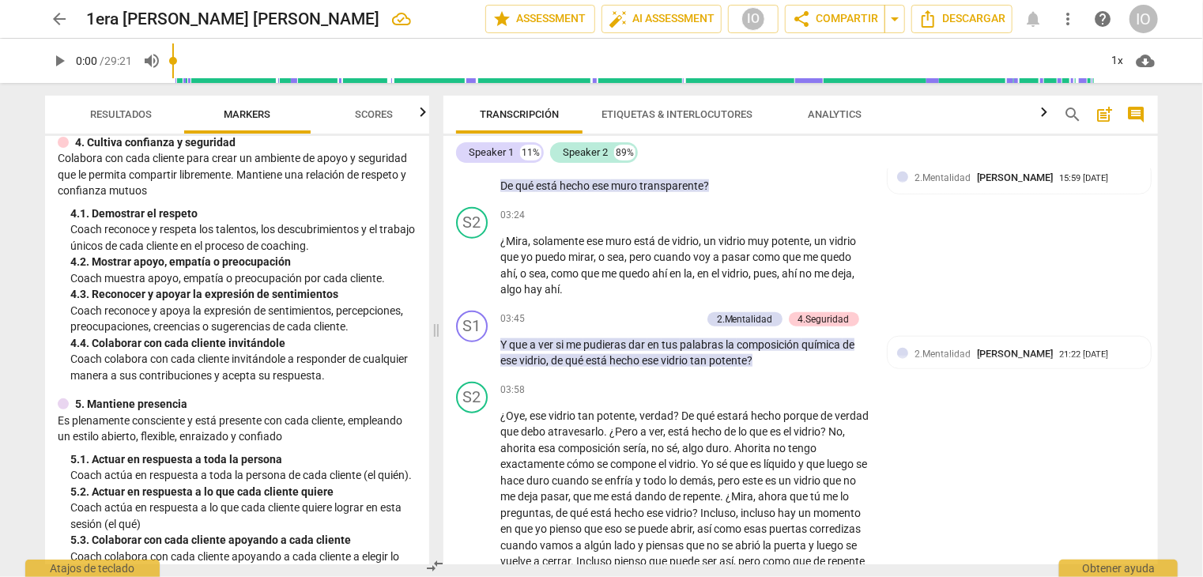
scroll to position [474, 0]
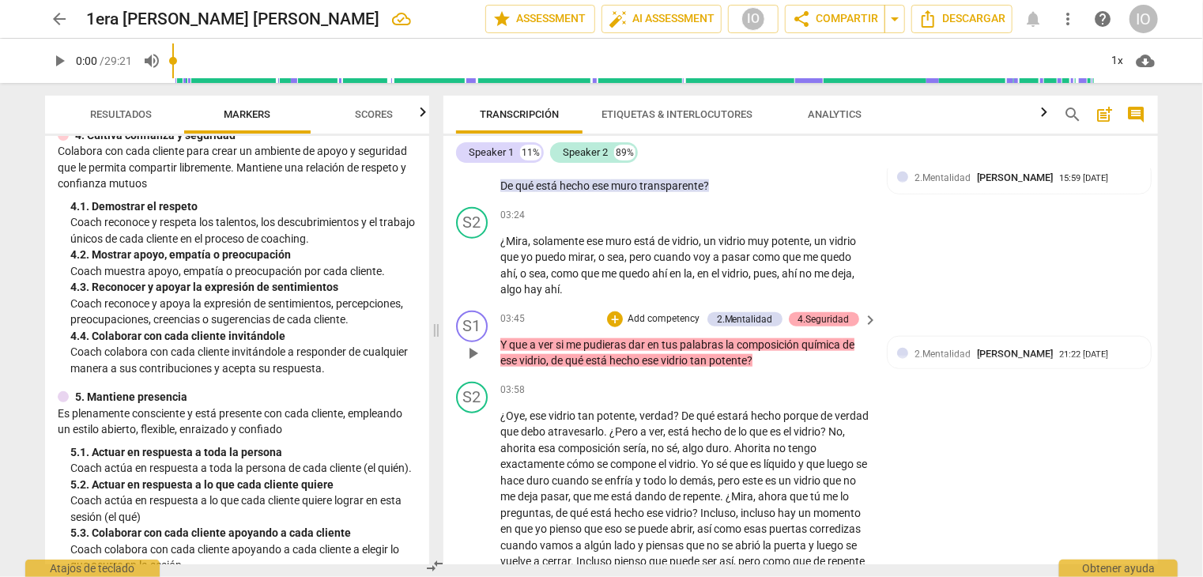
click at [827, 323] on div "4.Seguridad" at bounding box center [824, 319] width 51 height 14
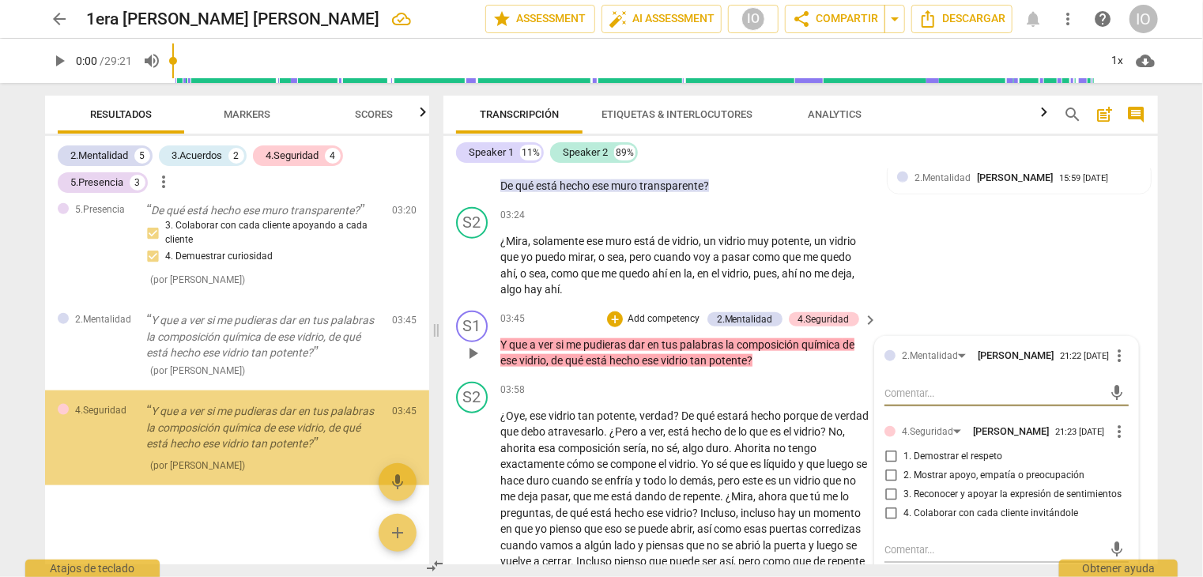
scroll to position [968, 0]
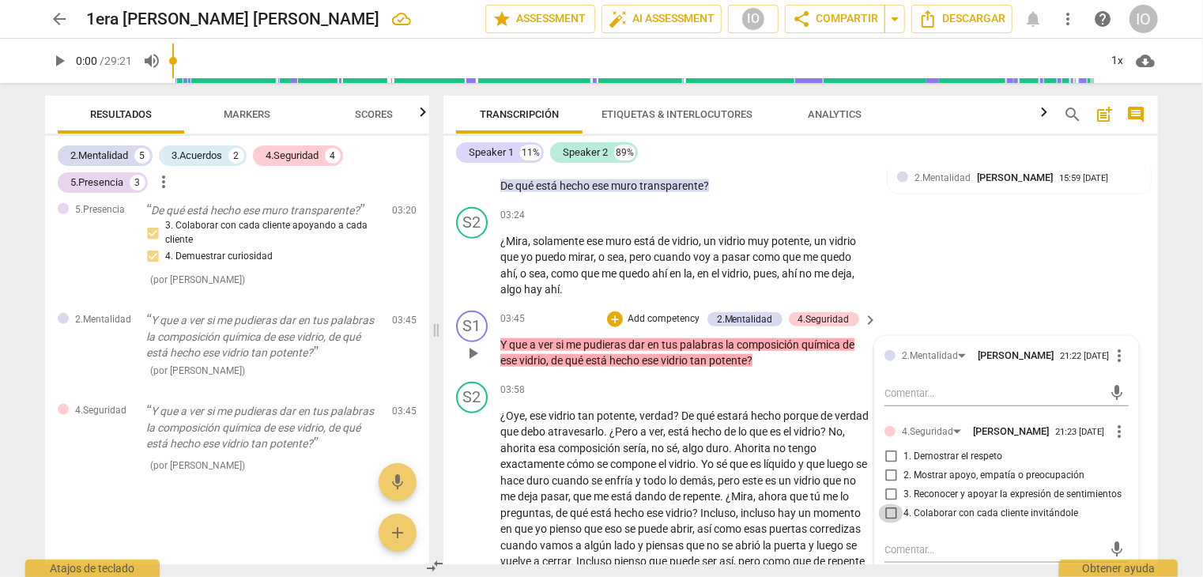
click at [894, 517] on input "4. Colaborar con cada cliente invitándole" at bounding box center [890, 513] width 25 height 19
checkbox input "true"
click at [255, 118] on span "Markers" at bounding box center [248, 114] width 47 height 12
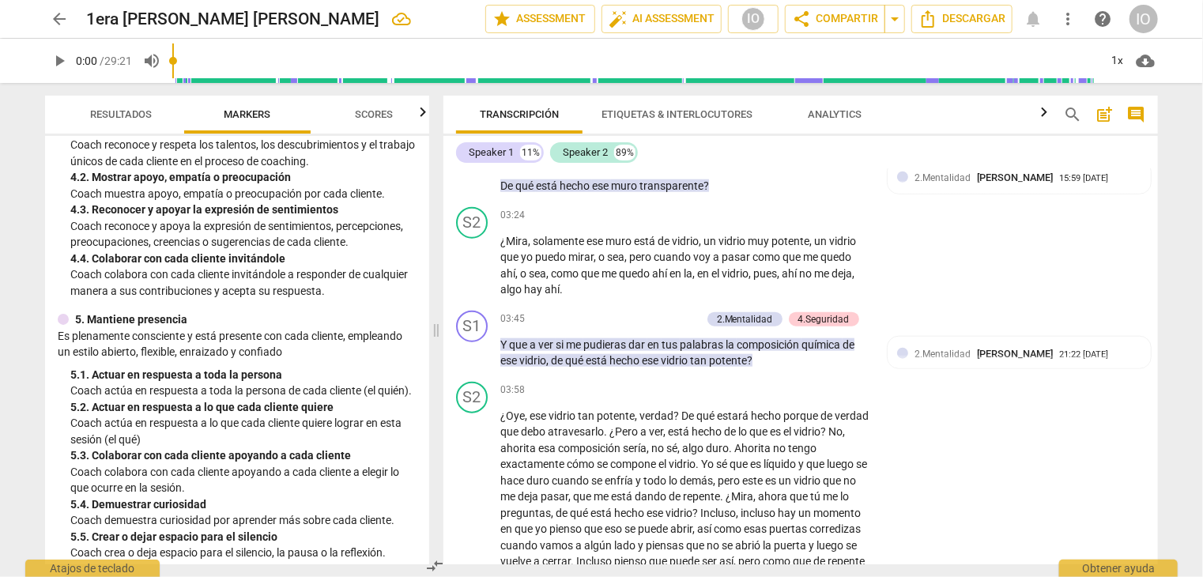
scroll to position [554, 0]
click at [620, 322] on div "+" at bounding box center [615, 320] width 16 height 16
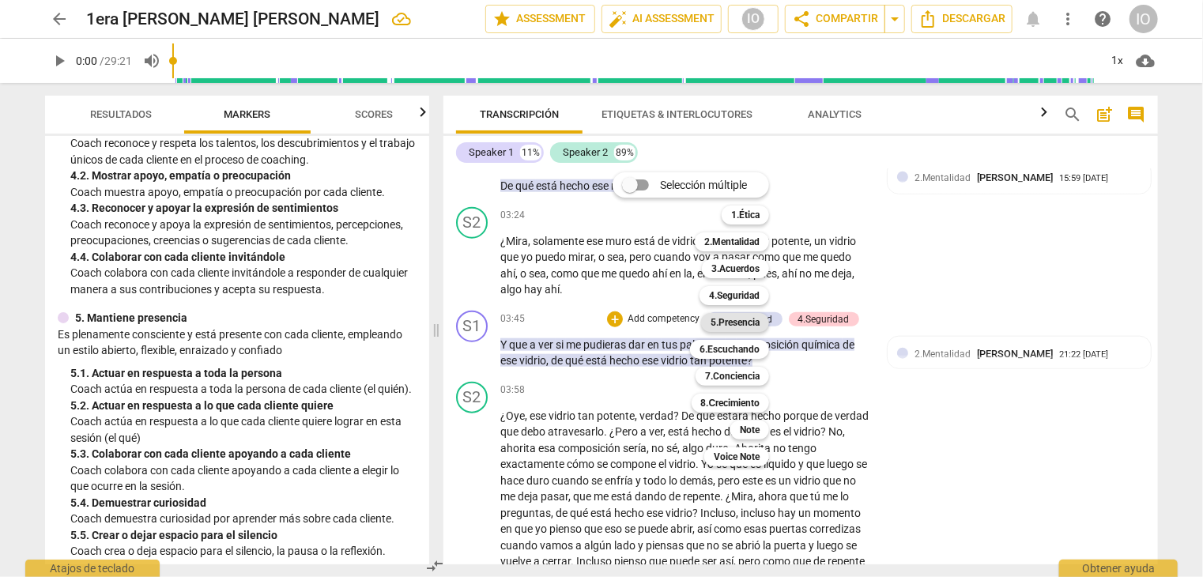
click at [712, 327] on b "5.Presencia" at bounding box center [735, 322] width 49 height 19
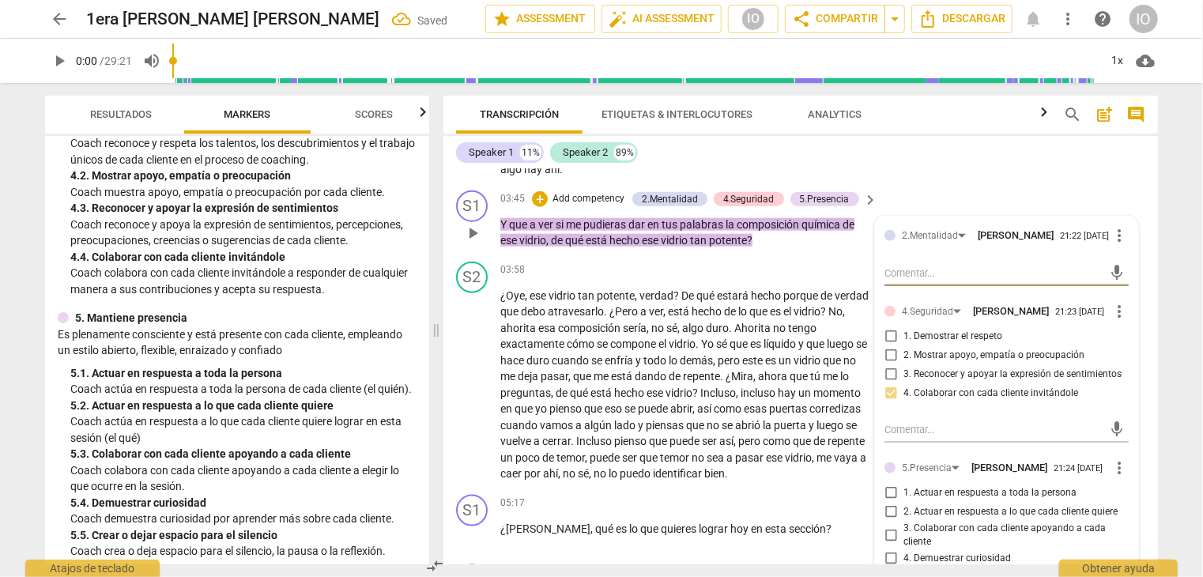
scroll to position [1028, 0]
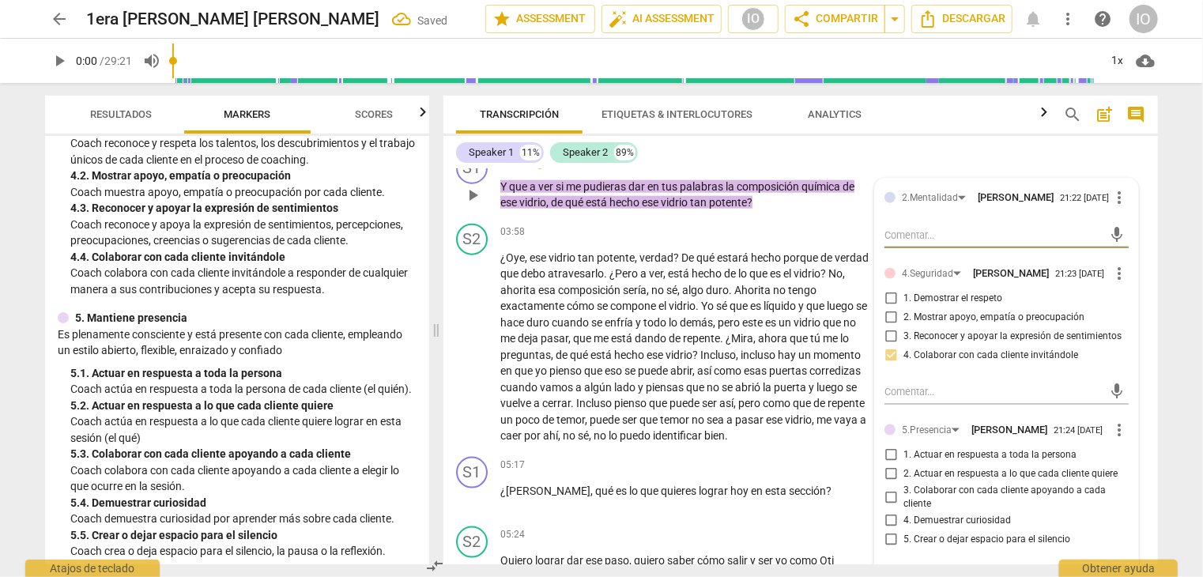
click at [891, 518] on input "4. Demuestrar curiosidad" at bounding box center [890, 521] width 25 height 19
checkbox input "true"
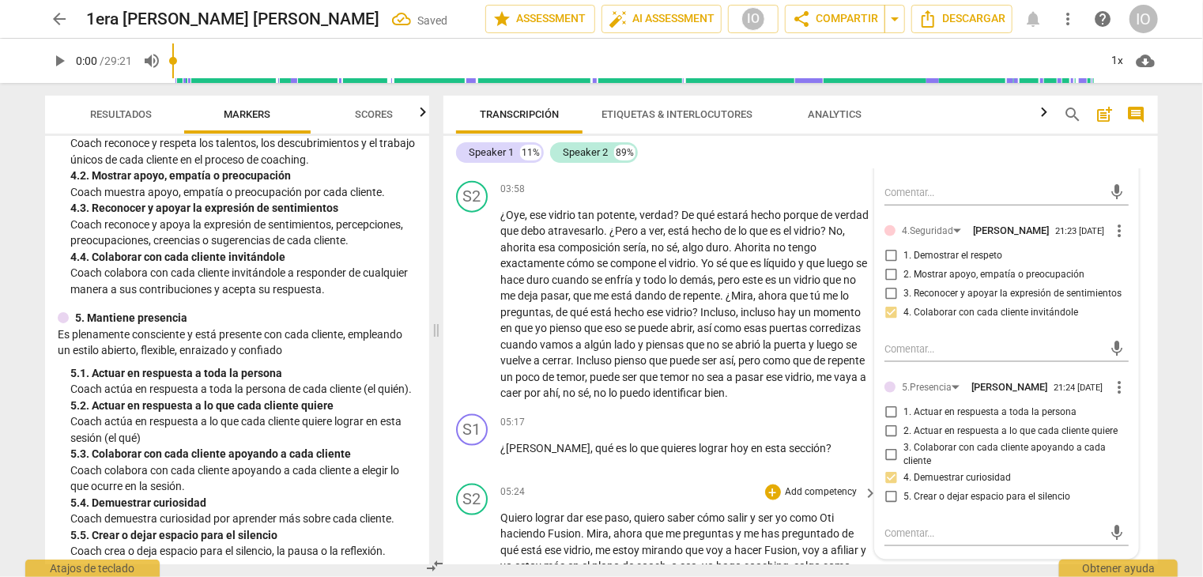
scroll to position [1107, 0]
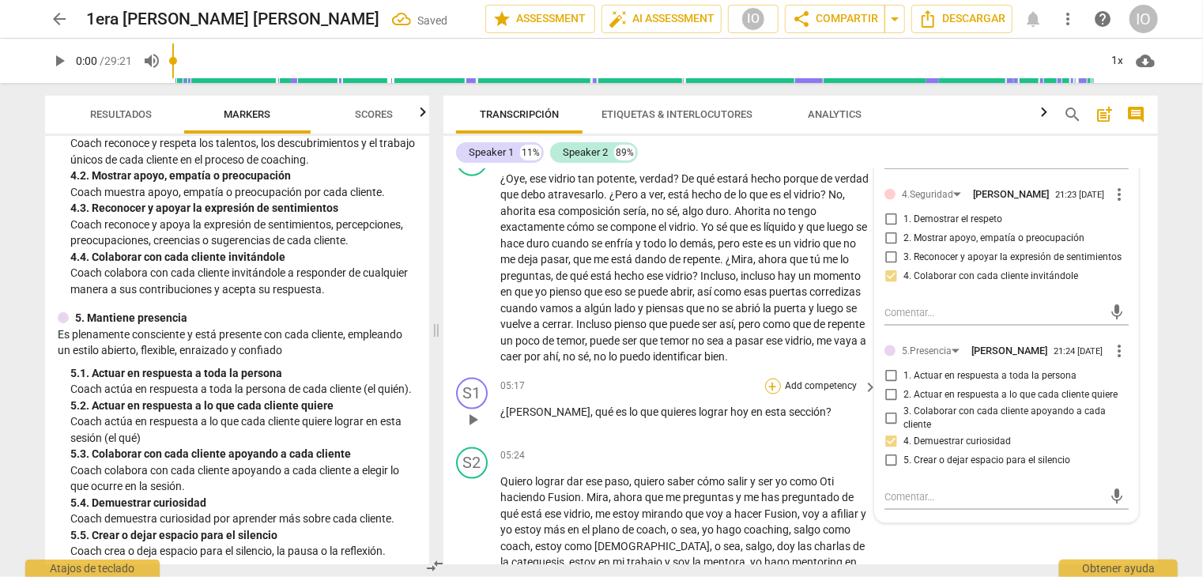
click at [773, 387] on div "+" at bounding box center [773, 387] width 16 height 16
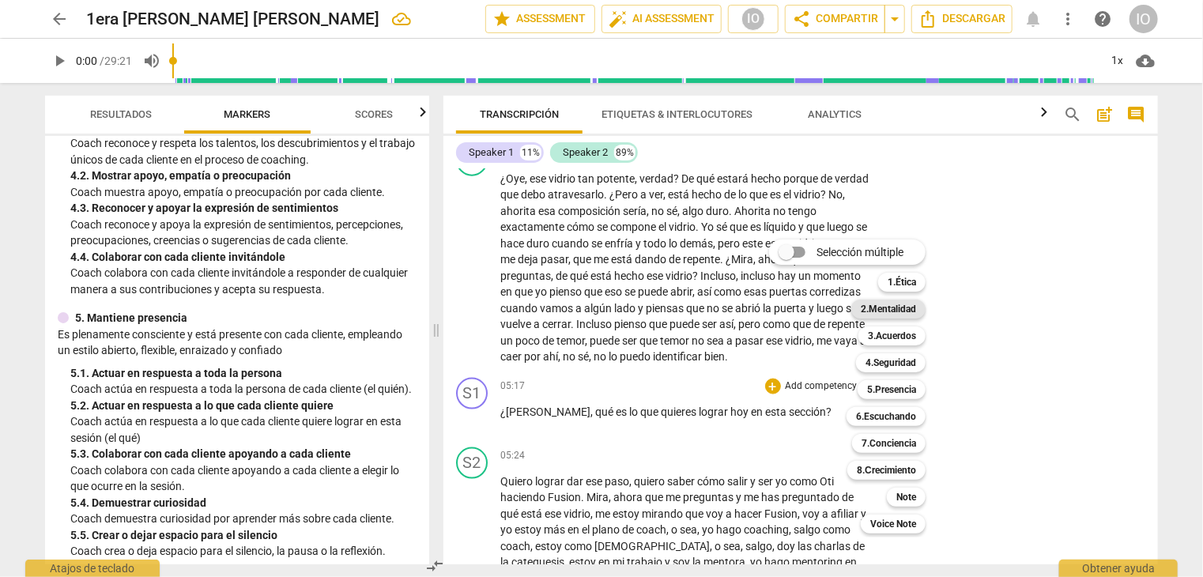
click at [875, 308] on b "2.Mentalidad" at bounding box center [888, 309] width 55 height 19
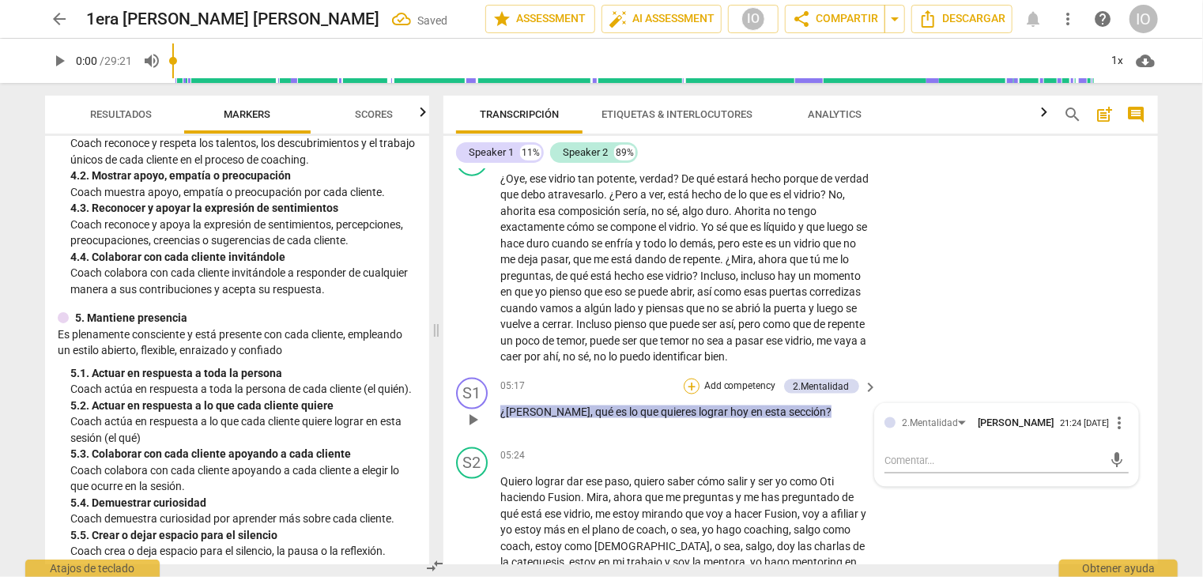
click at [690, 391] on div "+" at bounding box center [692, 387] width 16 height 16
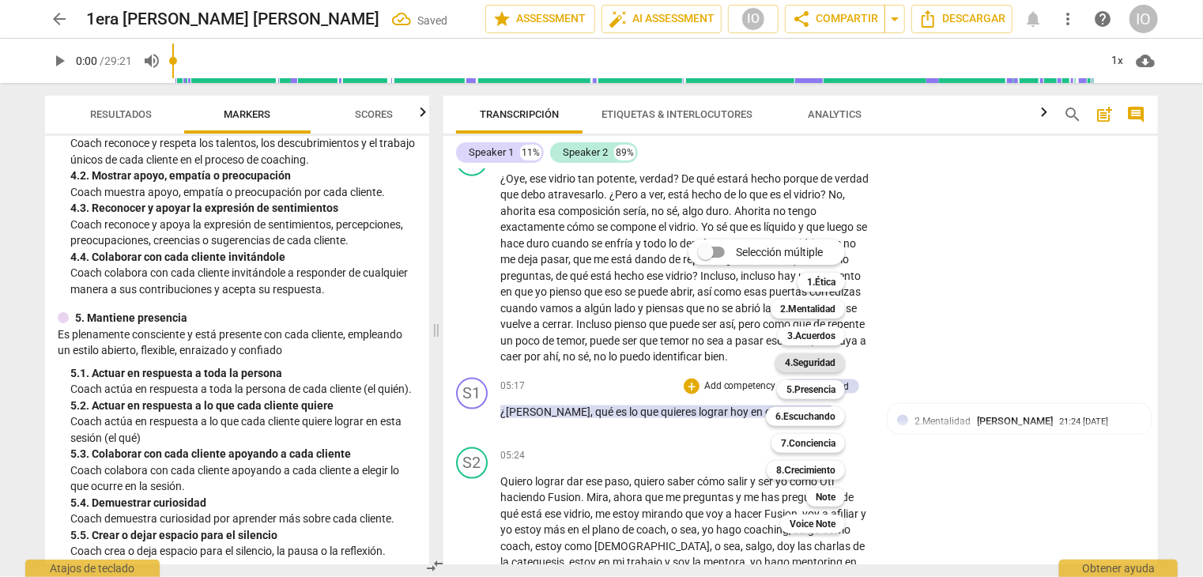
click at [807, 367] on b "4.Seguridad" at bounding box center [810, 362] width 51 height 19
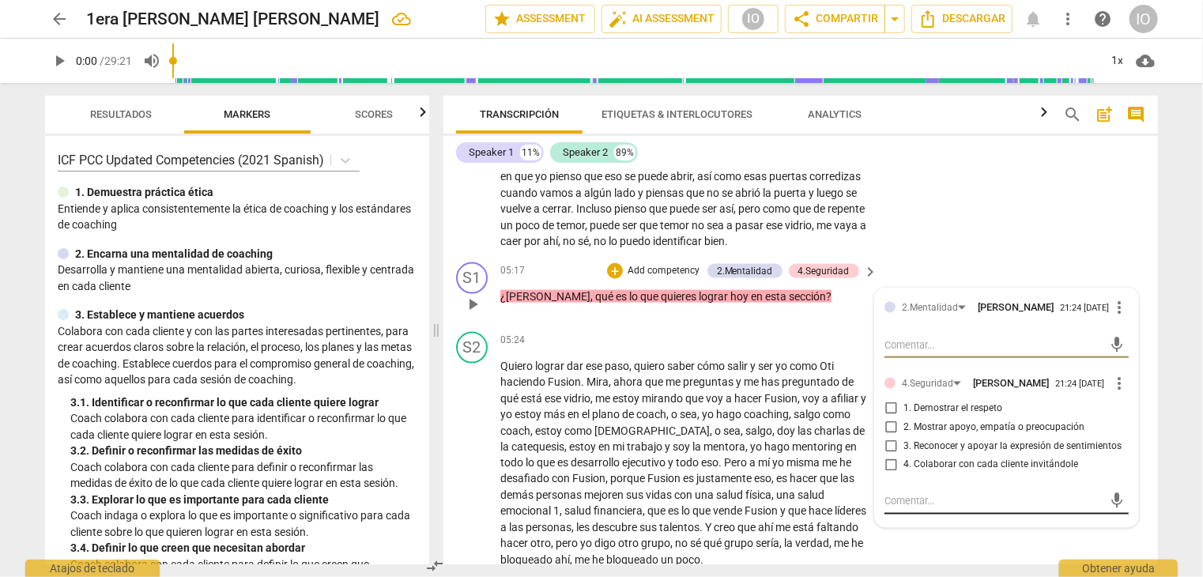
scroll to position [1265, 0]
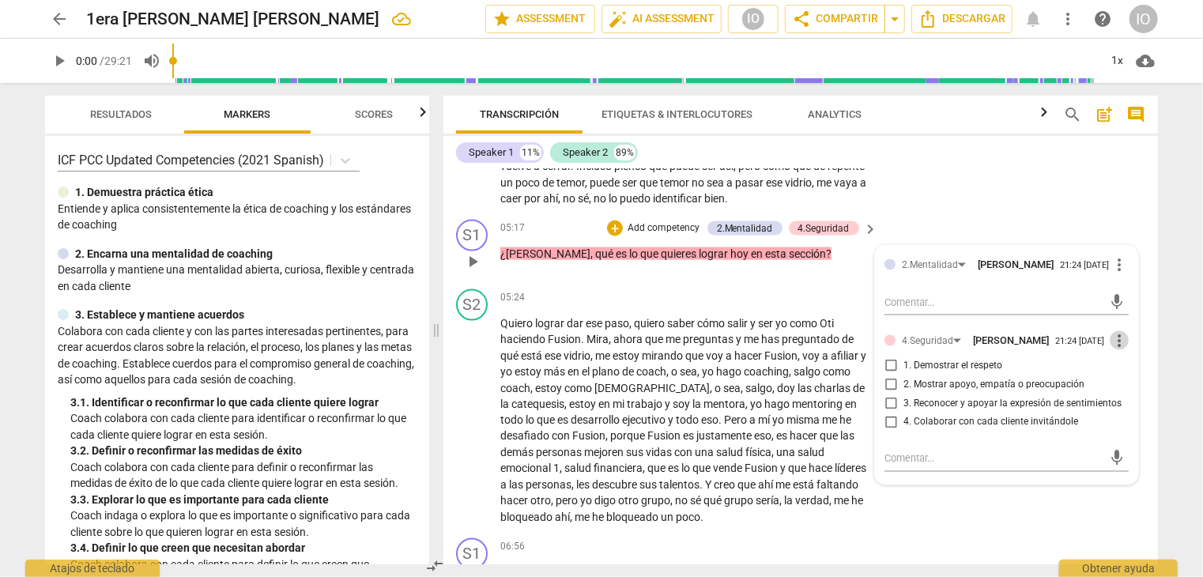
click at [1110, 333] on span "more_vert" at bounding box center [1119, 340] width 19 height 19
click at [1130, 370] on li "Borrar" at bounding box center [1132, 371] width 55 height 30
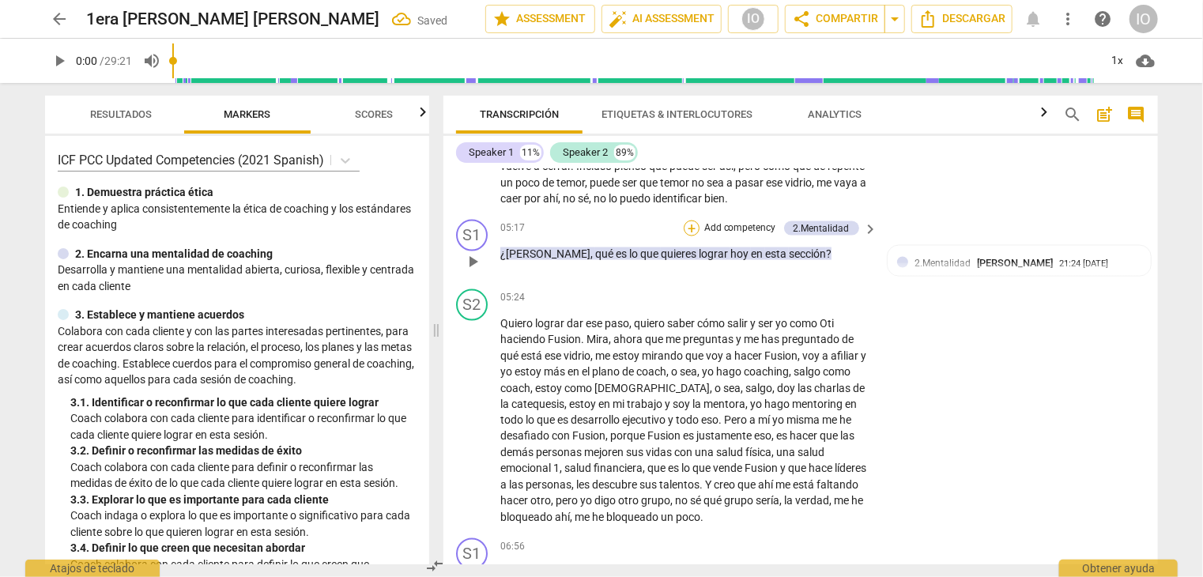
click at [693, 229] on div "+" at bounding box center [692, 229] width 16 height 16
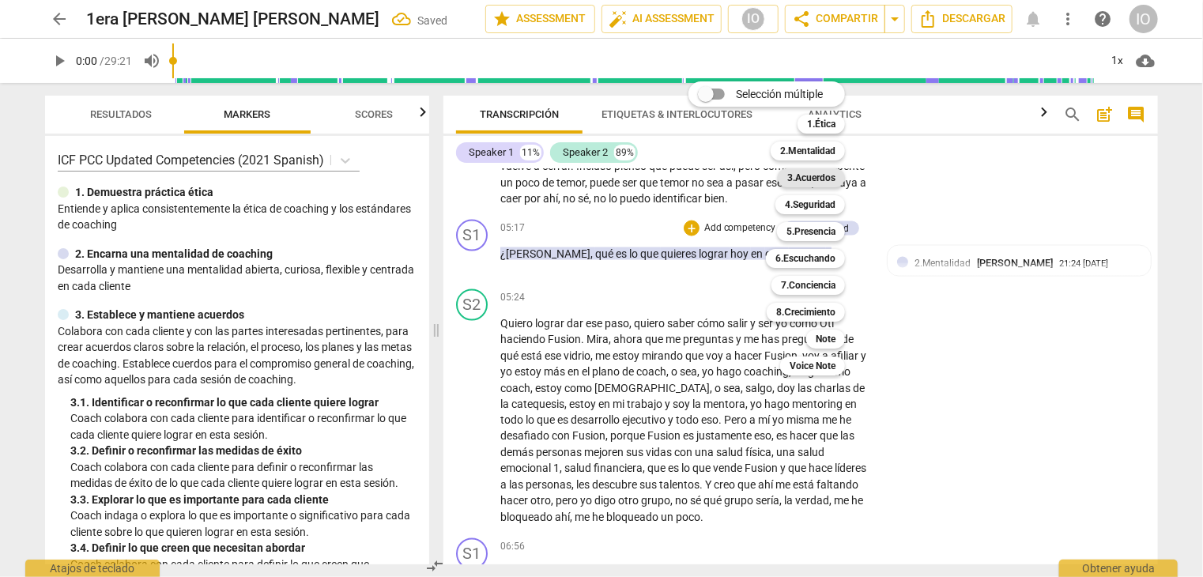
click at [791, 179] on b "3.Acuerdos" at bounding box center [812, 177] width 48 height 19
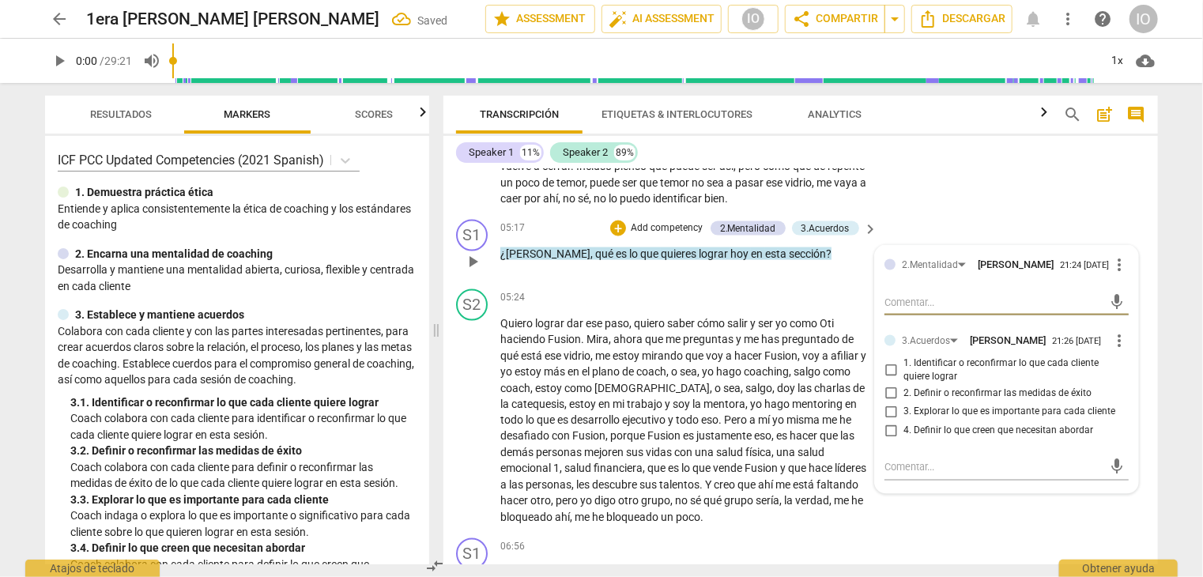
click at [886, 368] on input "1. Identificar o reconfirmar lo que cada cliente quiere lograr" at bounding box center [890, 370] width 25 height 19
checkbox input "true"
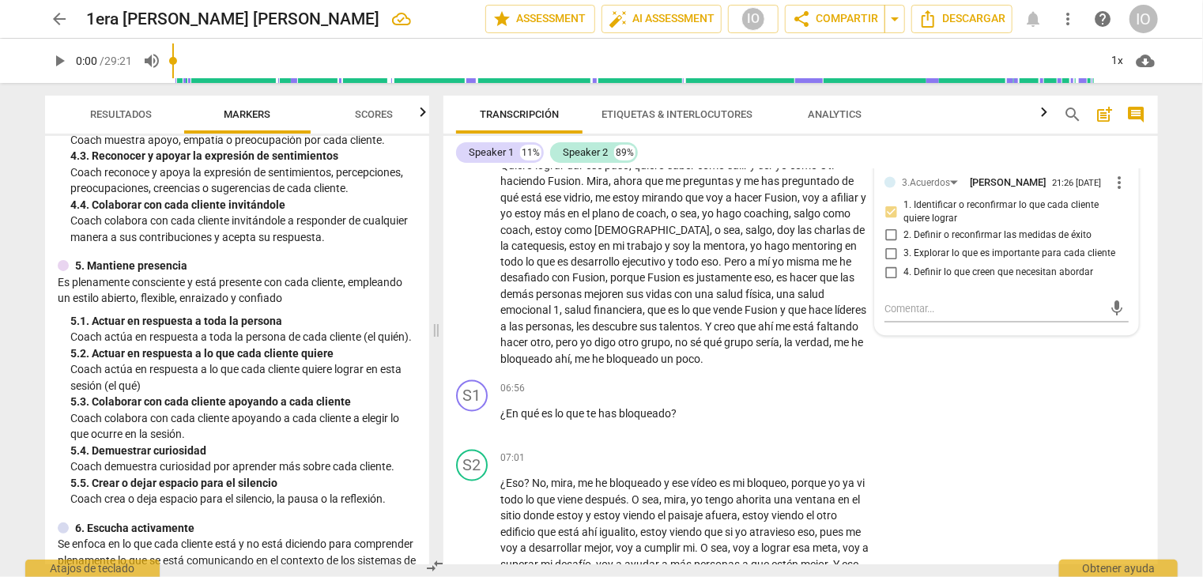
scroll to position [633, 0]
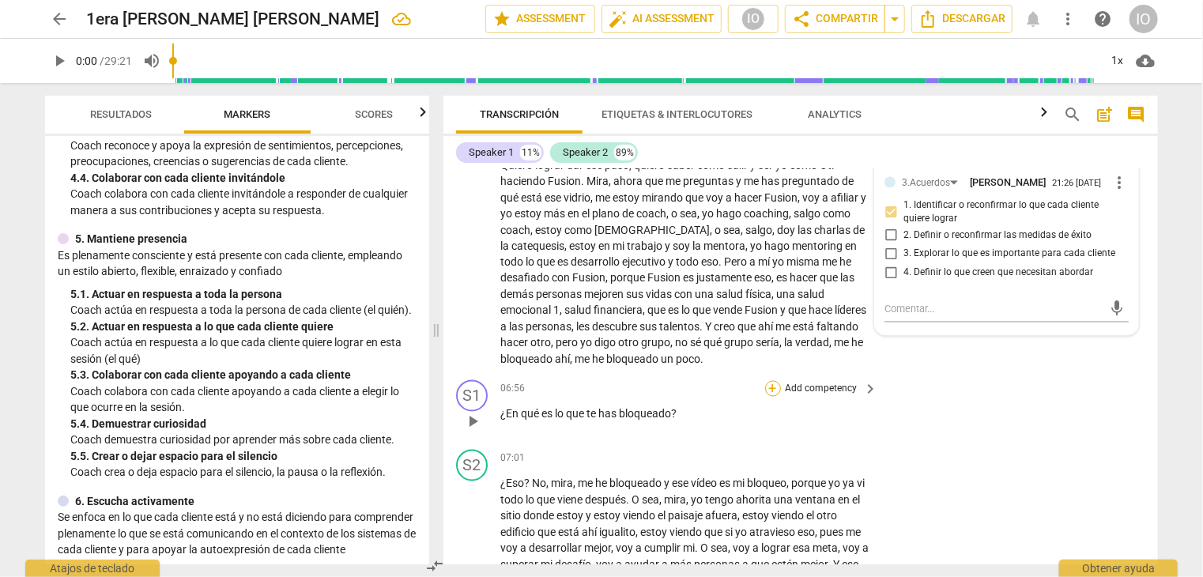
click at [771, 390] on div "+" at bounding box center [773, 389] width 16 height 16
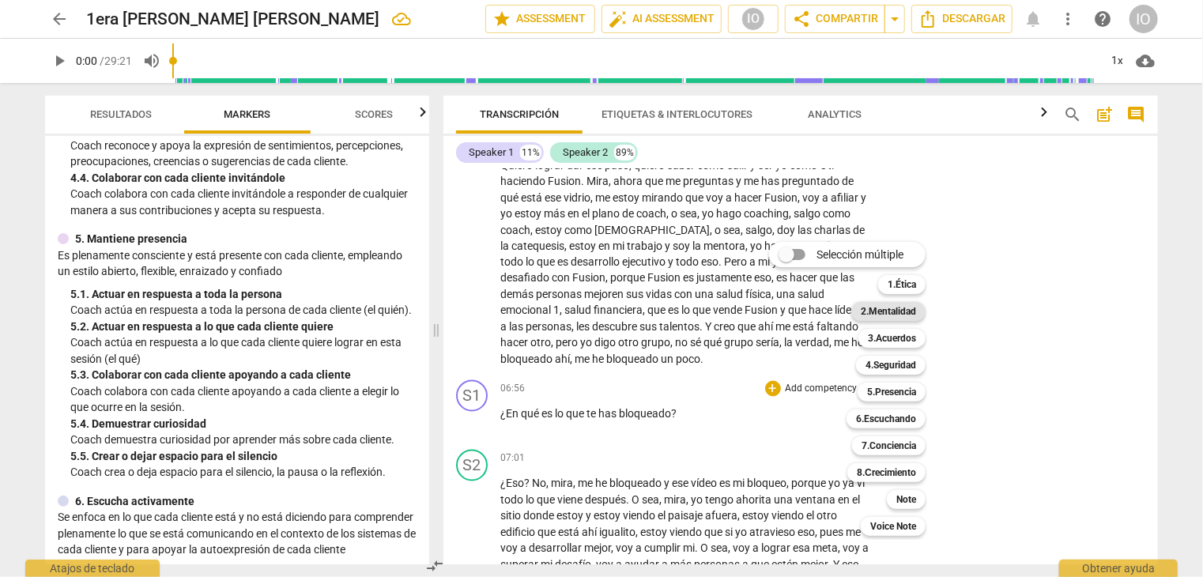
click at [897, 314] on b "2.Mentalidad" at bounding box center [888, 311] width 55 height 19
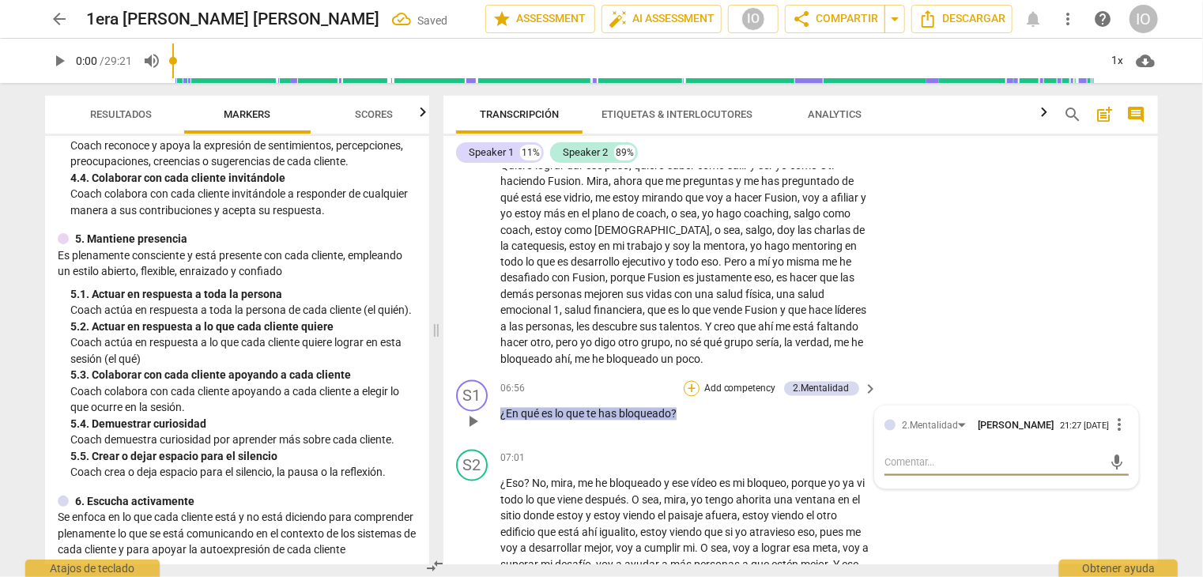
click at [690, 385] on div "+" at bounding box center [692, 389] width 16 height 16
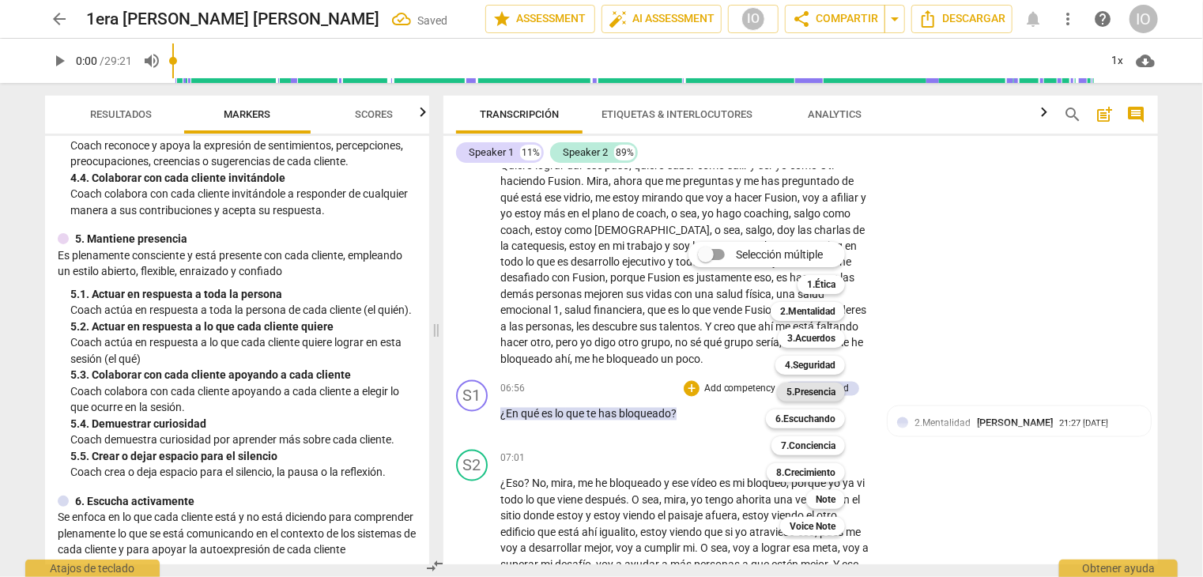
click at [796, 387] on b "5.Presencia" at bounding box center [811, 392] width 49 height 19
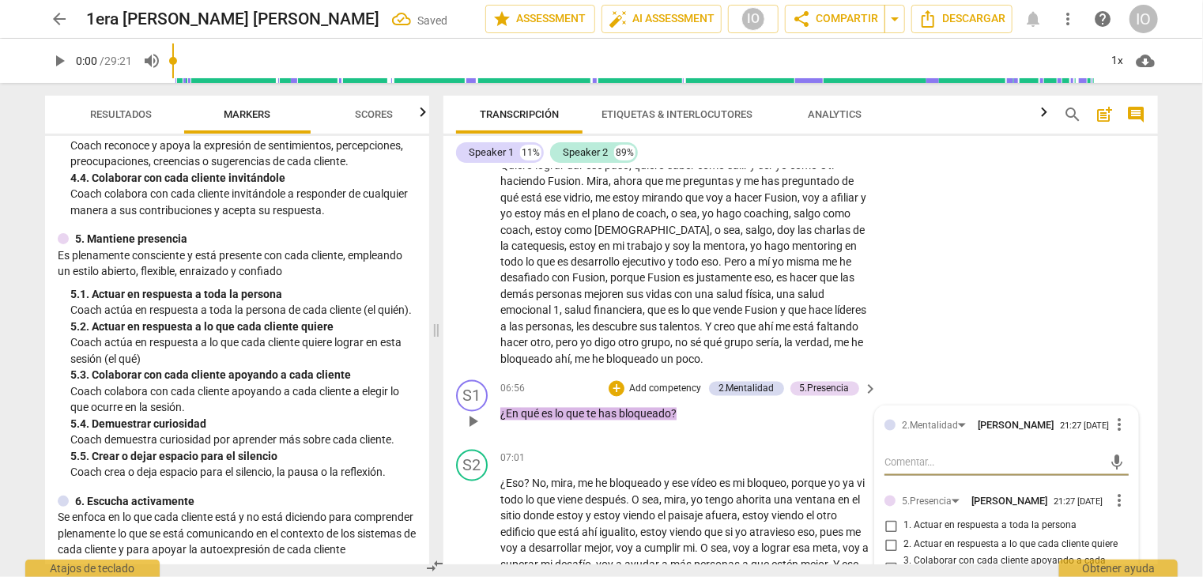
click at [886, 527] on input "1. Actuar en respuesta a toda la persona" at bounding box center [890, 526] width 25 height 19
checkbox input "true"
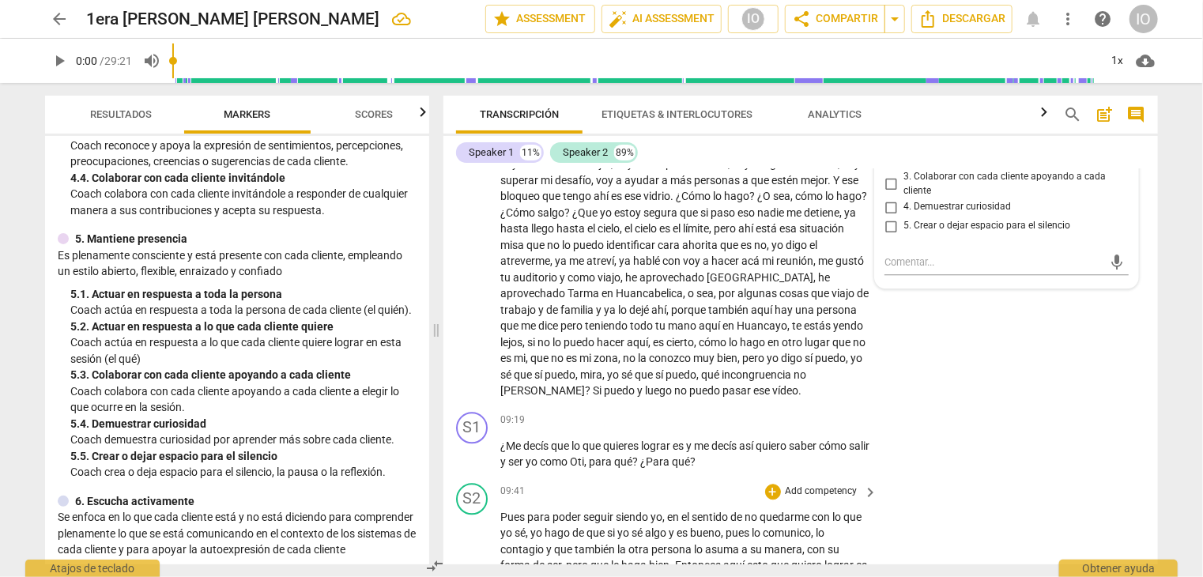
scroll to position [1819, 0]
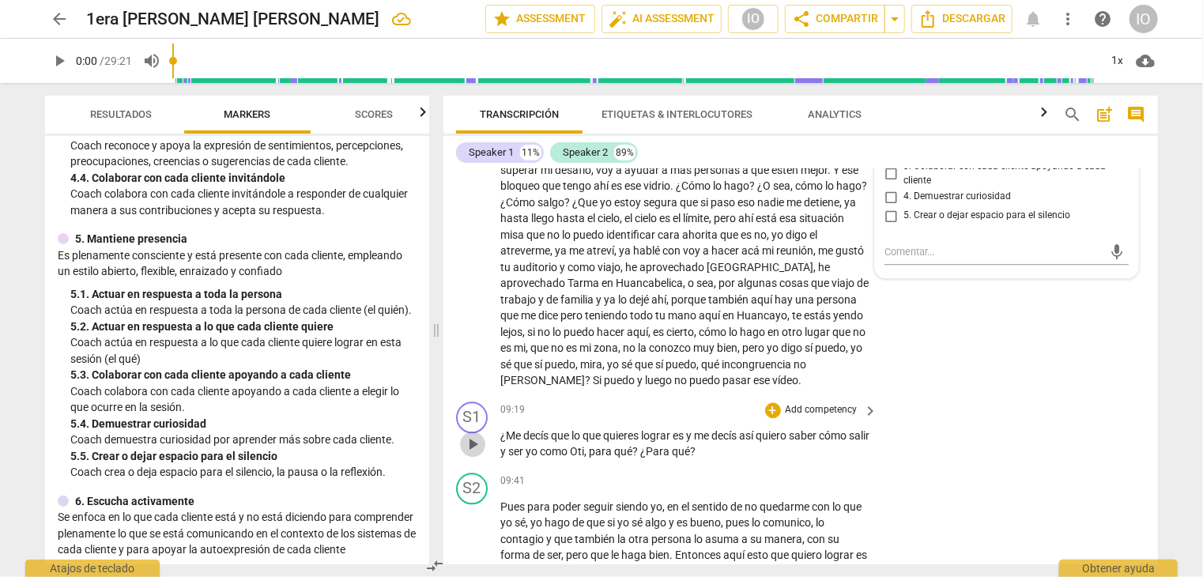
click at [482, 444] on span "play_arrow" at bounding box center [472, 444] width 19 height 19
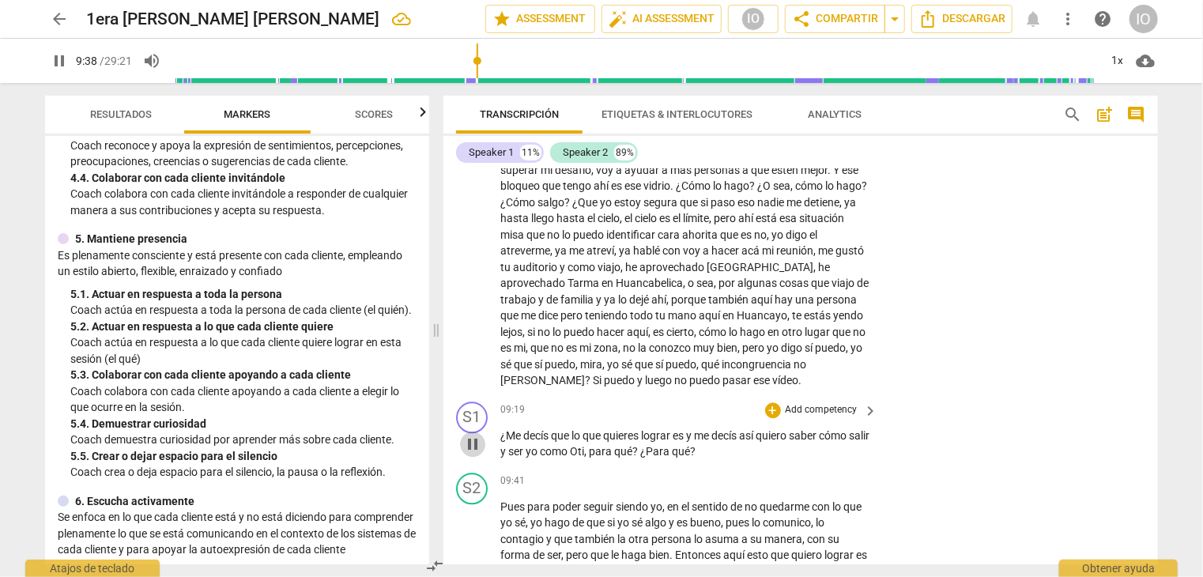
click at [471, 441] on span "pause" at bounding box center [472, 444] width 19 height 19
type input "579"
click at [767, 411] on div "+" at bounding box center [773, 410] width 16 height 16
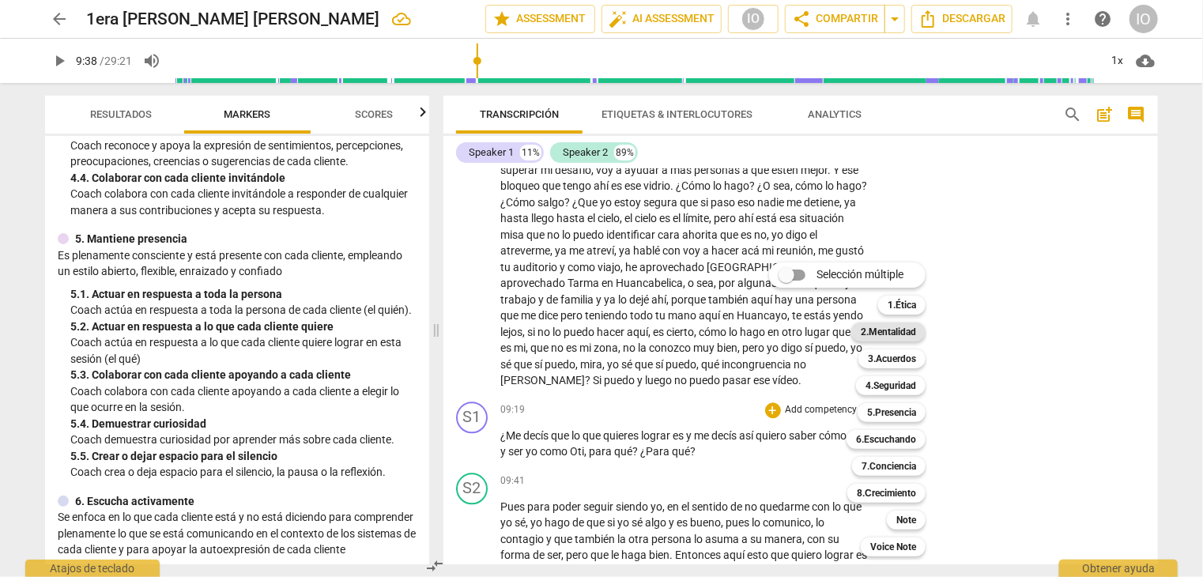
click at [897, 329] on b "2.Mentalidad" at bounding box center [888, 332] width 55 height 19
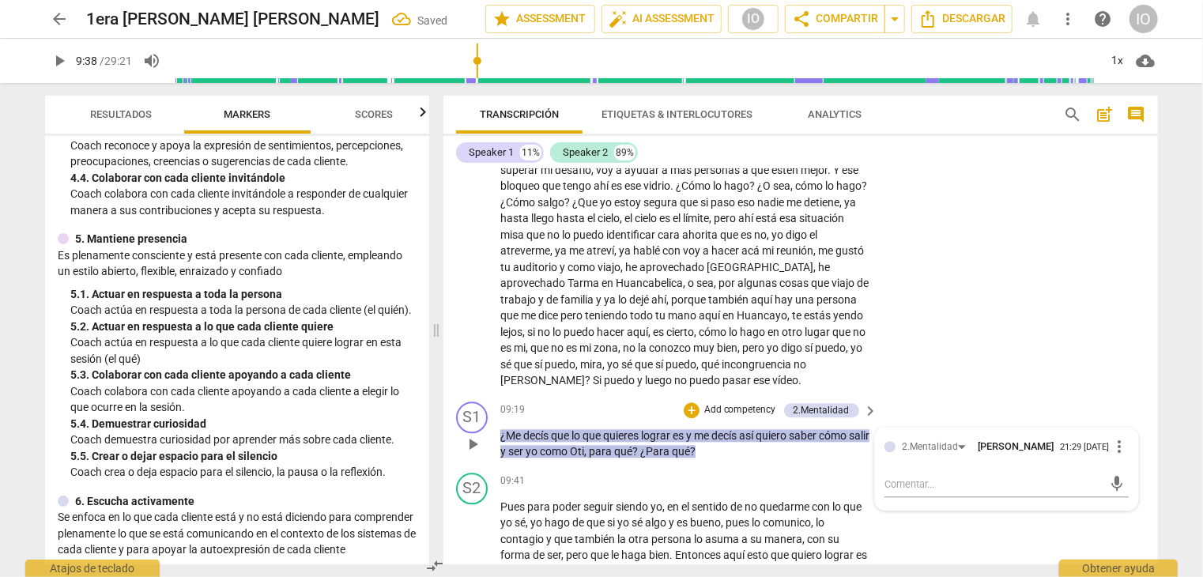
drag, startPoint x: 697, startPoint y: 407, endPoint x: 708, endPoint y: 408, distance: 11.9
click at [708, 408] on div "+ Add competency" at bounding box center [731, 410] width 94 height 16
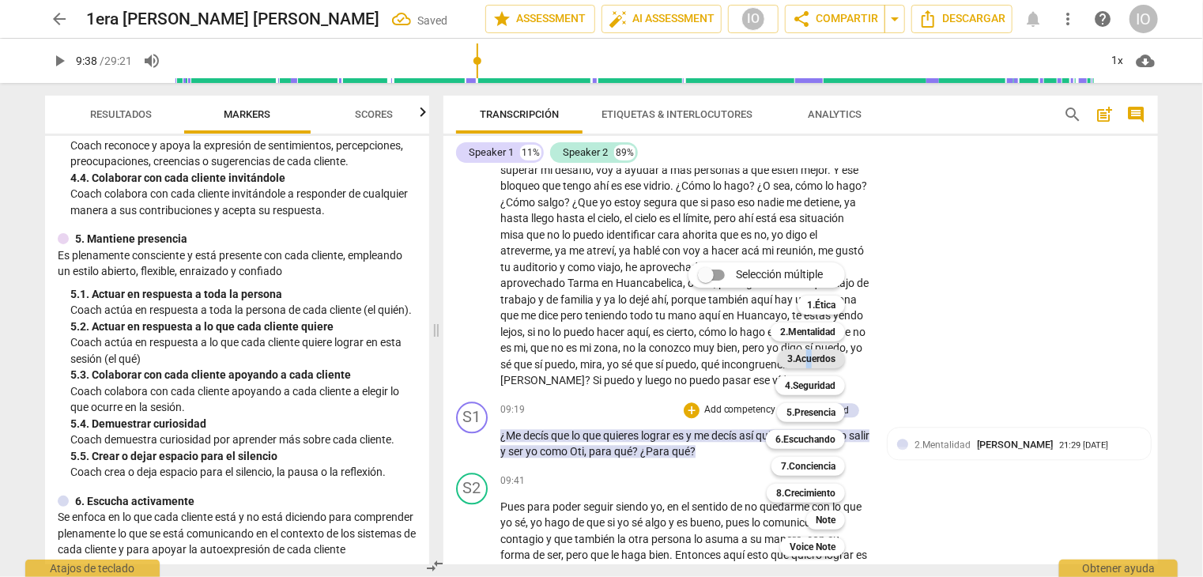
click at [813, 361] on b "3.Acuerdos" at bounding box center [812, 359] width 48 height 19
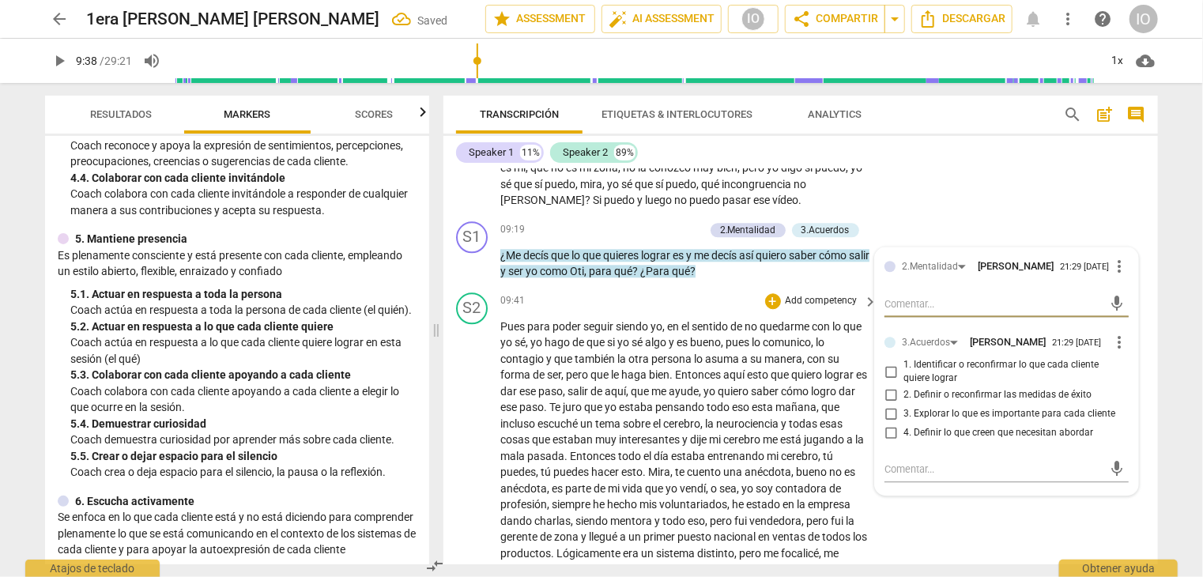
scroll to position [2056, 0]
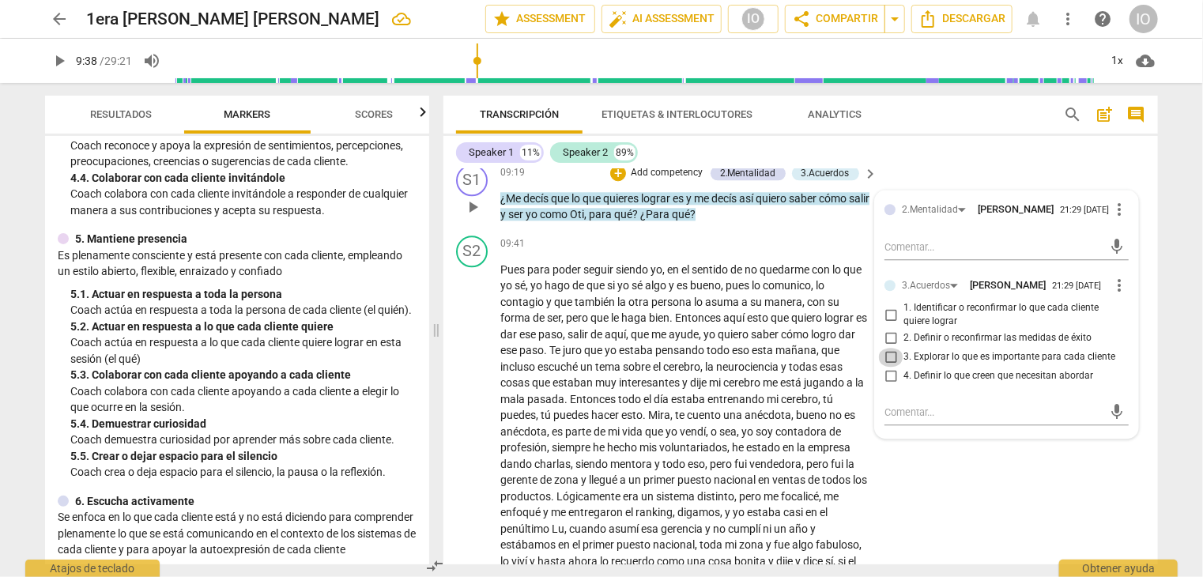
click at [890, 353] on input "3. Explorar lo que es importante para cada cliente" at bounding box center [890, 357] width 25 height 19
checkbox input "true"
click at [614, 173] on div "+" at bounding box center [618, 173] width 16 height 16
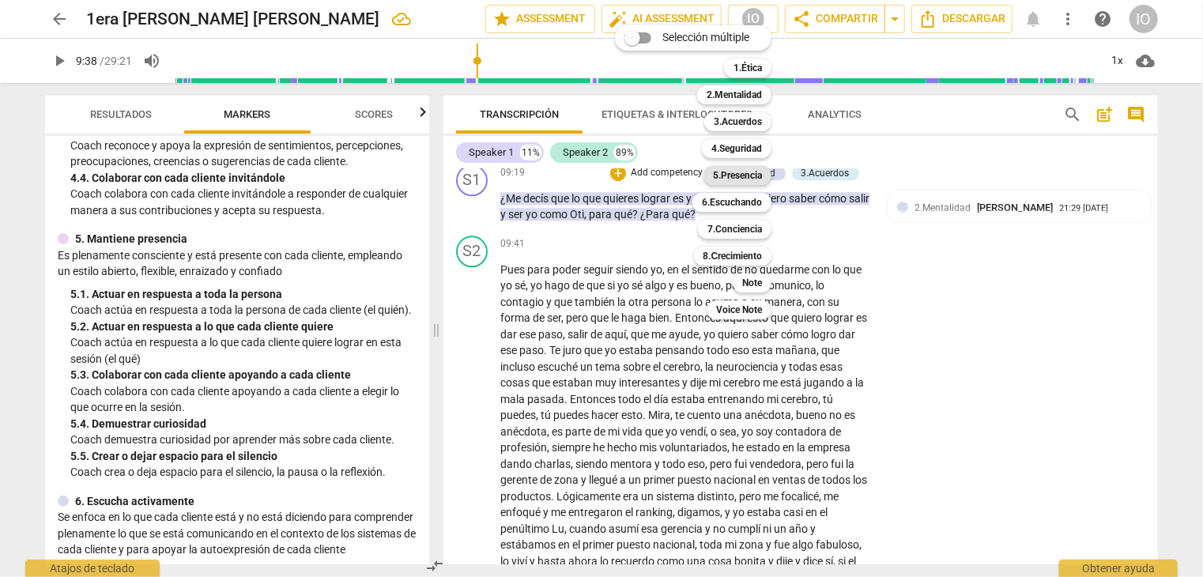
click at [739, 176] on b "5.Presencia" at bounding box center [737, 175] width 49 height 19
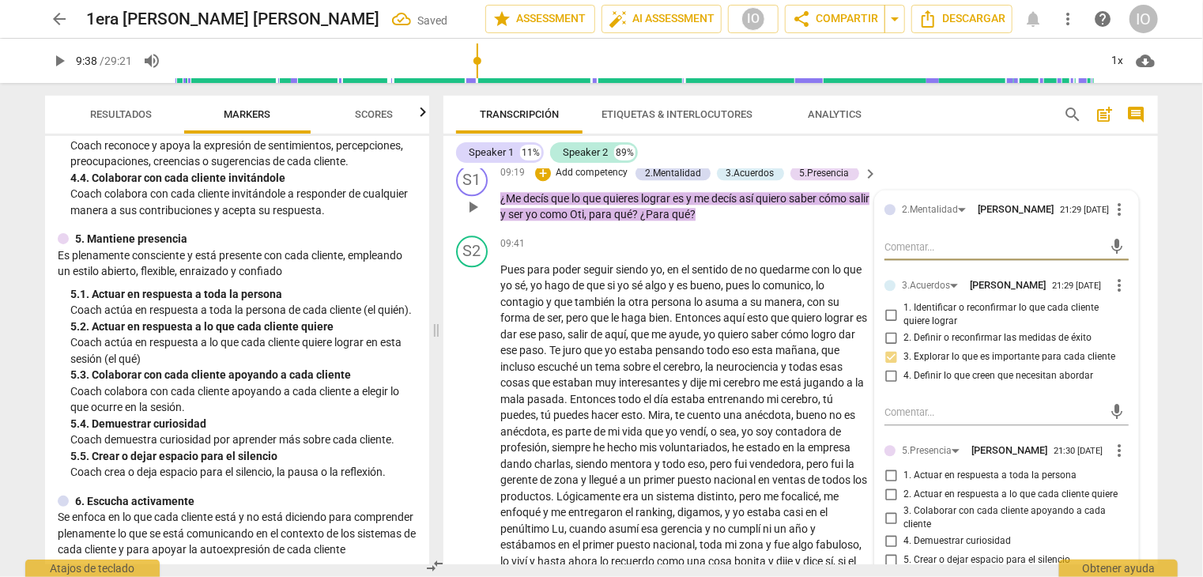
click at [890, 494] on input "2. Actuar en respuesta a lo que cada cliente quiere" at bounding box center [890, 495] width 25 height 19
checkbox input "true"
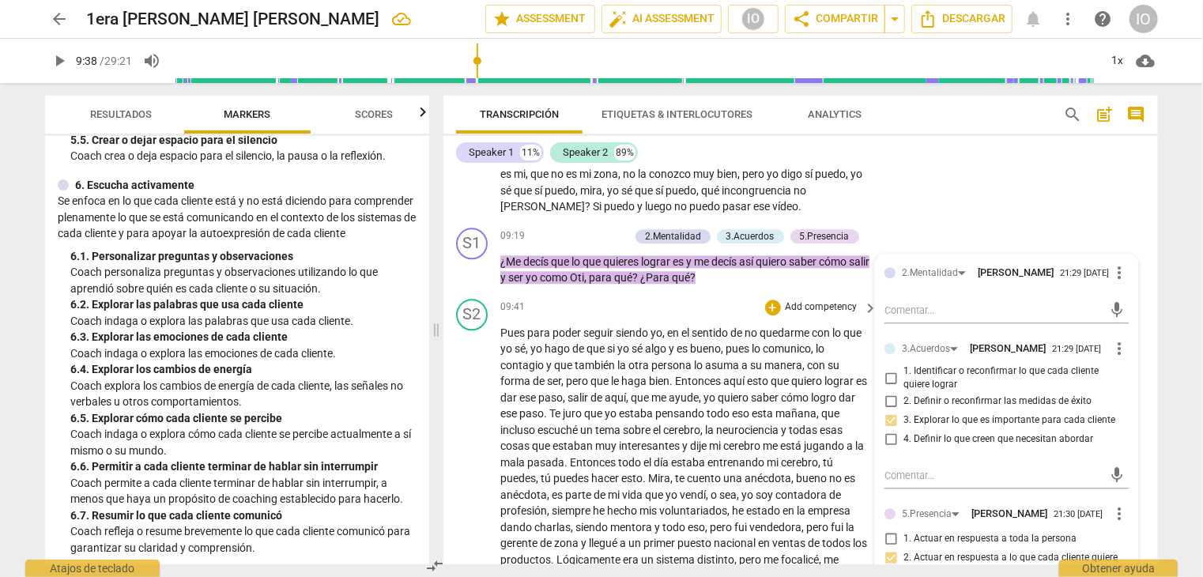
scroll to position [1977, 0]
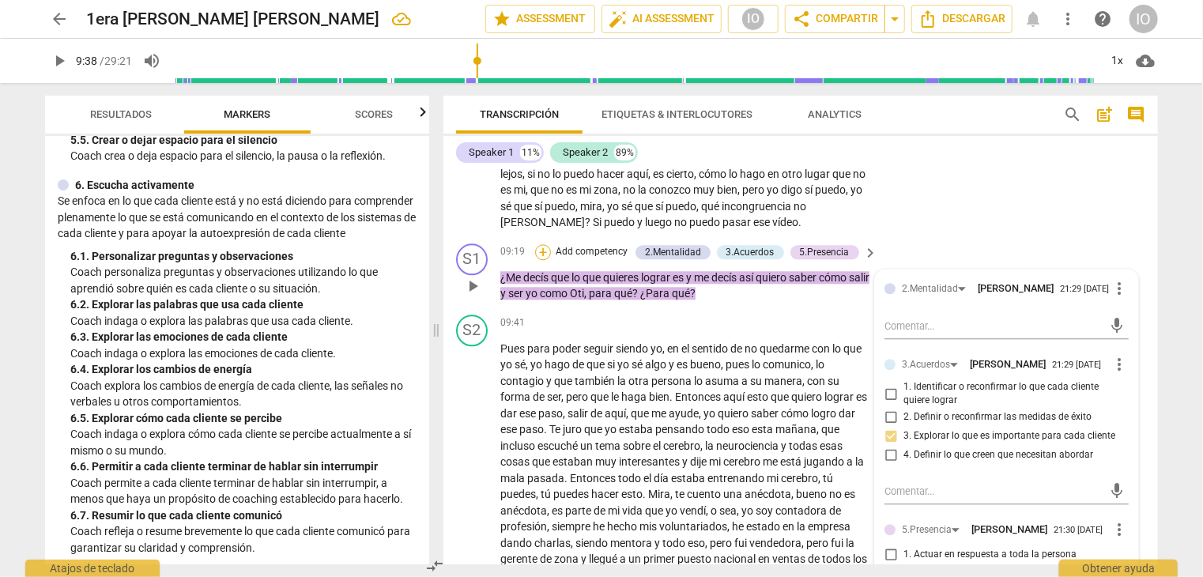
click at [540, 247] on div "+" at bounding box center [543, 252] width 16 height 16
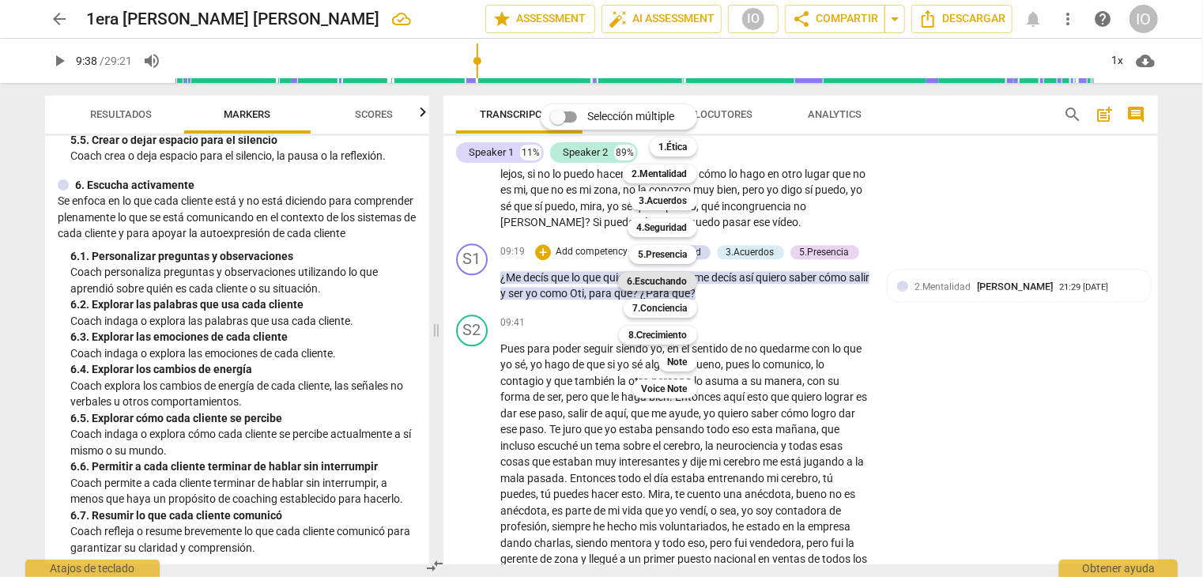
click at [658, 279] on b "6.Escuchando" at bounding box center [658, 281] width 60 height 19
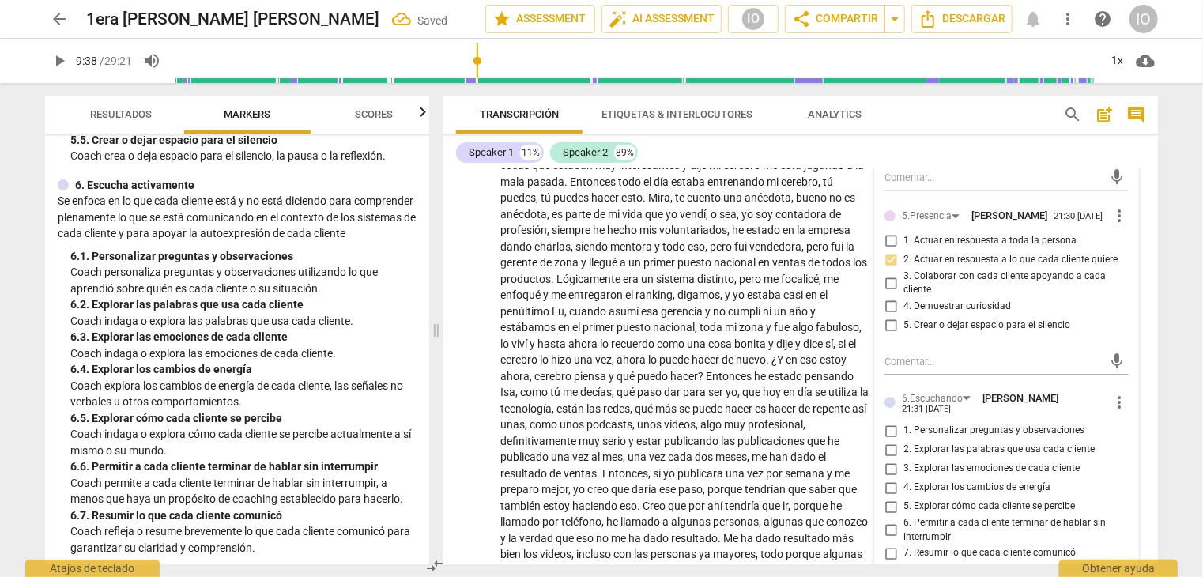
scroll to position [2293, 0]
click at [892, 440] on input "2. Explorar las palabras que usa cada cliente" at bounding box center [890, 447] width 25 height 19
checkbox input "true"
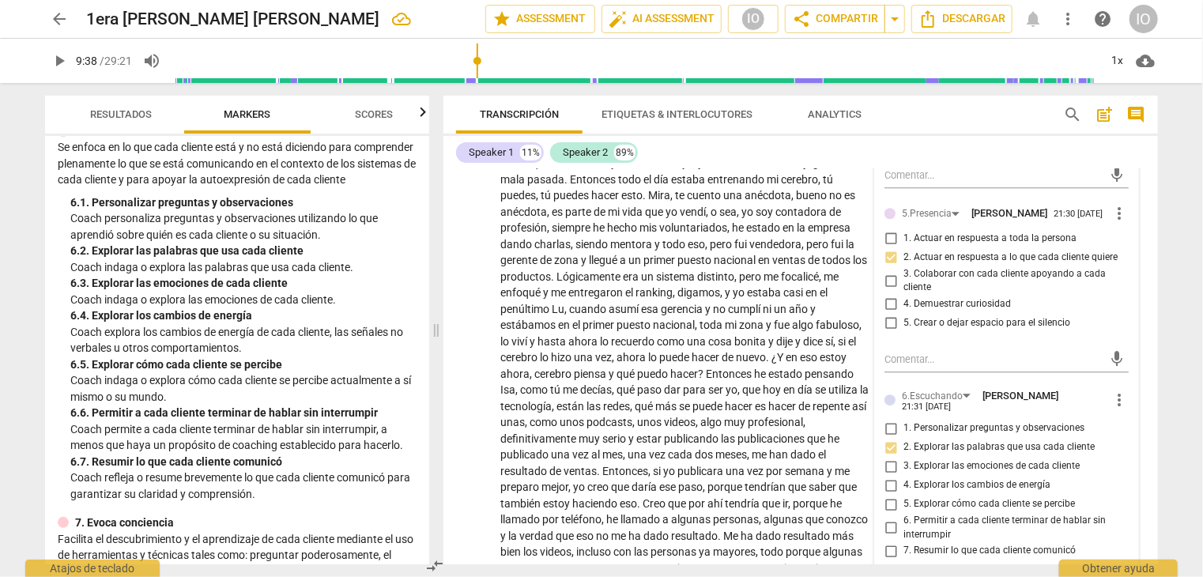
scroll to position [1107, 0]
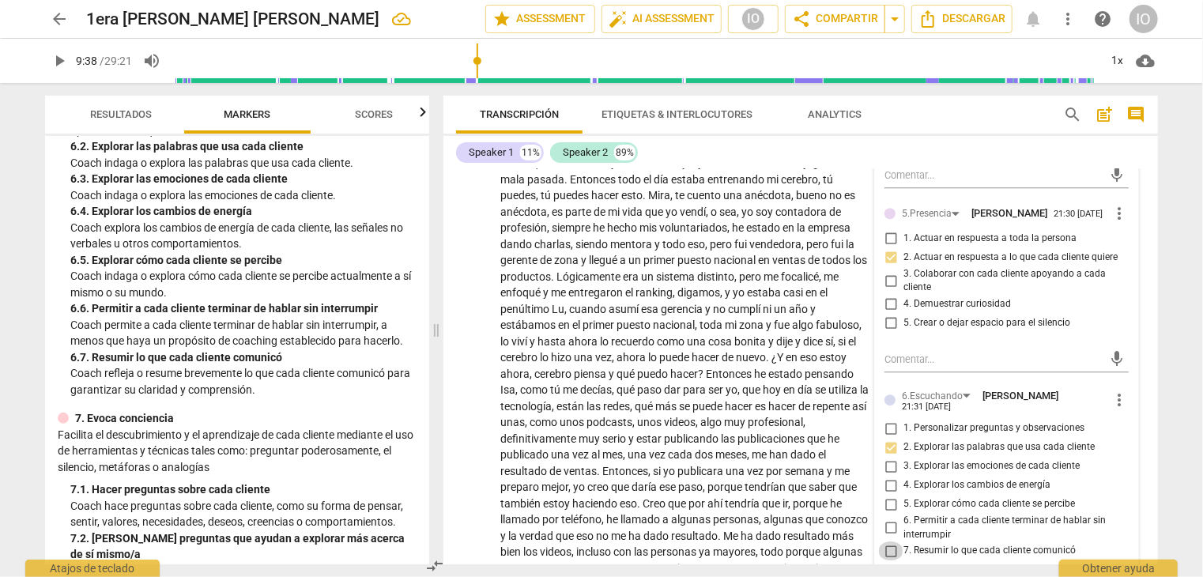
click at [886, 545] on input "7. Resumir lo que cada cliente comunicó" at bounding box center [890, 551] width 25 height 19
checkbox input "true"
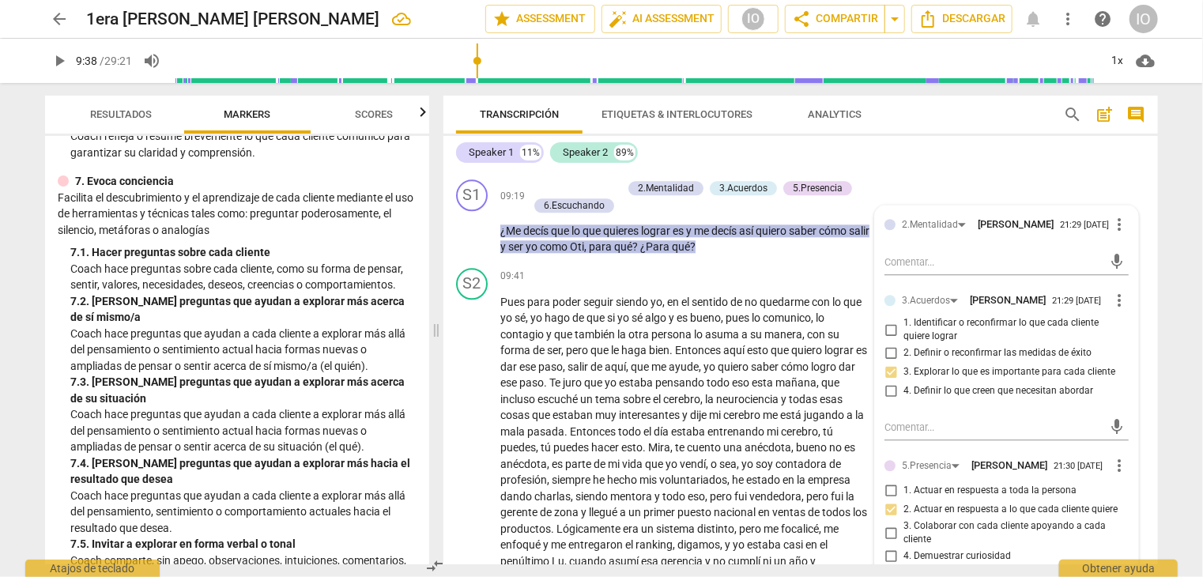
scroll to position [1898, 0]
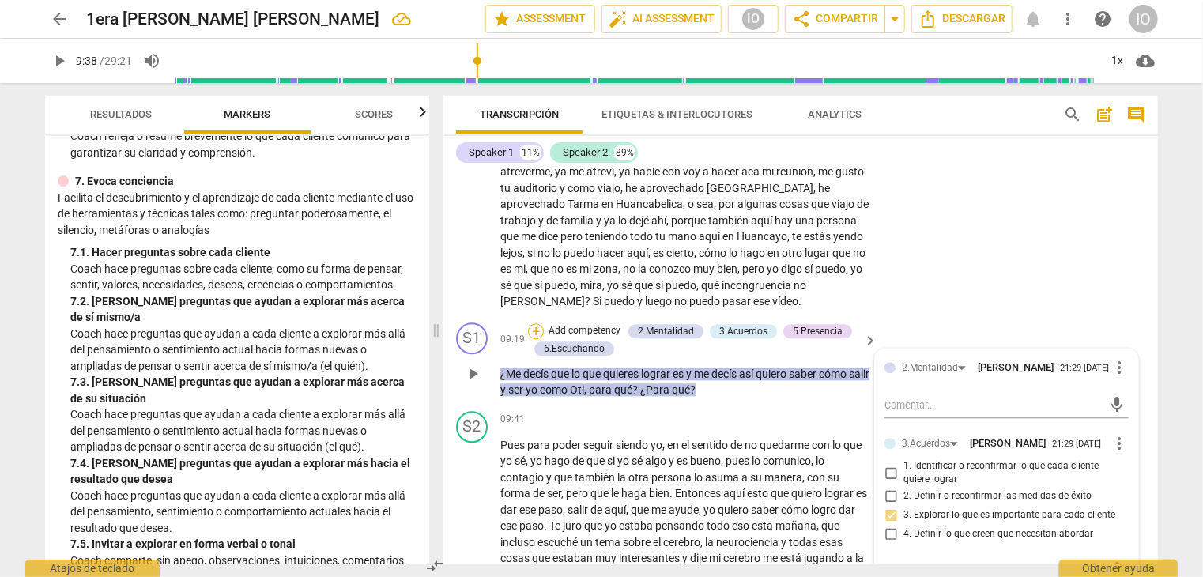
click at [530, 330] on div "+" at bounding box center [536, 331] width 16 height 16
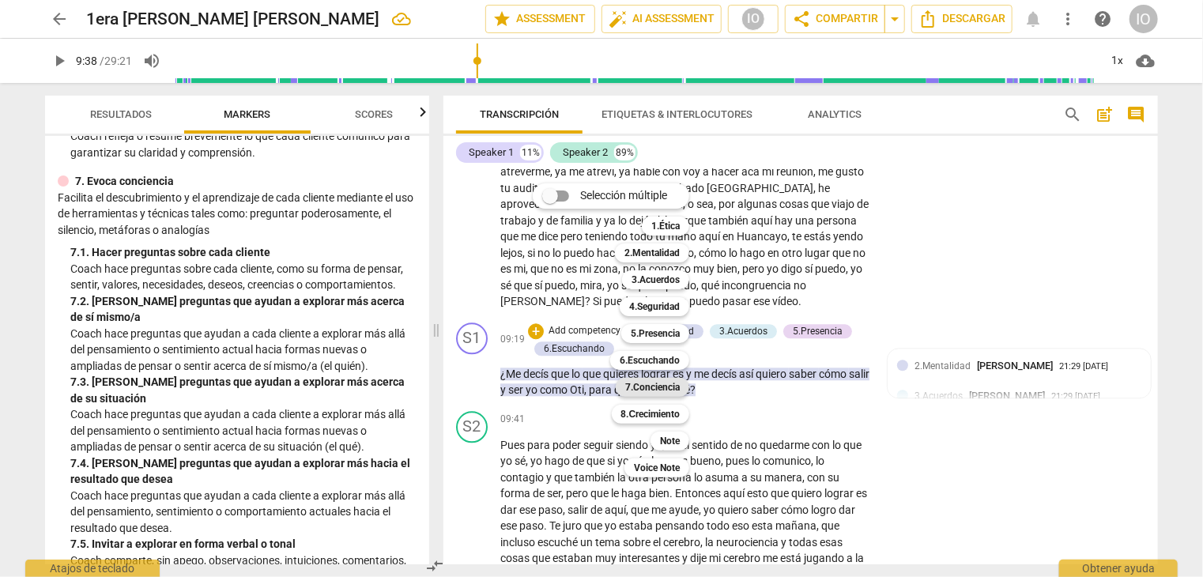
click at [679, 384] on b "7.Conciencia" at bounding box center [652, 387] width 55 height 19
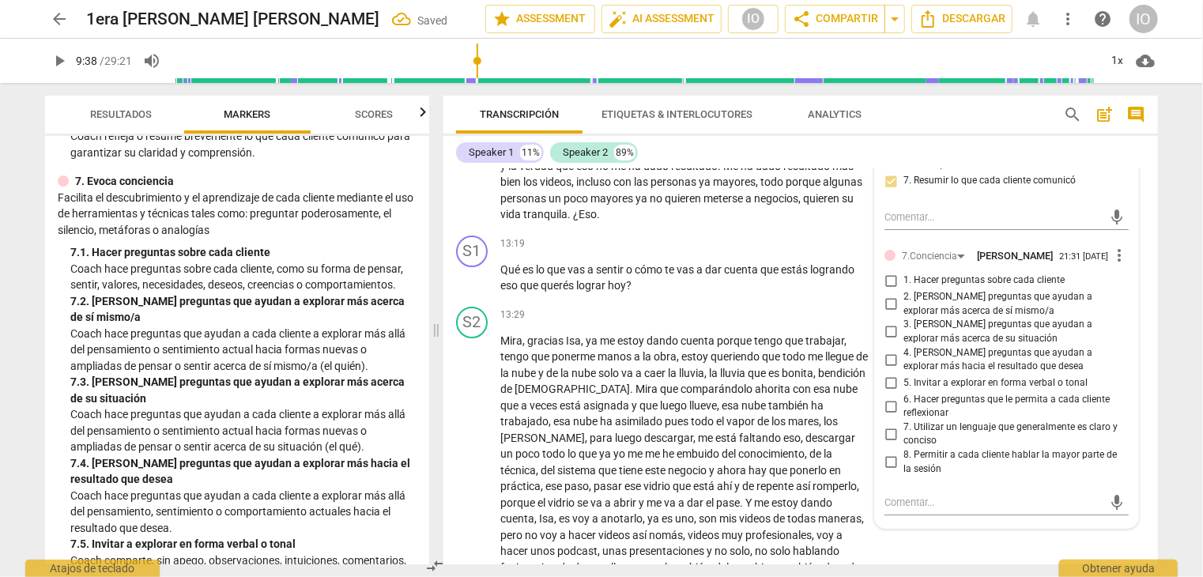
scroll to position [2688, 0]
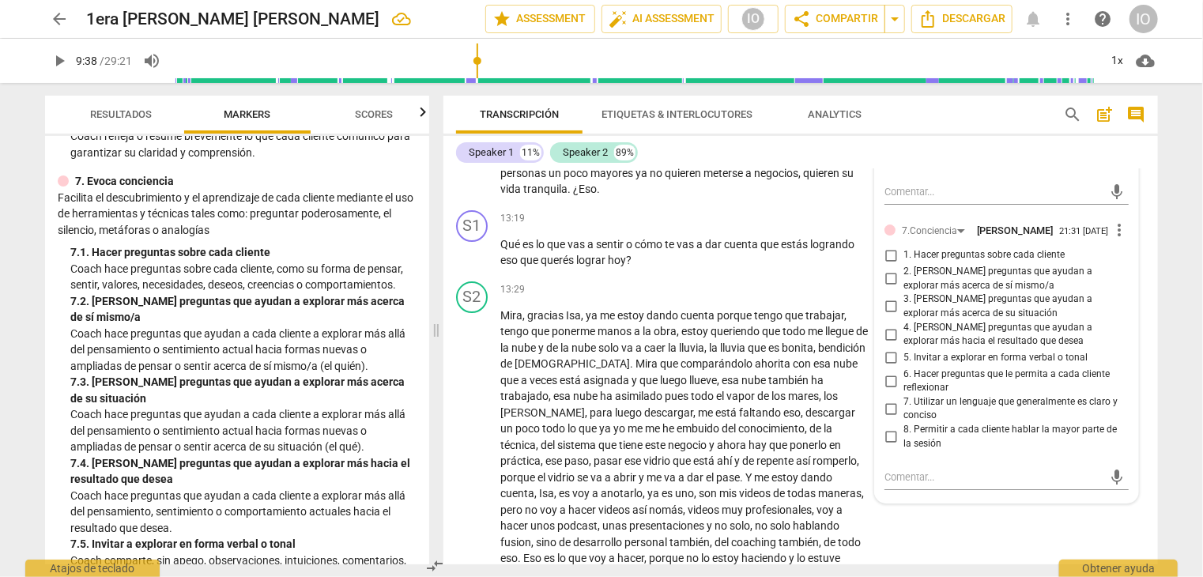
click at [886, 301] on input "3. [PERSON_NAME] preguntas que ayudan a explorar más acerca de su situación" at bounding box center [890, 306] width 25 height 19
checkbox input "true"
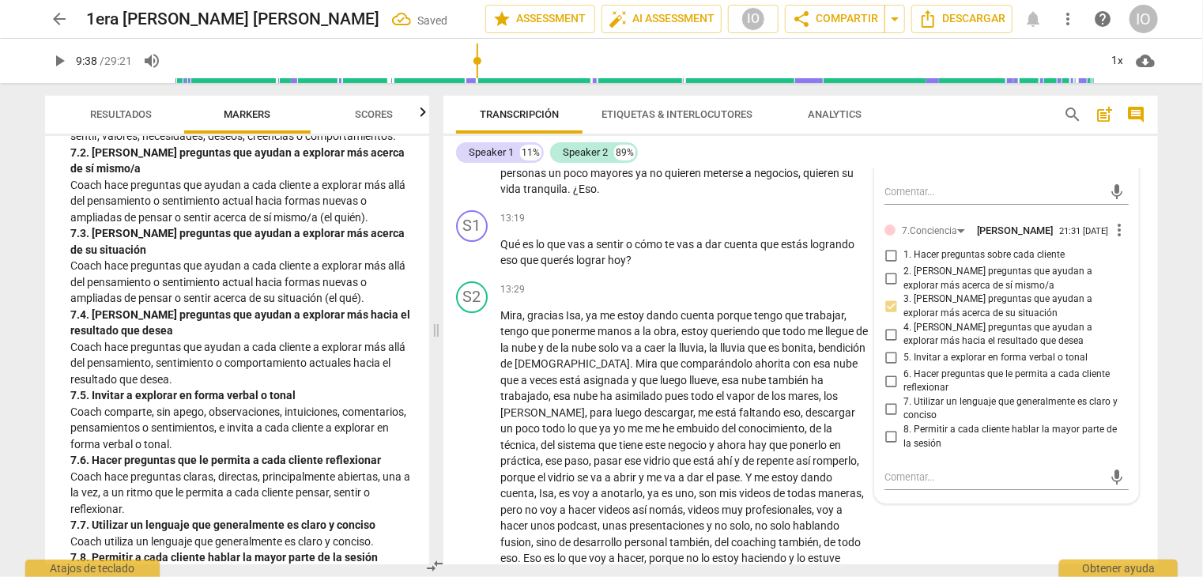
scroll to position [1502, 0]
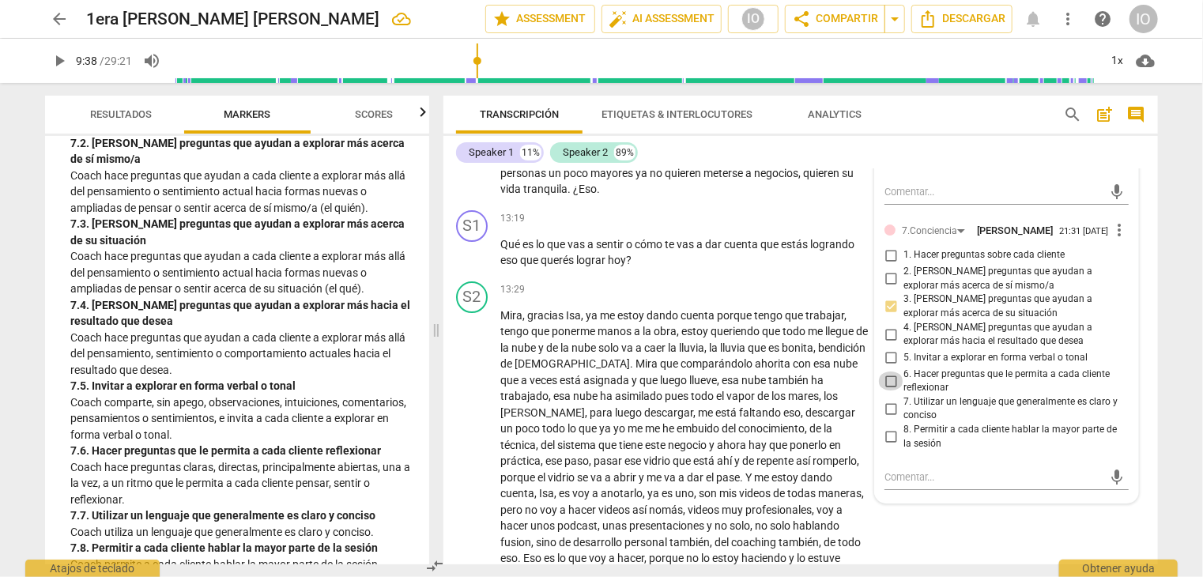
click at [891, 377] on input "6. Hacer preguntas que le permita a cada cliente reflexionar" at bounding box center [890, 381] width 25 height 19
checkbox input "true"
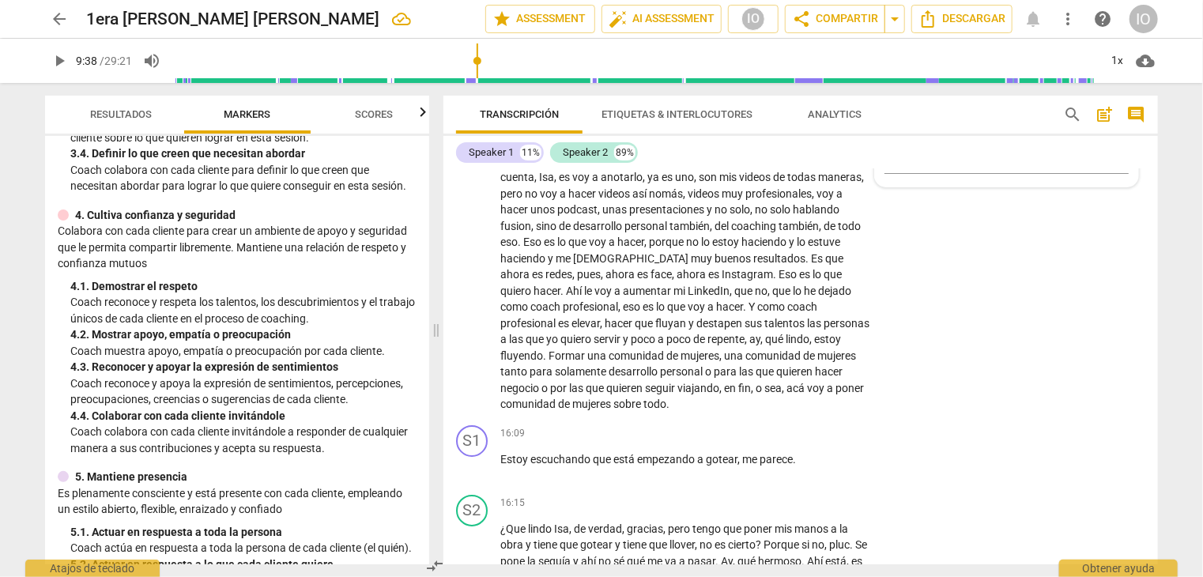
scroll to position [395, 0]
click at [773, 426] on div "+" at bounding box center [773, 434] width 16 height 16
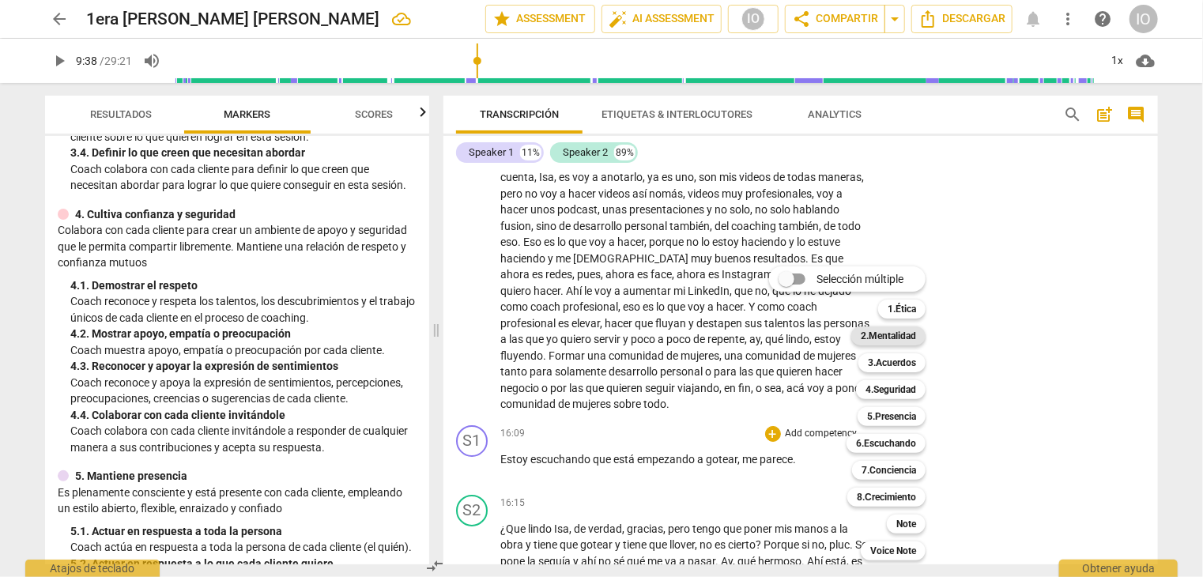
click at [873, 337] on b "2.Mentalidad" at bounding box center [888, 336] width 55 height 19
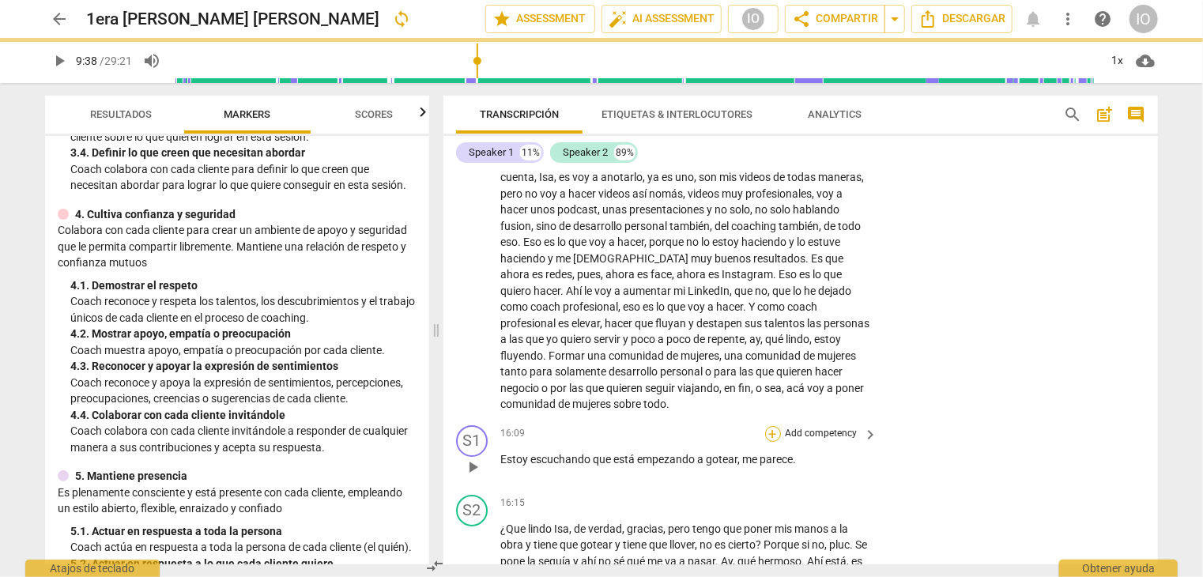
click at [784, 427] on p "Add competency" at bounding box center [821, 434] width 75 height 14
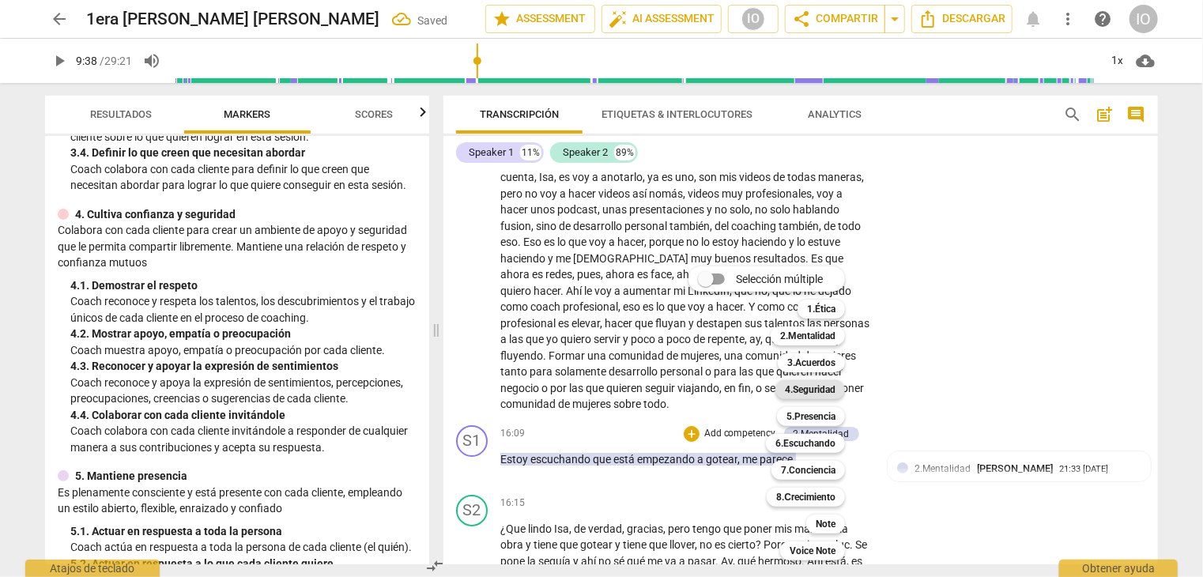
click at [822, 395] on b "4.Seguridad" at bounding box center [810, 389] width 51 height 19
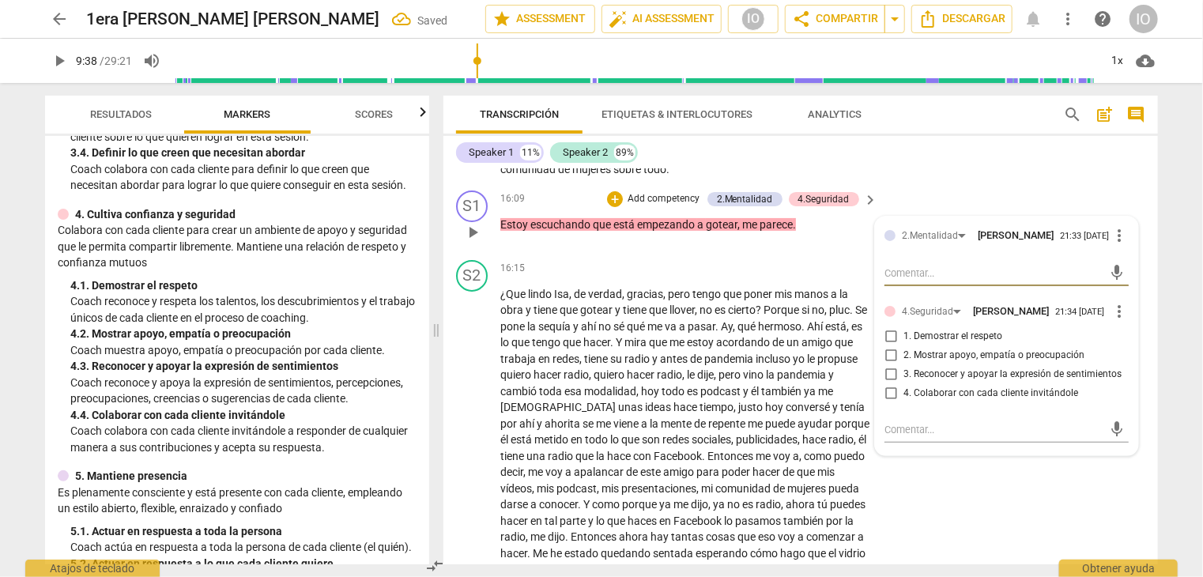
scroll to position [3242, 0]
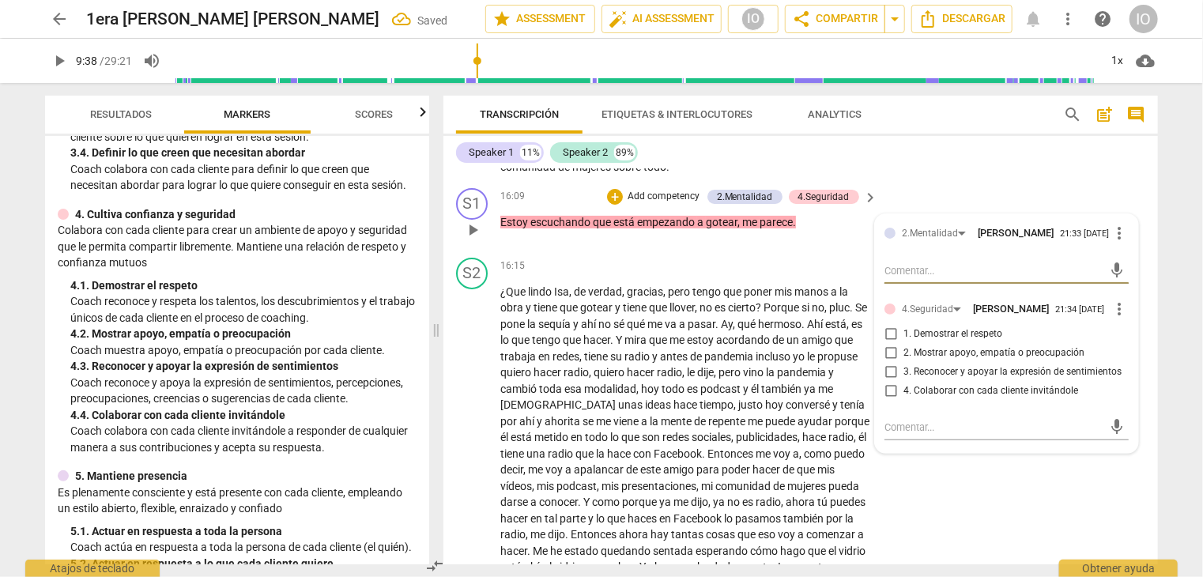
click at [891, 344] on input "2. Mostrar apoyo, empatía o preocupación" at bounding box center [890, 353] width 25 height 19
checkbox input "true"
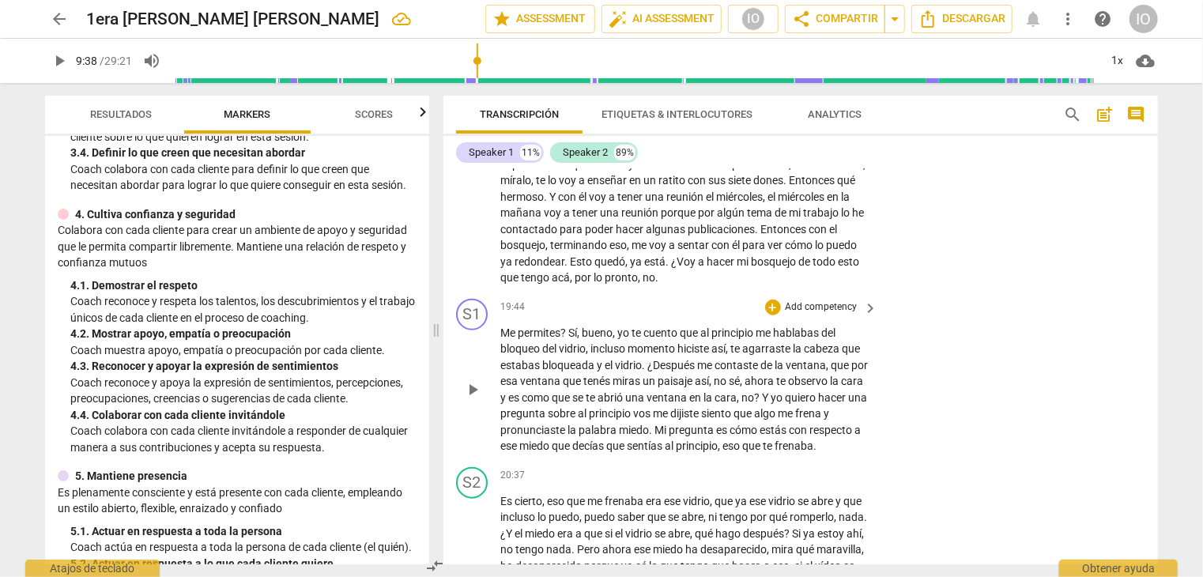
scroll to position [3795, 0]
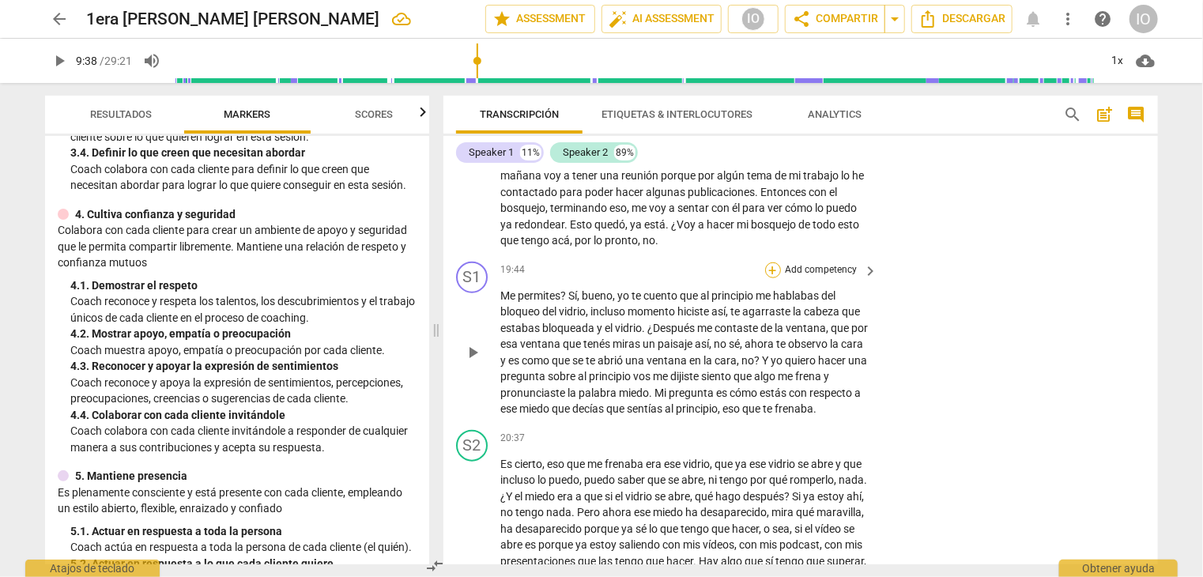
click at [773, 263] on div "+" at bounding box center [773, 271] width 16 height 16
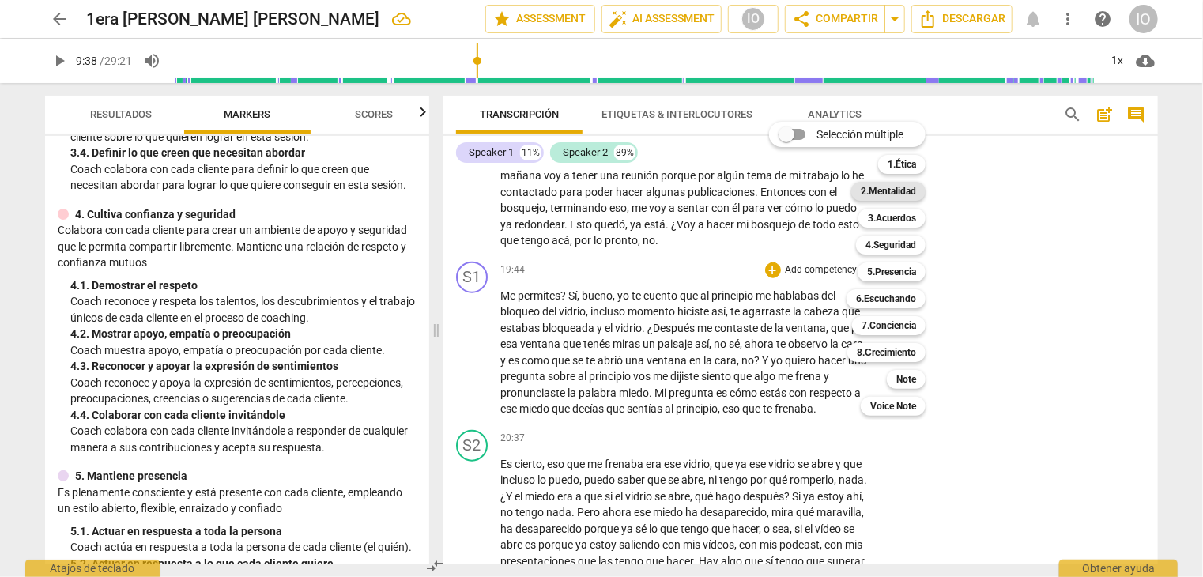
click at [897, 193] on b "2.Mentalidad" at bounding box center [888, 191] width 55 height 19
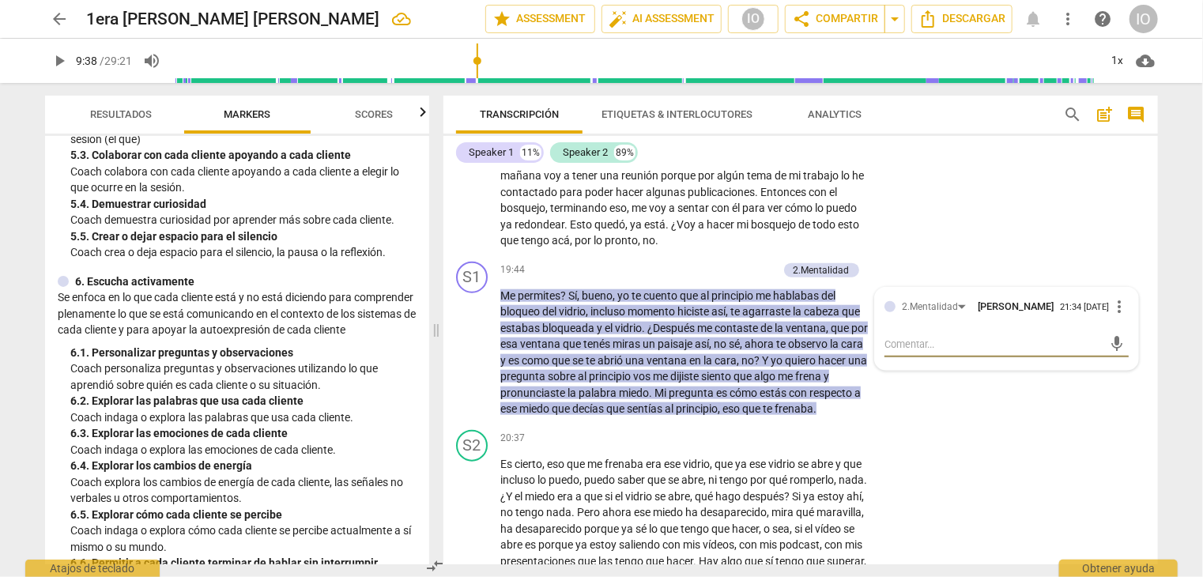
scroll to position [870, 0]
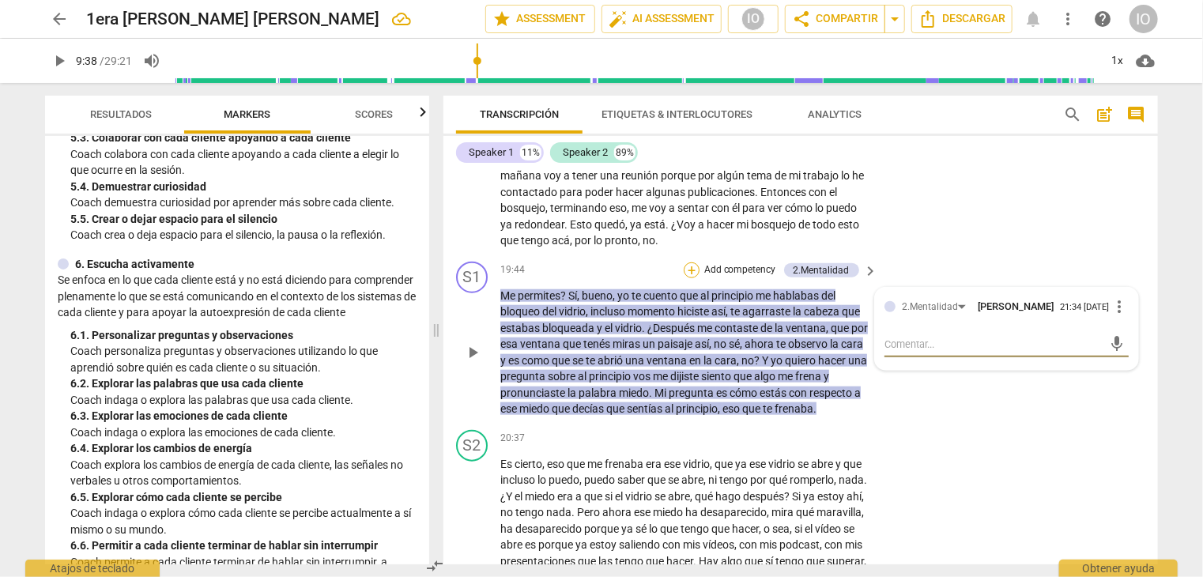
click at [691, 272] on div "+" at bounding box center [692, 271] width 16 height 16
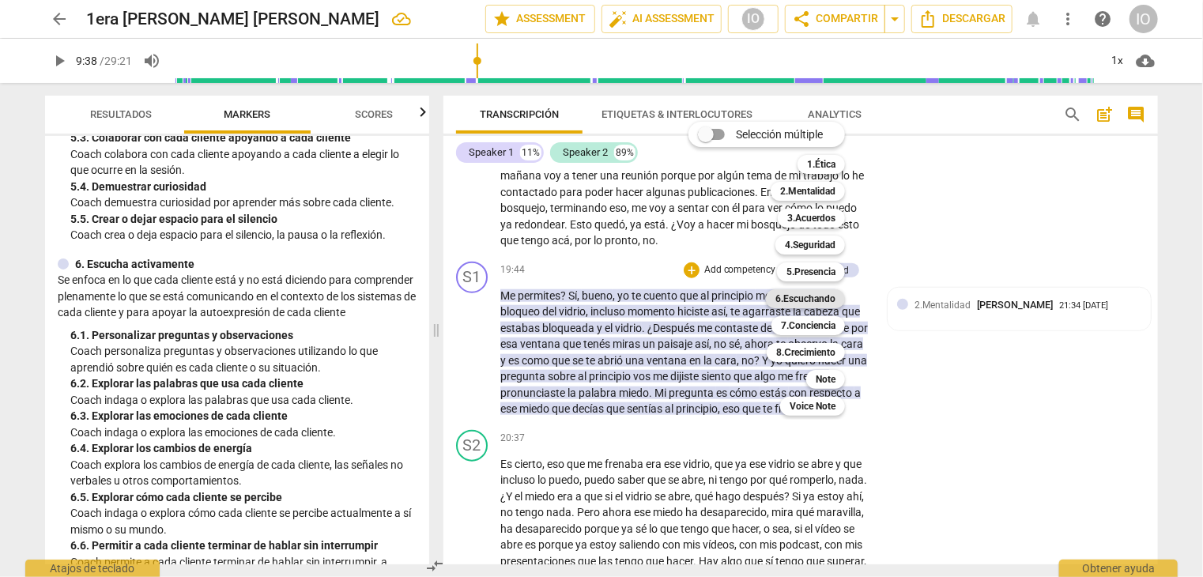
click at [795, 301] on b "6.Escuchando" at bounding box center [806, 298] width 60 height 19
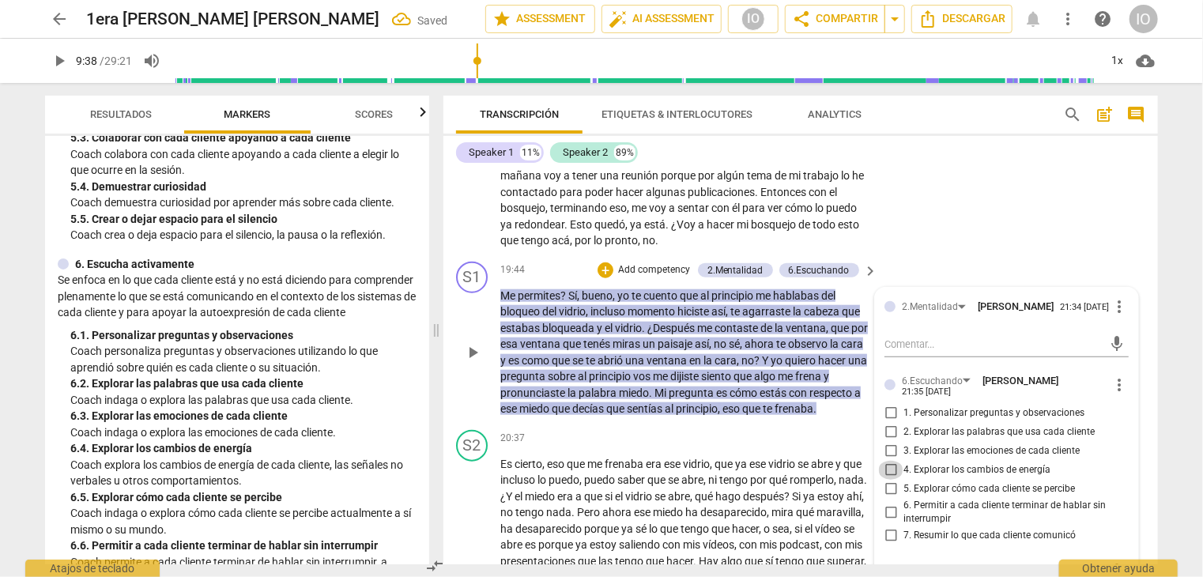
click at [890, 462] on input "4. Explorar los cambios de energía" at bounding box center [890, 470] width 25 height 19
checkbox input "true"
click at [889, 407] on input "1. Personalizar preguntas y observaciones" at bounding box center [890, 413] width 25 height 19
checkbox input "true"
click at [890, 444] on input "3. Explorar las emociones de cada cliente" at bounding box center [890, 451] width 25 height 19
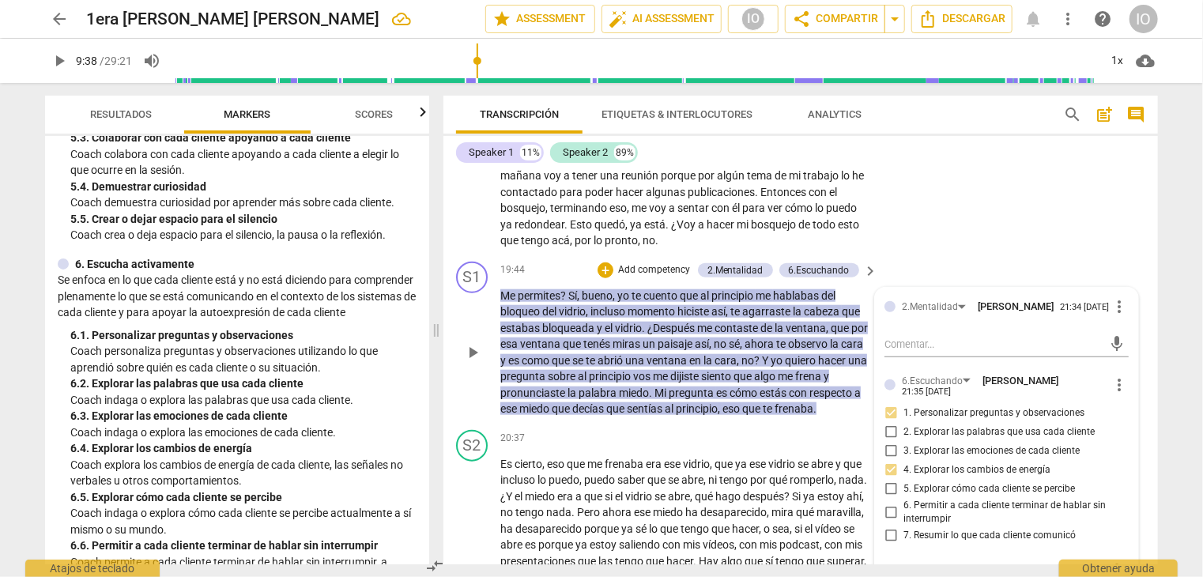
checkbox input "true"
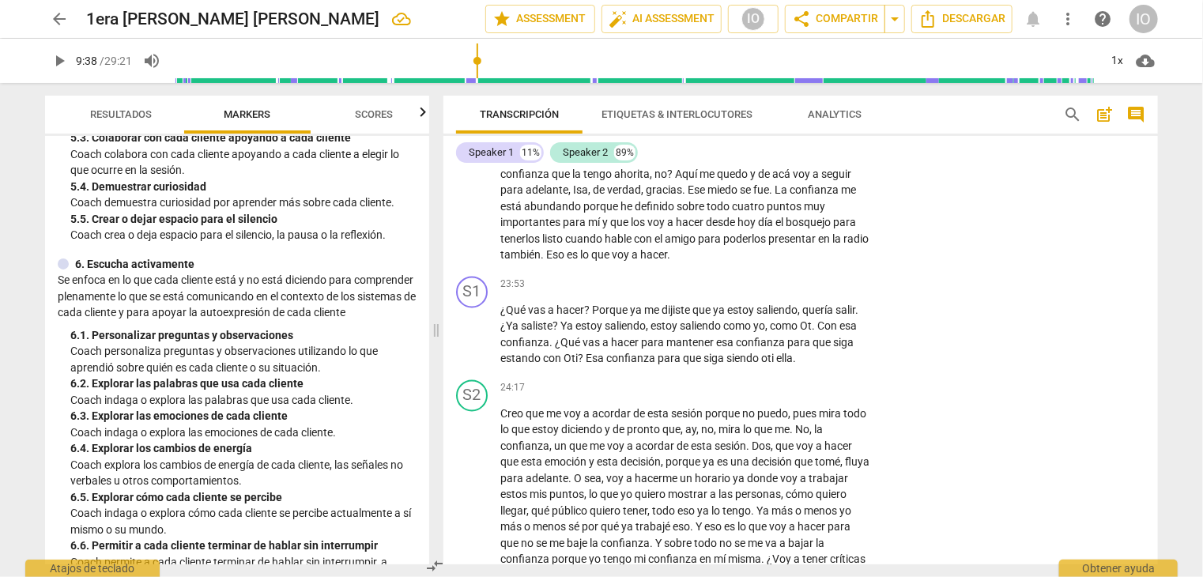
scroll to position [4507, 0]
click at [769, 293] on div "+" at bounding box center [773, 285] width 16 height 16
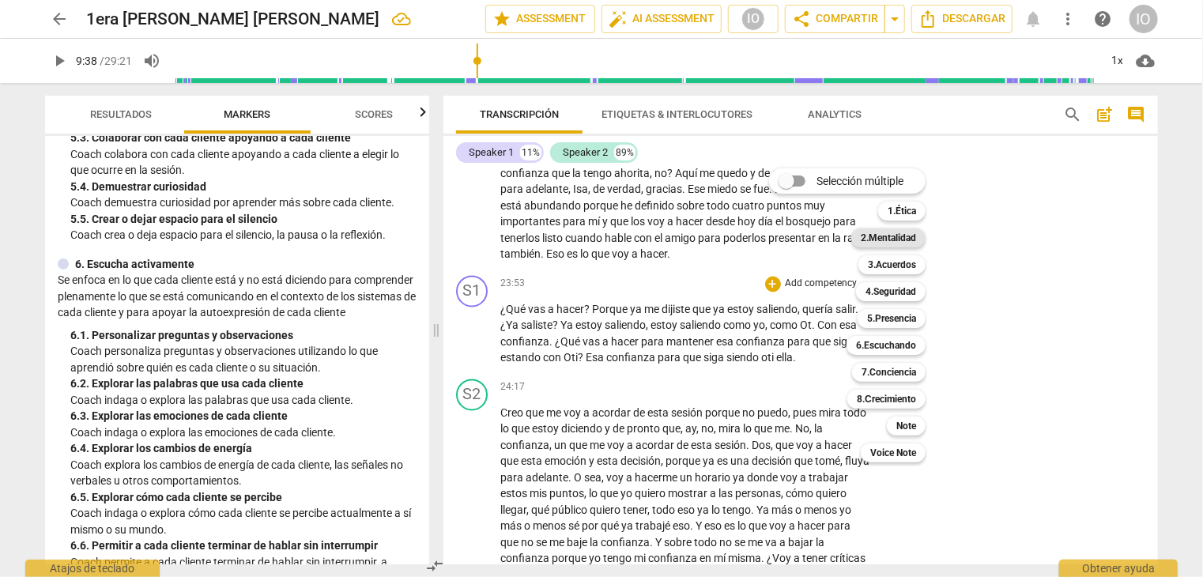
click at [875, 244] on b "2.Mentalidad" at bounding box center [888, 238] width 55 height 19
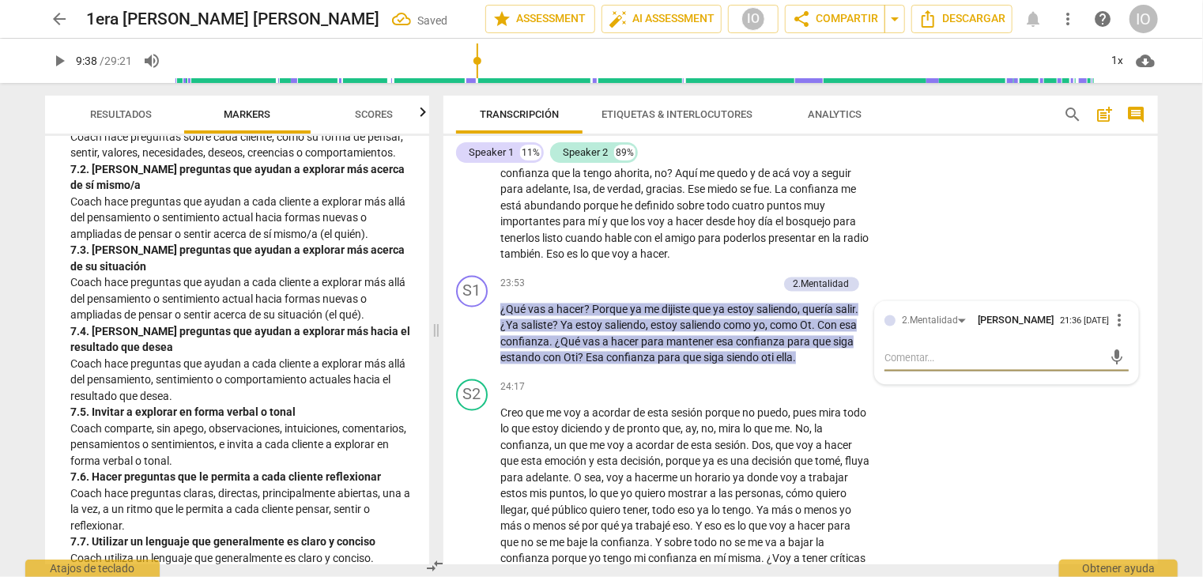
scroll to position [1502, 0]
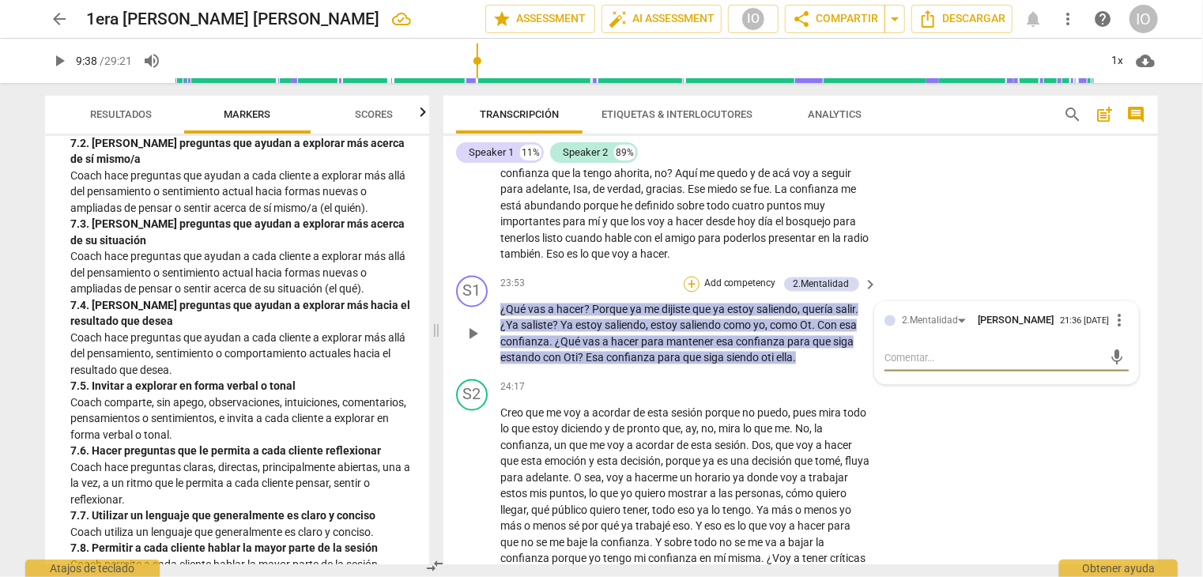
click at [693, 293] on div "+" at bounding box center [692, 285] width 16 height 16
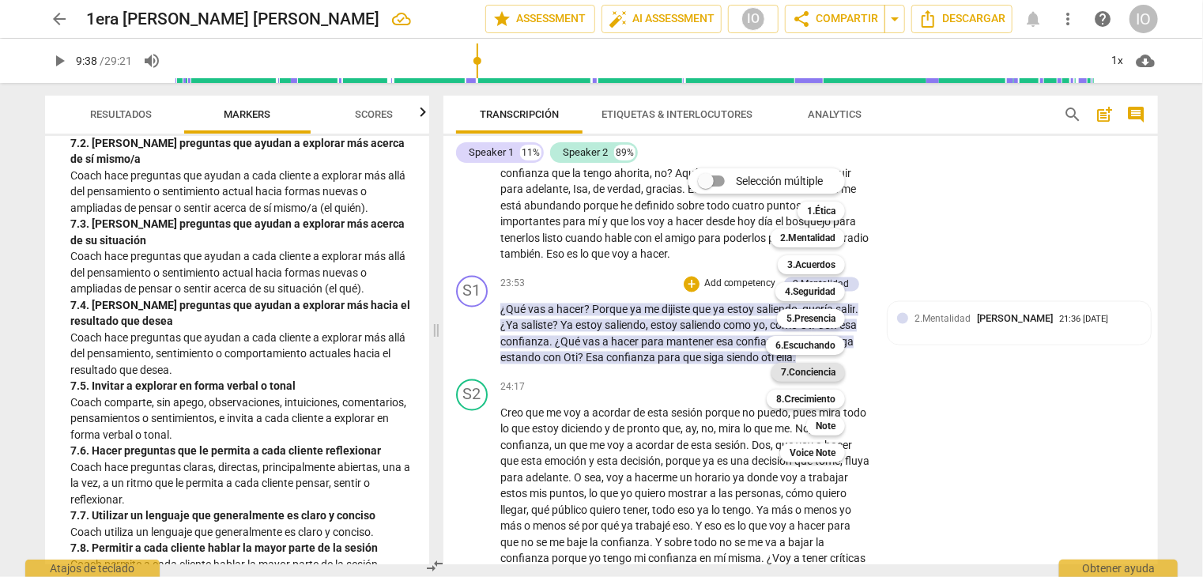
click at [788, 368] on b "7.Conciencia" at bounding box center [808, 372] width 55 height 19
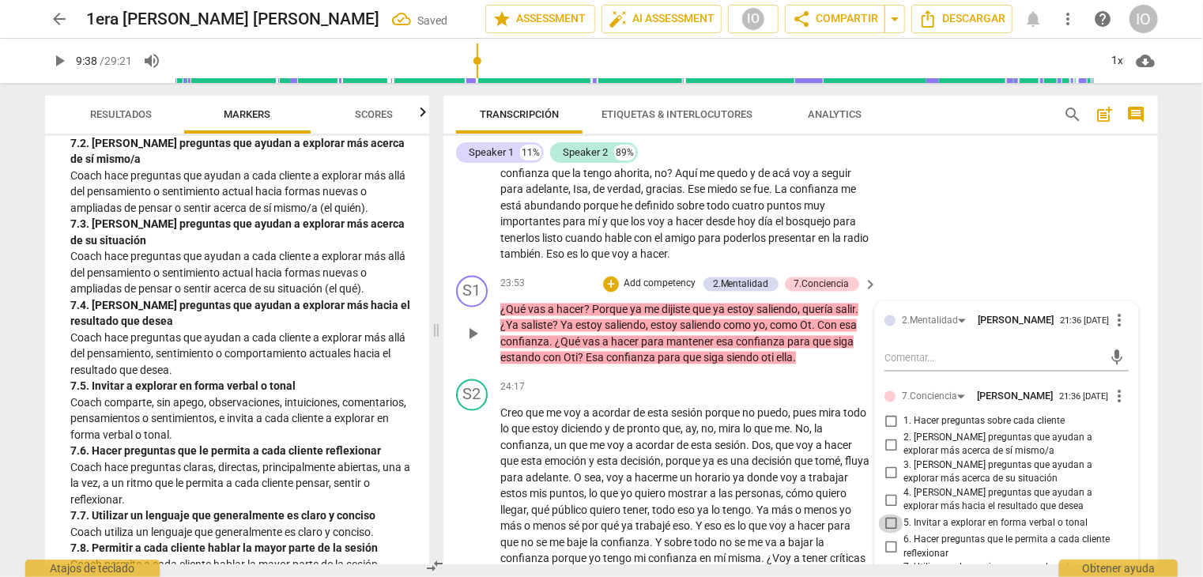
click at [887, 534] on input "5. Invitar a explorar en forma verbal o tonal" at bounding box center [890, 524] width 25 height 19
checkbox input "true"
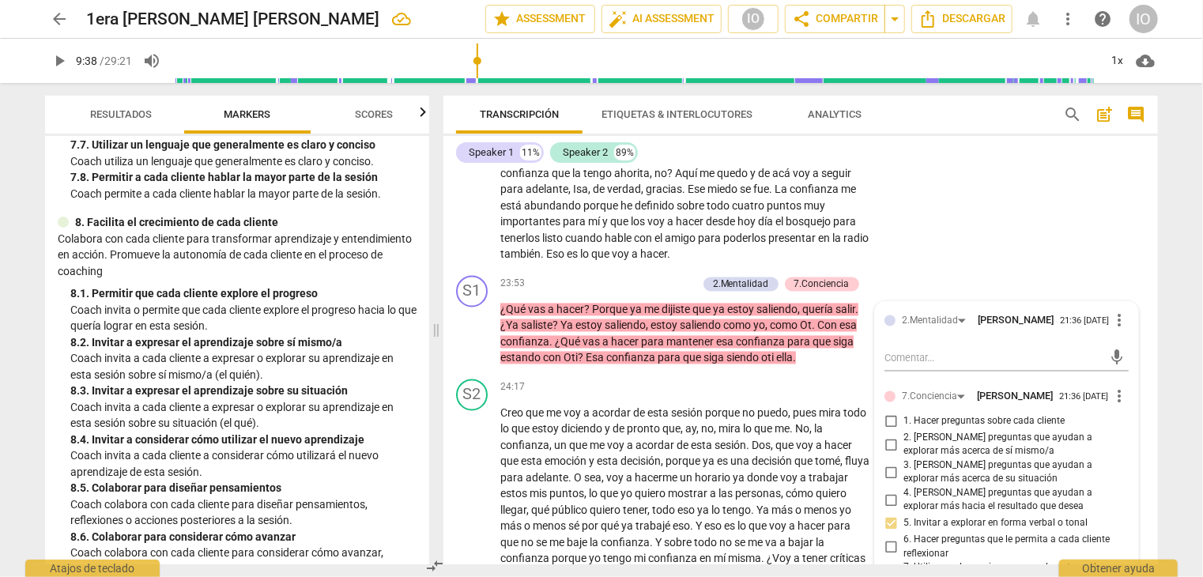
scroll to position [1898, 0]
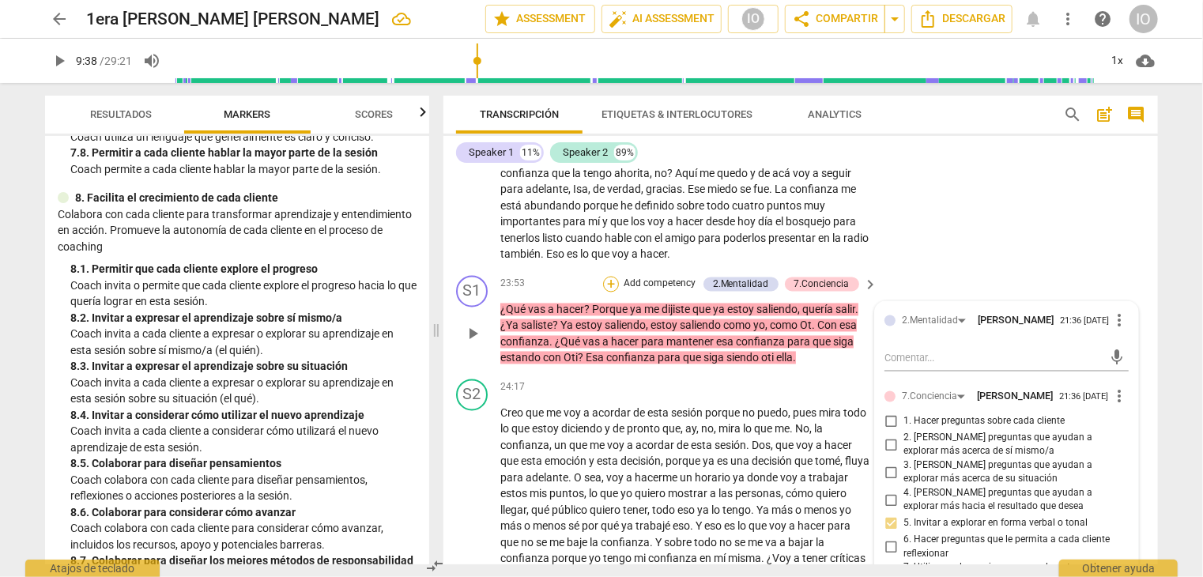
click at [613, 293] on div "+" at bounding box center [611, 285] width 16 height 16
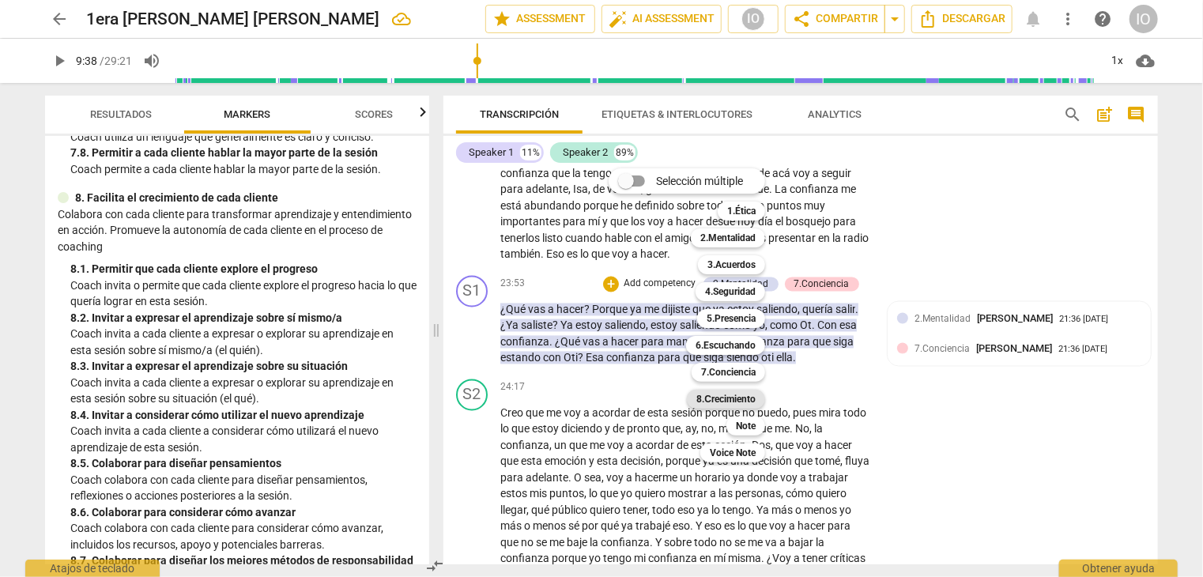
click at [708, 396] on b "8.Сrecimiento" at bounding box center [726, 399] width 59 height 19
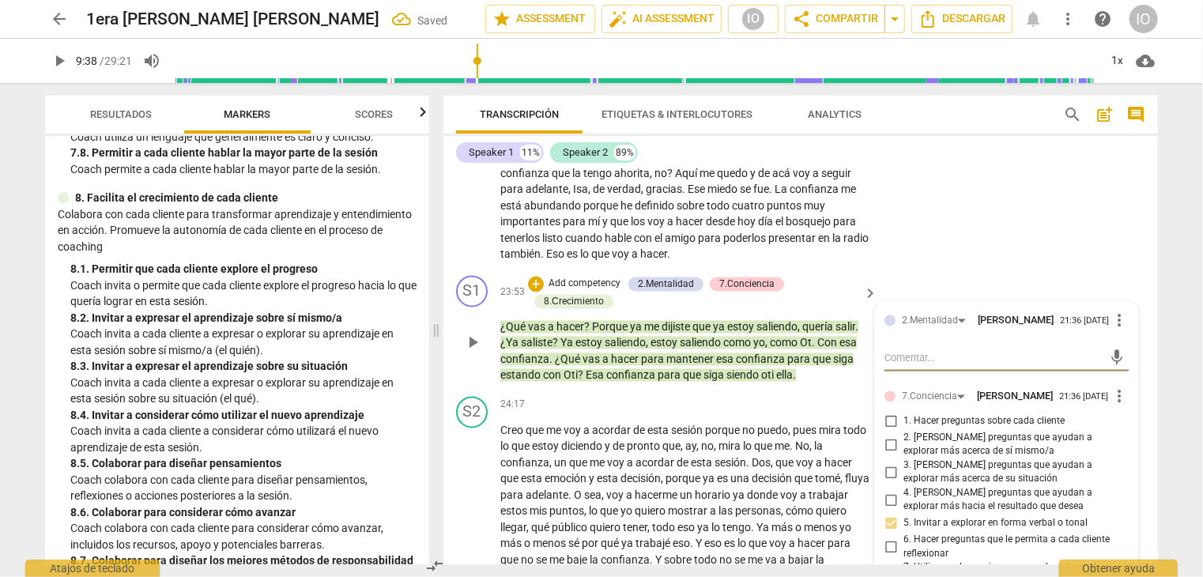
scroll to position [4823, 0]
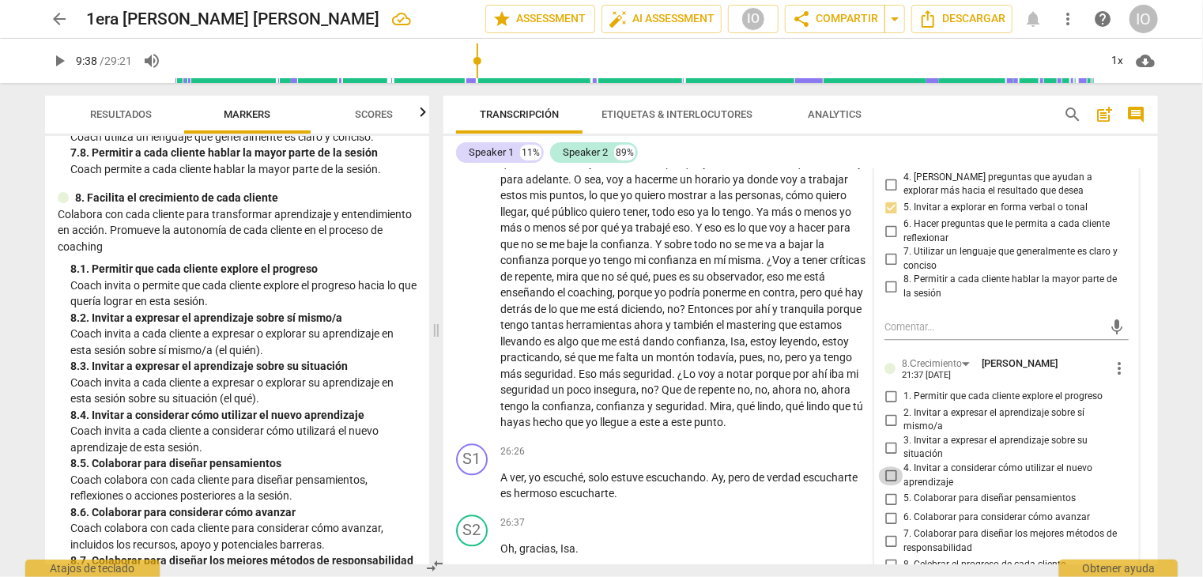
click at [893, 486] on input "4. Invitar a considerar cómo utilizar el nuevo aprendizaje" at bounding box center [890, 476] width 25 height 19
checkbox input "true"
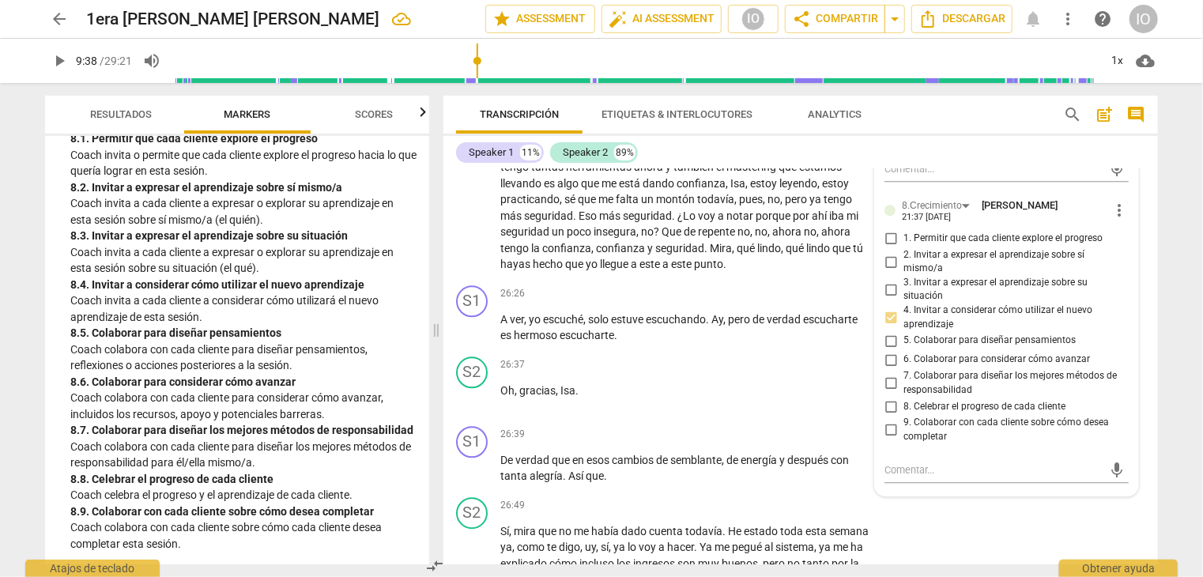
scroll to position [2060, 0]
click at [773, 443] on div "+" at bounding box center [773, 435] width 16 height 16
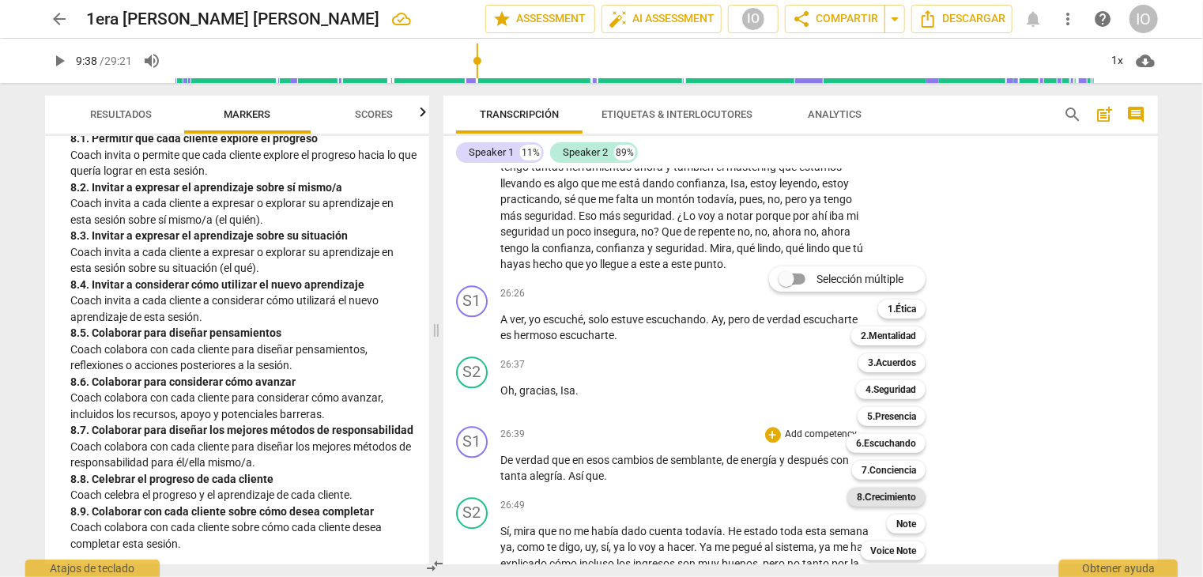
click at [870, 493] on b "8.Сrecimiento" at bounding box center [886, 497] width 59 height 19
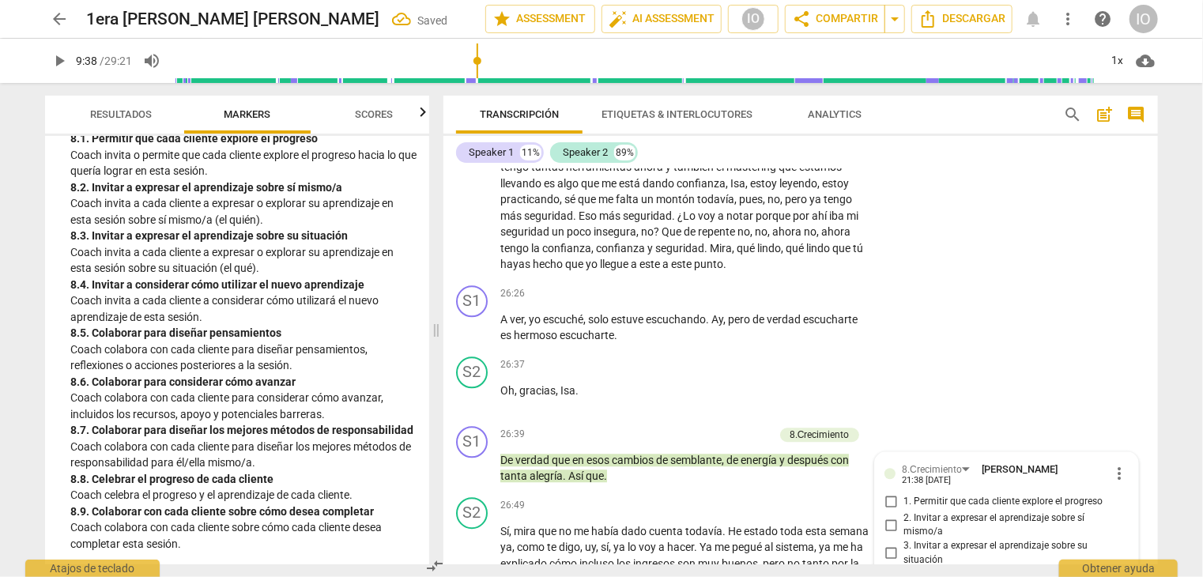
scroll to position [5373, 0]
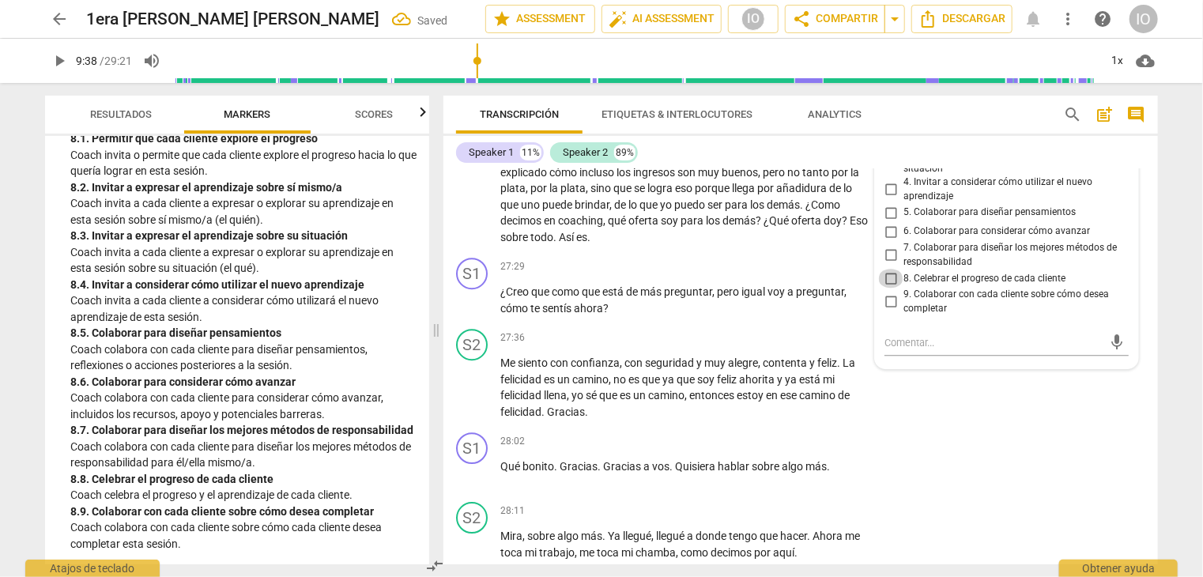
click at [890, 288] on input "8. Celebrar el progreso de cada cliente" at bounding box center [890, 278] width 25 height 19
checkbox input "true"
click at [775, 274] on div "+" at bounding box center [773, 267] width 16 height 16
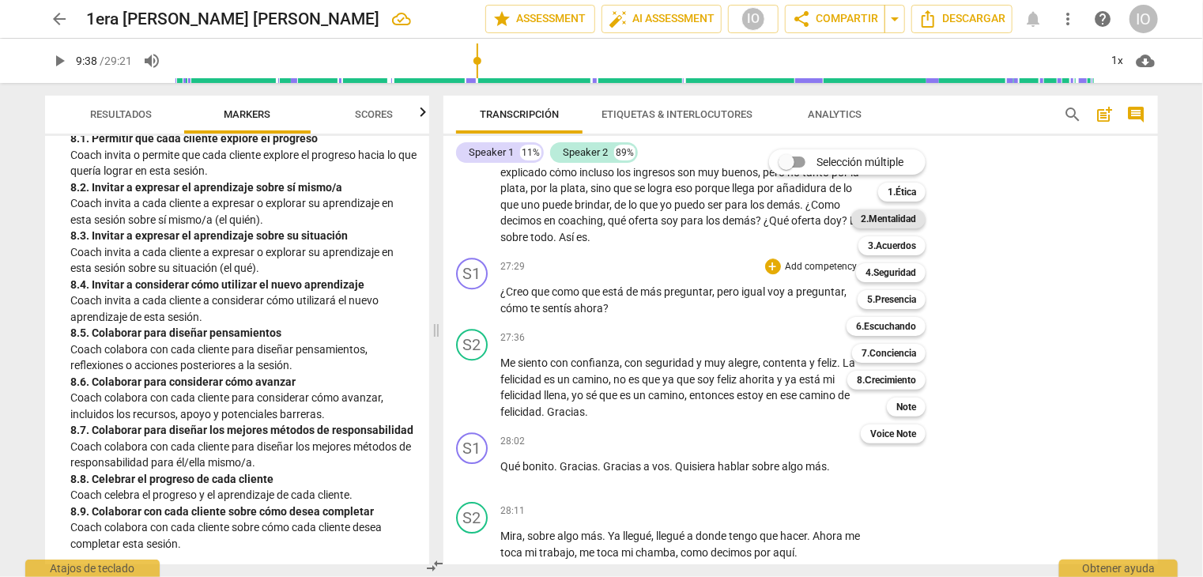
click at [863, 221] on b "2.Mentalidad" at bounding box center [888, 219] width 55 height 19
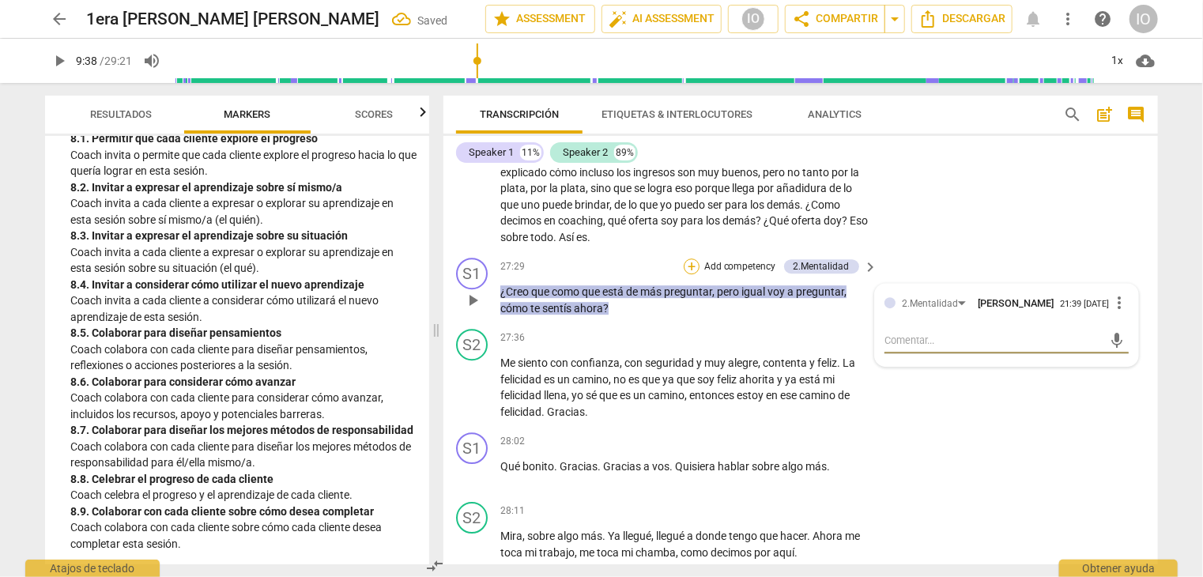
click at [693, 274] on div "+" at bounding box center [692, 267] width 16 height 16
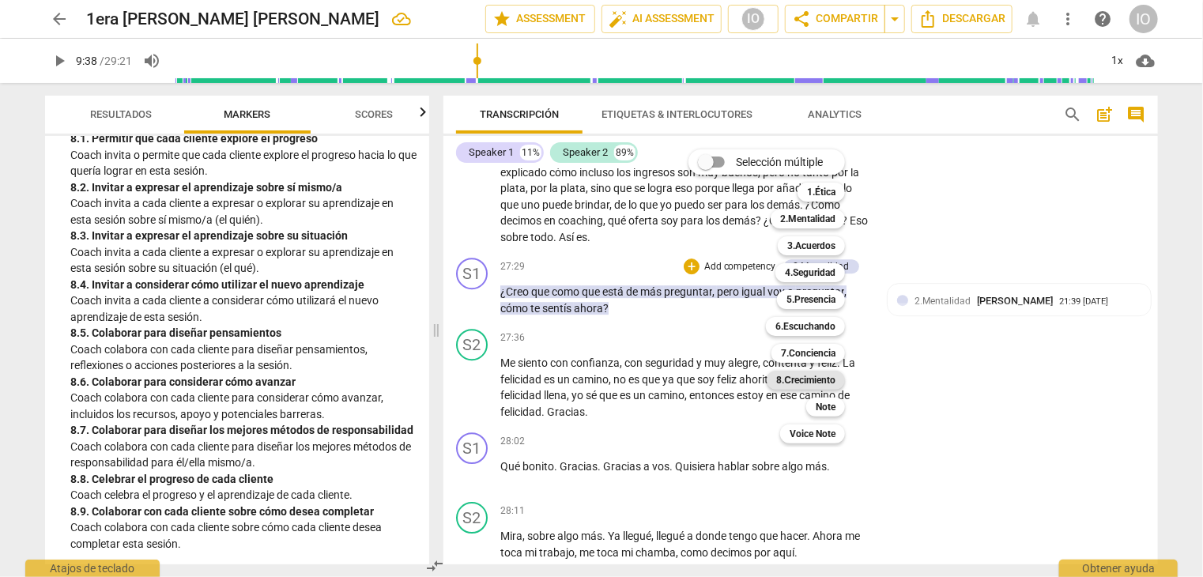
click at [822, 385] on b "8.Сrecimiento" at bounding box center [805, 380] width 59 height 19
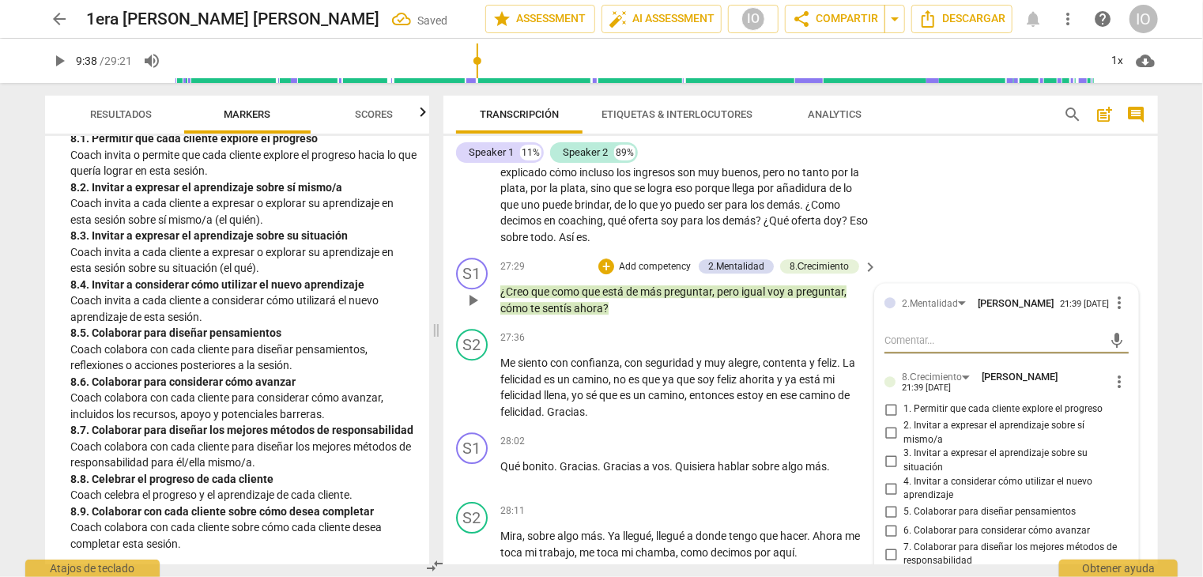
click at [893, 443] on input "2. Invitar a expresar el aprendizaje sobre sí mismo/a" at bounding box center [890, 433] width 25 height 19
checkbox input "true"
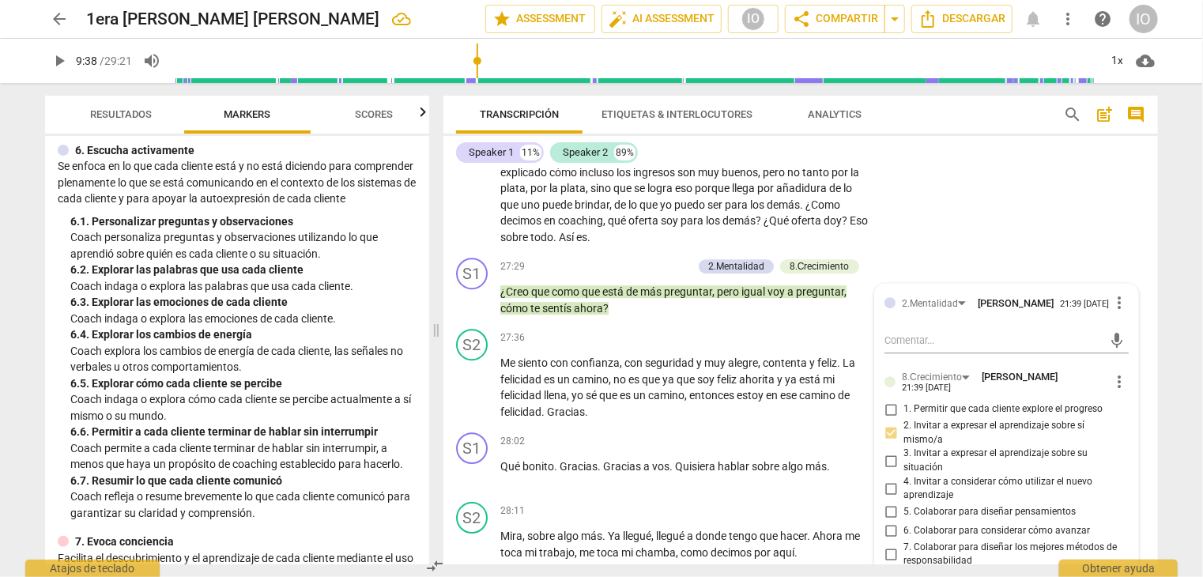
scroll to position [1032, 0]
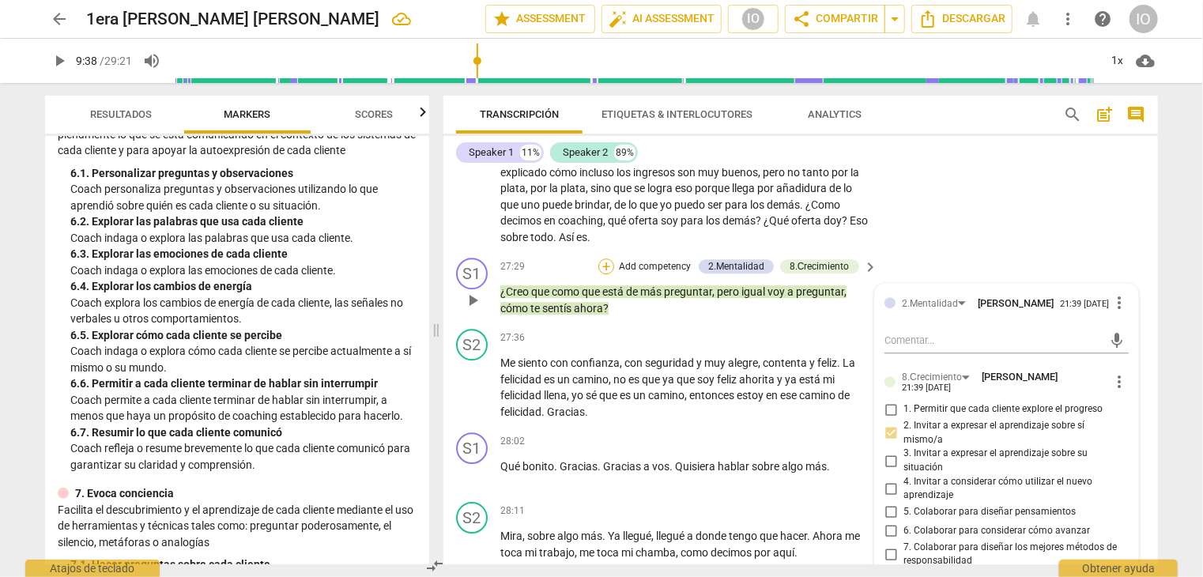
click at [611, 274] on div "+" at bounding box center [607, 267] width 16 height 16
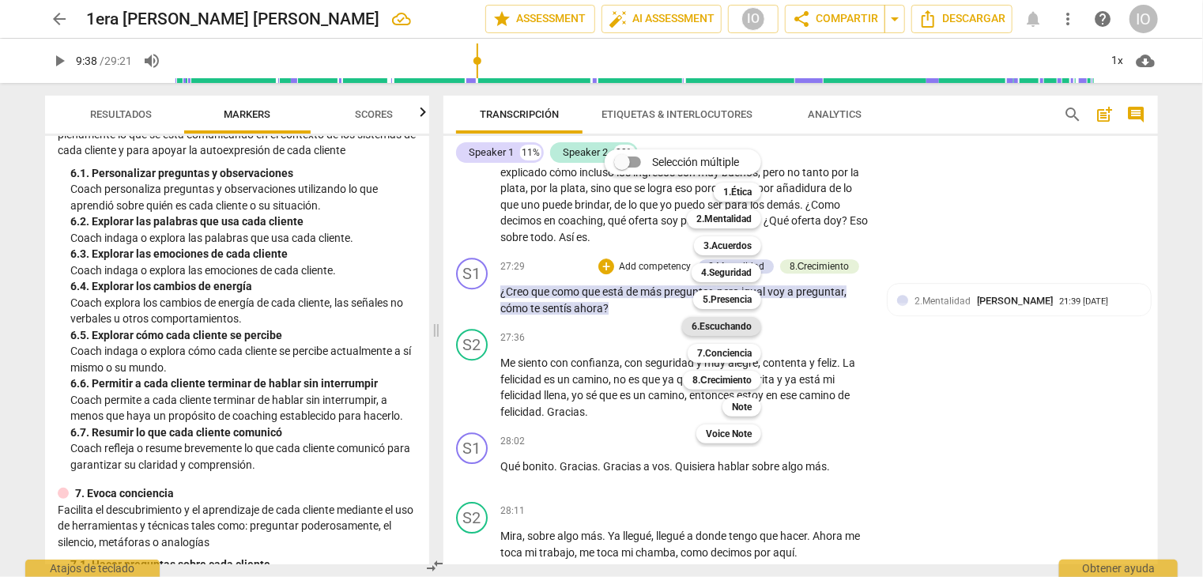
click at [712, 323] on b "6.Escuchando" at bounding box center [722, 326] width 60 height 19
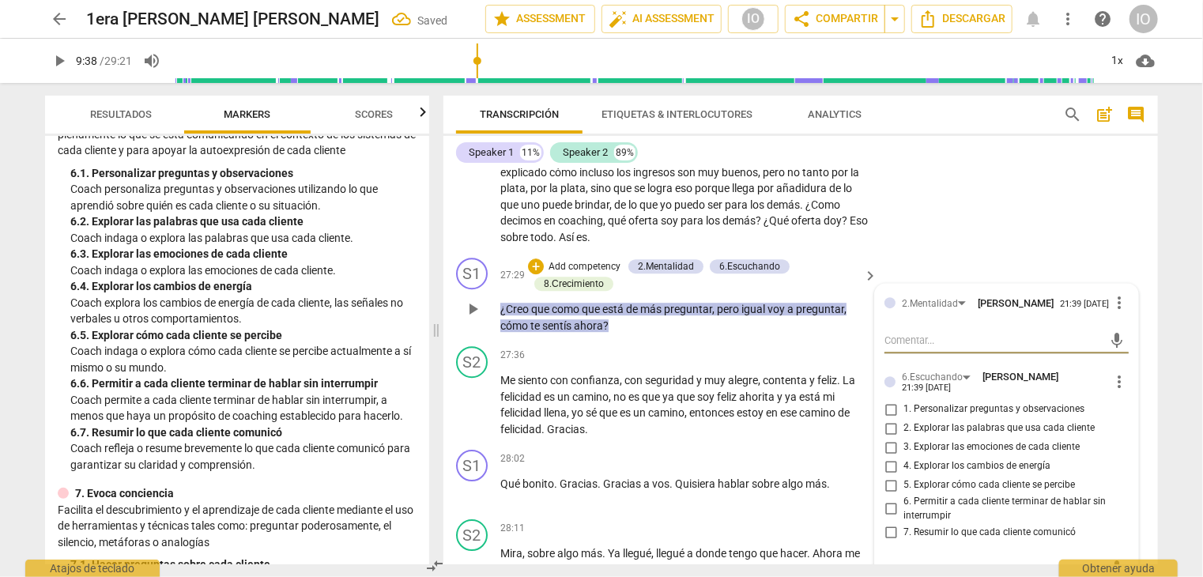
click at [890, 495] on input "5. Explorar cómo cada cliente se percibe" at bounding box center [890, 485] width 25 height 19
checkbox input "true"
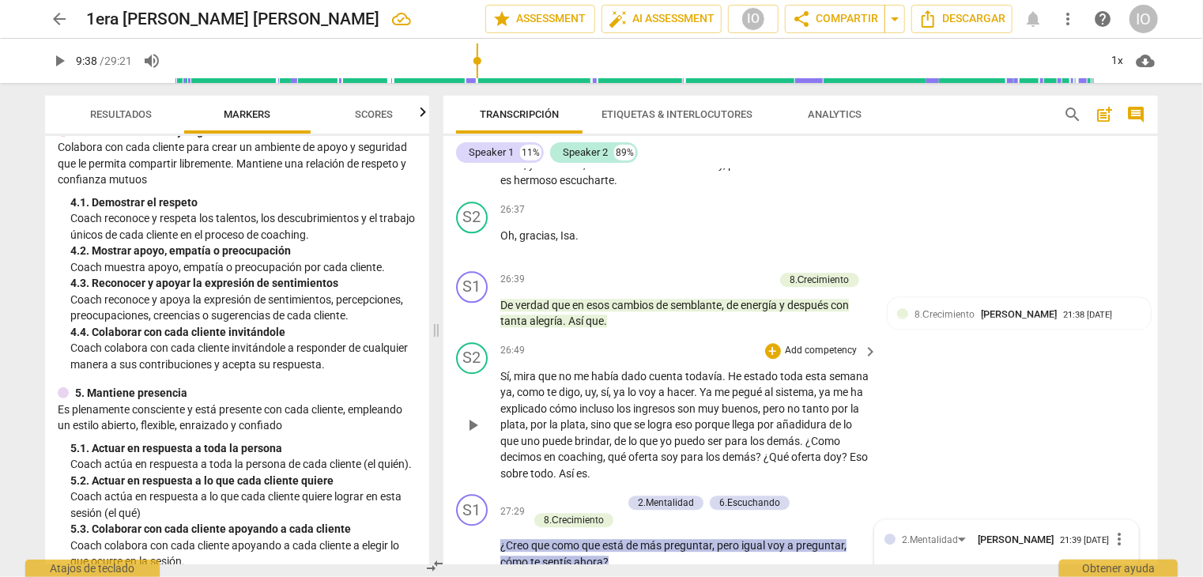
scroll to position [5136, 0]
click at [689, 289] on div "+" at bounding box center [688, 281] width 16 height 16
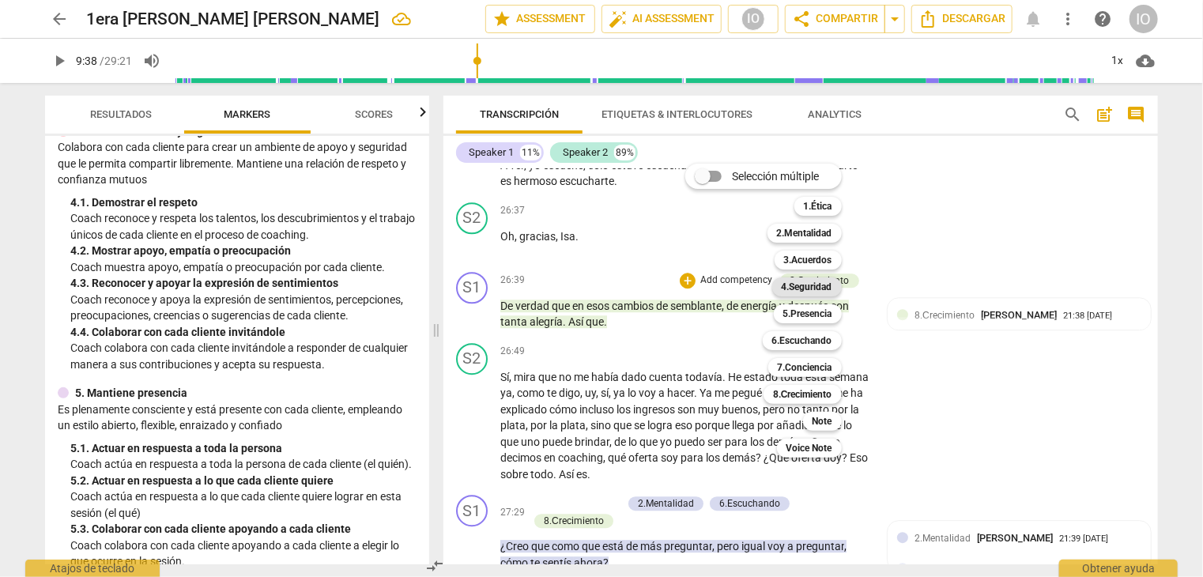
click at [788, 291] on b "4.Seguridad" at bounding box center [807, 287] width 51 height 19
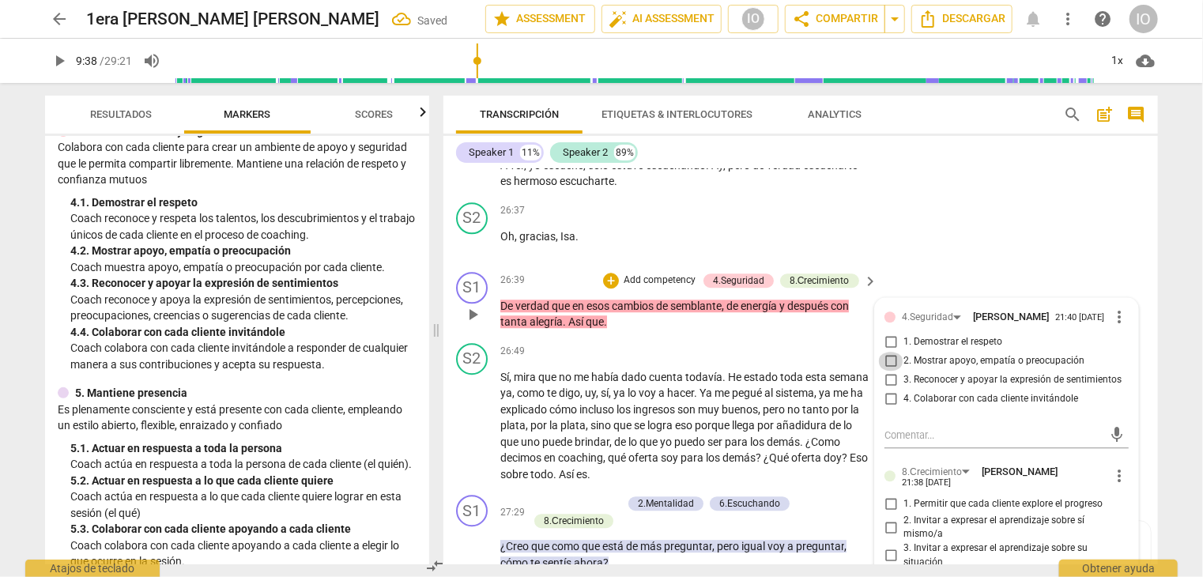
click at [890, 371] on input "2. Mostrar apoyo, empatía o preocupación" at bounding box center [890, 361] width 25 height 19
checkbox input "true"
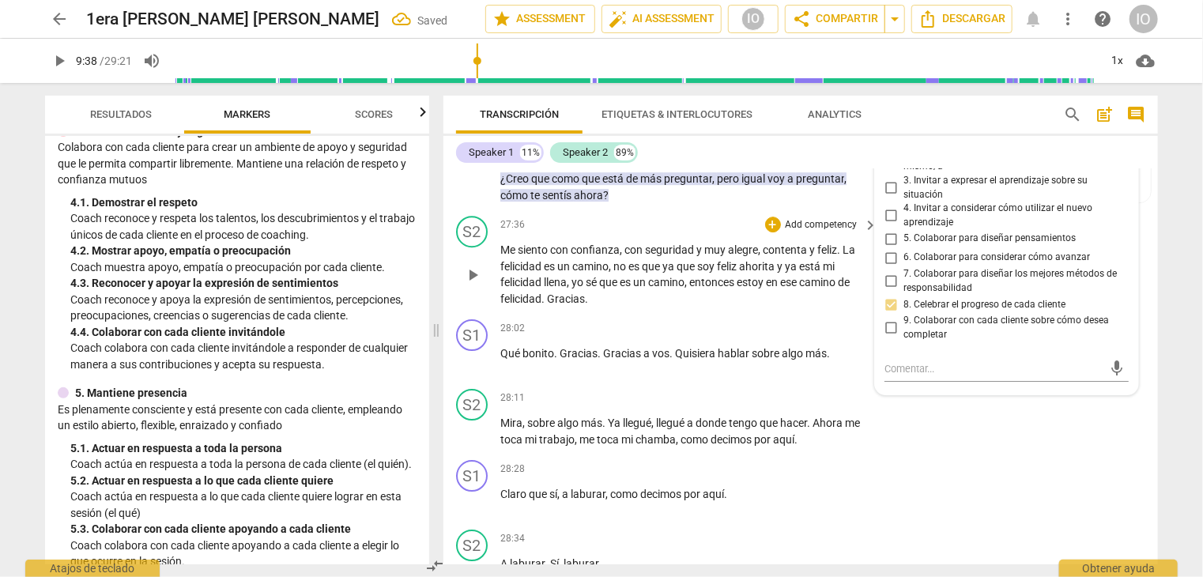
scroll to position [5531, 0]
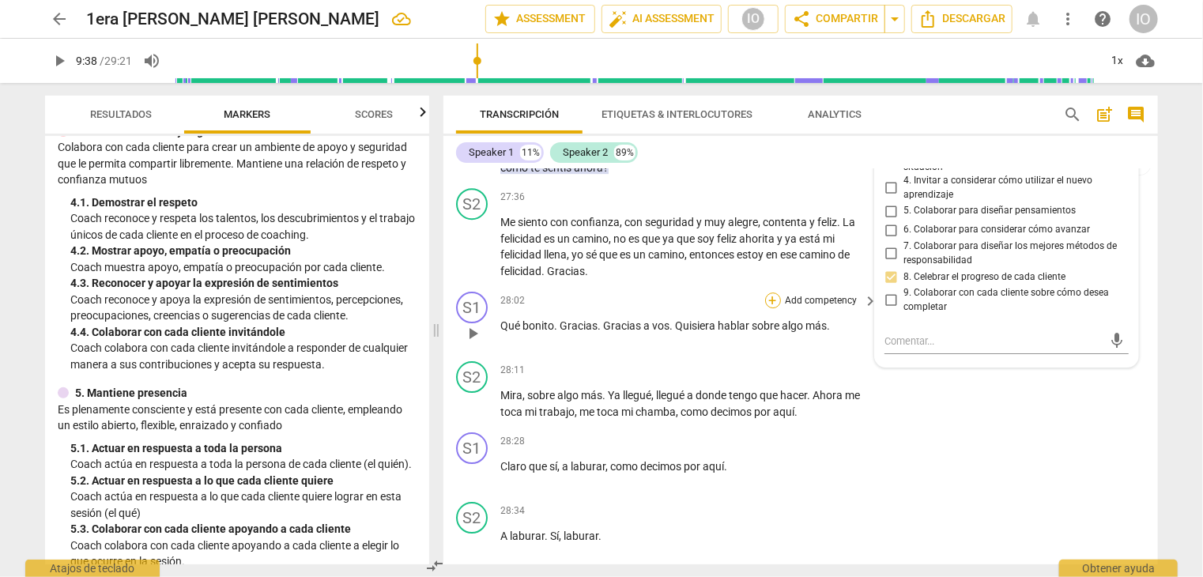
click at [769, 308] on div "+" at bounding box center [773, 301] width 16 height 16
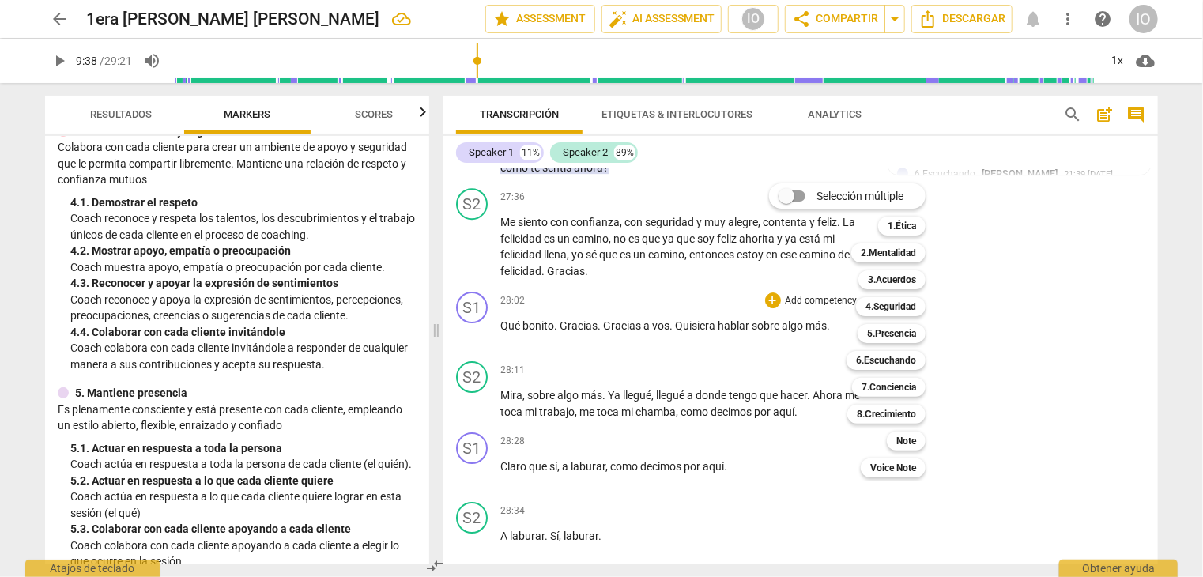
click at [879, 255] on b "2.Mentalidad" at bounding box center [888, 253] width 55 height 19
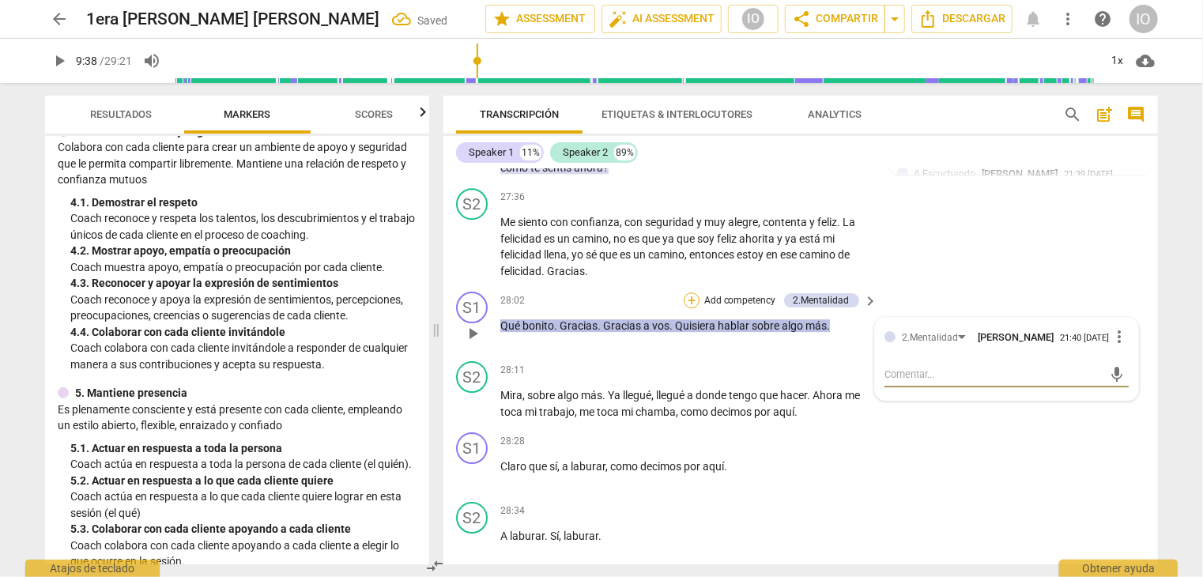
click at [693, 308] on div "+" at bounding box center [692, 301] width 16 height 16
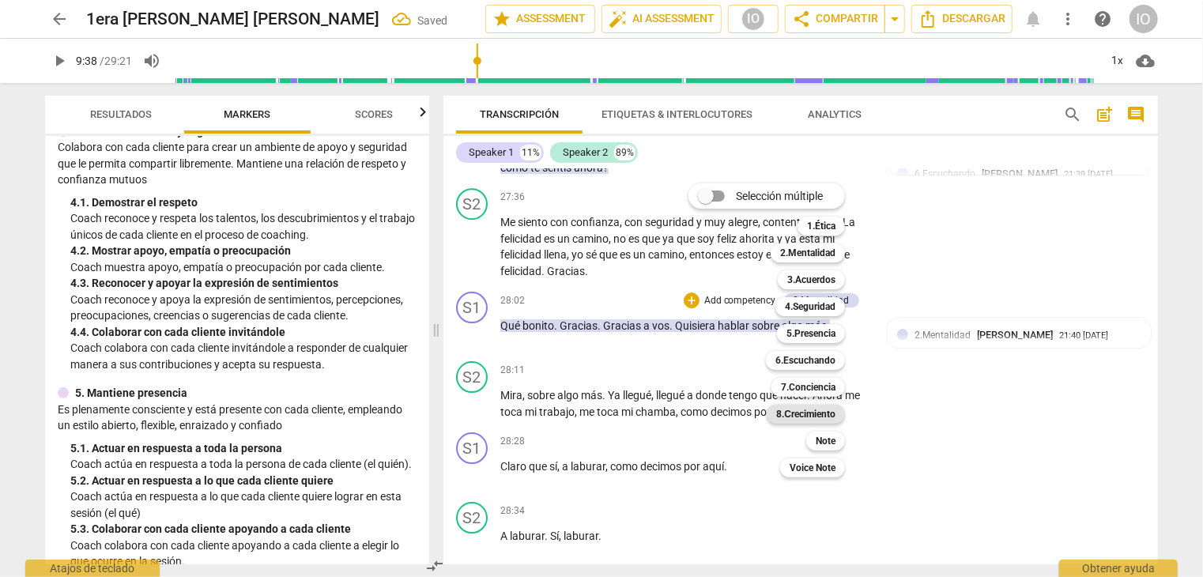
click at [819, 415] on b "8.Сrecimiento" at bounding box center [805, 414] width 59 height 19
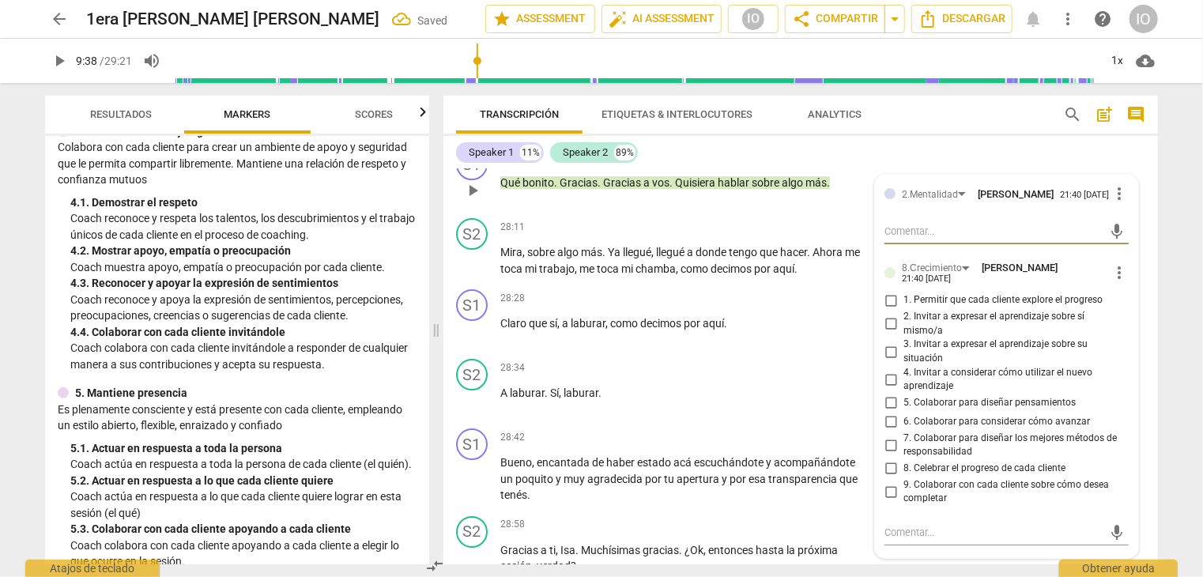
scroll to position [5689, 0]
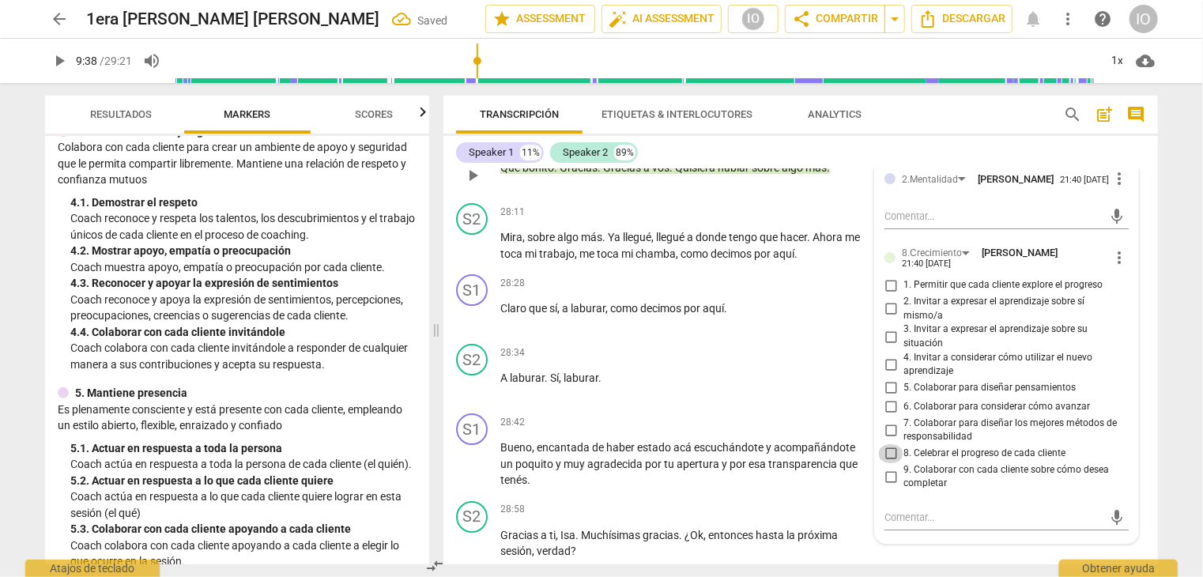
click at [892, 463] on input "8. Celebrar el progreso de cada cliente" at bounding box center [890, 453] width 25 height 19
checkbox input "true"
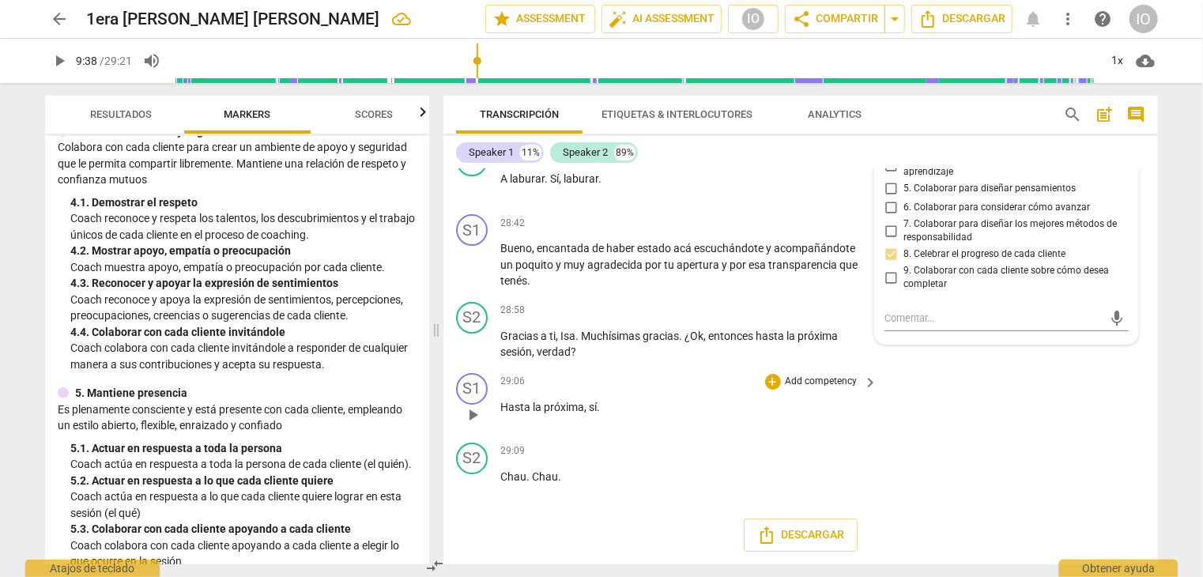
scroll to position [5915, 0]
click at [69, 23] on span "arrow_back" at bounding box center [59, 18] width 28 height 19
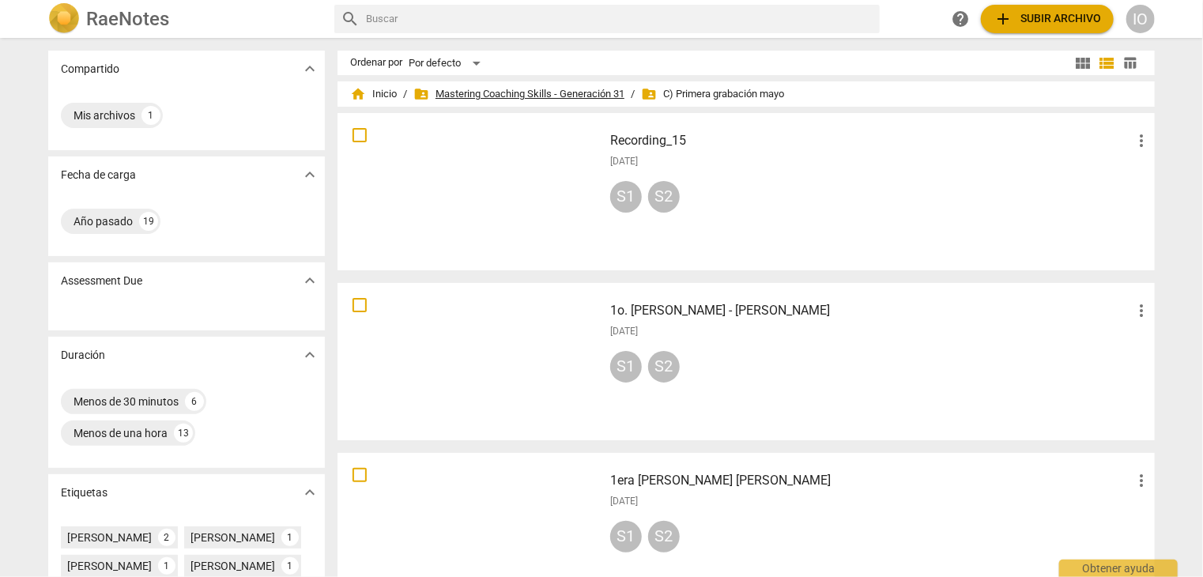
click at [516, 96] on span "folder_shared Mastering Coaching Skills - Generación 31" at bounding box center [519, 94] width 211 height 16
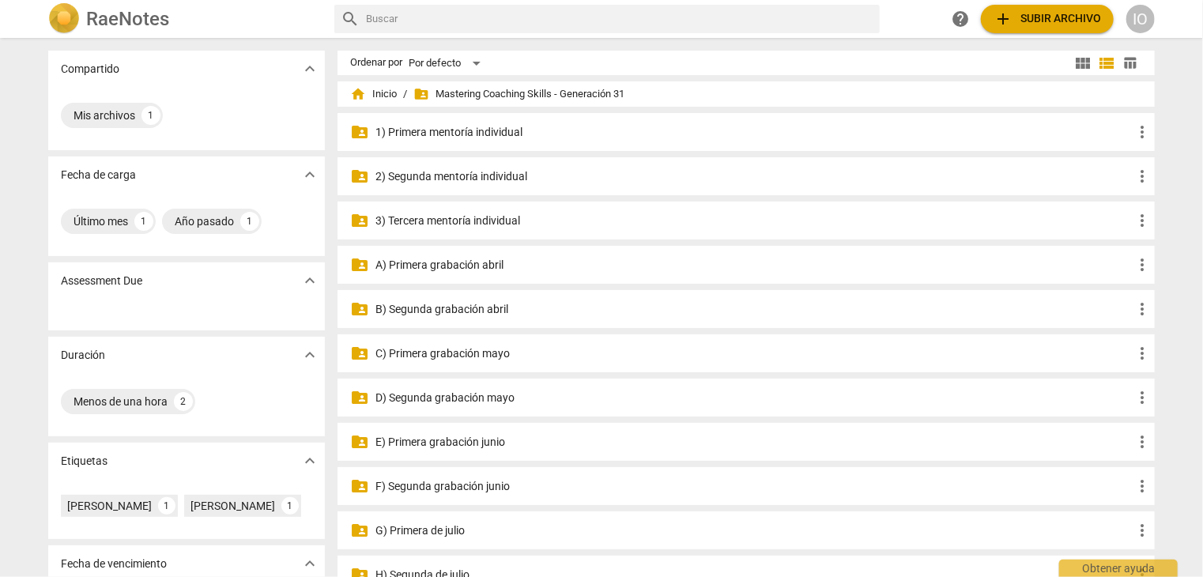
click at [446, 401] on p "D) Segunda grabación mayo" at bounding box center [755, 398] width 758 height 17
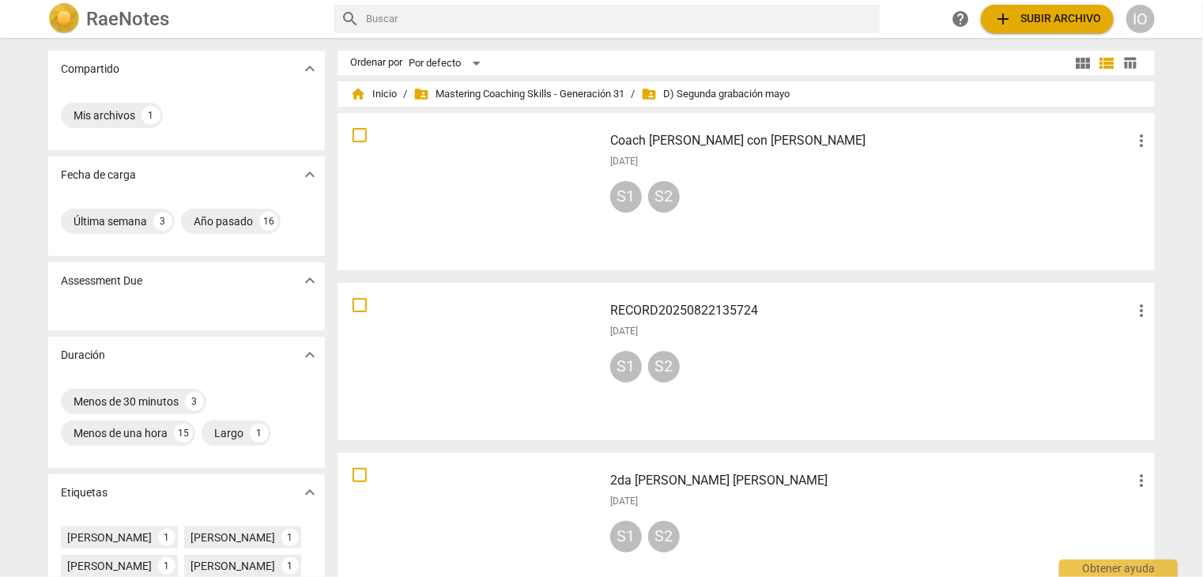
click at [503, 534] on div at bounding box center [470, 532] width 255 height 146
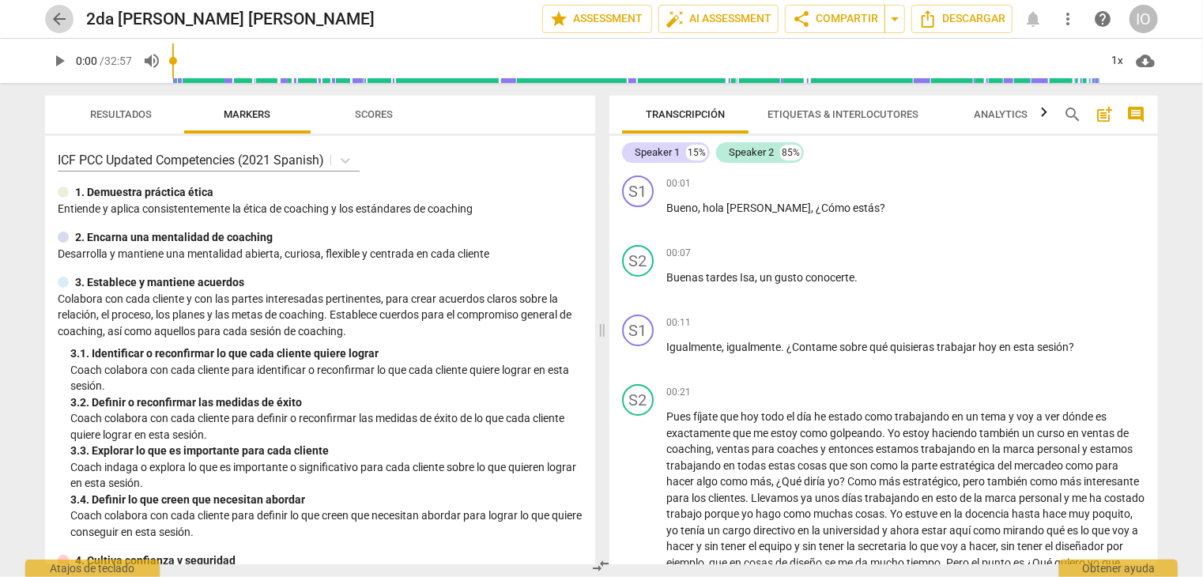
click at [61, 21] on span "arrow_back" at bounding box center [59, 18] width 19 height 19
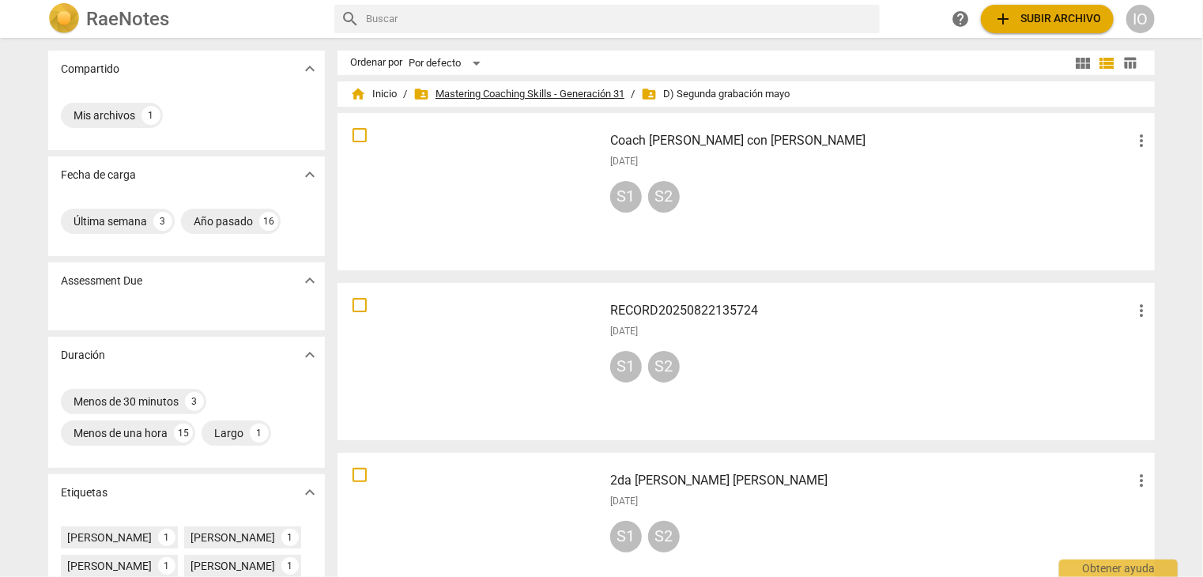
click at [561, 101] on span "folder_shared Mastering Coaching Skills - Generación 31" at bounding box center [519, 94] width 211 height 16
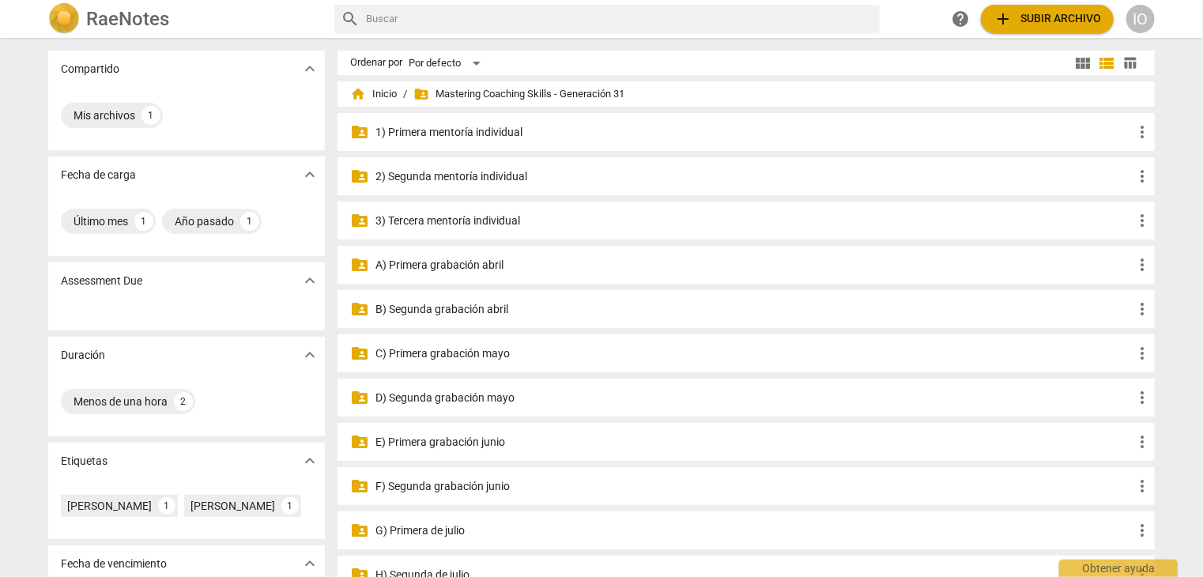
click at [418, 445] on p "E) Primera grabación junio" at bounding box center [755, 442] width 758 height 17
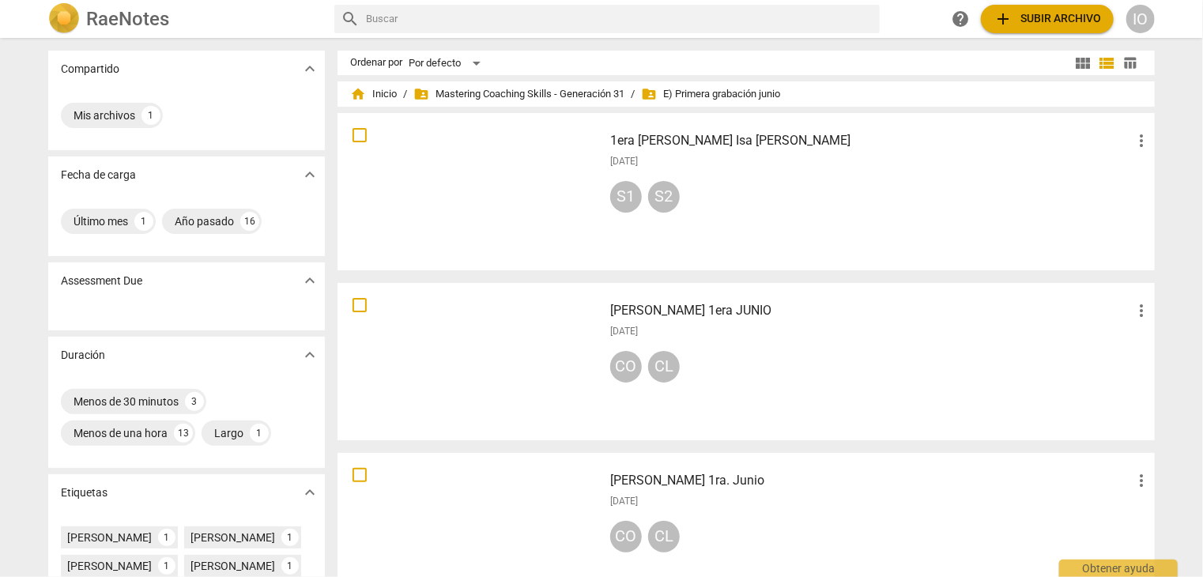
click at [527, 172] on div at bounding box center [470, 192] width 255 height 146
